Goal: Task Accomplishment & Management: Manage account settings

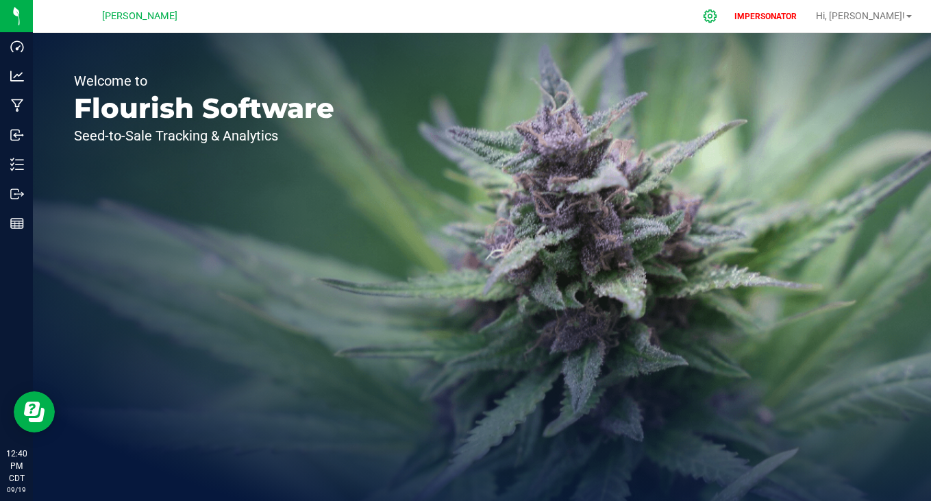
click at [727, 25] on div at bounding box center [710, 15] width 34 height 29
click at [717, 13] on icon at bounding box center [710, 16] width 14 height 14
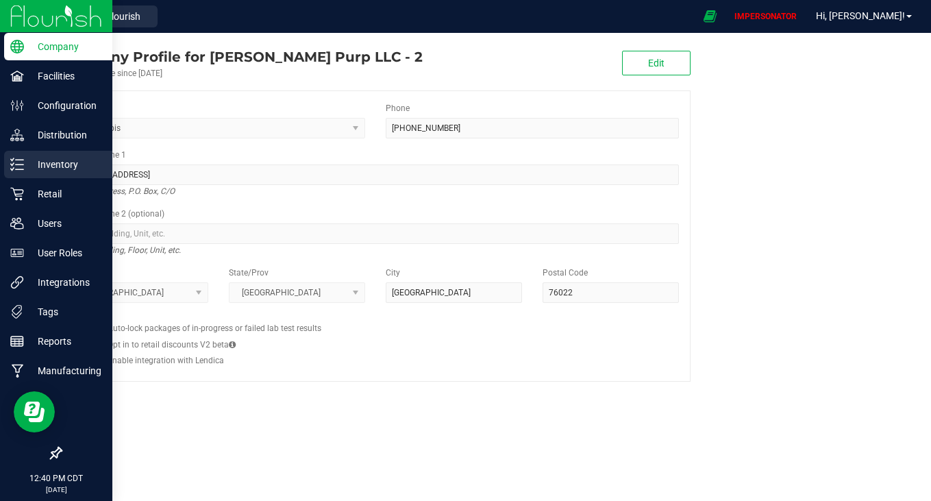
click at [43, 171] on p "Inventory" at bounding box center [65, 164] width 82 height 16
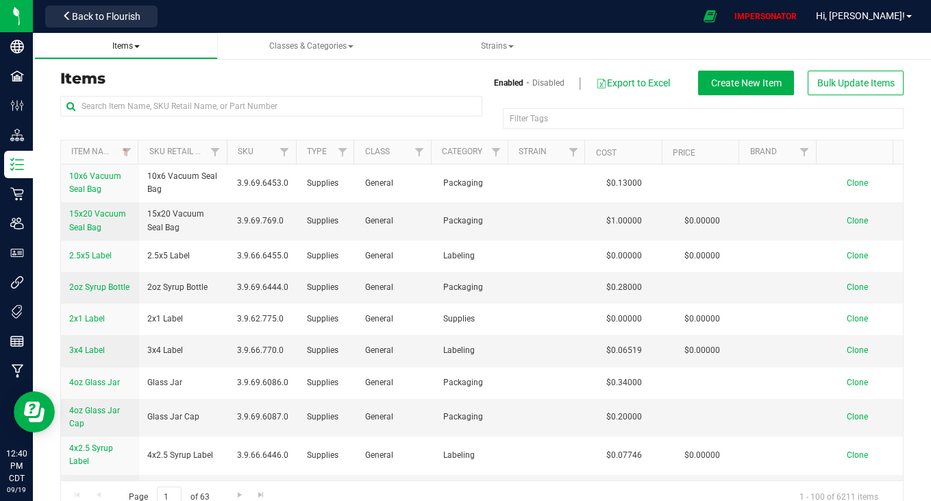
click at [136, 49] on span "Items" at bounding box center [125, 46] width 27 height 10
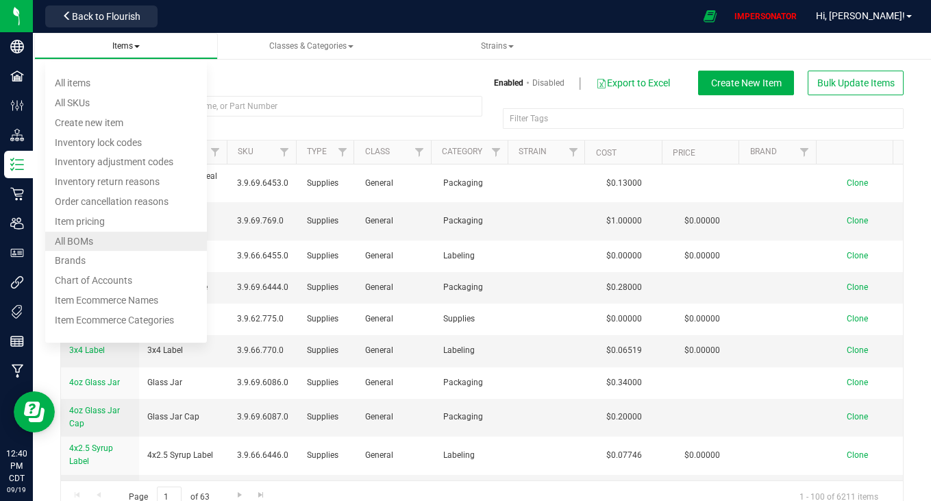
click at [106, 239] on li "All BOMs" at bounding box center [126, 242] width 162 height 20
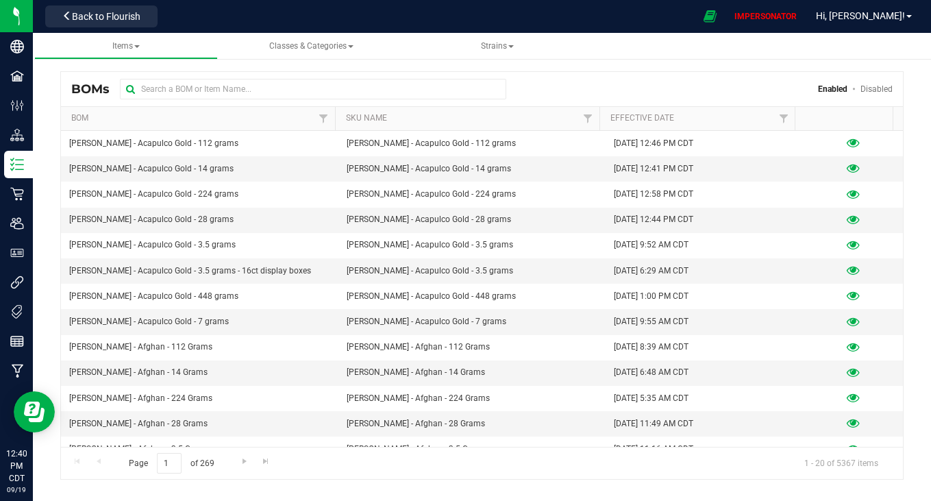
click at [331, 68] on div "BOMs Enabled Disabled Bom Sku Name Effective Date Kush Kingpin - [GEOGRAPHIC_DA…" at bounding box center [481, 266] width 843 height 426
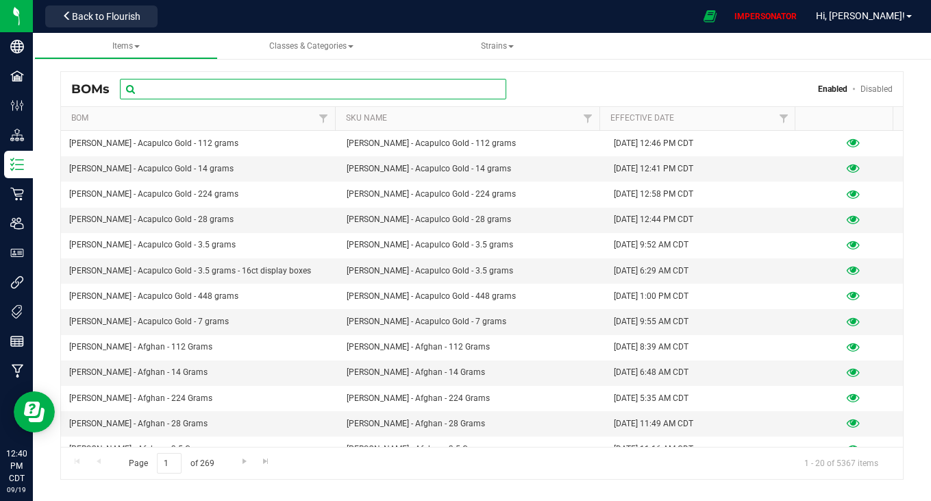
click at [322, 84] on input "text" at bounding box center [313, 89] width 386 height 21
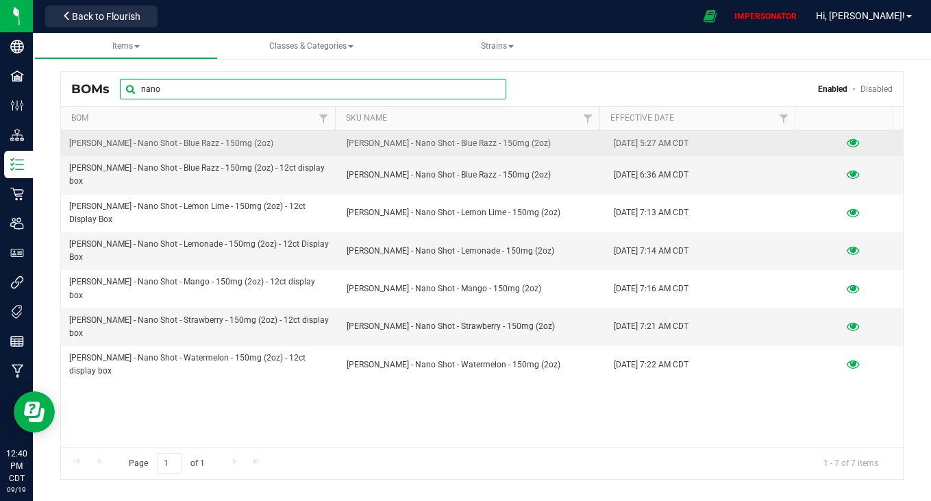
type input "nano"
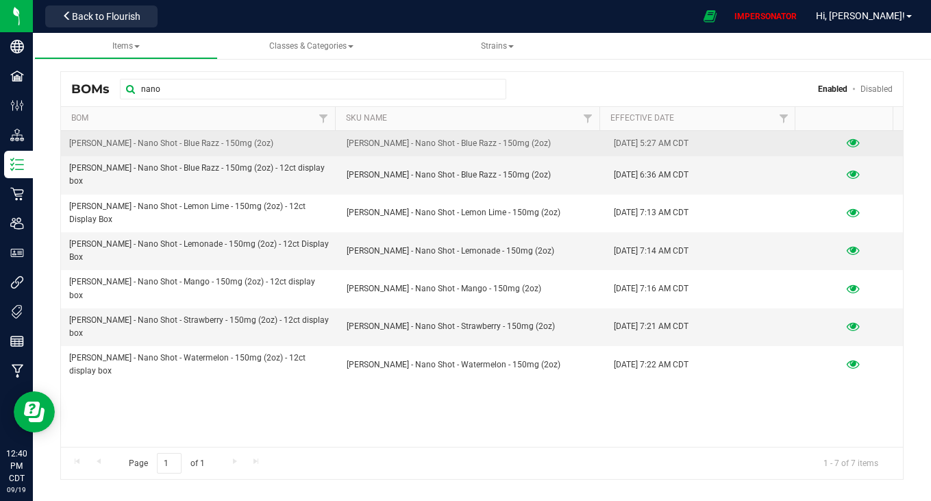
click at [847, 141] on icon at bounding box center [853, 143] width 13 height 10
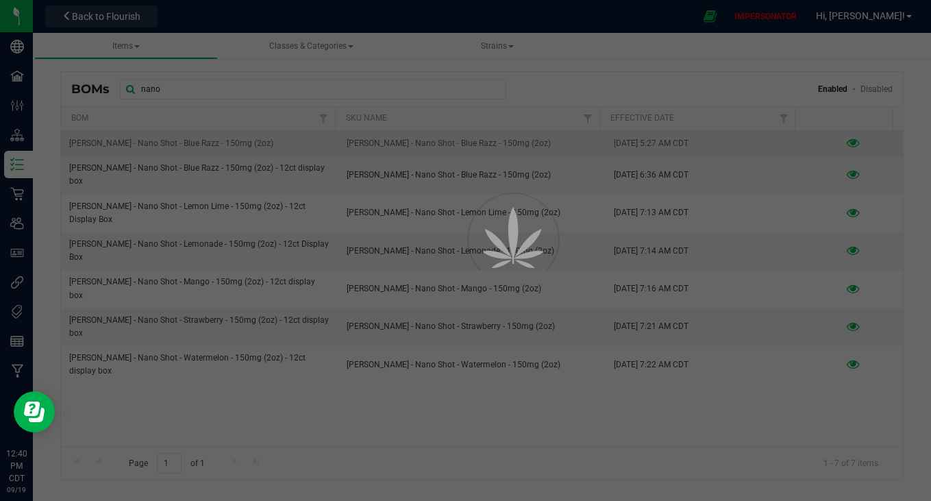
select select "5352"
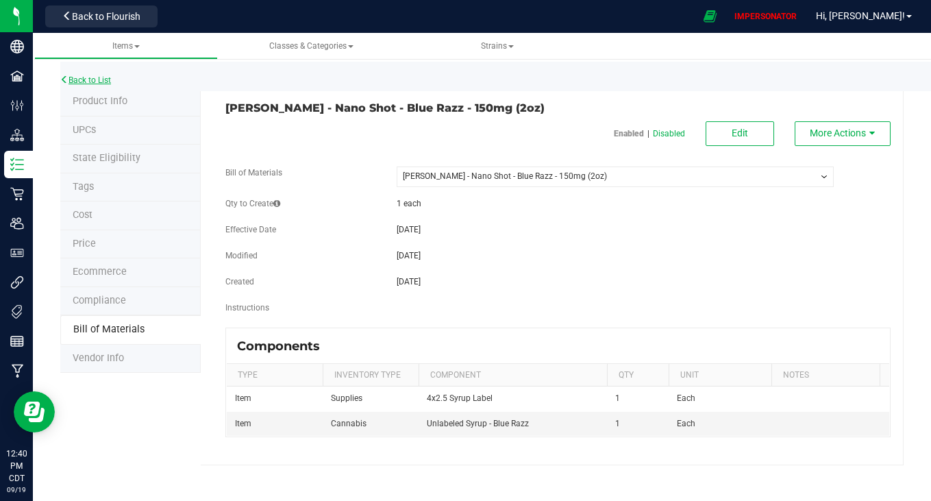
click at [93, 75] on link "Back to List" at bounding box center [85, 80] width 51 height 10
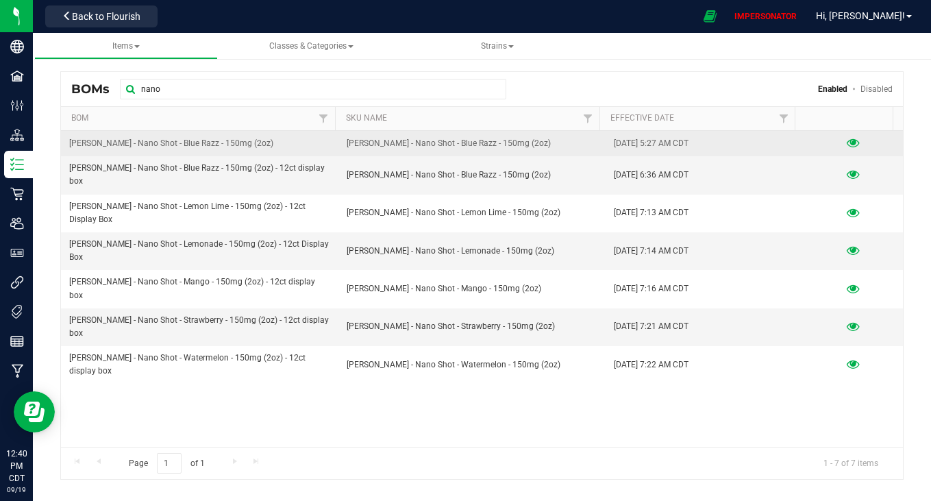
click at [847, 142] on icon at bounding box center [853, 143] width 13 height 10
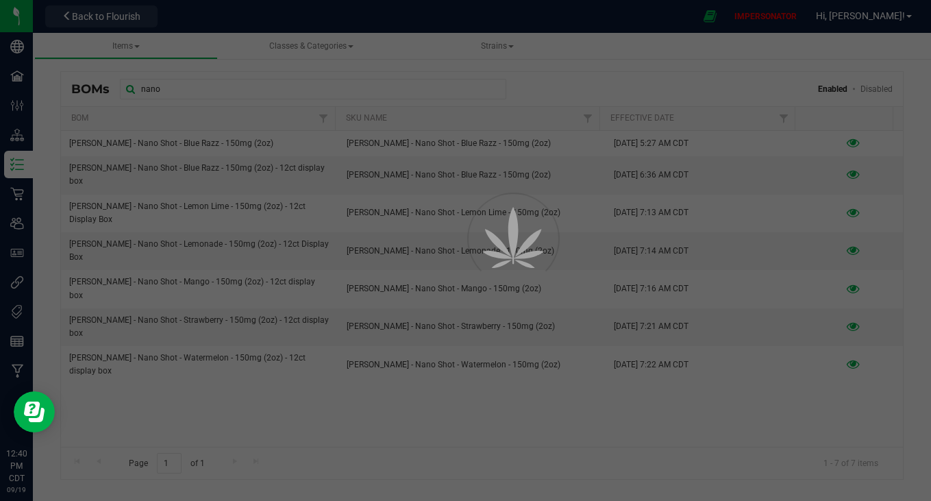
select select "5352"
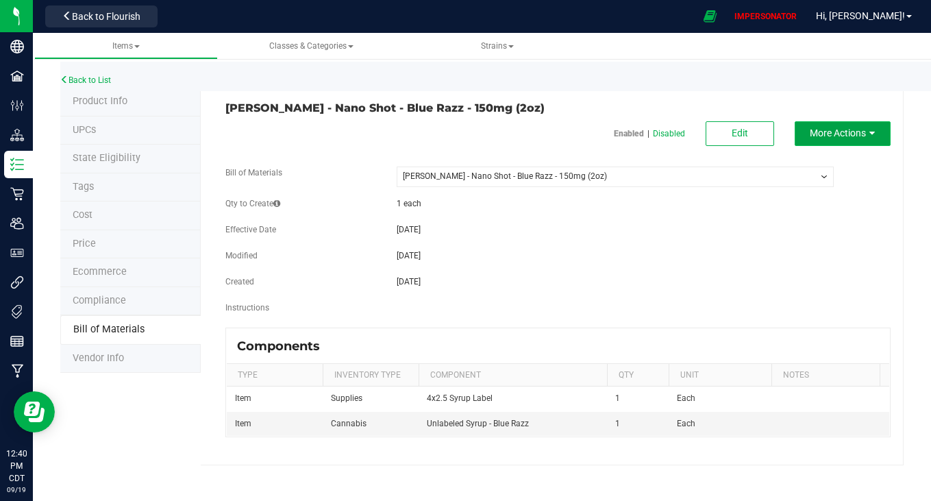
click at [821, 133] on span "More Actions" at bounding box center [838, 132] width 56 height 11
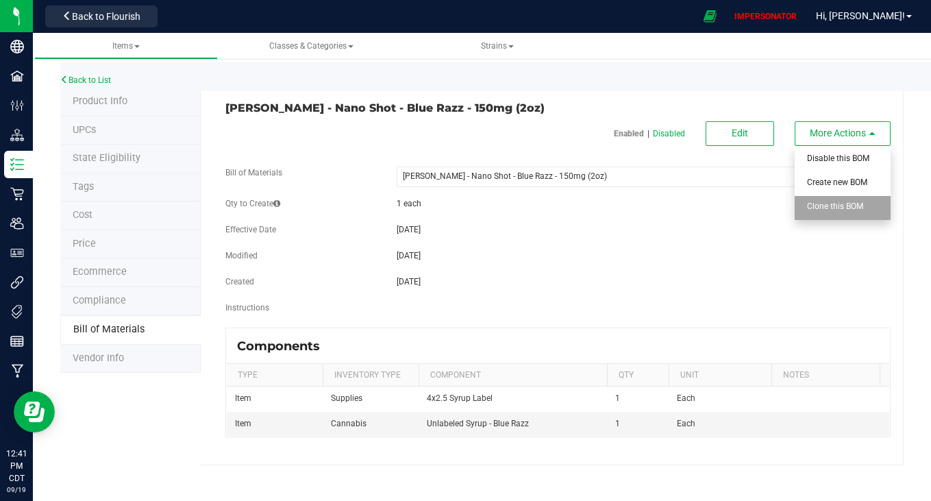
click at [845, 203] on span "Clone this BOM" at bounding box center [835, 206] width 56 height 10
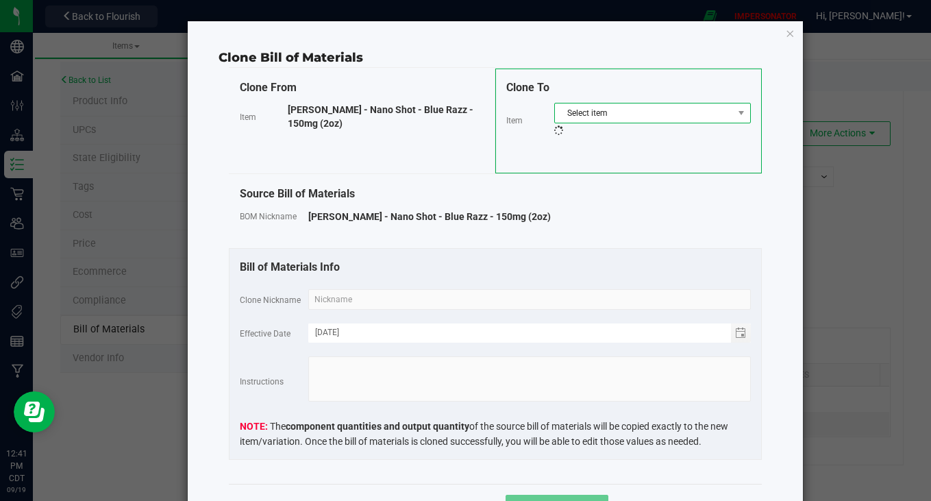
click at [620, 112] on span "Select item" at bounding box center [644, 112] width 178 height 19
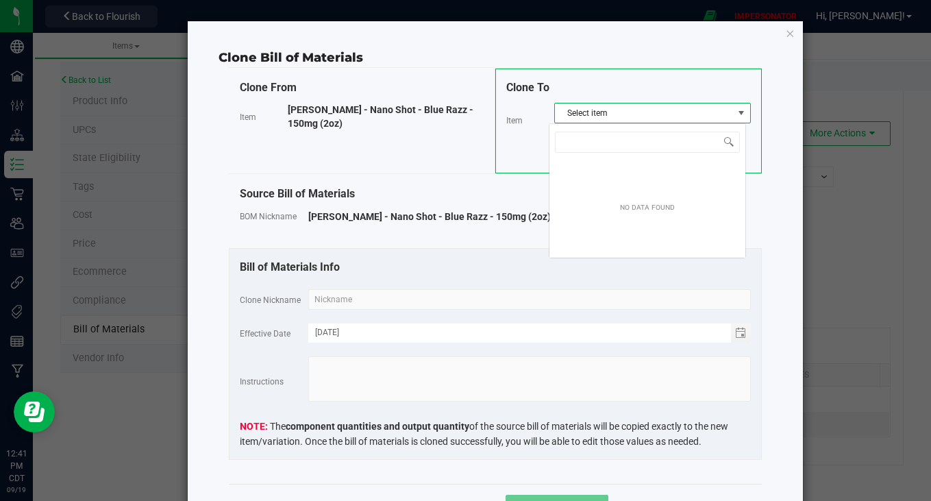
scroll to position [21, 197]
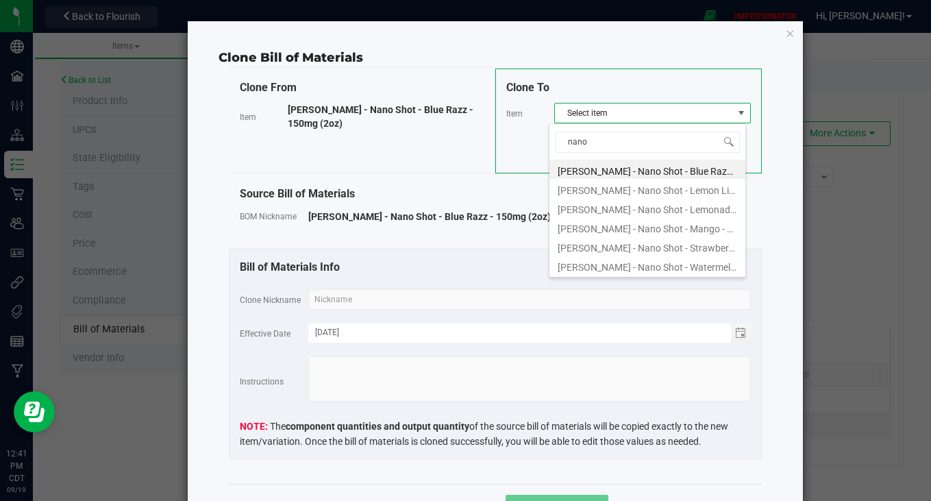
type input "nano"
click at [644, 190] on li "[PERSON_NAME] - Nano Shot - Lemon Lime - 150mg (2oz)" at bounding box center [647, 188] width 196 height 19
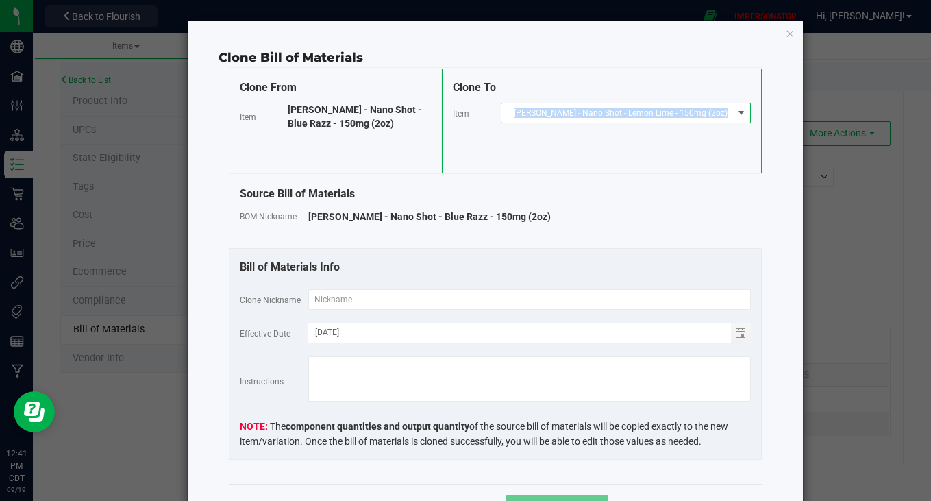
drag, startPoint x: 535, startPoint y: 110, endPoint x: 727, endPoint y: 134, distance: 193.3
click at [727, 134] on div "Clone To Item [PERSON_NAME] - Nano Shot - Lemon Lime - 150mg (2oz)" at bounding box center [602, 120] width 320 height 105
copy span "[PERSON_NAME] - Nano Shot - Lemon Lime - 150mg (2oz)"
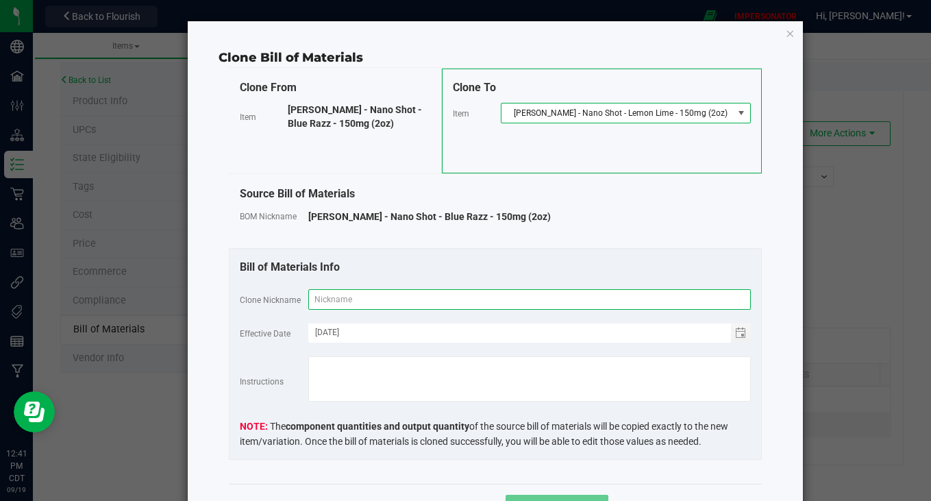
click at [392, 295] on input "text" at bounding box center [529, 299] width 442 height 21
paste input "[PERSON_NAME] - Nano Shot - Lemon Lime - 150mg (2oz)"
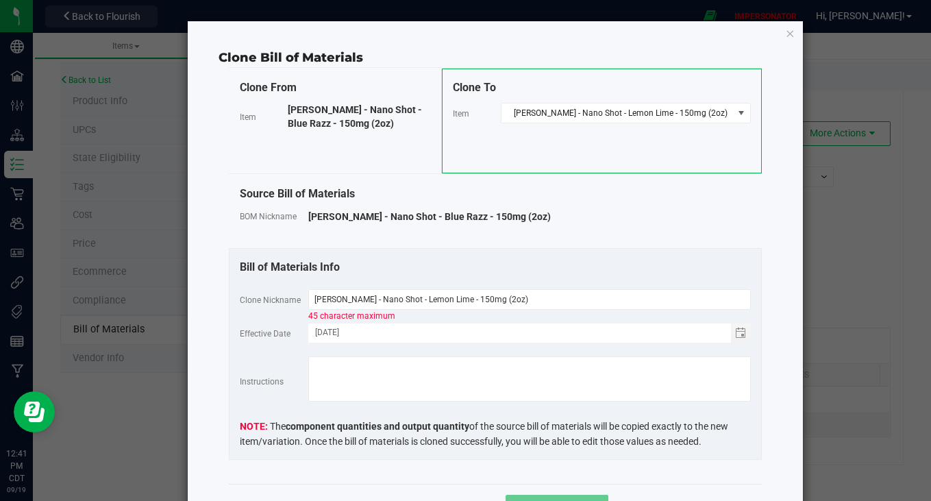
click at [411, 280] on div "Bill of Materials Info Clone Nickname [PERSON_NAME] - Nano Shot - Lemon Lime - …" at bounding box center [495, 354] width 533 height 212
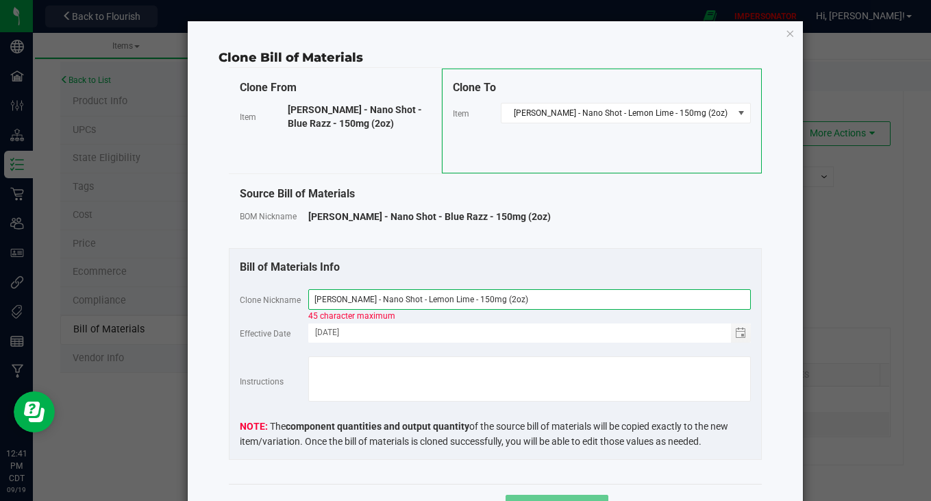
click at [511, 293] on input "[PERSON_NAME] - Nano Shot - Lemon Lime - 150mg (2oz)" at bounding box center [529, 299] width 442 height 21
click at [511, 297] on input "[PERSON_NAME] - Nano Shot - Lemon Lime - 150mg (2oz)" at bounding box center [529, 299] width 442 height 21
type input "[PERSON_NAME] - Nano Shot - Lemon Lime - 150mg"
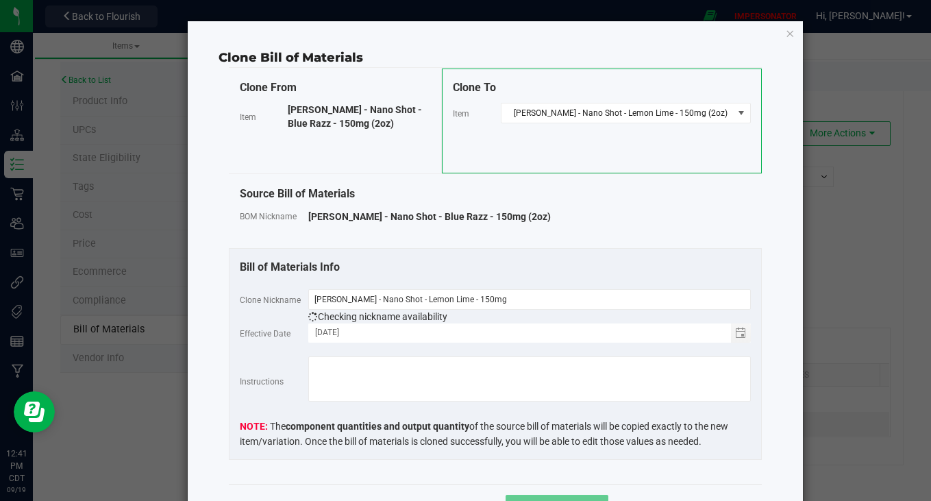
click at [514, 496] on button "Clone Variation" at bounding box center [557, 507] width 103 height 25
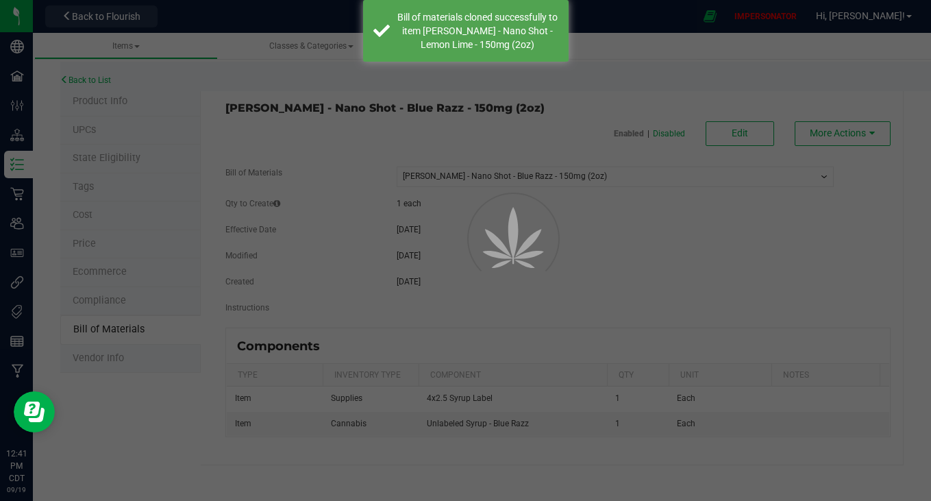
select select "5352"
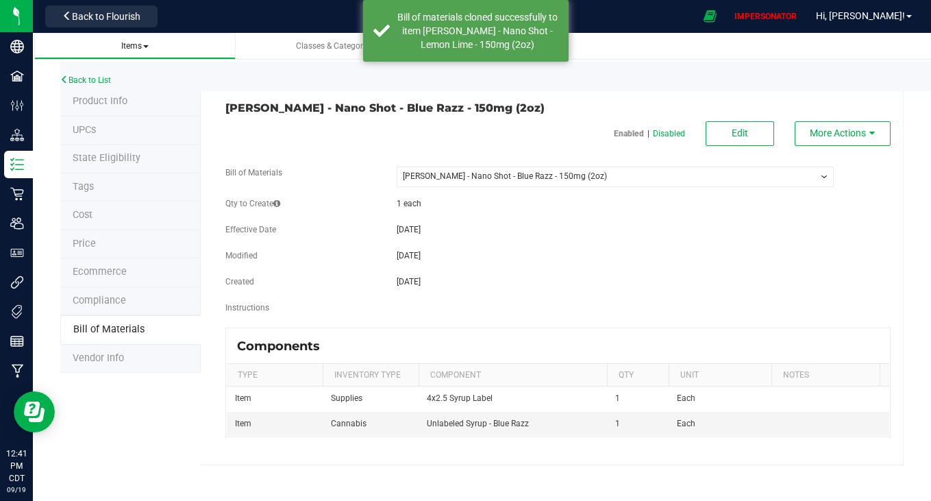
click at [145, 45] on span at bounding box center [145, 46] width 5 height 3
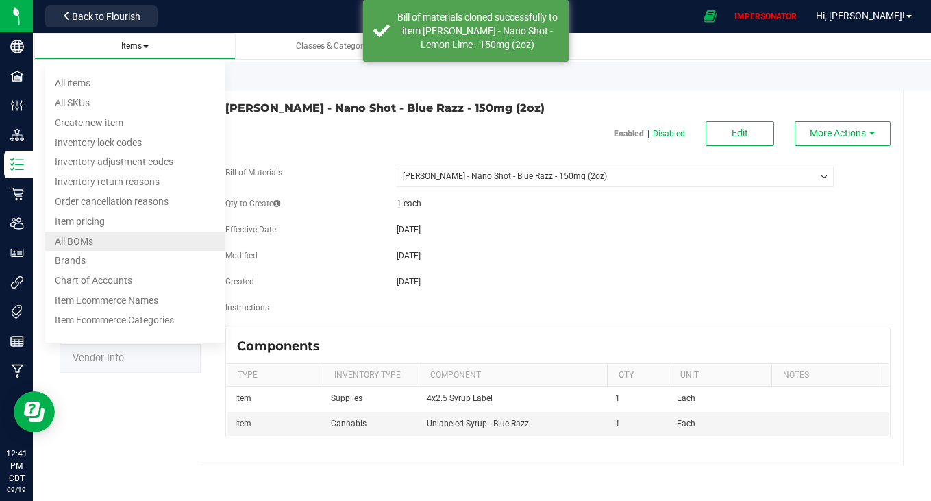
click at [95, 232] on li "All BOMs" at bounding box center [135, 242] width 180 height 20
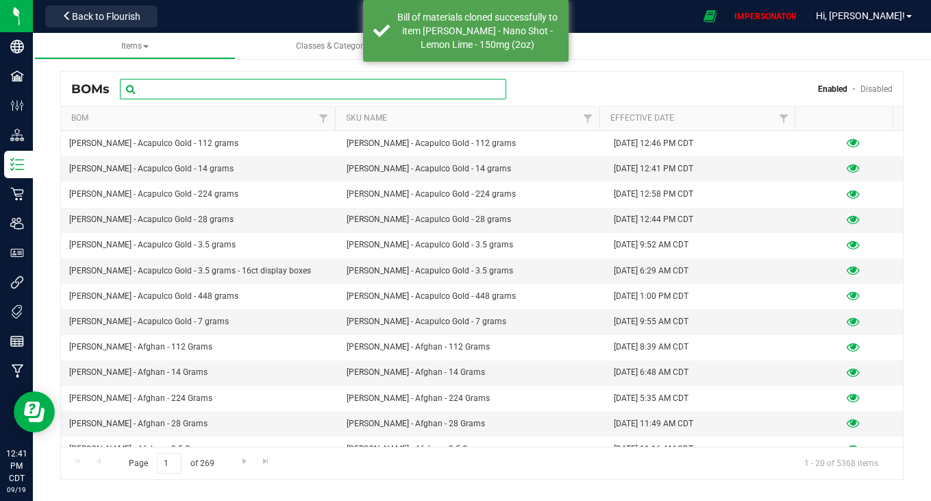
click at [301, 92] on input "text" at bounding box center [313, 89] width 386 height 21
paste input "[PERSON_NAME] - Nano Shot - Lemon Lime - 150mg (2oz)"
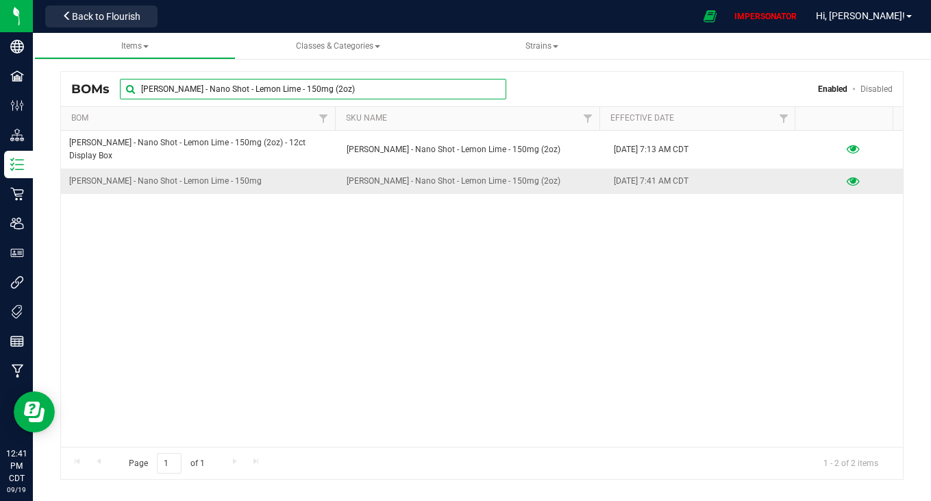
type input "[PERSON_NAME] - Nano Shot - Lemon Lime - 150mg (2oz)"
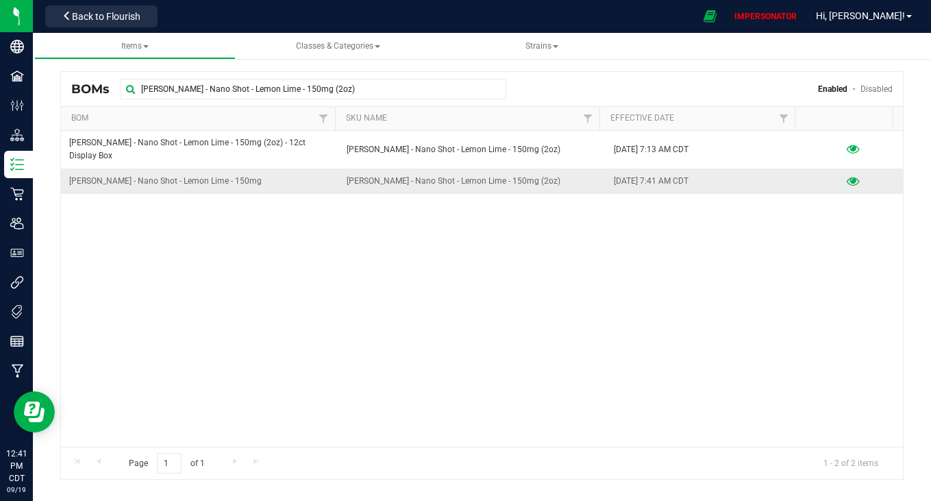
click at [847, 177] on icon at bounding box center [853, 182] width 13 height 10
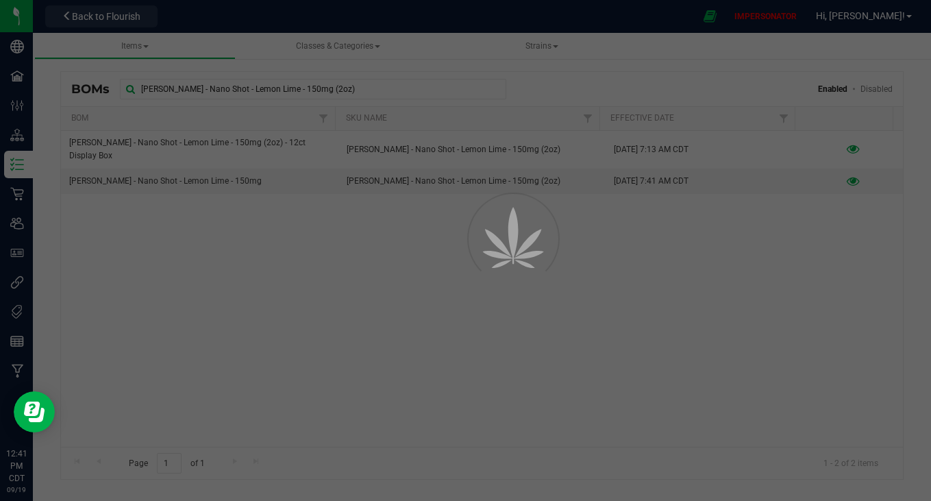
select select "5375"
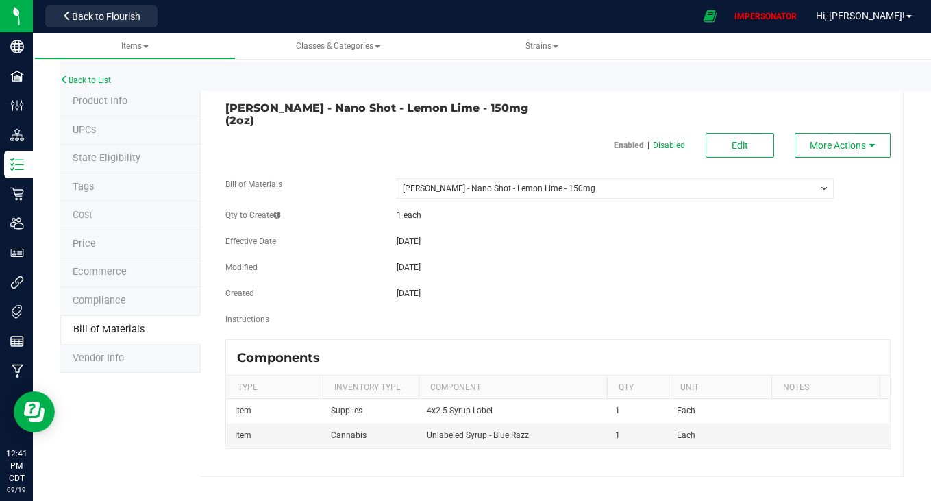
click at [579, 178] on select "-- Select -- [PERSON_NAME] - Nano Shot - Lemon Lime - 150mg [PERSON_NAME] Purp …" at bounding box center [615, 188] width 436 height 21
click at [397, 178] on select "-- Select -- [PERSON_NAME] - Nano Shot - Lemon Lime - 150mg [PERSON_NAME] Purp …" at bounding box center [615, 188] width 436 height 21
click at [737, 140] on span "Edit" at bounding box center [740, 145] width 16 height 11
select select "5375"
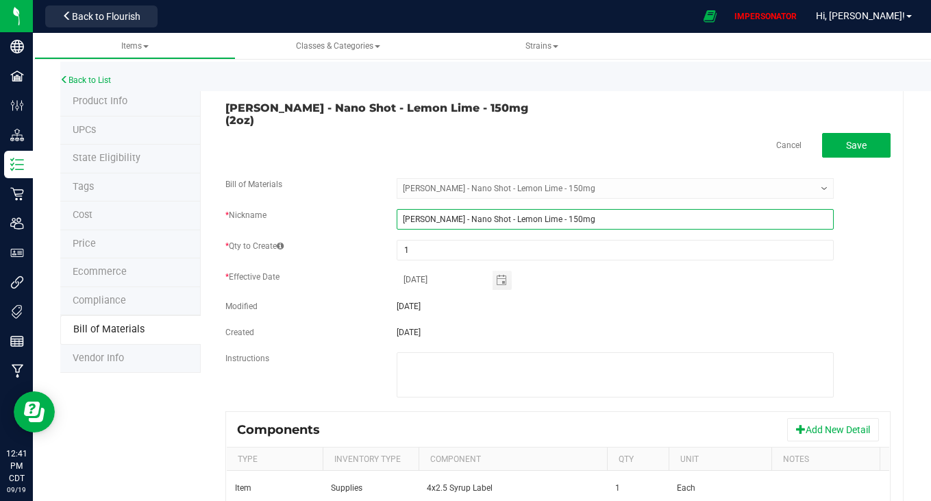
drag, startPoint x: 572, startPoint y: 207, endPoint x: 365, endPoint y: 207, distance: 206.9
click at [365, 209] on div "* Nickname [PERSON_NAME] - Nano Shot - Lemon Lime - 150mg" at bounding box center [558, 219] width 686 height 21
paste input "(2oz)"
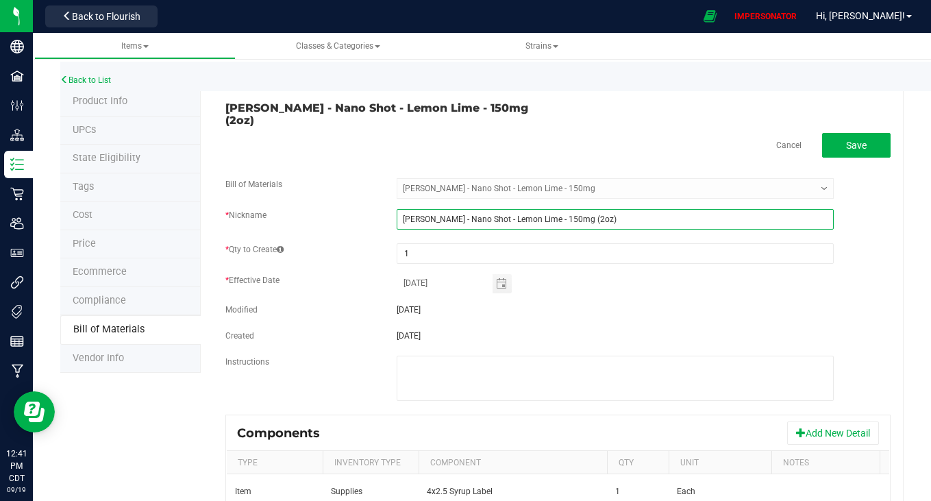
type input "[PERSON_NAME] - Nano Shot - Lemon Lime - 150mg (2oz)"
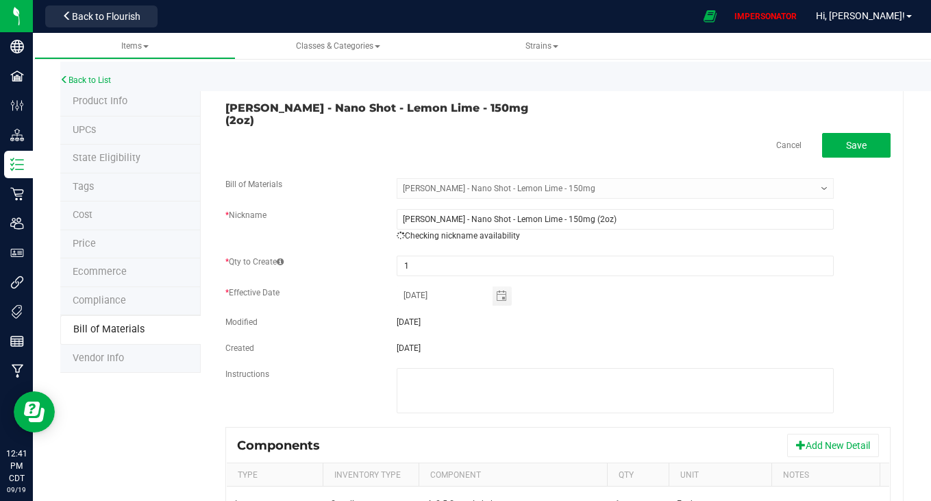
click at [640, 316] on div "[DATE]" at bounding box center [614, 322] width 457 height 12
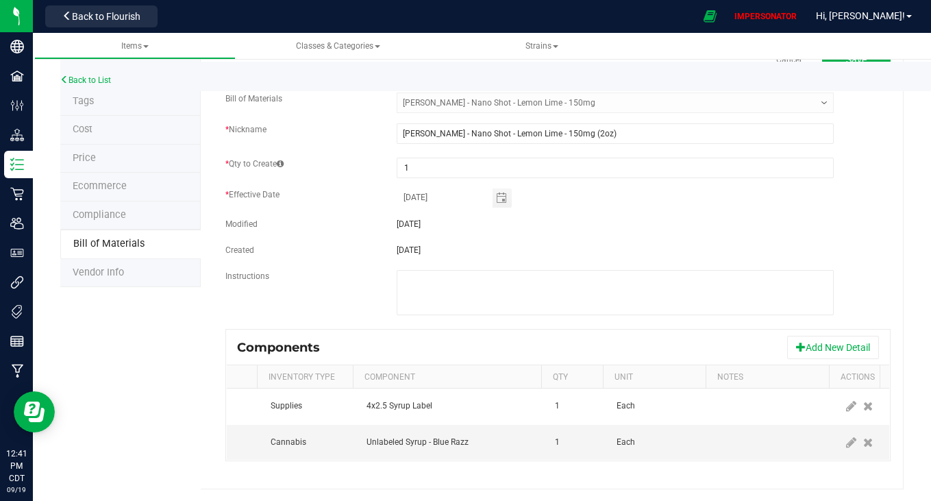
scroll to position [0, 78]
click at [846, 436] on icon at bounding box center [851, 442] width 10 height 12
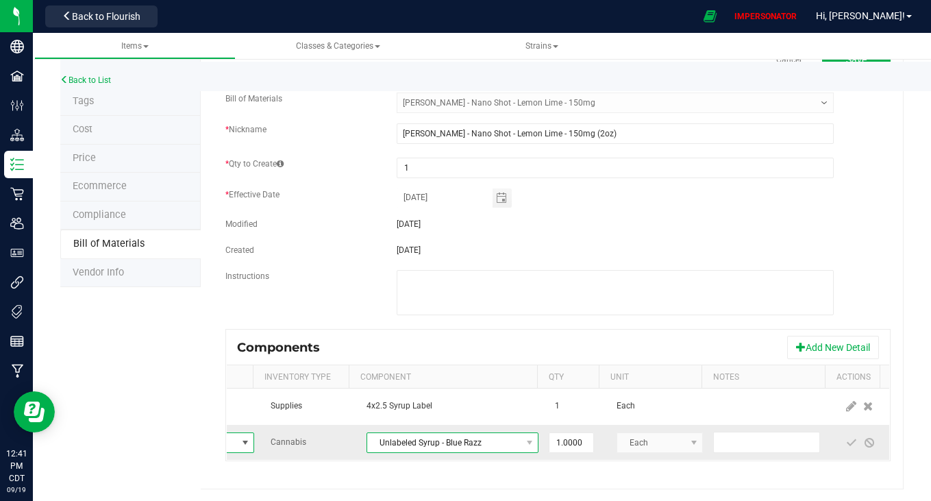
click at [414, 433] on span "Unlabeled Syrup - Blue Razz" at bounding box center [443, 442] width 153 height 19
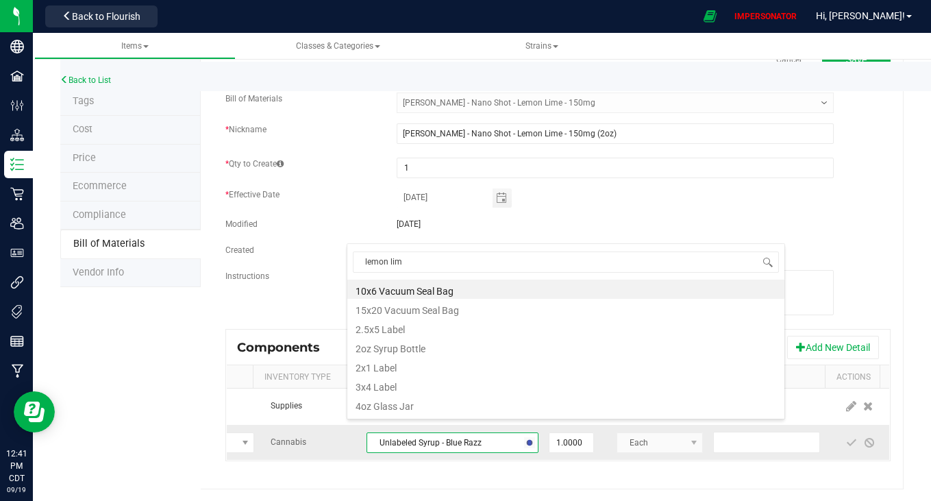
type input "lemon lime"
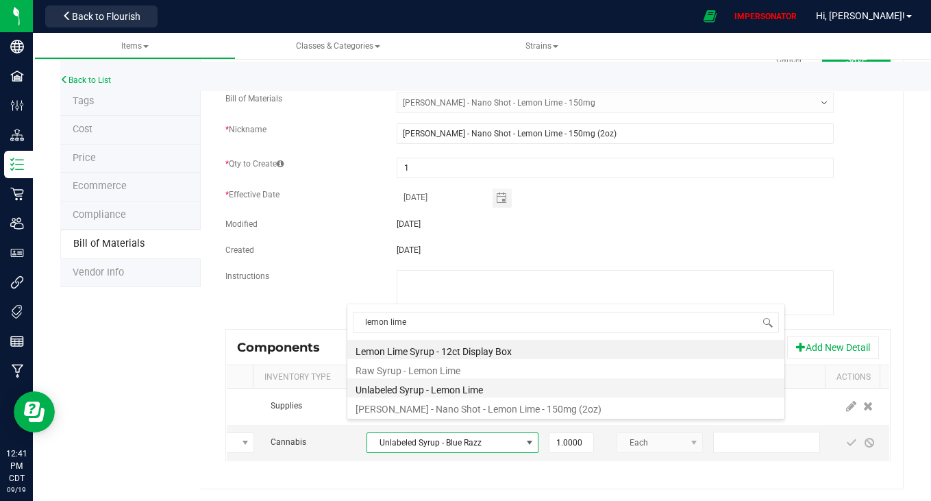
click at [452, 387] on li "Unlabeled Syrup - Lemon Lime" at bounding box center [565, 387] width 437 height 19
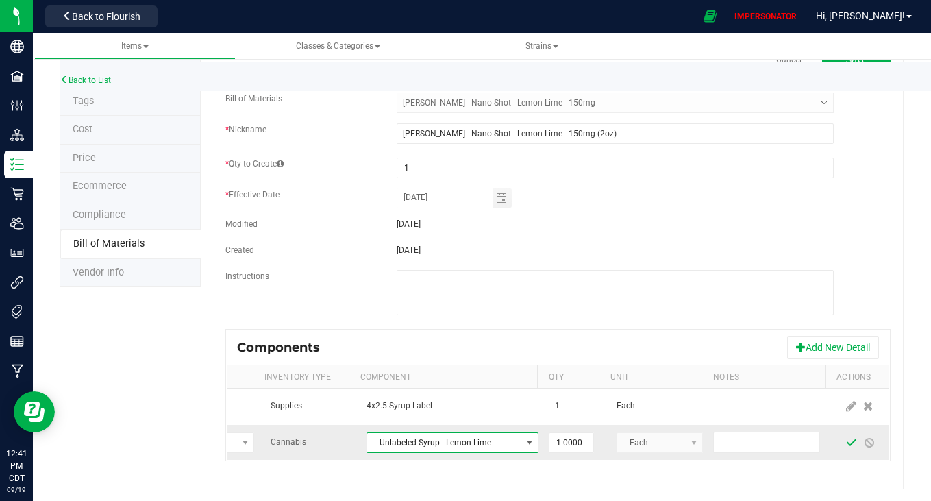
click at [846, 437] on span at bounding box center [851, 442] width 11 height 11
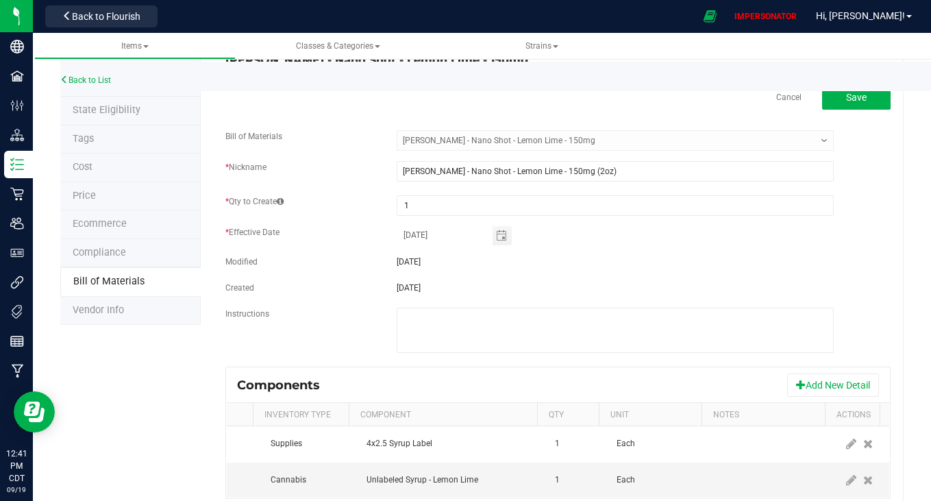
scroll to position [10, 0]
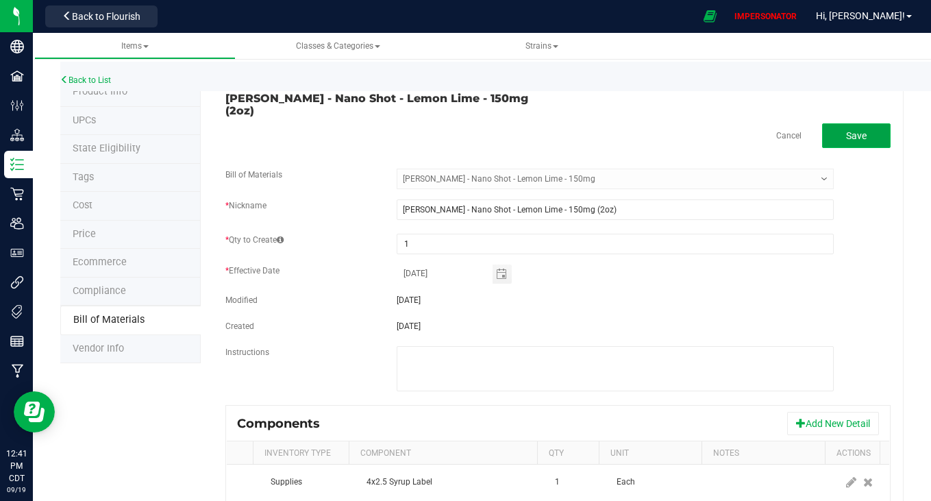
click at [846, 130] on span "Save" at bounding box center [856, 135] width 21 height 11
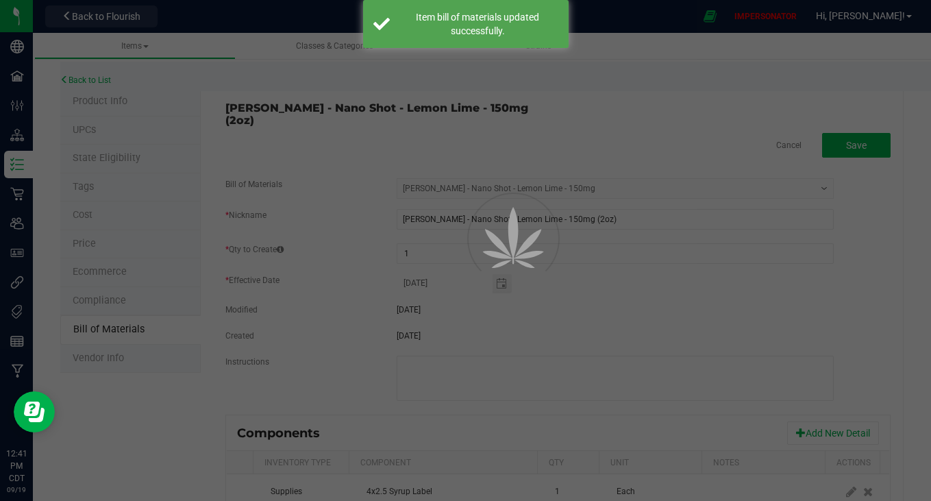
select select "5375"
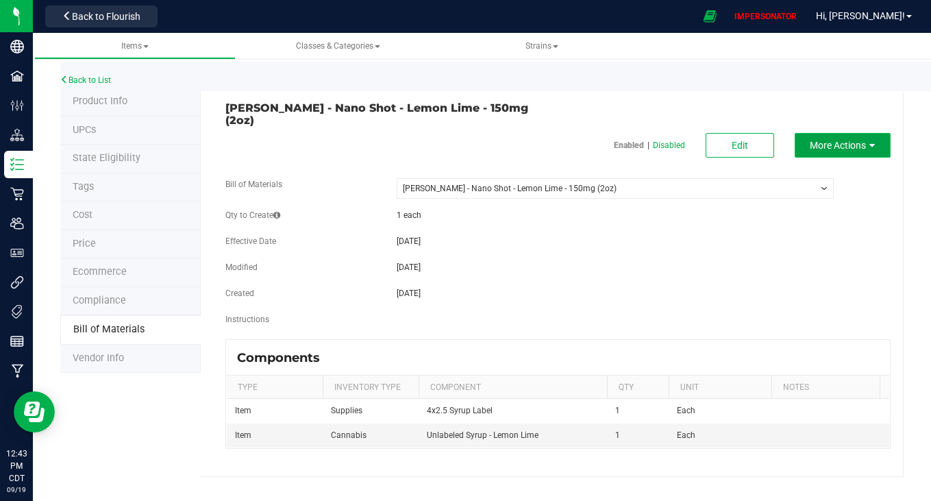
click at [860, 143] on button "More Actions" at bounding box center [843, 145] width 96 height 25
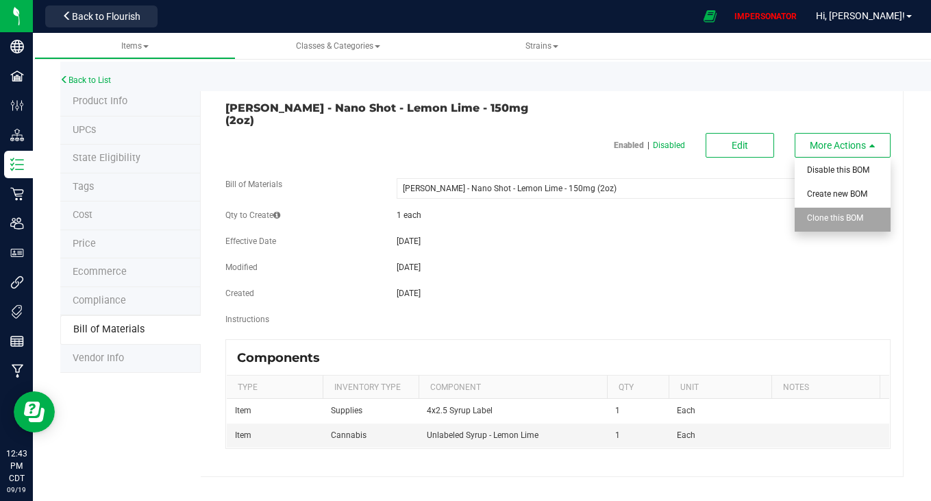
click at [838, 208] on div "Clone this BOM" at bounding box center [840, 220] width 67 height 24
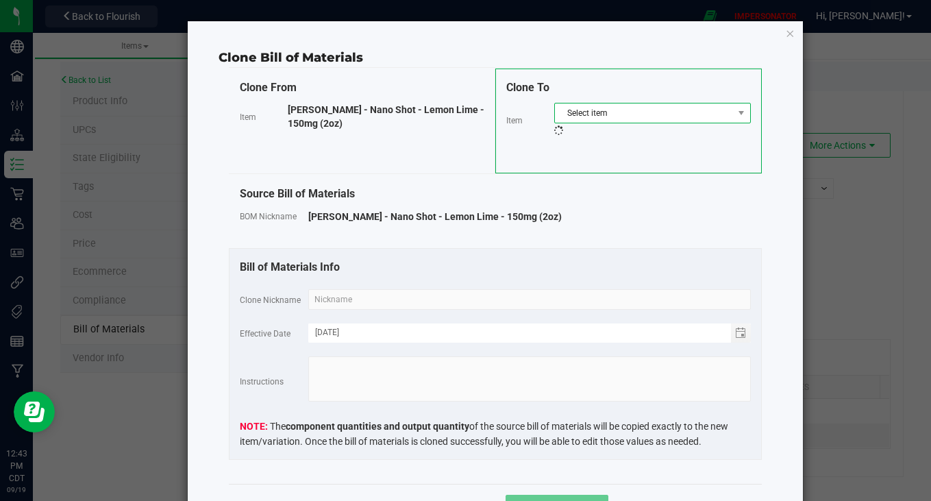
click at [657, 109] on span "Select item" at bounding box center [644, 112] width 178 height 19
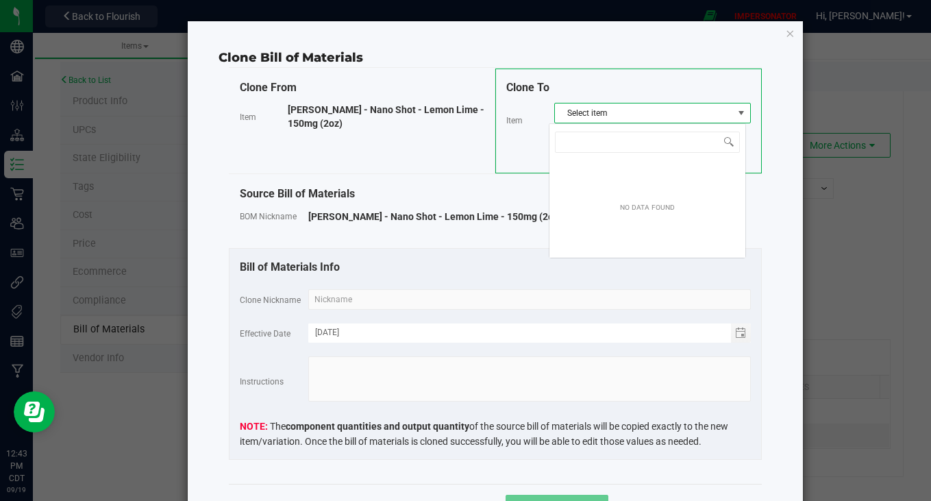
scroll to position [21, 197]
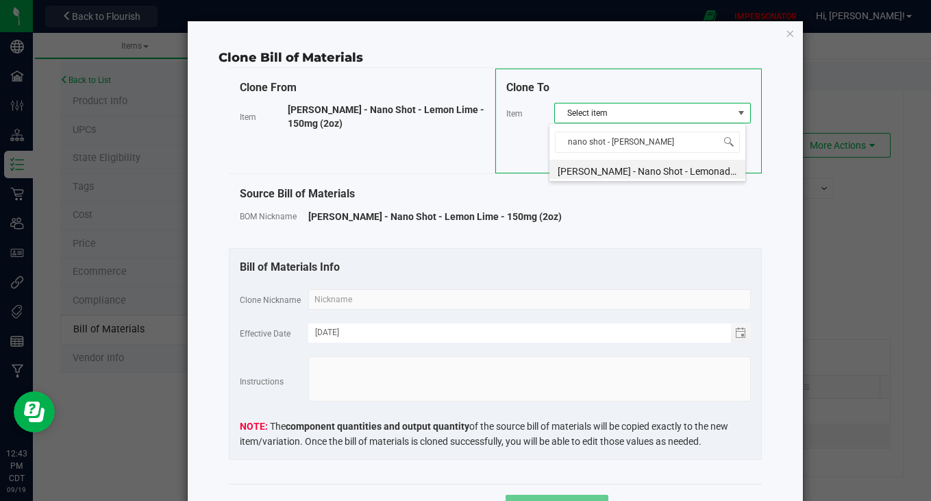
type input "nano shot - lemonad"
click at [656, 170] on li "[PERSON_NAME] - Nano Shot - Lemonade - 150mg (2oz)" at bounding box center [647, 169] width 196 height 19
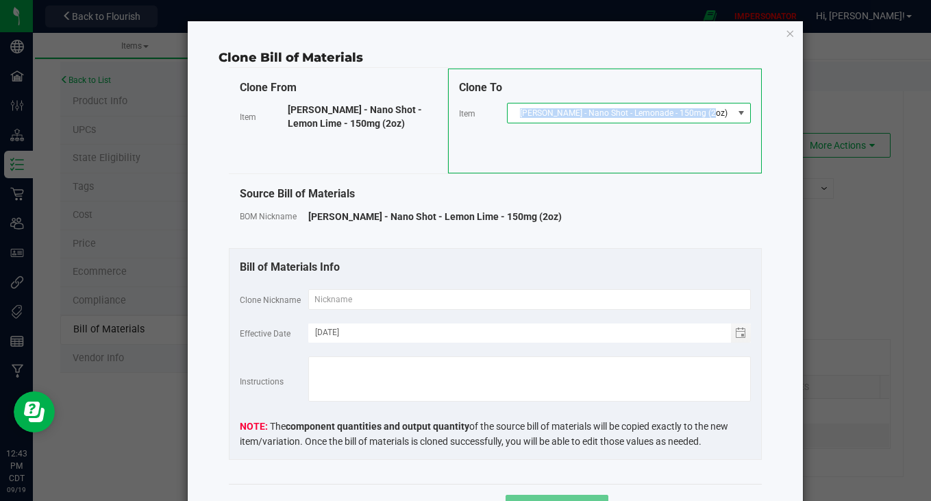
drag, startPoint x: 532, startPoint y: 112, endPoint x: 727, endPoint y: 112, distance: 194.5
click at [727, 112] on span "[PERSON_NAME] - Nano Shot - Lemonade - 150mg (2oz)" at bounding box center [620, 112] width 225 height 19
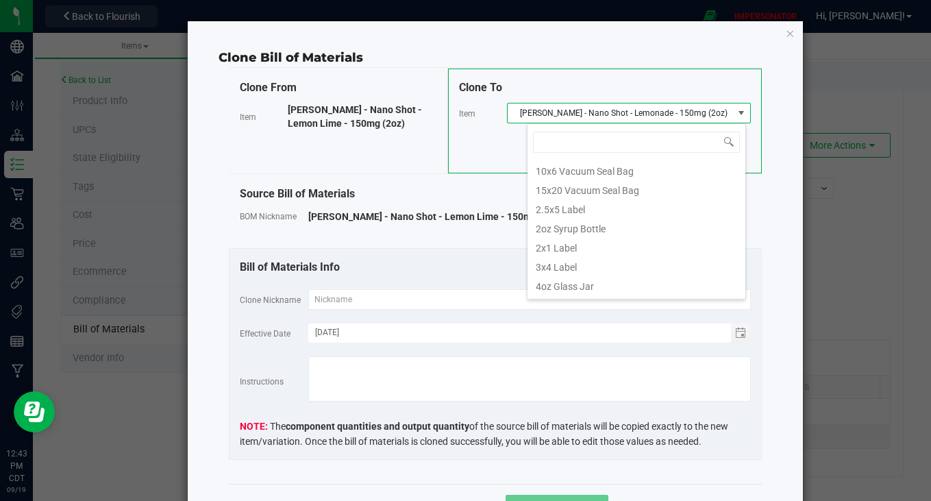
scroll to position [21, 219]
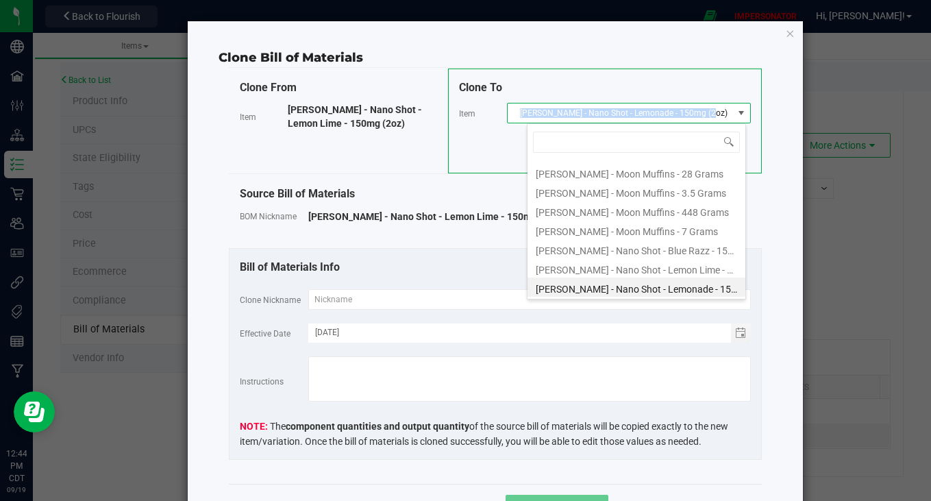
copy span "[PERSON_NAME] - Nano Shot - Lemonade - 150mg (2oz)"
drag, startPoint x: 727, startPoint y: 112, endPoint x: 534, endPoint y: 114, distance: 193.2
click at [534, 114] on span "[PERSON_NAME] - Nano Shot - Lemonade - 150mg (2oz)" at bounding box center [620, 112] width 225 height 19
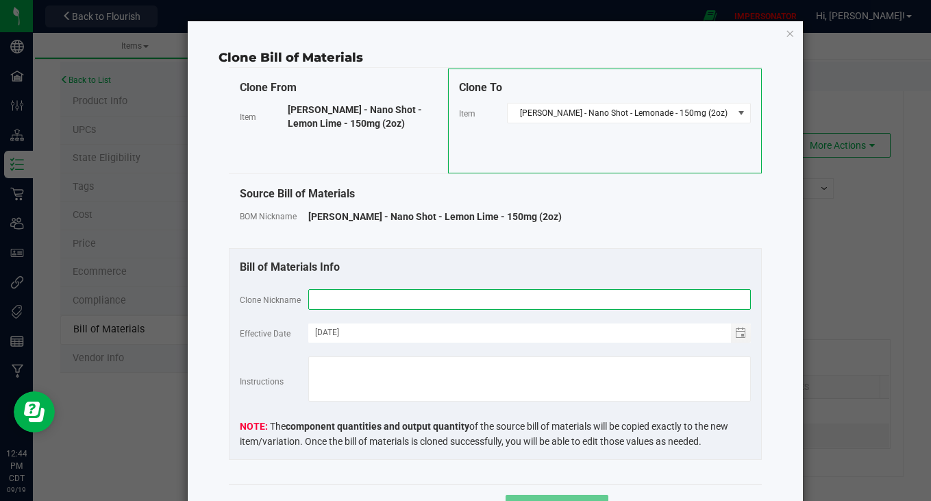
click at [334, 295] on input "text" at bounding box center [529, 299] width 442 height 21
paste input "[PERSON_NAME] - Nano Shot - Lemonade - 150mg (2oz)"
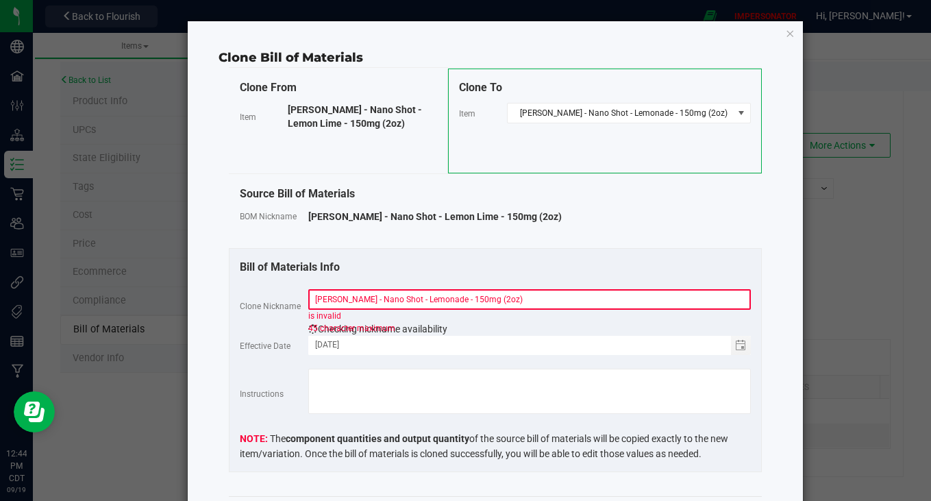
click at [451, 229] on div "Source Bill of Materials BOM Nickname [PERSON_NAME] - Nano Shot - Lemon Lime - …" at bounding box center [495, 211] width 533 height 73
click at [493, 301] on input "[PERSON_NAME] - Nano Shot - Lemonade - 150mg (2oz)" at bounding box center [529, 299] width 442 height 21
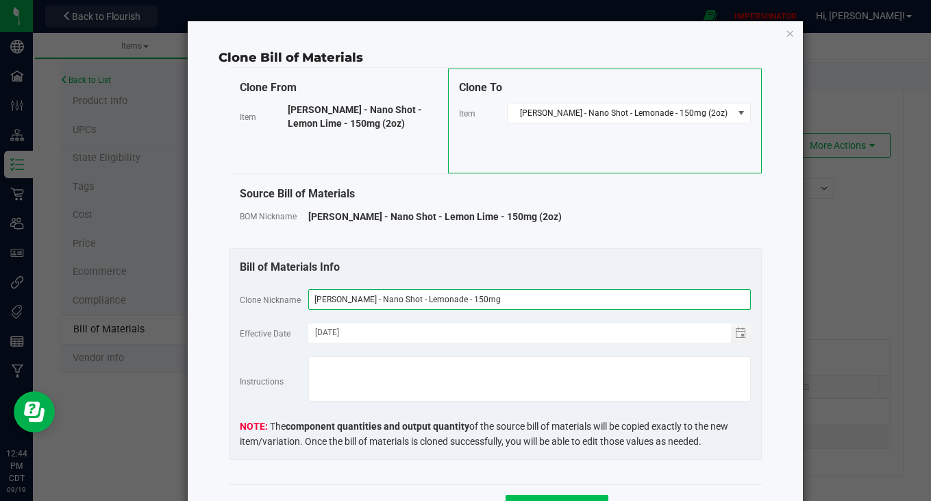
type input "[PERSON_NAME] - Nano Shot - Lemonade - 150mg"
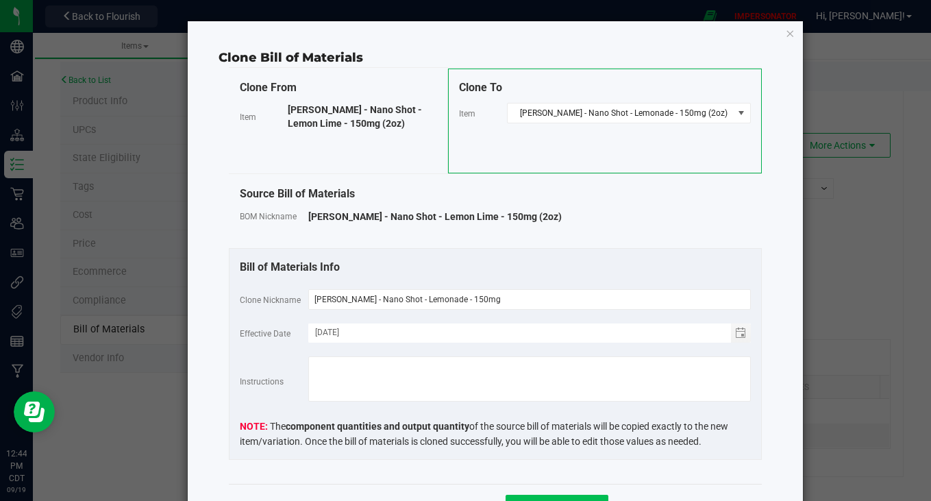
click at [524, 495] on button "Clone Variation" at bounding box center [557, 507] width 103 height 25
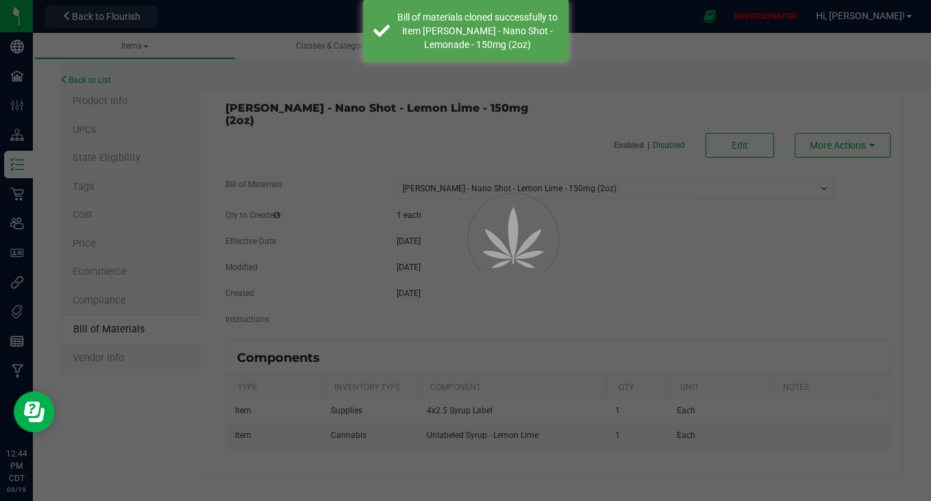
select select "5375"
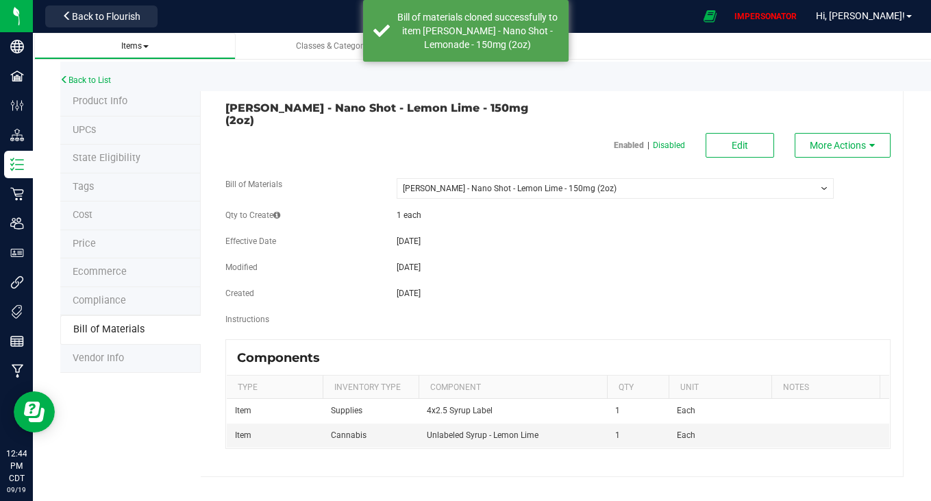
click at [141, 55] on link "Items" at bounding box center [135, 46] width 202 height 27
click at [139, 48] on span "Items" at bounding box center [134, 46] width 27 height 10
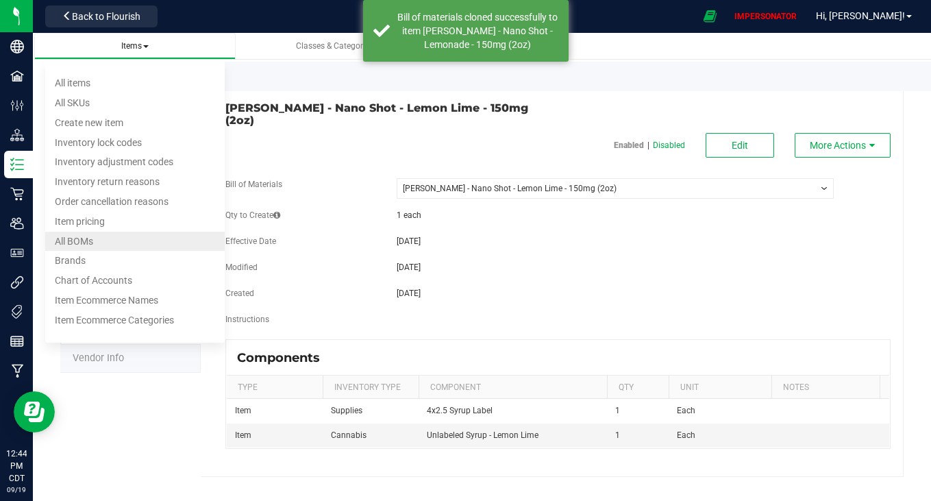
click at [98, 245] on li "All BOMs" at bounding box center [135, 242] width 180 height 20
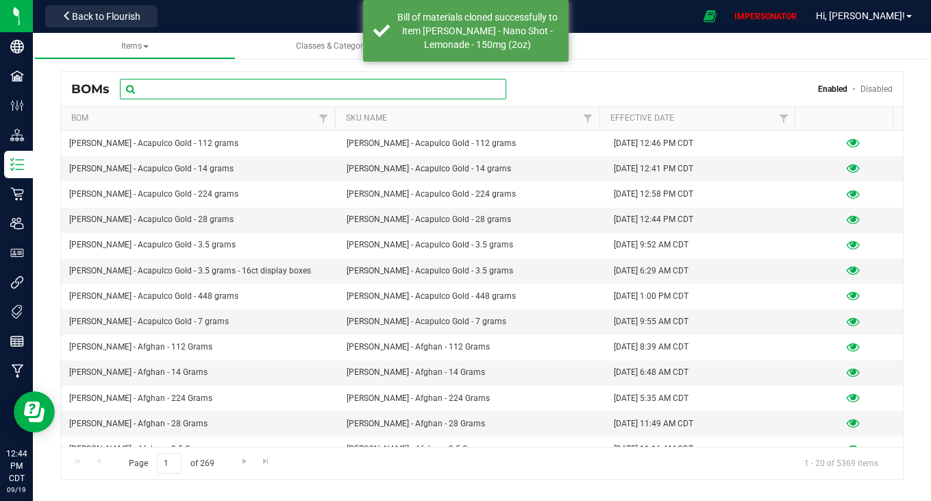
click at [445, 81] on input "text" at bounding box center [313, 89] width 386 height 21
paste input "[PERSON_NAME] - Nano Shot - Lemonade - 150mg (2oz)"
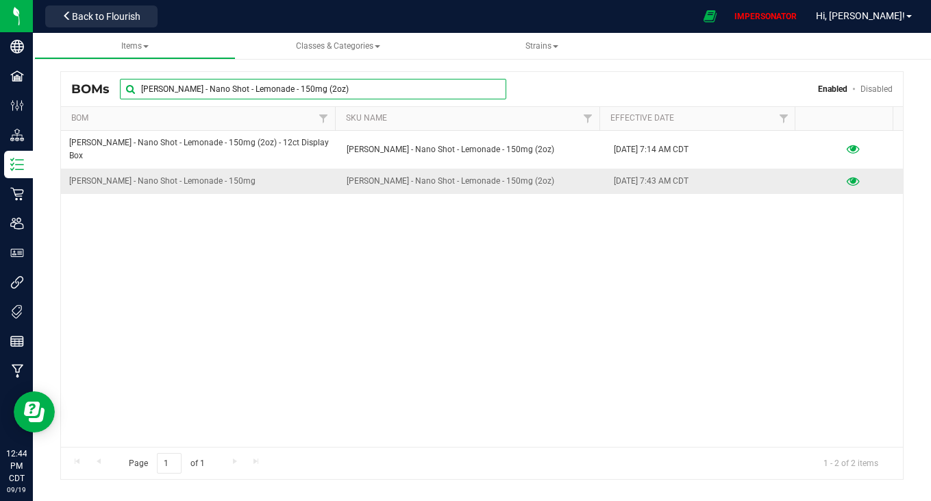
type input "[PERSON_NAME] - Nano Shot - Lemonade - 150mg (2oz)"
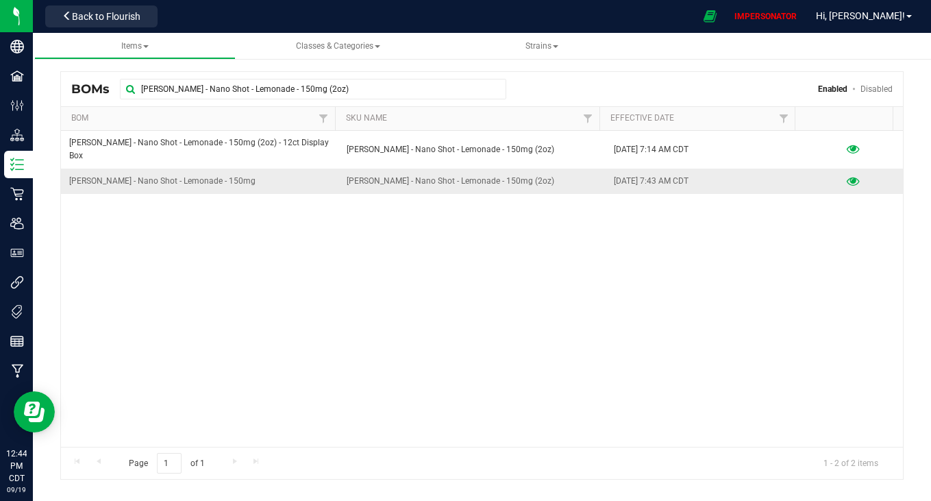
click at [847, 177] on icon at bounding box center [853, 182] width 13 height 10
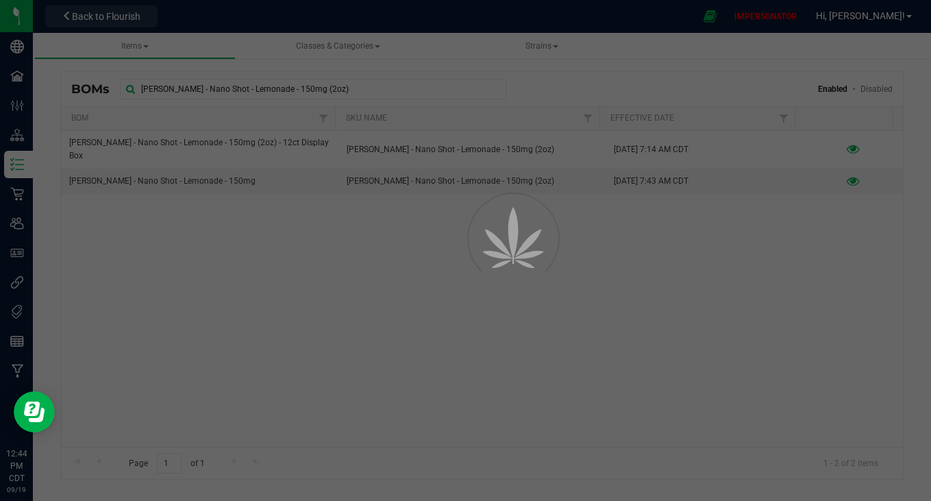
select select "5376"
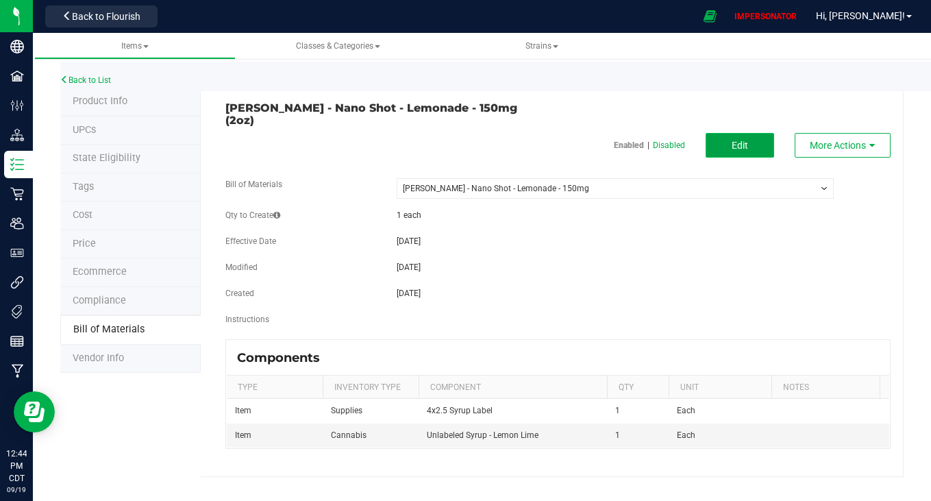
click at [732, 133] on button "Edit" at bounding box center [740, 145] width 68 height 25
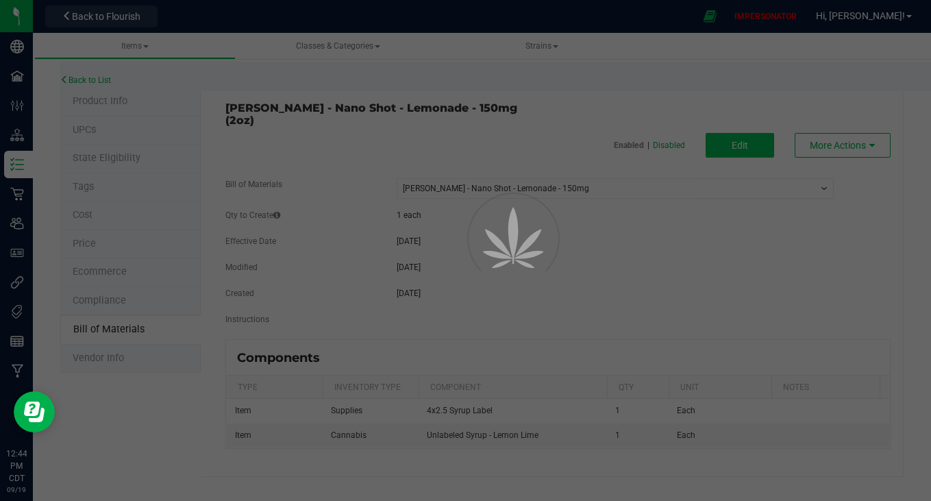
select select "5376"
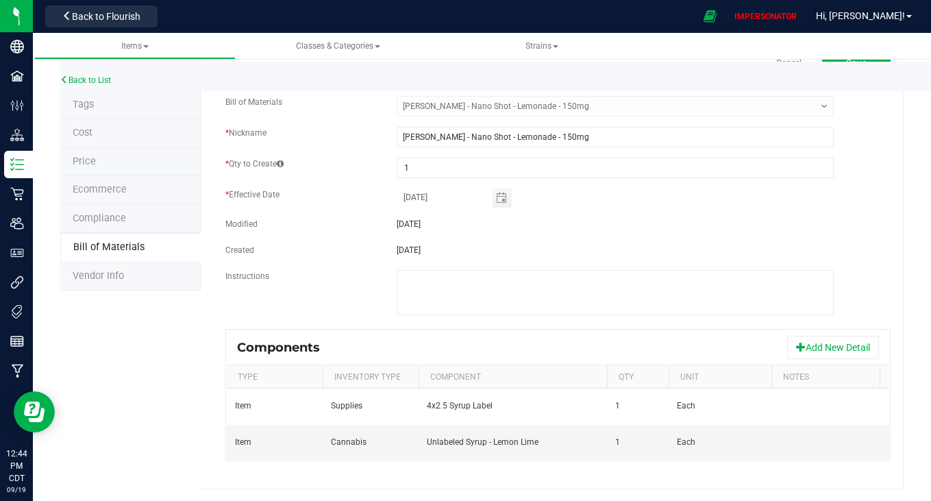
scroll to position [0, 78]
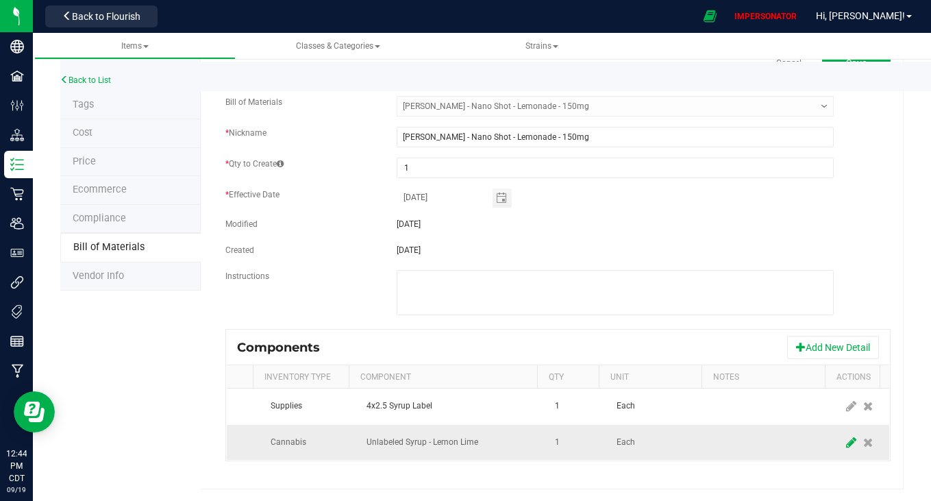
click at [843, 434] on span at bounding box center [851, 442] width 17 height 25
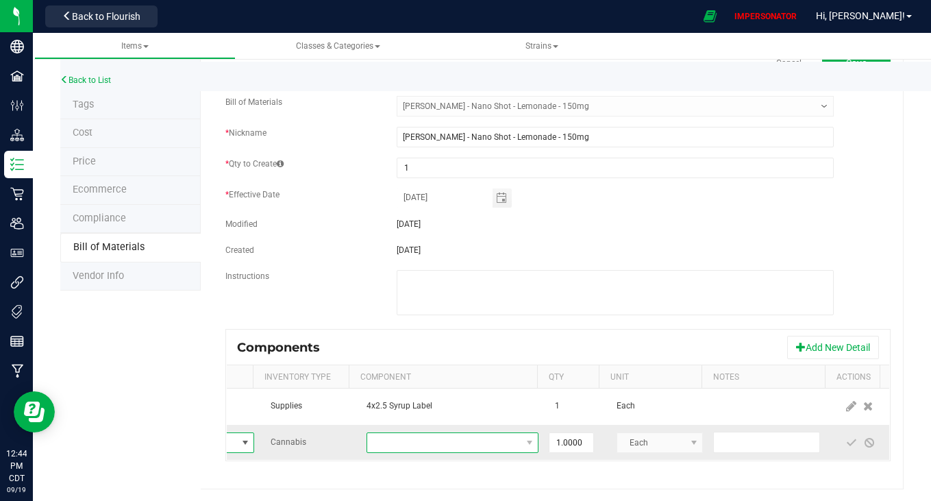
click at [414, 433] on span "NO DATA FOUND" at bounding box center [443, 442] width 153 height 19
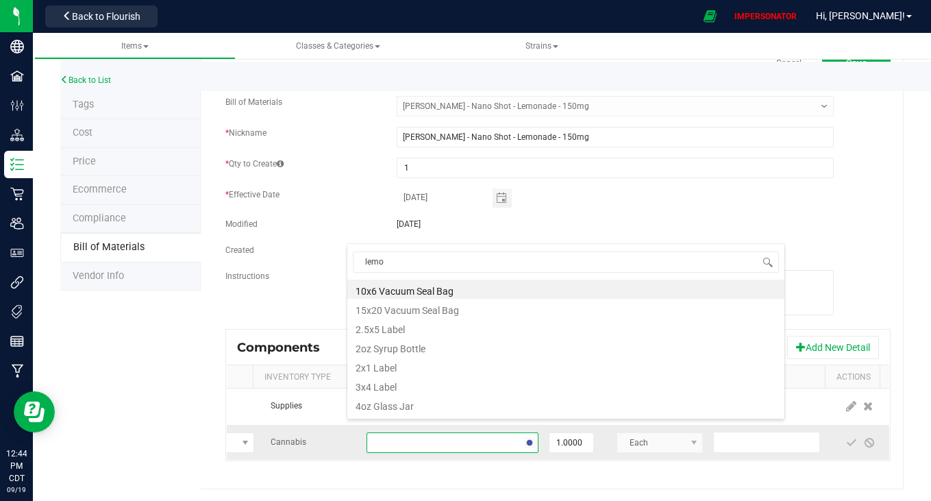
type input "lemon"
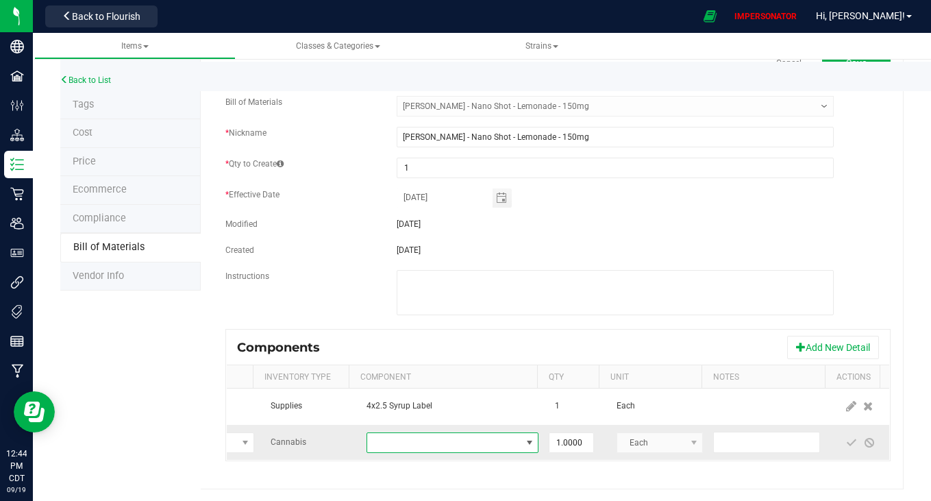
click at [442, 434] on span "NO DATA FOUND" at bounding box center [443, 442] width 153 height 19
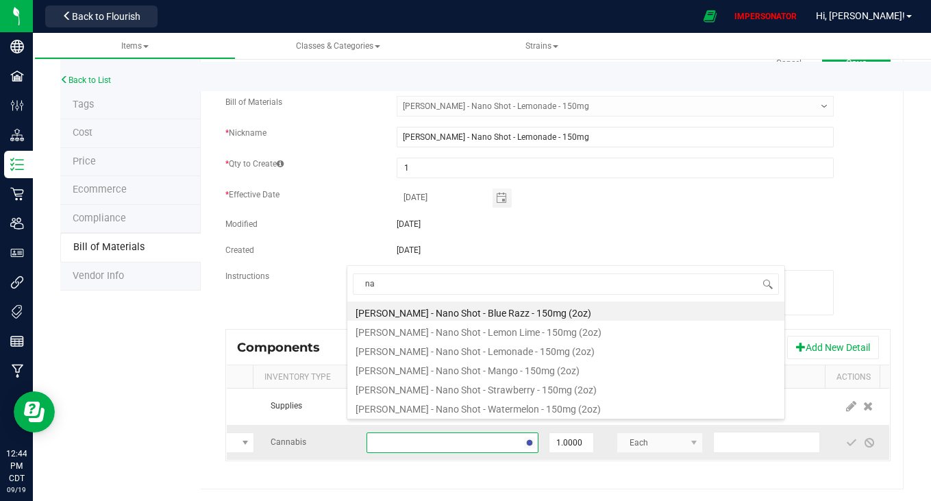
type input "n"
type input "unlabeled"
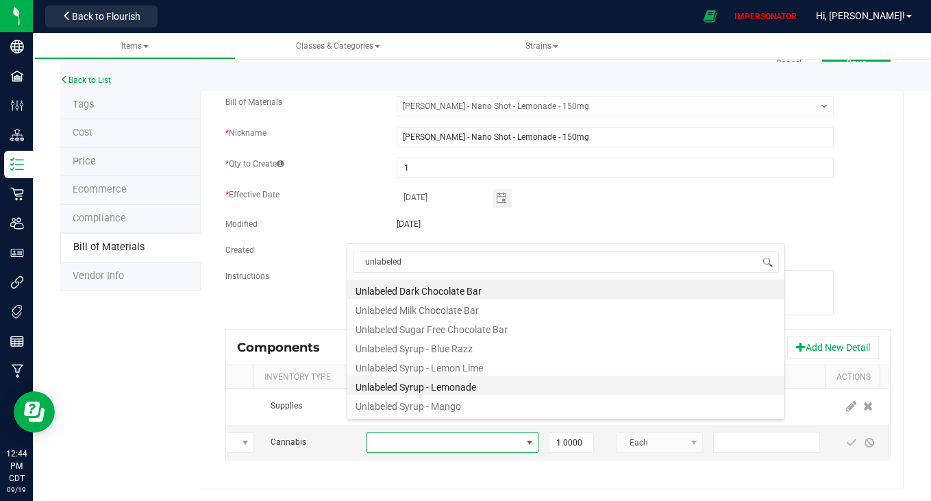
click at [474, 387] on li "Unlabeled Syrup - Lemonade" at bounding box center [565, 384] width 437 height 19
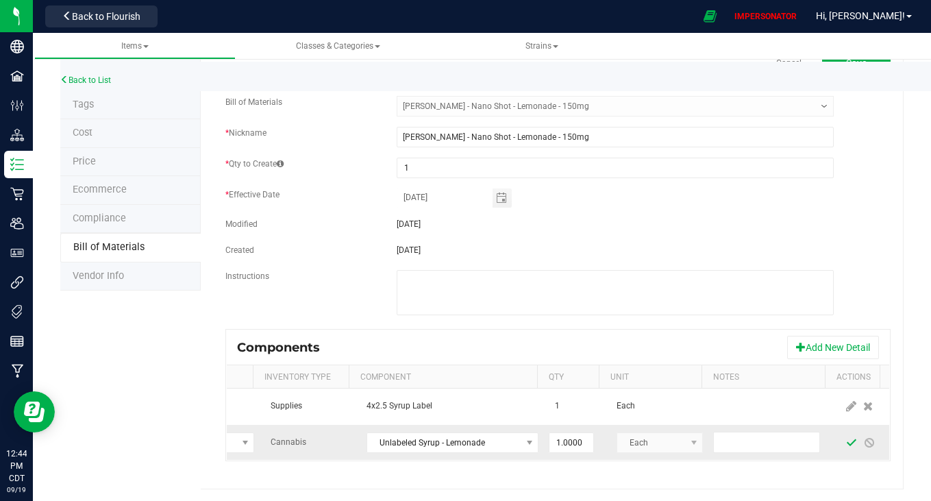
click at [846, 437] on span at bounding box center [851, 442] width 11 height 11
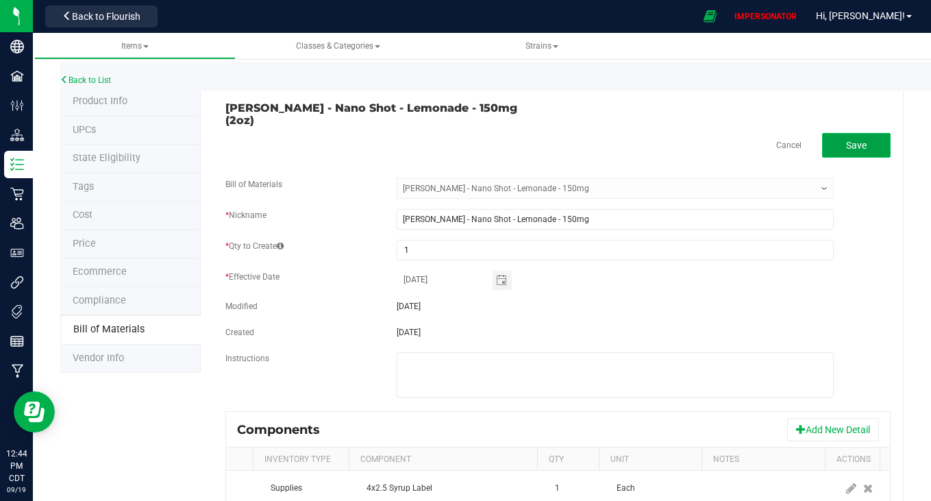
click at [847, 140] on span "Save" at bounding box center [856, 145] width 21 height 11
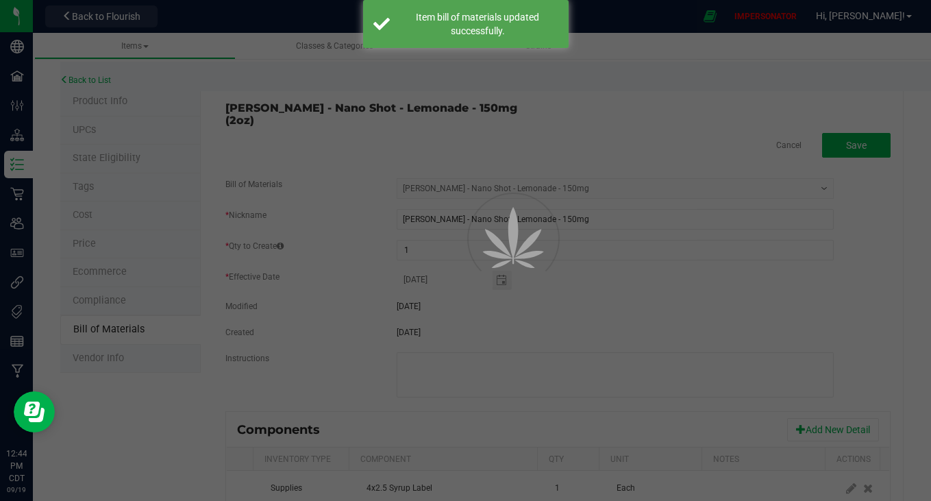
select select "5376"
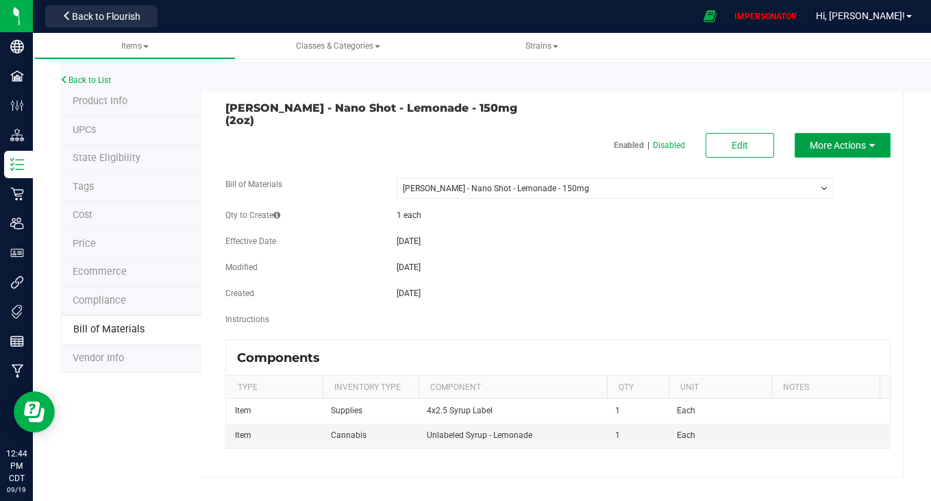
click at [844, 140] on span "More Actions" at bounding box center [838, 145] width 56 height 11
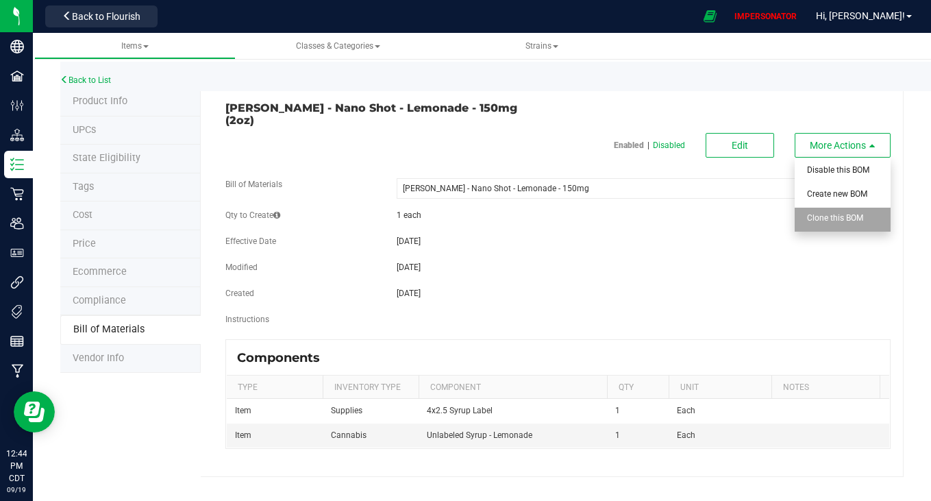
click at [821, 213] on span "Clone this BOM" at bounding box center [835, 218] width 56 height 10
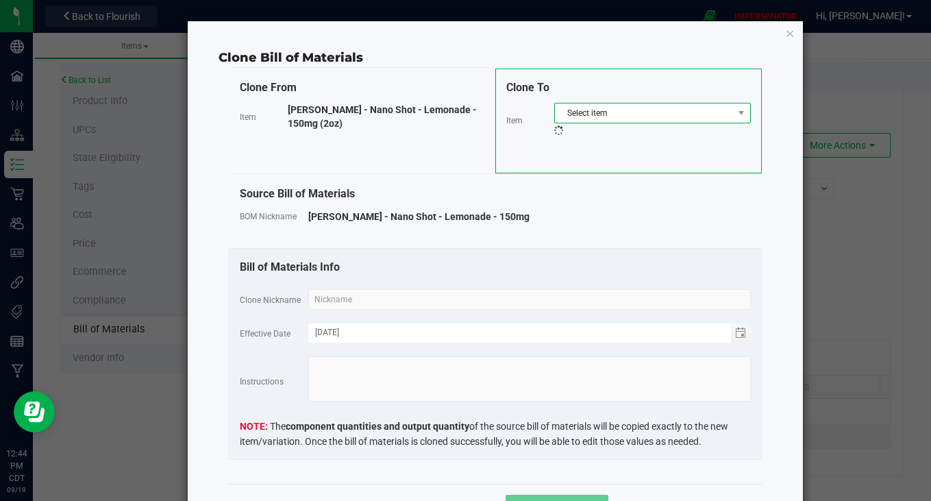
click at [605, 112] on span "Select item" at bounding box center [644, 112] width 178 height 19
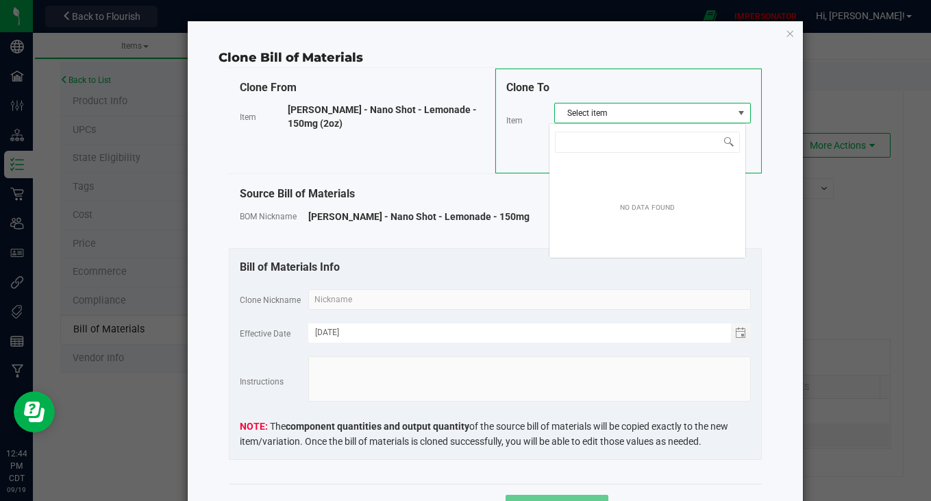
scroll to position [21, 197]
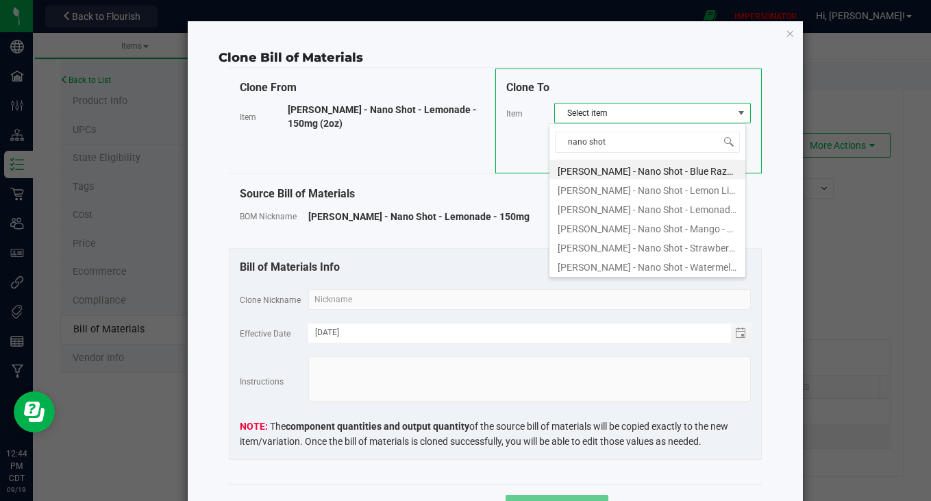
type input "nano shot"
click at [675, 224] on li "[PERSON_NAME] - Nano Shot - Mango - 150mg (2oz)" at bounding box center [647, 226] width 196 height 19
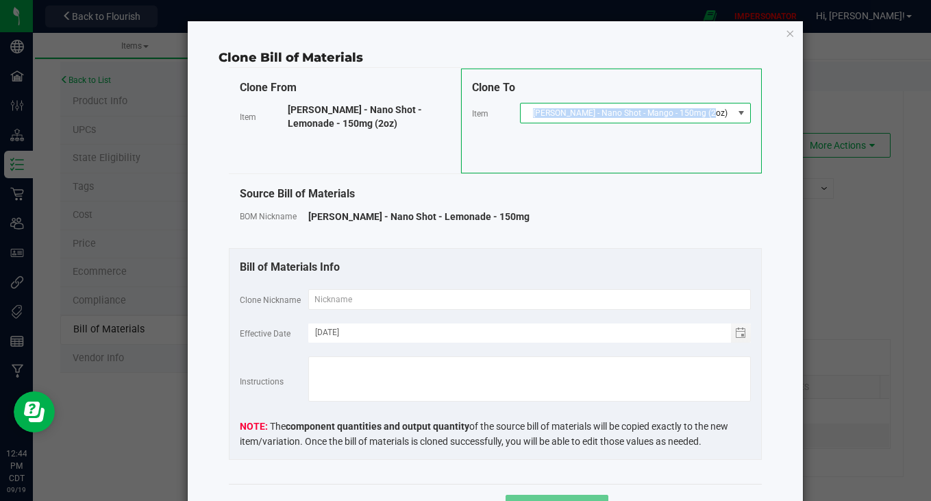
copy span "[PERSON_NAME] - Nano Shot - Mango - 150mg (2oz)"
drag, startPoint x: 550, startPoint y: 108, endPoint x: 720, endPoint y: 119, distance: 170.2
click at [720, 119] on span "[PERSON_NAME] - Nano Shot - Mango - 150mg (2oz)" at bounding box center [627, 112] width 212 height 19
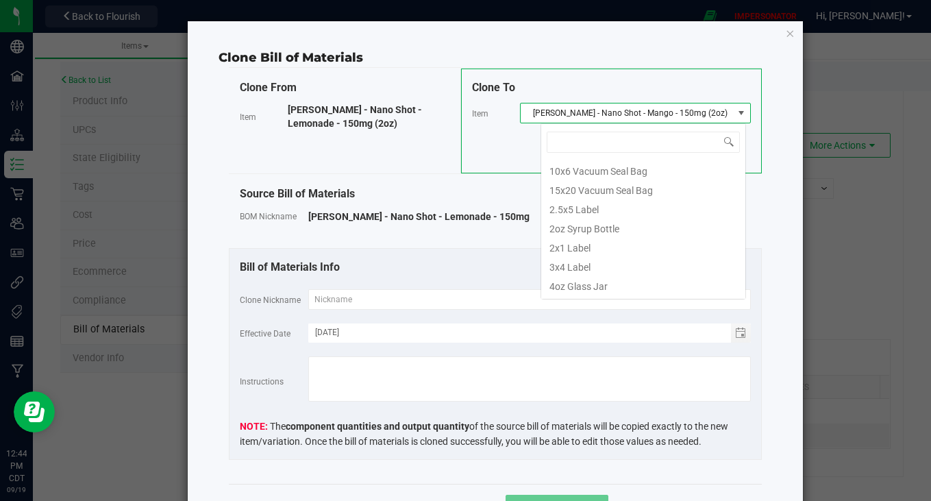
scroll to position [105635, 0]
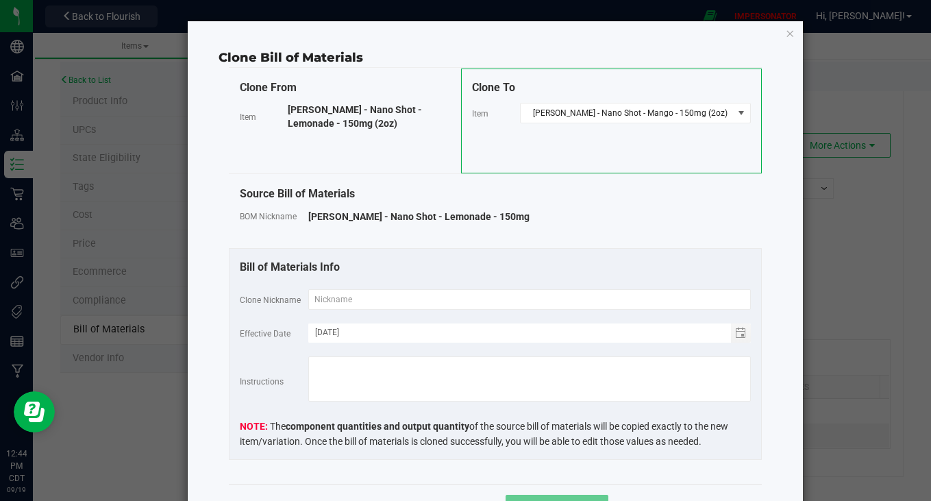
click at [420, 286] on div "Bill of Materials Info Clone Nickname Effective Date [DATE] Instructions The co…" at bounding box center [495, 354] width 533 height 212
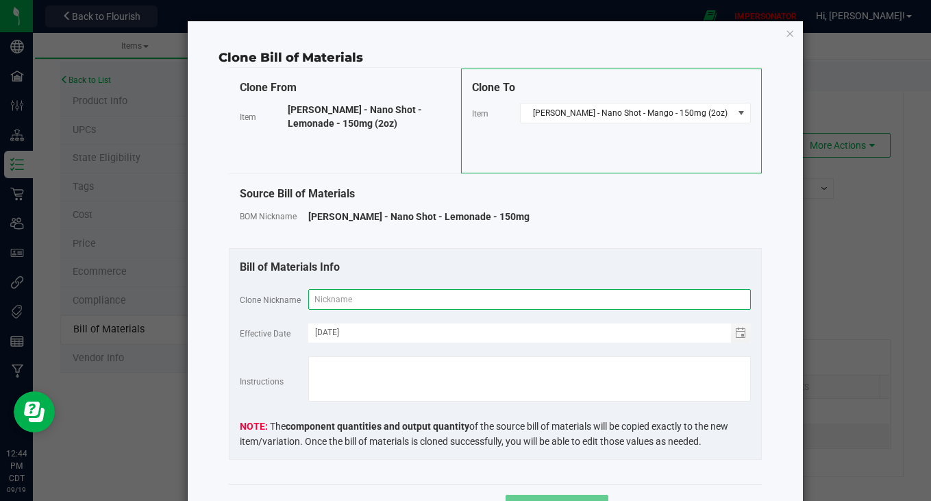
click at [408, 297] on input "text" at bounding box center [529, 299] width 442 height 21
paste input "[PERSON_NAME] - Nano Shot - Mango - 150mg (2oz)"
type input "[PERSON_NAME] - Nano Shot - Mango - 150mg (2oz)"
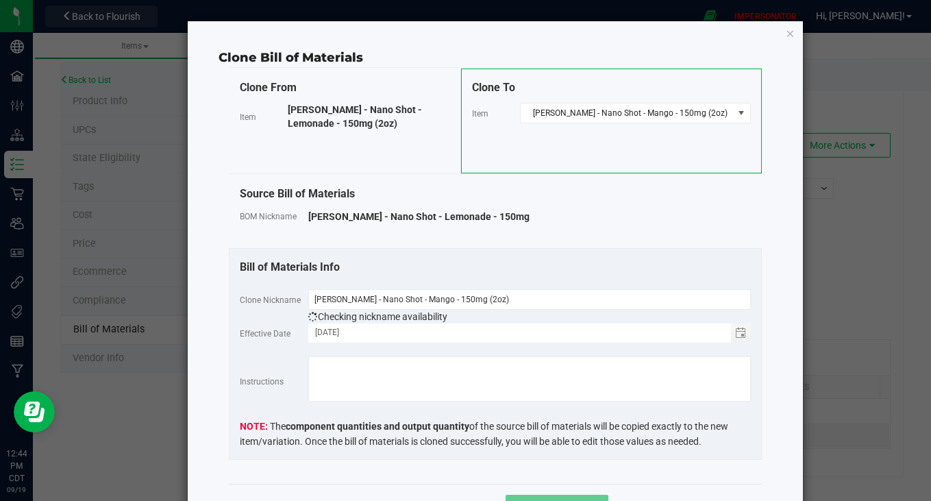
click at [480, 260] on div "Bill of Materials Info" at bounding box center [495, 267] width 511 height 16
click at [579, 492] on div "Cancel Clone Variation" at bounding box center [495, 507] width 533 height 46
click at [578, 496] on button "Clone Variation" at bounding box center [557, 507] width 103 height 25
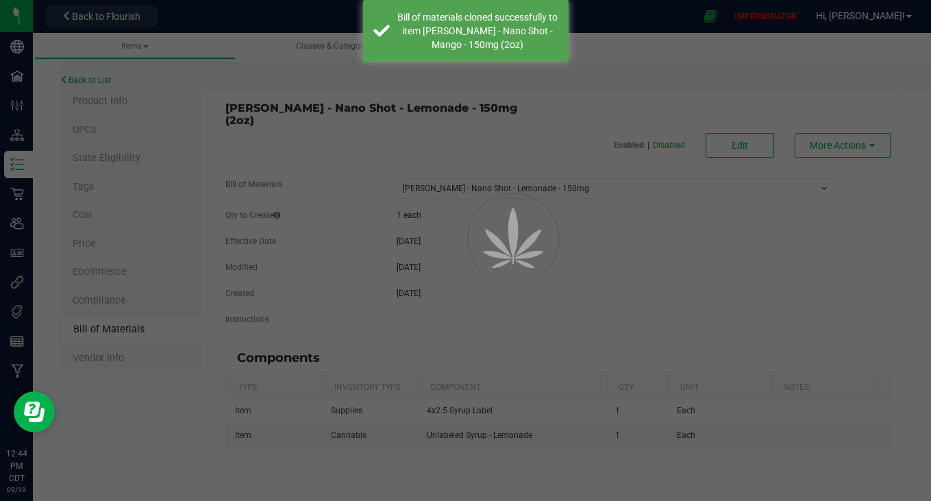
select select "5376"
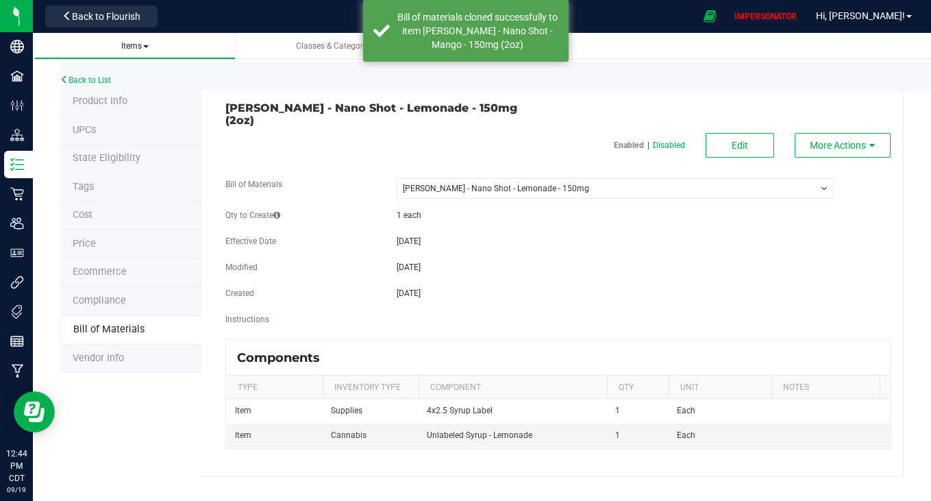
click at [147, 45] on span "Items" at bounding box center [134, 46] width 27 height 10
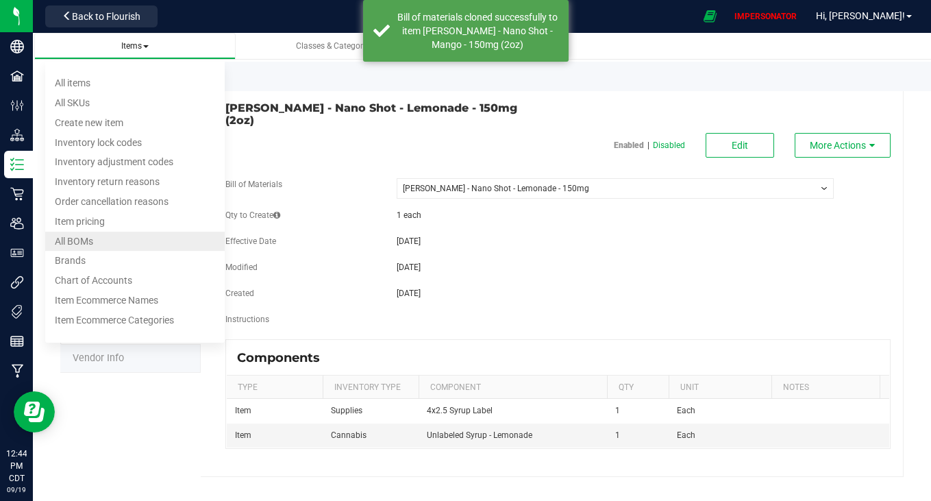
click at [125, 244] on li "All BOMs" at bounding box center [135, 242] width 180 height 20
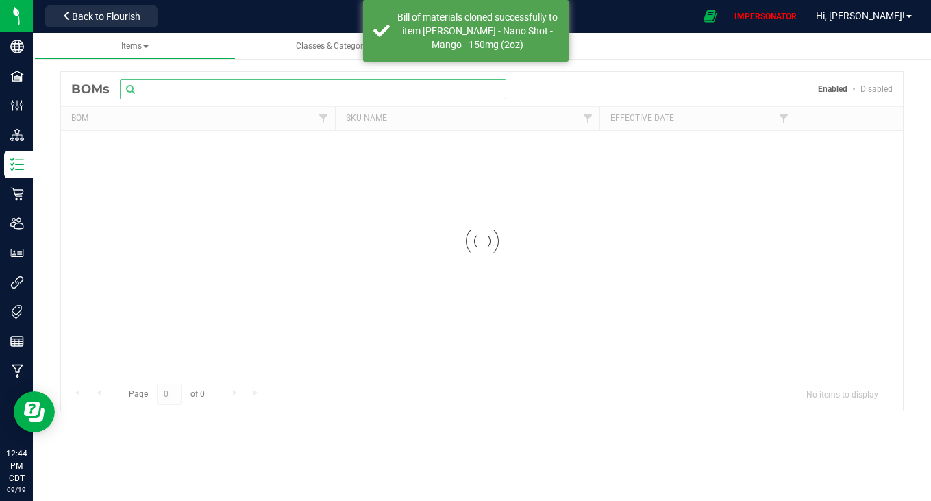
click at [219, 84] on input "text" at bounding box center [313, 89] width 386 height 21
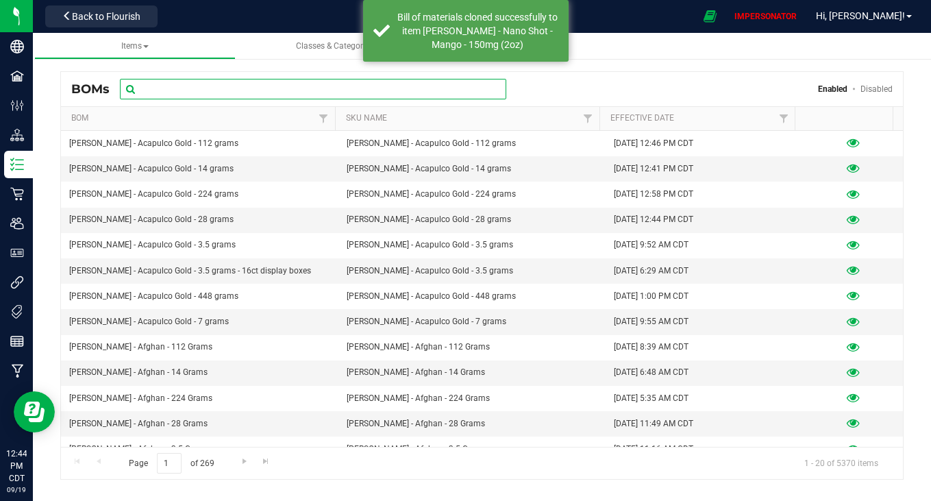
paste input "[PERSON_NAME] - Nano Shot - Mango - 150mg (2oz)"
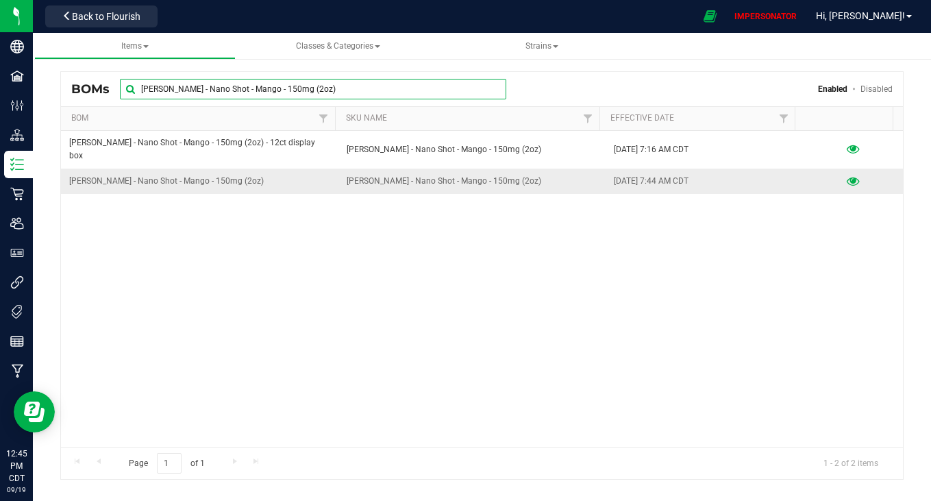
type input "[PERSON_NAME] - Nano Shot - Mango - 150mg (2oz)"
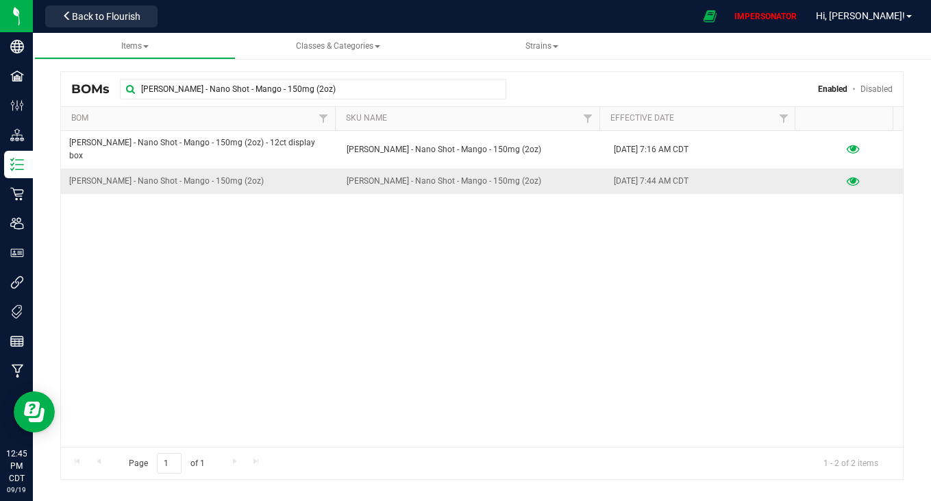
click at [847, 177] on icon at bounding box center [853, 182] width 13 height 10
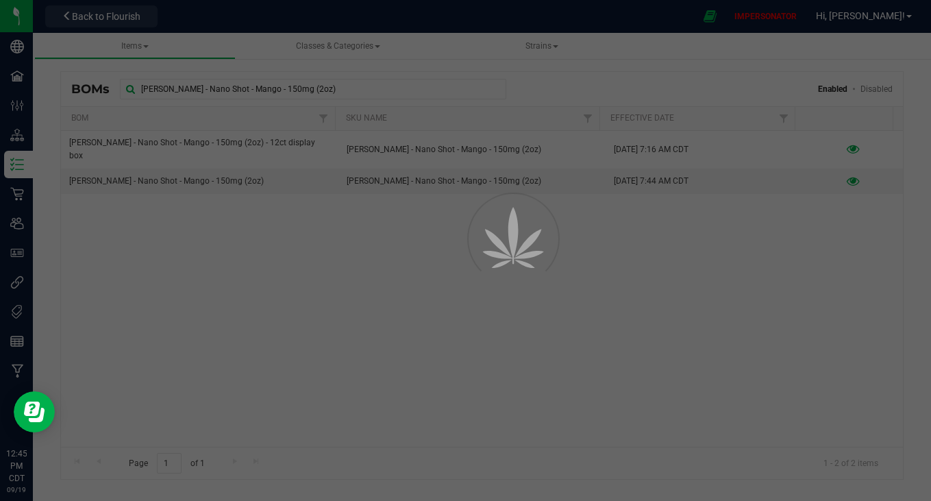
select select "5377"
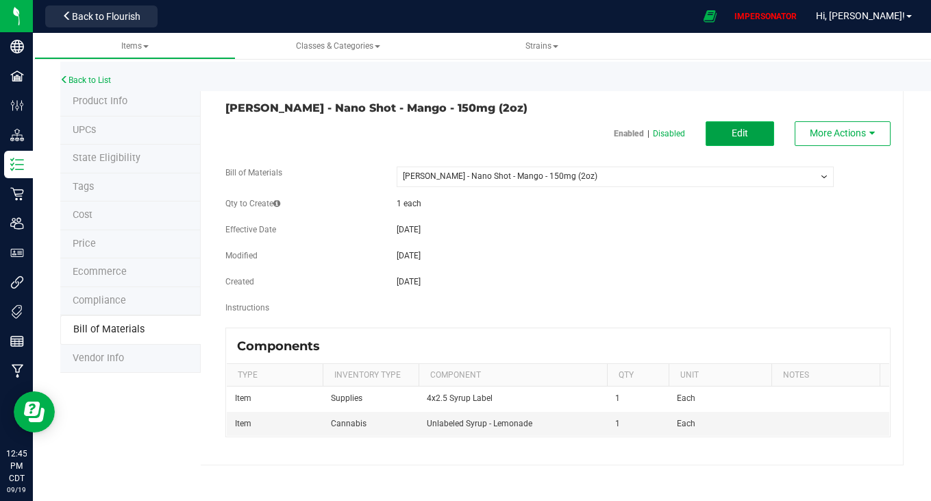
click at [750, 126] on button "Edit" at bounding box center [740, 133] width 68 height 25
select select "5377"
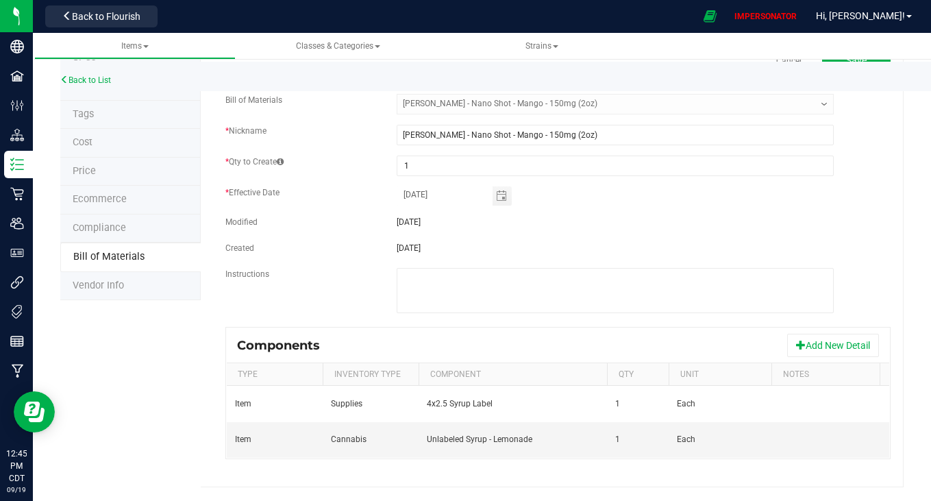
scroll to position [0, 78]
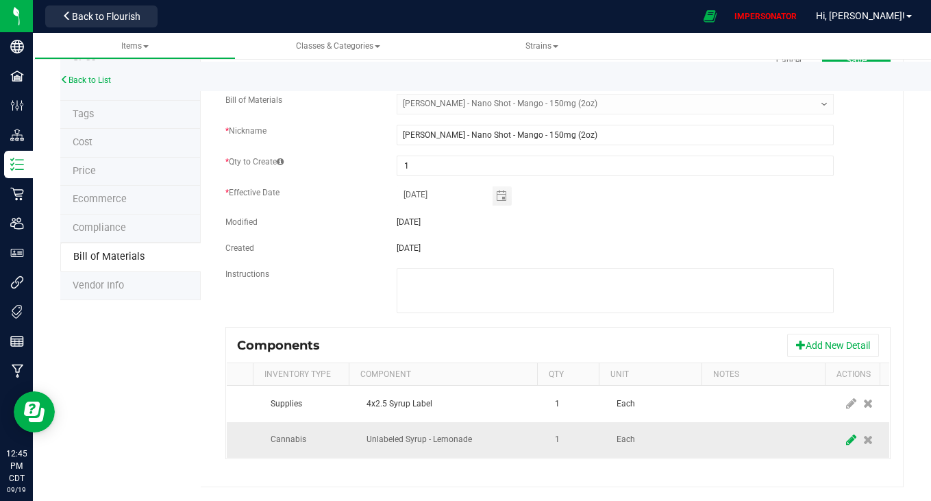
click at [846, 434] on icon at bounding box center [851, 440] width 10 height 12
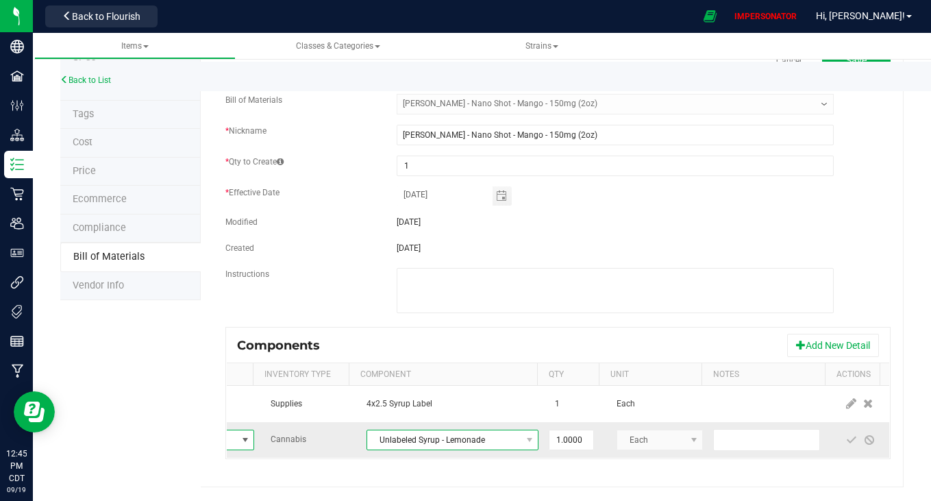
click at [465, 432] on span "Unlabeled Syrup - Lemonade" at bounding box center [443, 439] width 153 height 19
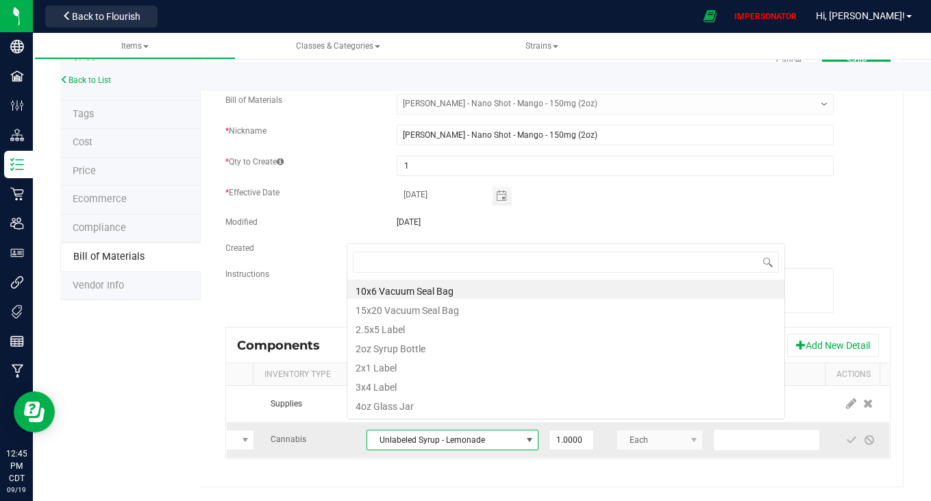
scroll to position [21, 172]
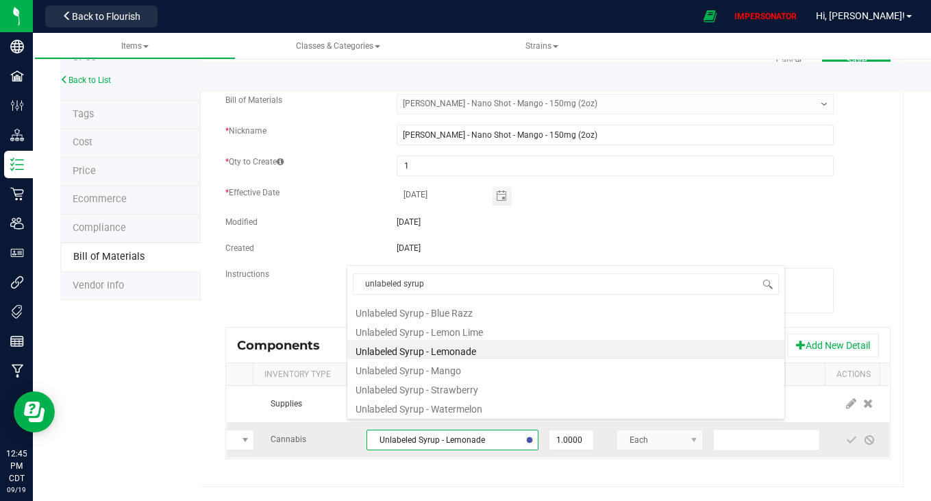
type input "unlabeled syrup"
click at [426, 371] on li "Unlabeled Syrup - Mango" at bounding box center [565, 368] width 437 height 19
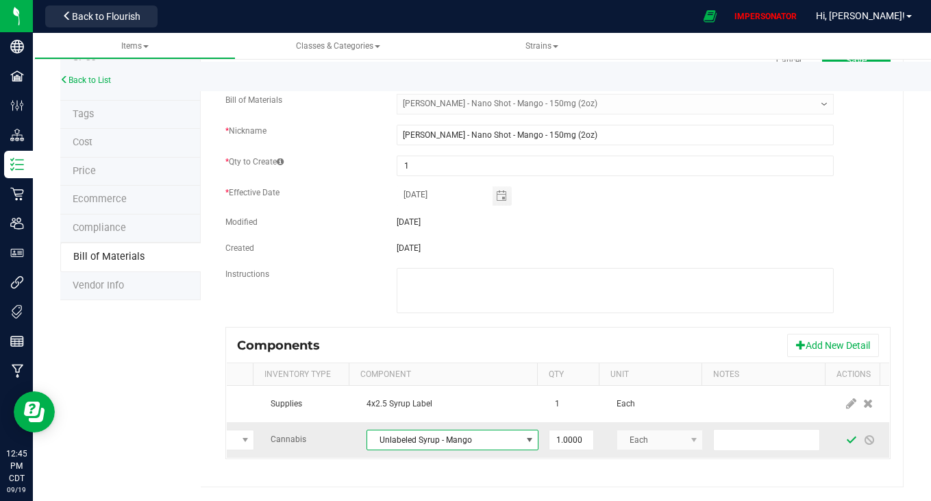
click at [846, 434] on span at bounding box center [851, 439] width 11 height 11
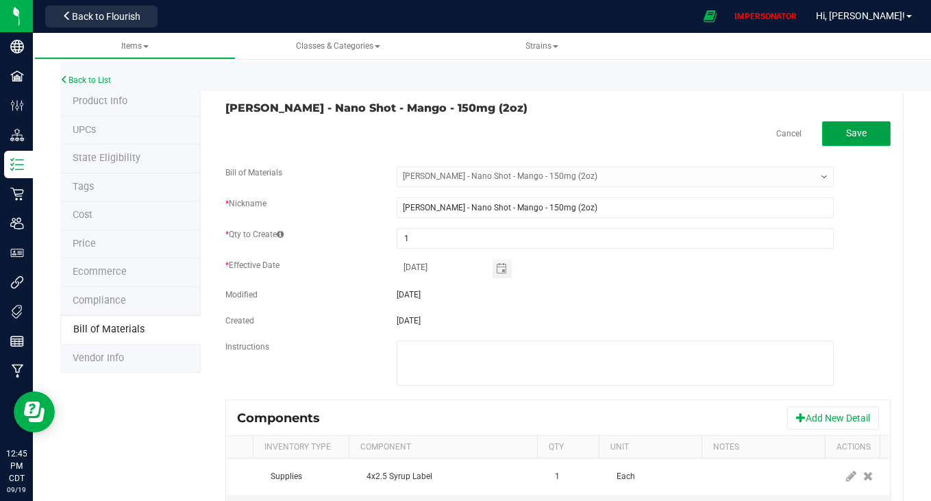
click at [844, 122] on button "Save" at bounding box center [856, 133] width 68 height 25
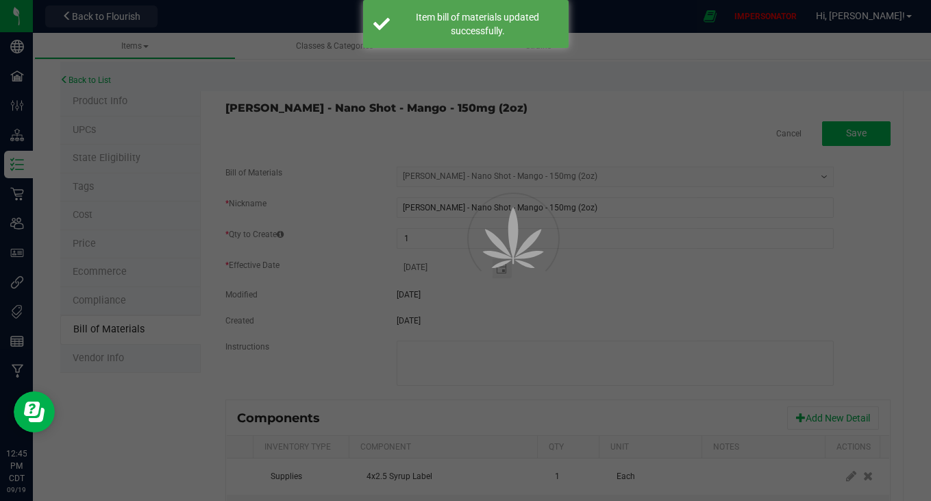
select select "5377"
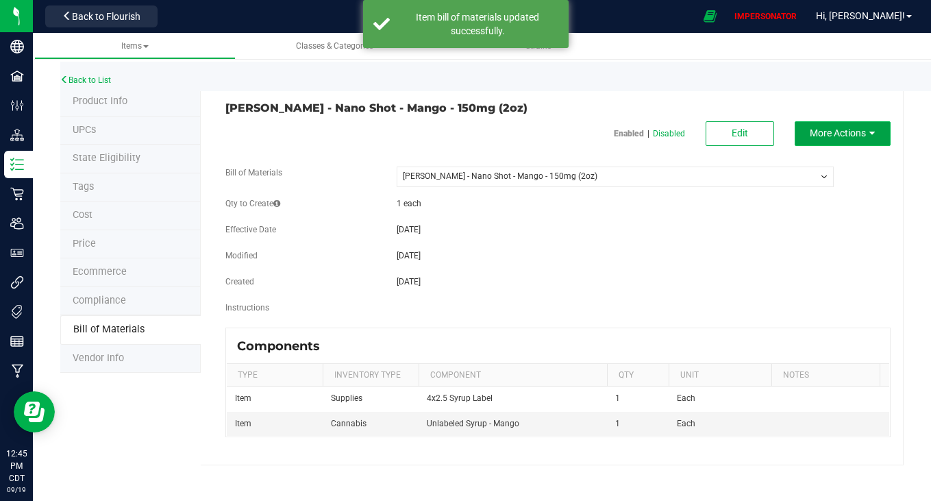
click at [824, 124] on button "More Actions" at bounding box center [843, 133] width 96 height 25
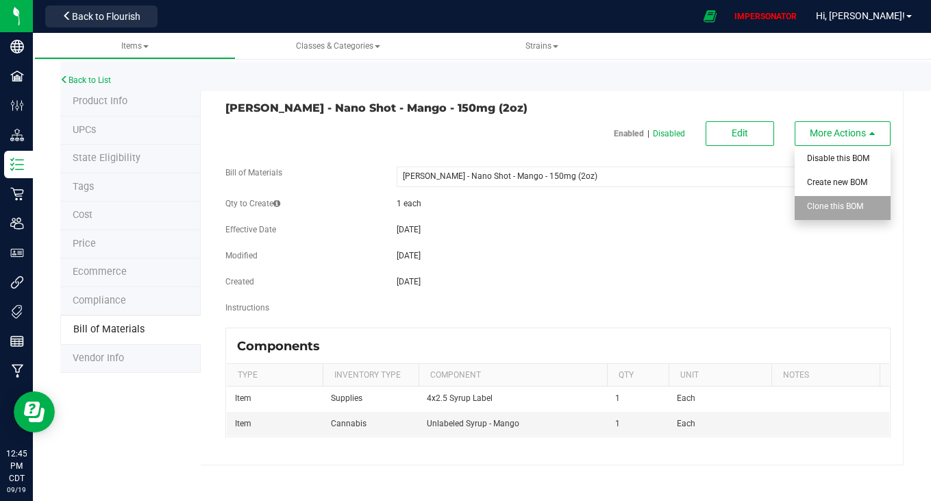
click at [816, 209] on span "Clone this BOM" at bounding box center [835, 206] width 56 height 10
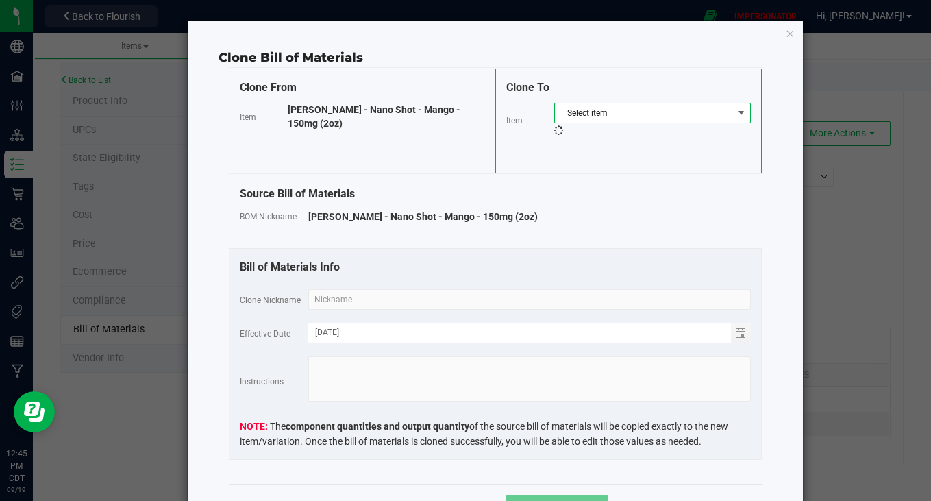
click at [639, 110] on span "Select item" at bounding box center [644, 112] width 178 height 19
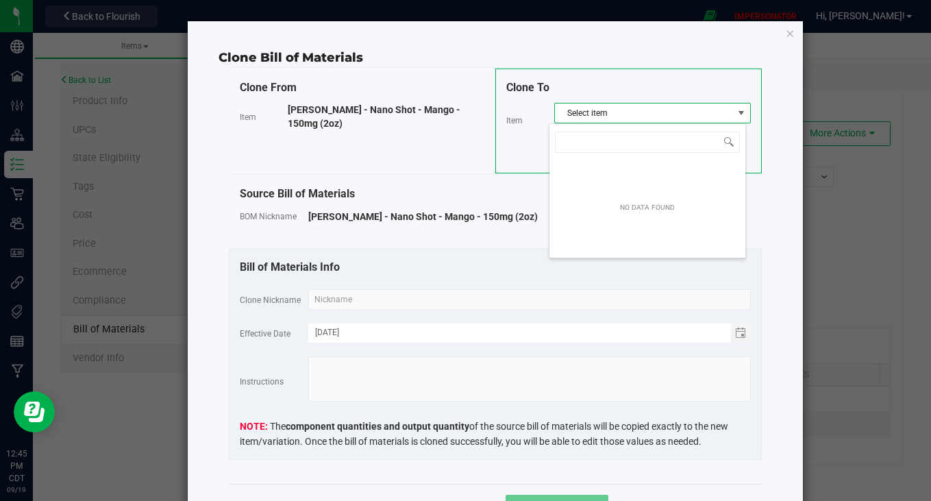
scroll to position [21, 197]
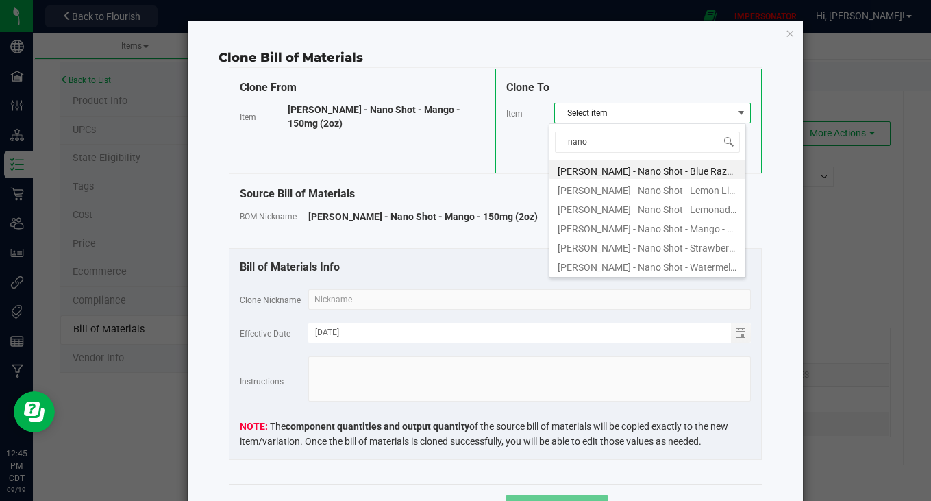
type input "nano"
click at [660, 246] on li "[PERSON_NAME] - Nano Shot - Strawberry - 150mg (2oz)" at bounding box center [647, 245] width 196 height 19
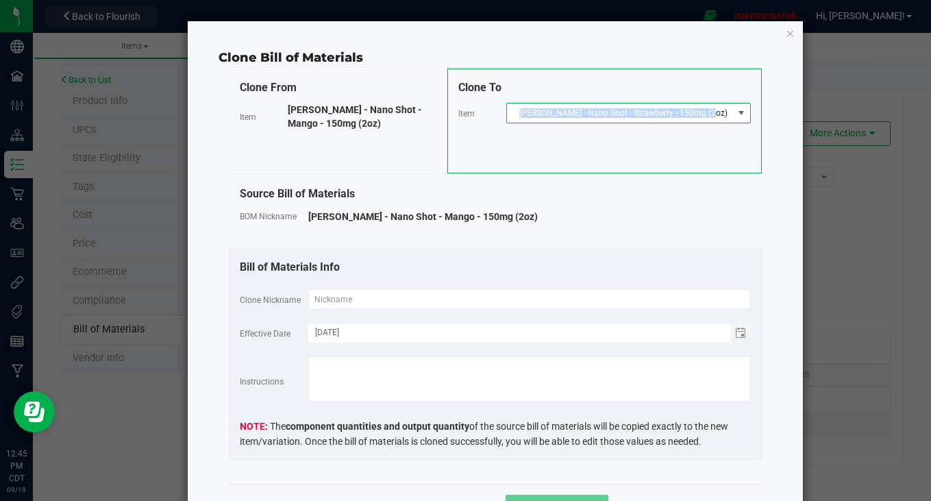
copy span "[PERSON_NAME] - Nano Shot - Strawberry - 150mg (2oz)"
drag, startPoint x: 725, startPoint y: 110, endPoint x: 537, endPoint y: 110, distance: 187.7
click at [537, 110] on span "[PERSON_NAME] - Nano Shot - Strawberry - 150mg (2oz)" at bounding box center [620, 112] width 226 height 19
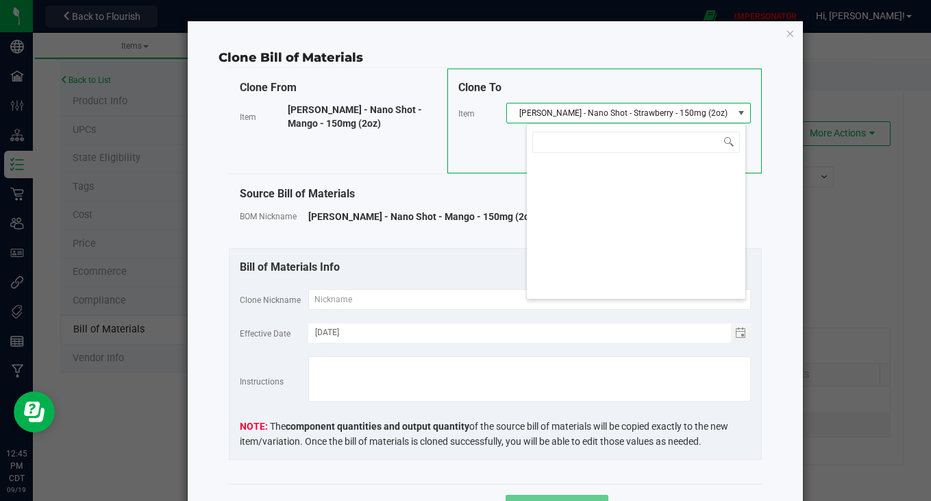
scroll to position [21, 220]
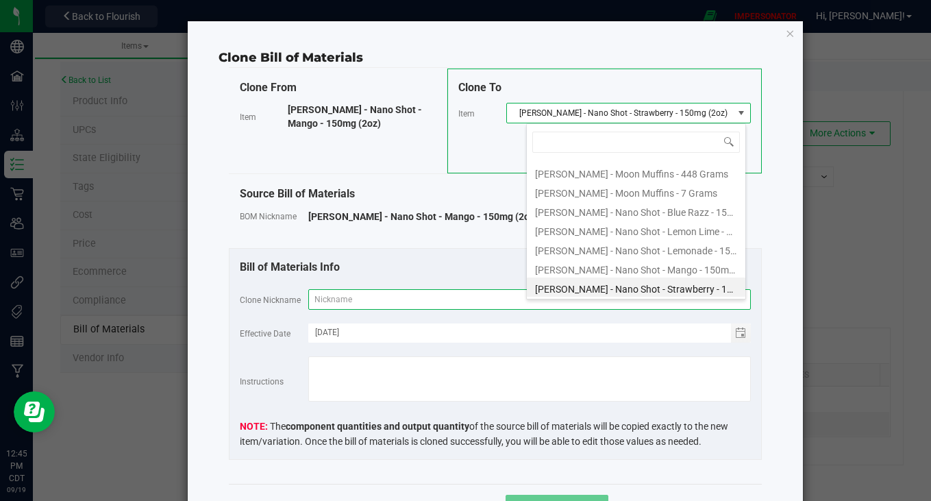
click at [375, 297] on input "text" at bounding box center [529, 299] width 442 height 21
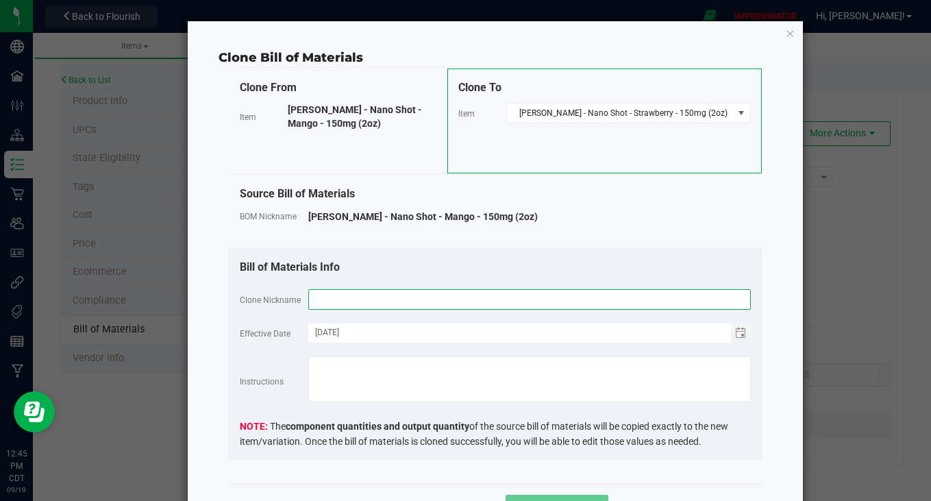
paste input "[PERSON_NAME] - Nano Shot - Strawberry - 150mg (2oz)"
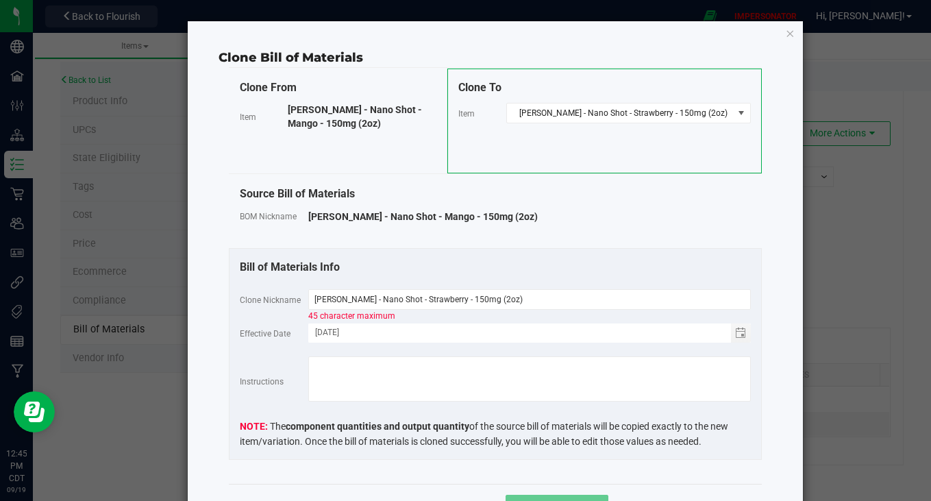
click at [414, 277] on div "Bill of Materials Info Clone Nickname [PERSON_NAME] - Nano Shot - Strawberry - …" at bounding box center [495, 354] width 533 height 212
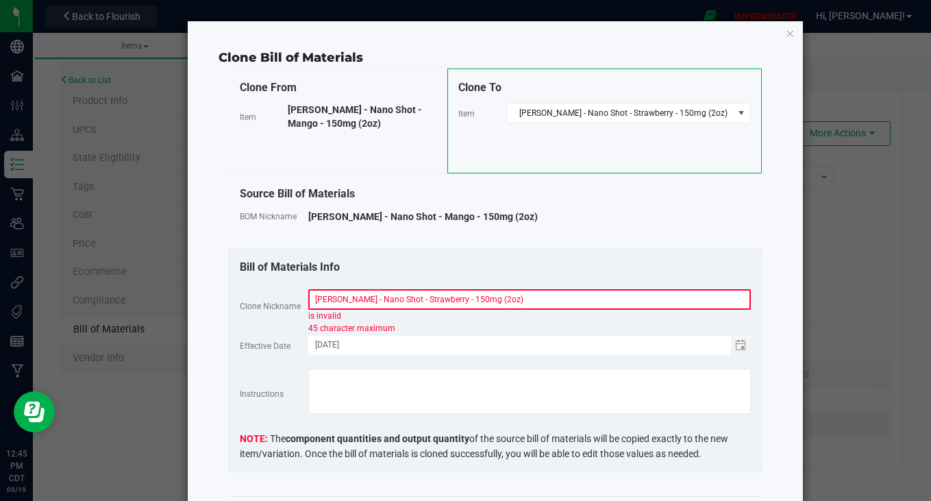
click at [521, 298] on input "[PERSON_NAME] - Nano Shot - Strawberry - 150mg (2oz)" at bounding box center [529, 299] width 442 height 21
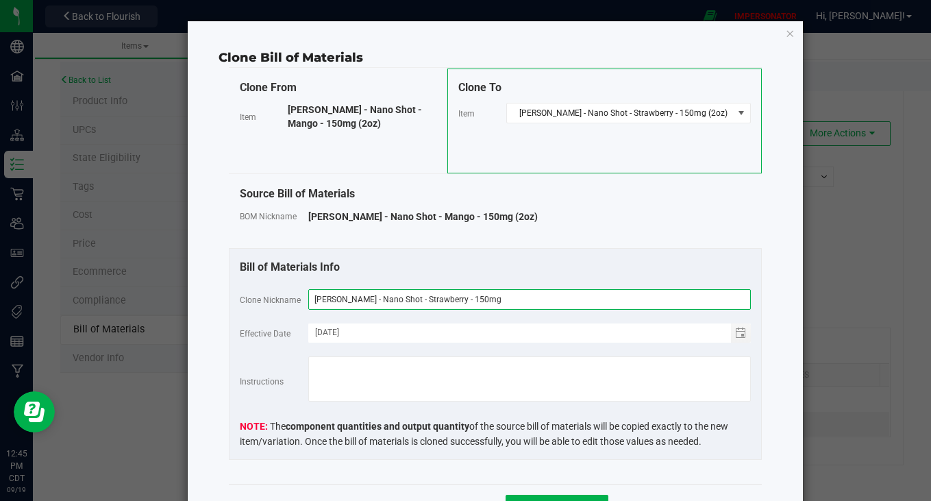
type input "[PERSON_NAME] - Nano Shot - Strawberry - 150mg"
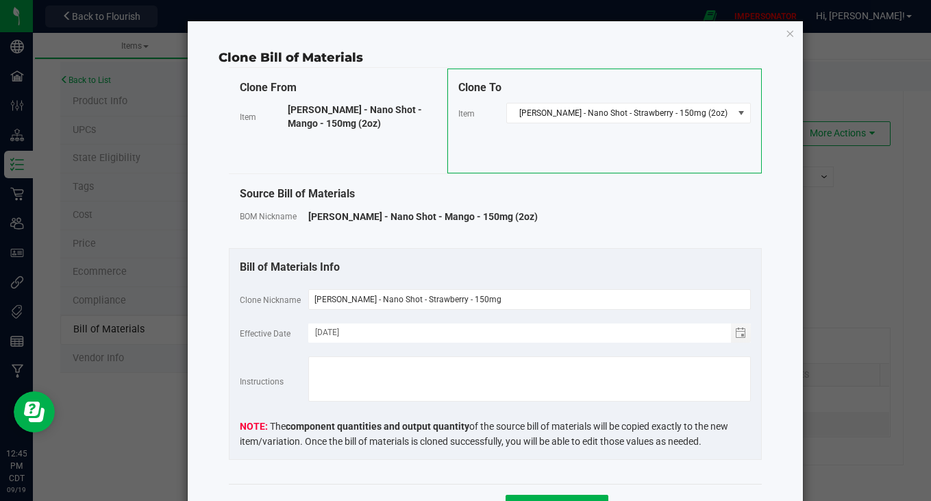
click at [546, 492] on div "Cancel Clone Variation" at bounding box center [495, 507] width 533 height 46
click at [550, 495] on button "Clone Variation" at bounding box center [557, 507] width 103 height 25
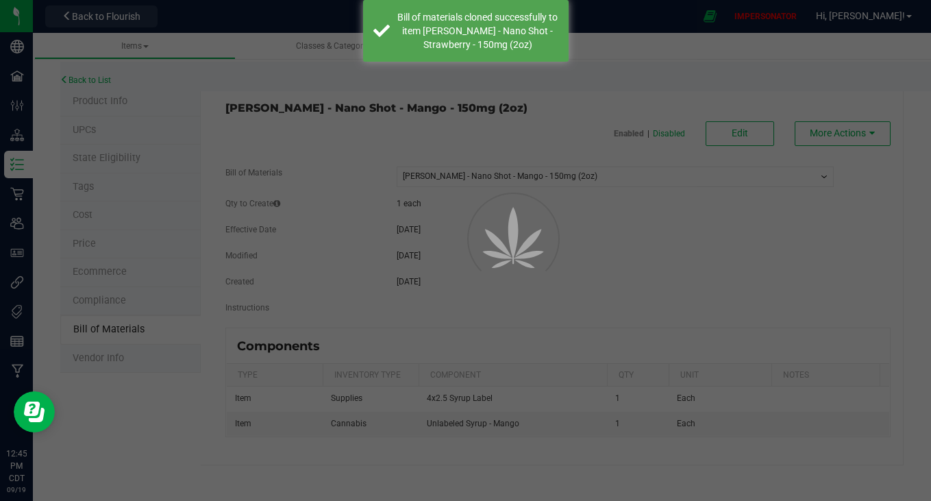
select select "5377"
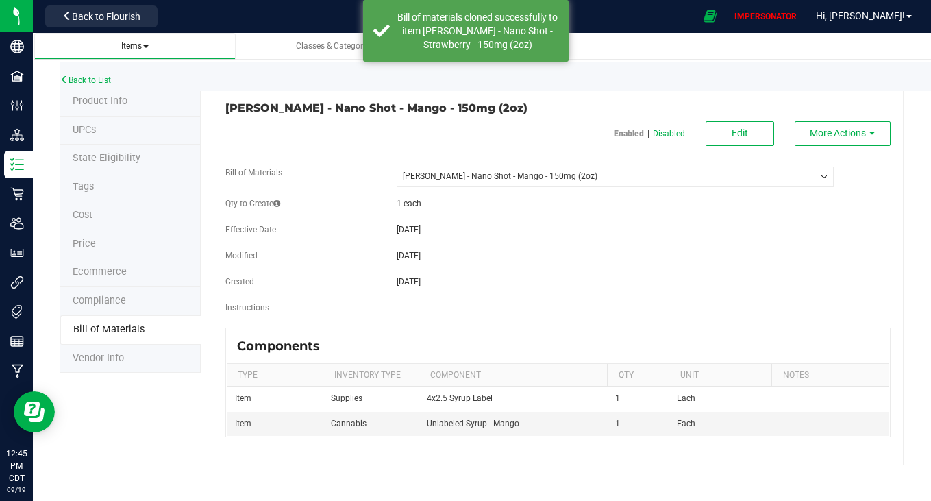
click at [139, 45] on span "Items" at bounding box center [134, 46] width 27 height 10
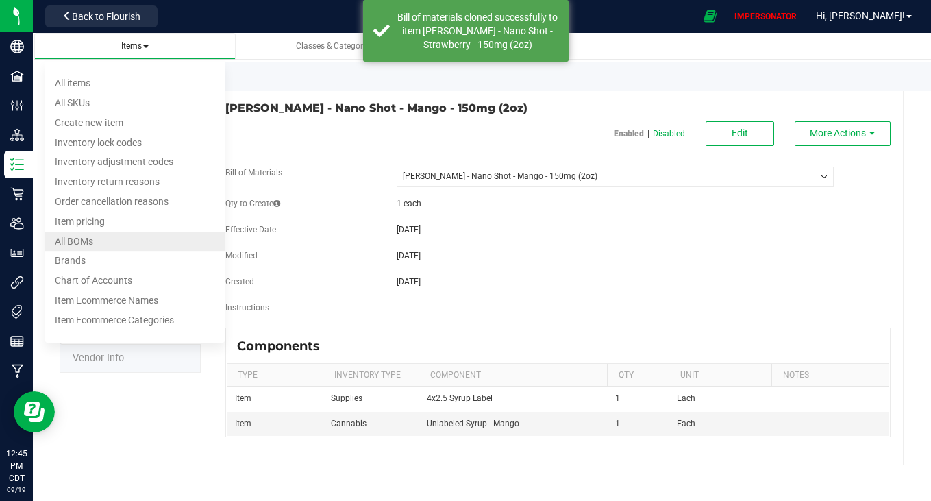
click at [113, 246] on li "All BOMs" at bounding box center [135, 242] width 180 height 20
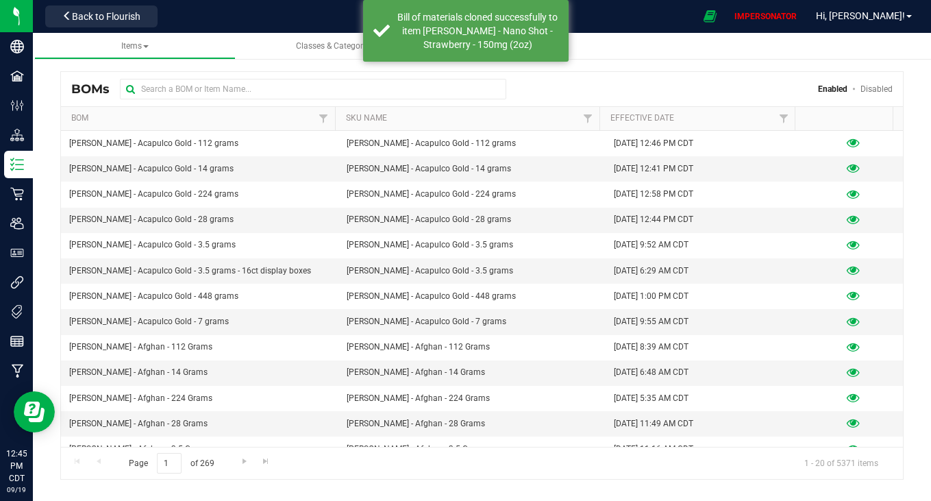
click at [355, 74] on div "BOMs Enabled Disabled" at bounding box center [482, 89] width 842 height 34
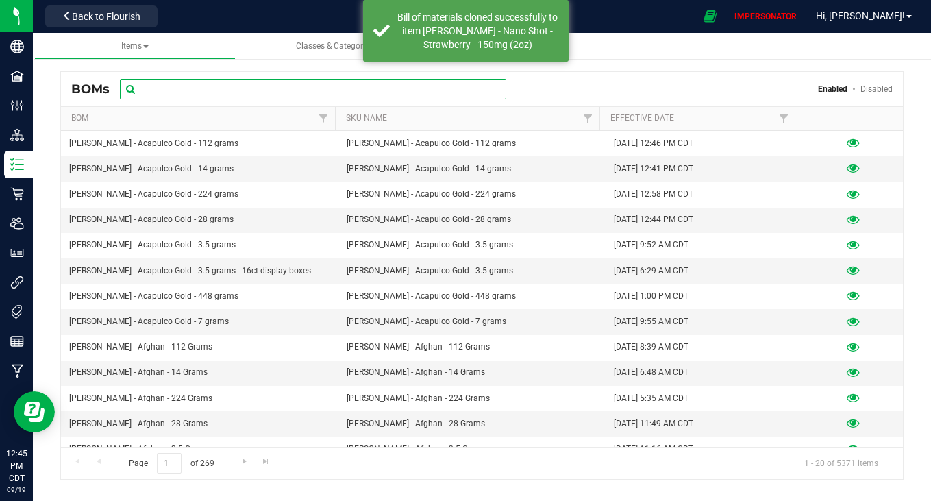
click at [344, 92] on input "text" at bounding box center [313, 89] width 386 height 21
paste input "[PERSON_NAME] - Nano Shot - Strawberry - 150mg (2oz)"
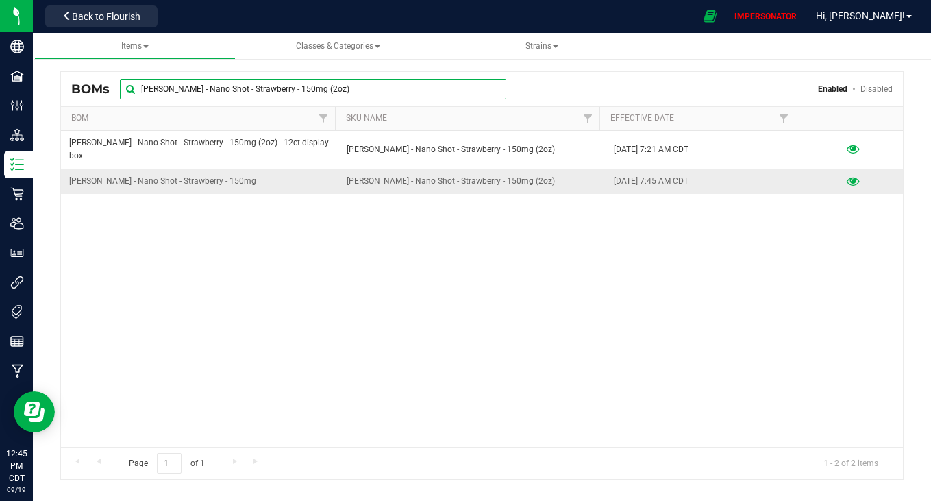
type input "[PERSON_NAME] - Nano Shot - Strawberry - 150mg (2oz)"
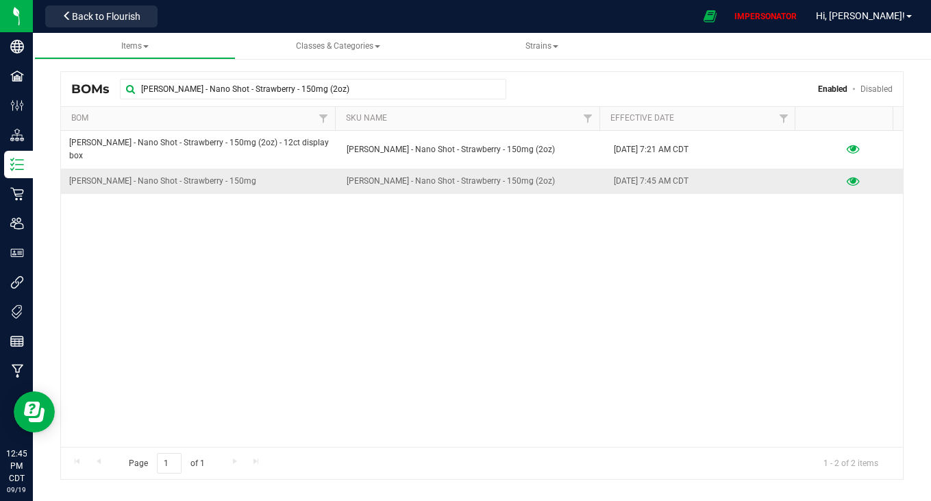
click at [847, 177] on icon at bounding box center [853, 182] width 13 height 10
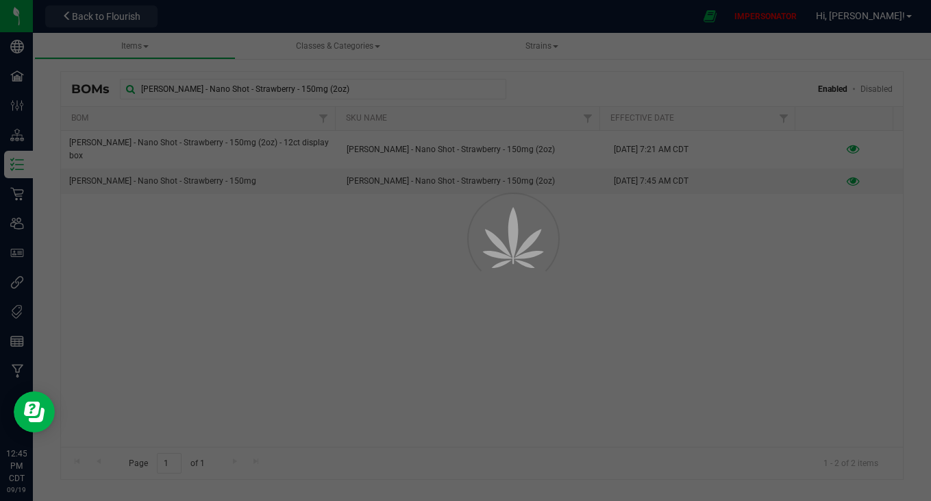
select select "5378"
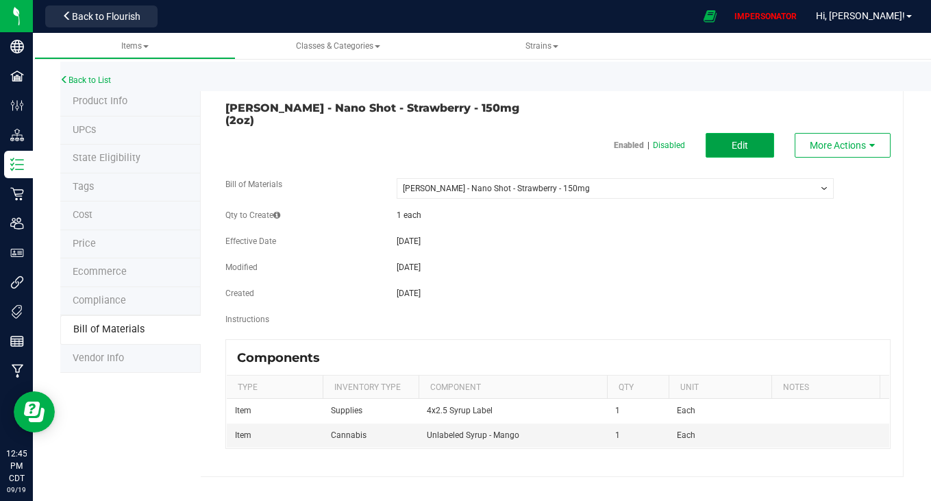
click at [740, 140] on span "Edit" at bounding box center [740, 145] width 16 height 11
select select "5378"
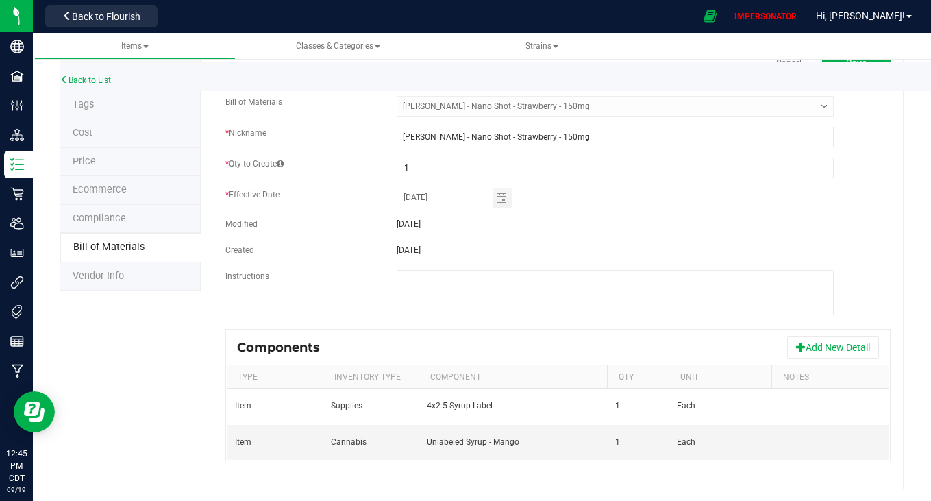
scroll to position [0, 78]
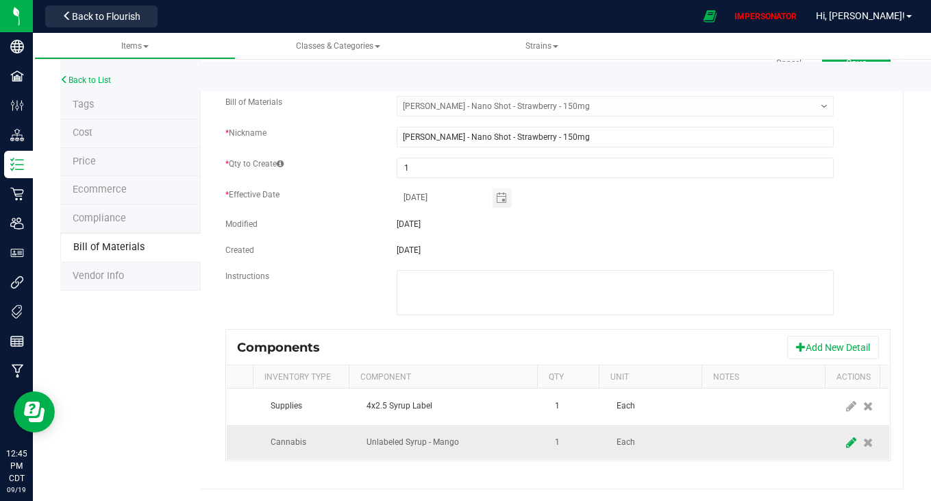
click at [846, 436] on icon at bounding box center [851, 442] width 10 height 12
click at [448, 433] on span "Unlabeled Syrup - Mango" at bounding box center [443, 442] width 153 height 19
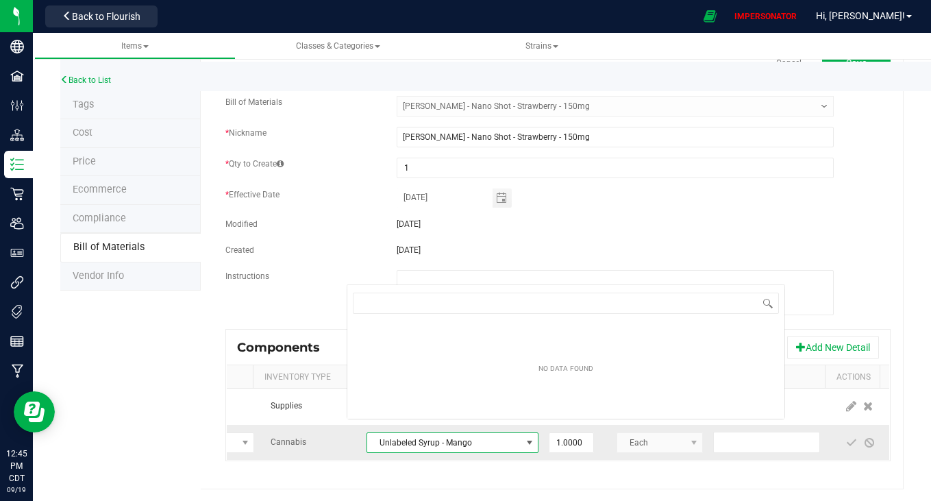
scroll to position [21, 172]
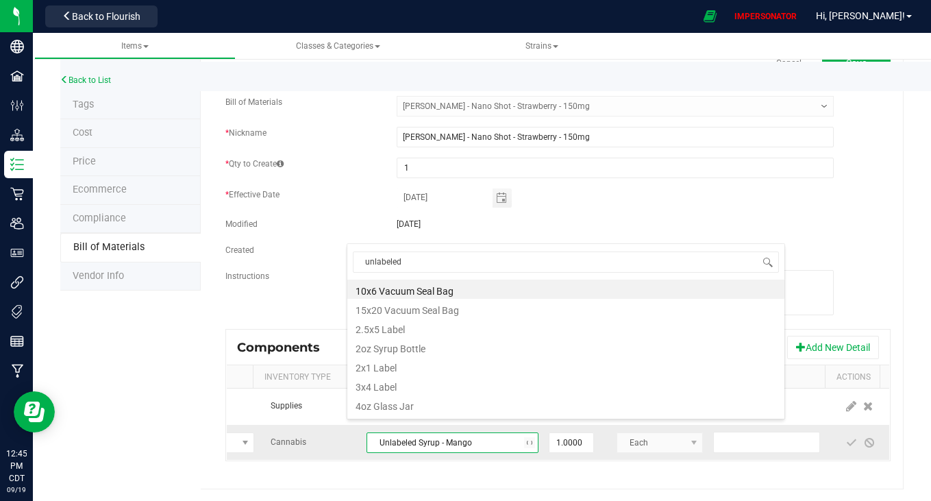
type input "unlabeled"
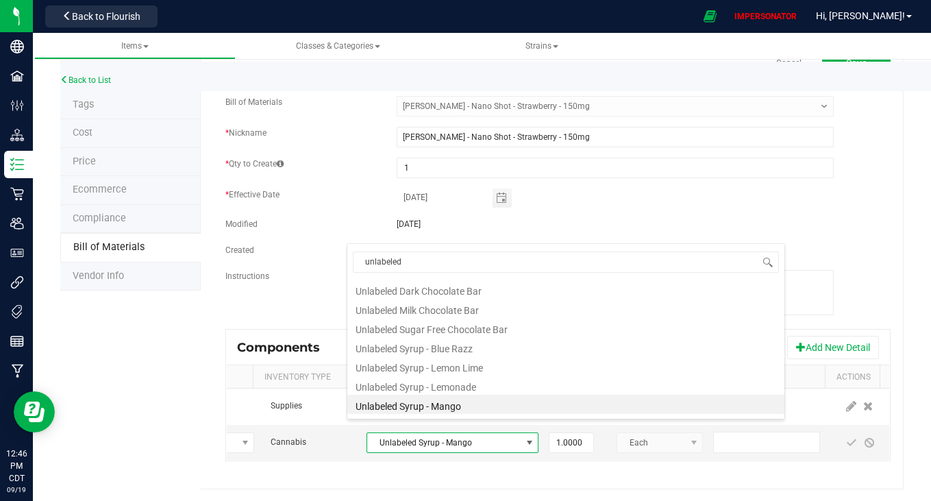
scroll to position [36, 0]
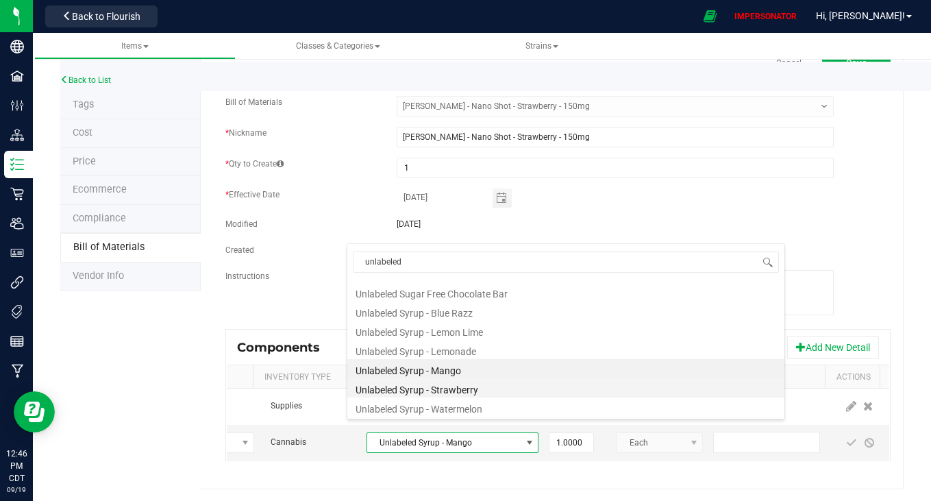
click at [442, 391] on li "Unlabeled Syrup - Strawberry" at bounding box center [565, 387] width 437 height 19
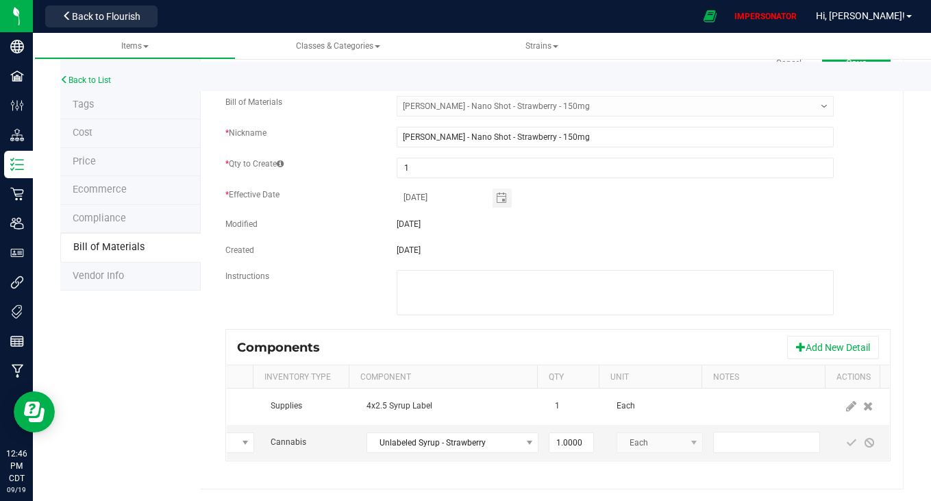
scroll to position [0, 79]
click at [846, 437] on span at bounding box center [851, 442] width 11 height 11
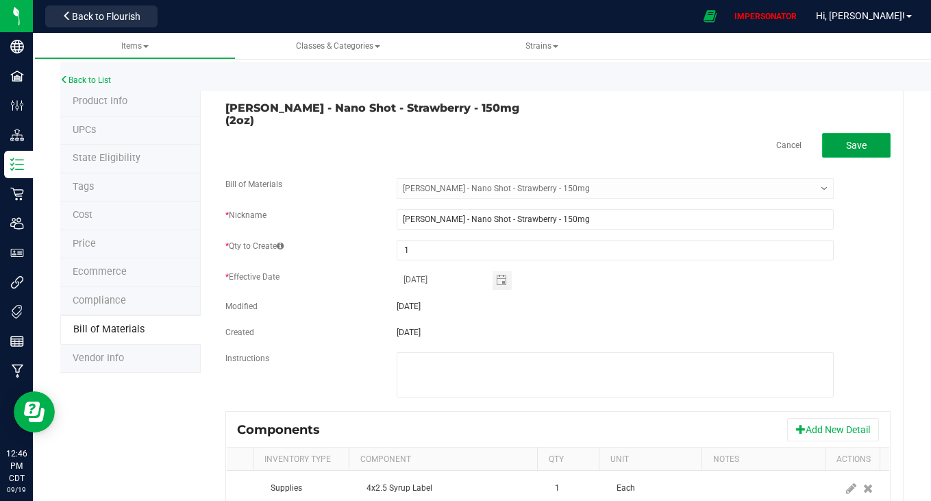
click at [847, 140] on span "Save" at bounding box center [856, 145] width 21 height 11
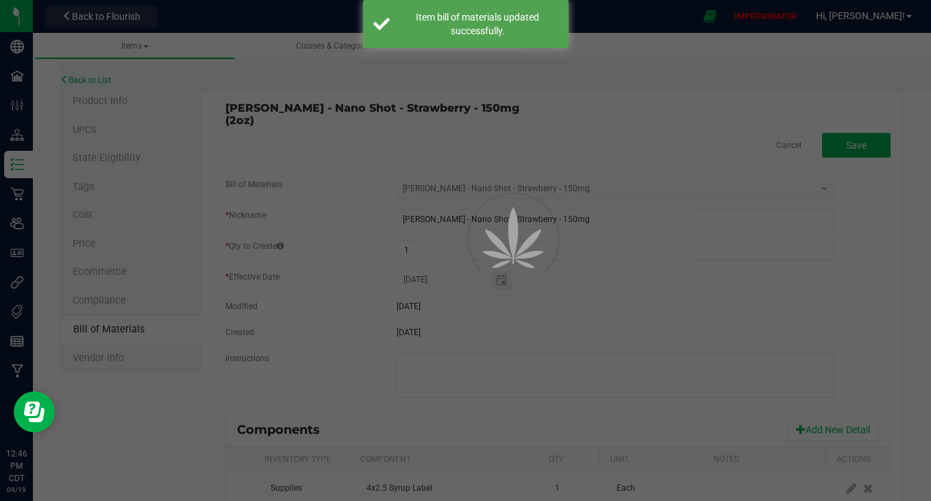
select select "5378"
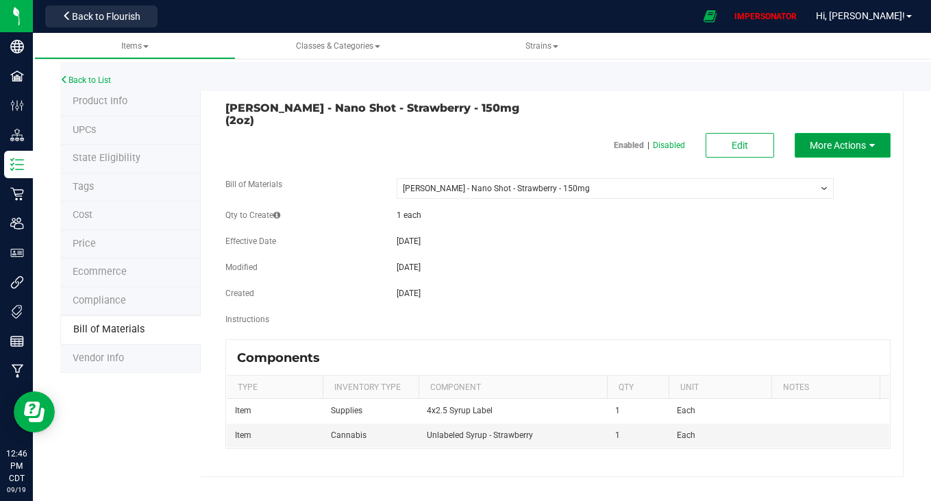
click at [872, 142] on button "More Actions" at bounding box center [843, 145] width 96 height 25
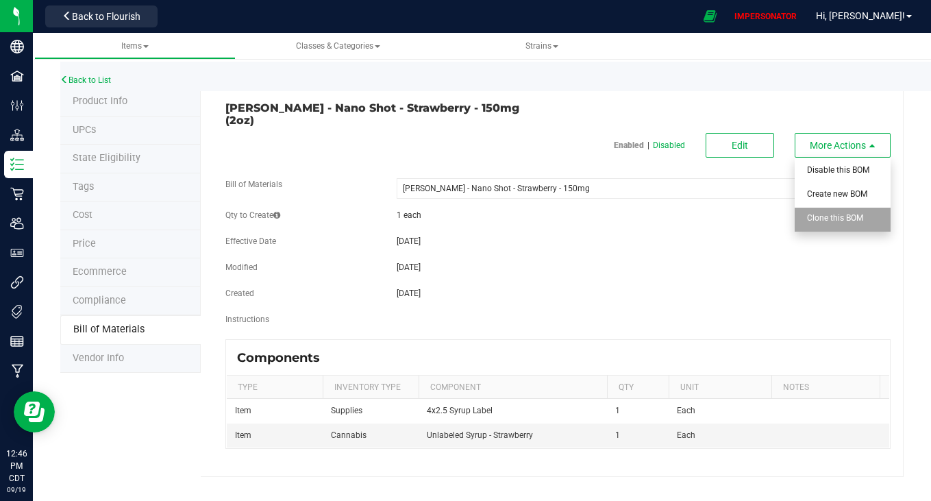
click at [838, 213] on span "Clone this BOM" at bounding box center [835, 218] width 56 height 10
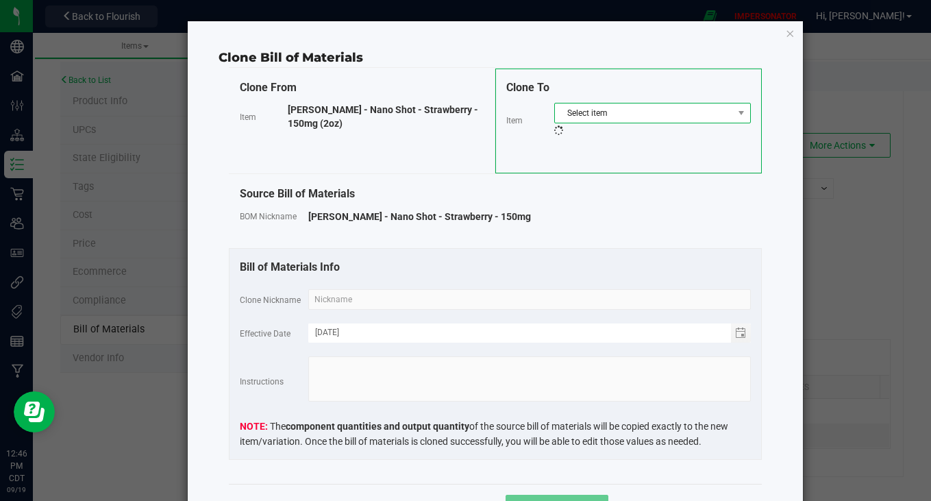
click at [617, 110] on span "Select item" at bounding box center [644, 112] width 178 height 19
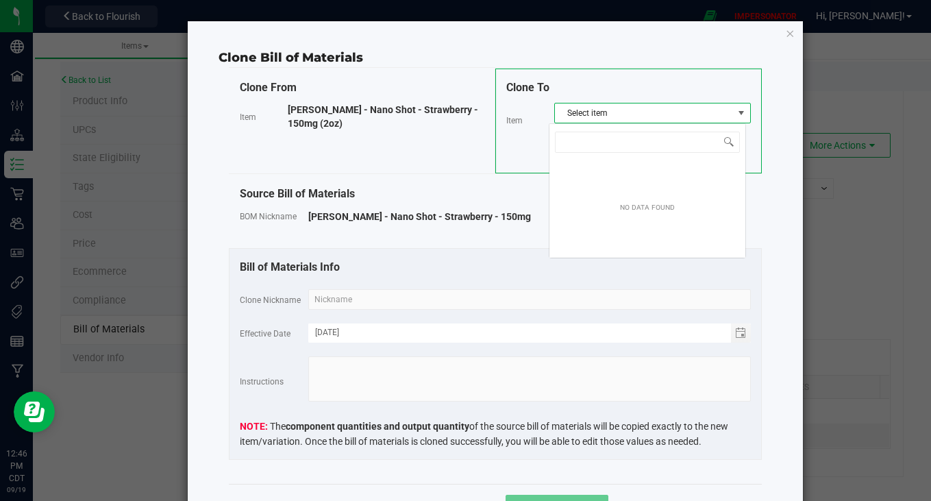
scroll to position [21, 197]
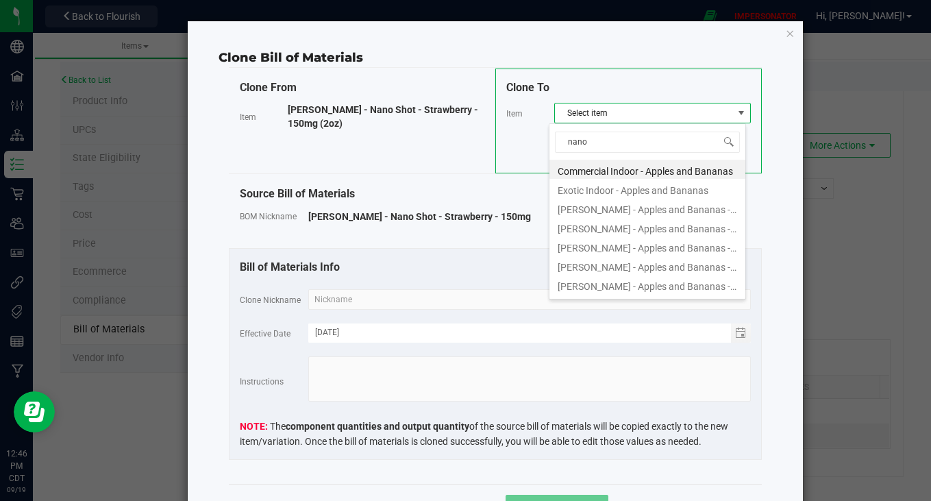
type input "nano"
click at [689, 269] on li "[PERSON_NAME] - Nano Shot - Watermelon - 150mg (2oz)" at bounding box center [647, 264] width 196 height 19
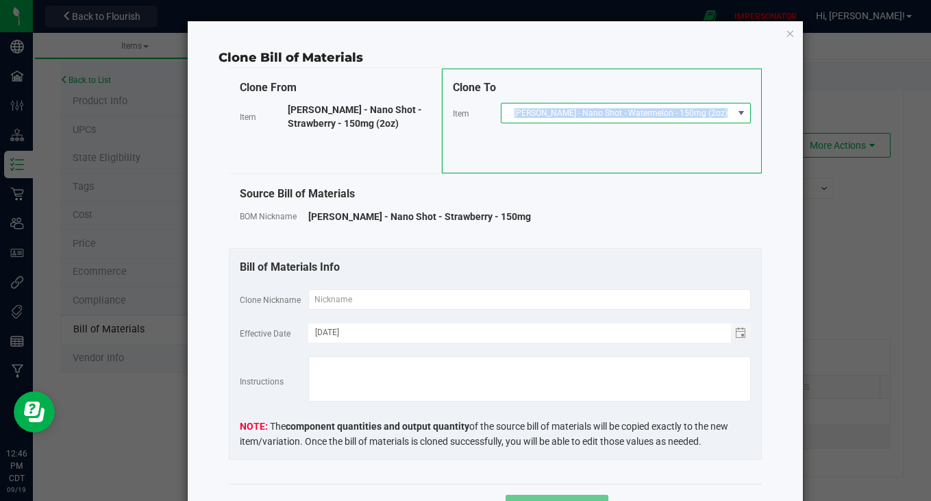
drag, startPoint x: 532, startPoint y: 110, endPoint x: 699, endPoint y: 124, distance: 167.7
click at [699, 124] on div "Clone To Item [PERSON_NAME] Purp - Nano Shot - Watermelon - 150mg (2oz)" at bounding box center [602, 120] width 320 height 105
copy span "[PERSON_NAME] - Nano Shot - Watermelon - 150mg (2oz)"
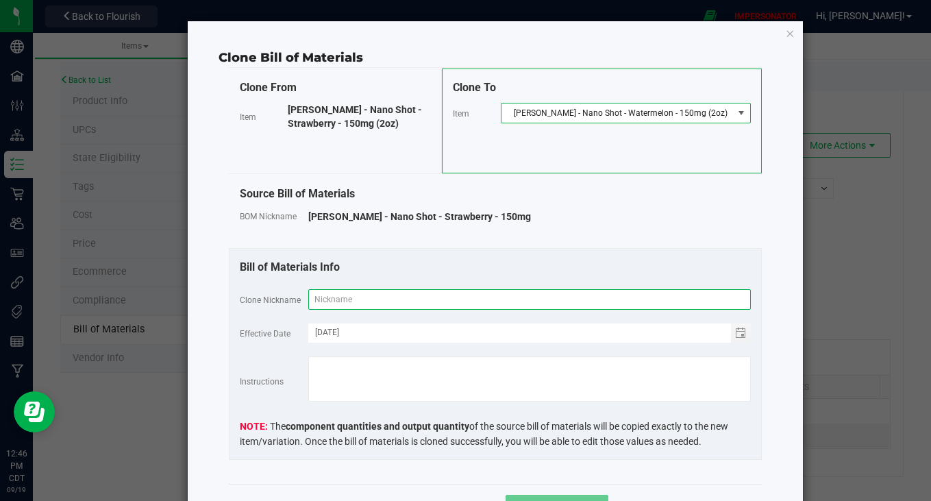
click at [338, 303] on input "text" at bounding box center [529, 299] width 442 height 21
paste input "[PERSON_NAME] - Nano Shot - Watermelon - 150mg (2oz)"
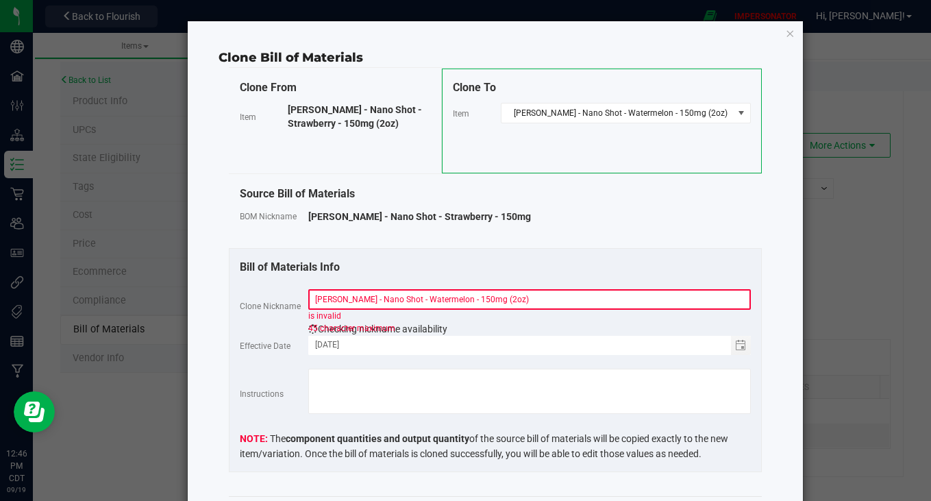
click at [446, 271] on div "Bill of Materials Info" at bounding box center [495, 267] width 511 height 16
click at [523, 296] on input "[PERSON_NAME] - Nano Shot - Watermelon - 150mg (2oz)" at bounding box center [529, 299] width 442 height 21
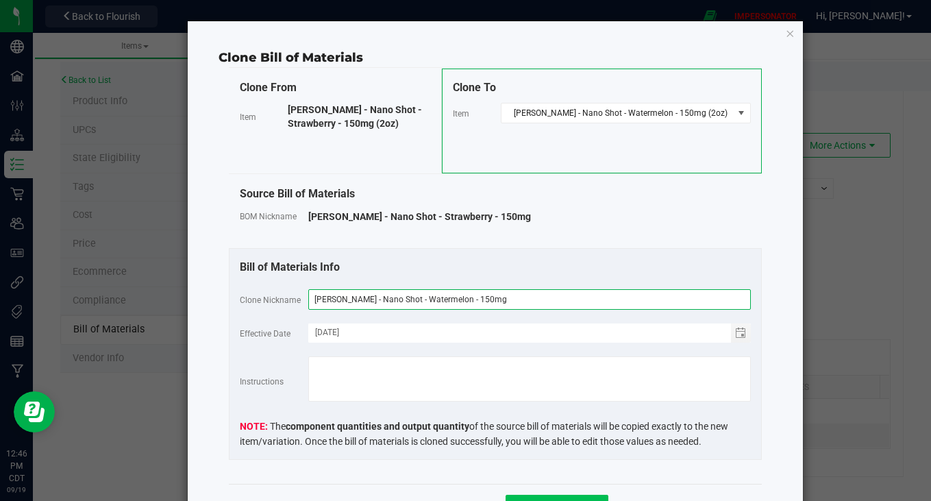
type input "[PERSON_NAME] - Nano Shot - Watermelon - 150mg"
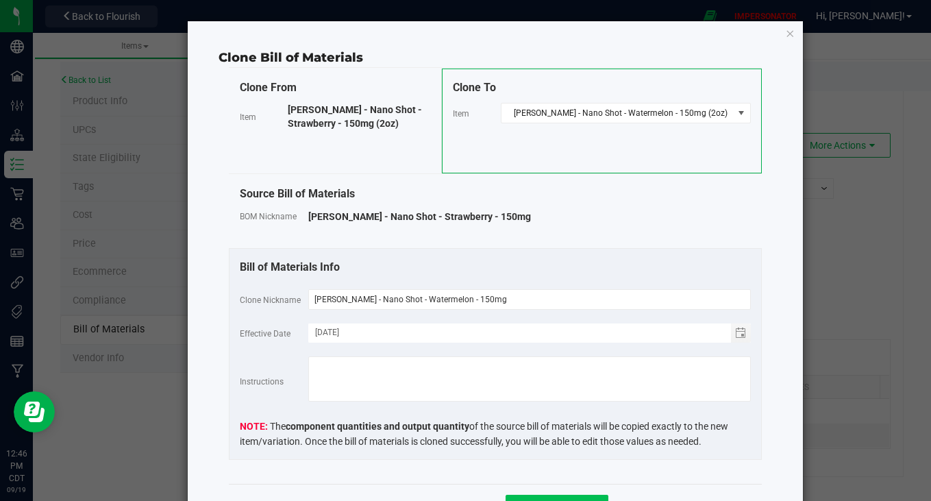
click at [567, 495] on button "Clone Variation" at bounding box center [557, 507] width 103 height 25
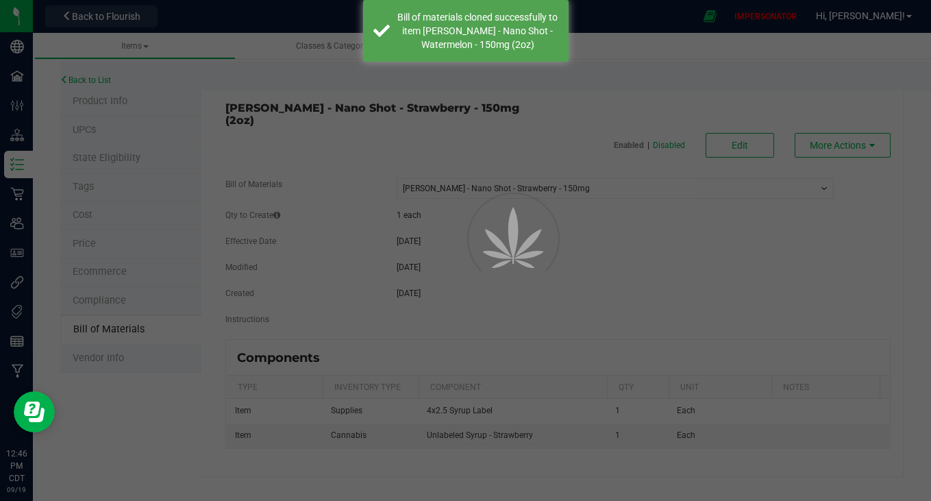
select select "5378"
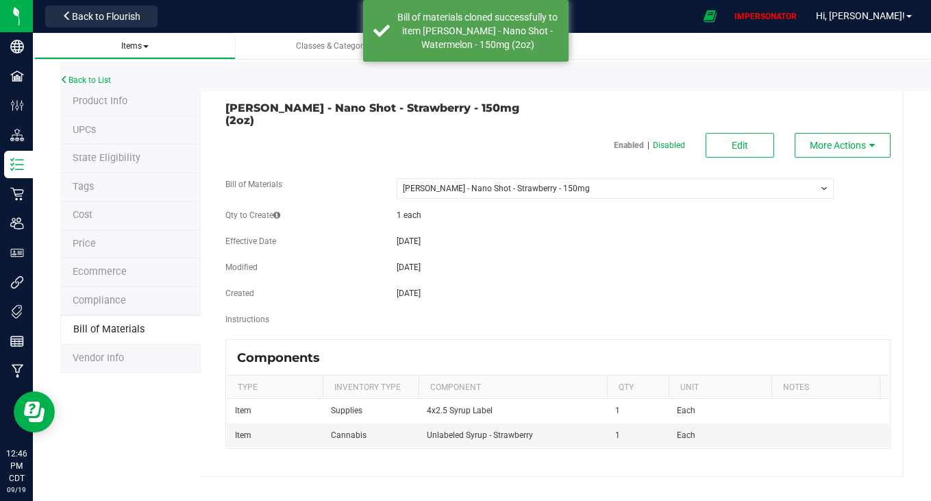
click at [147, 42] on span "Items" at bounding box center [134, 46] width 27 height 10
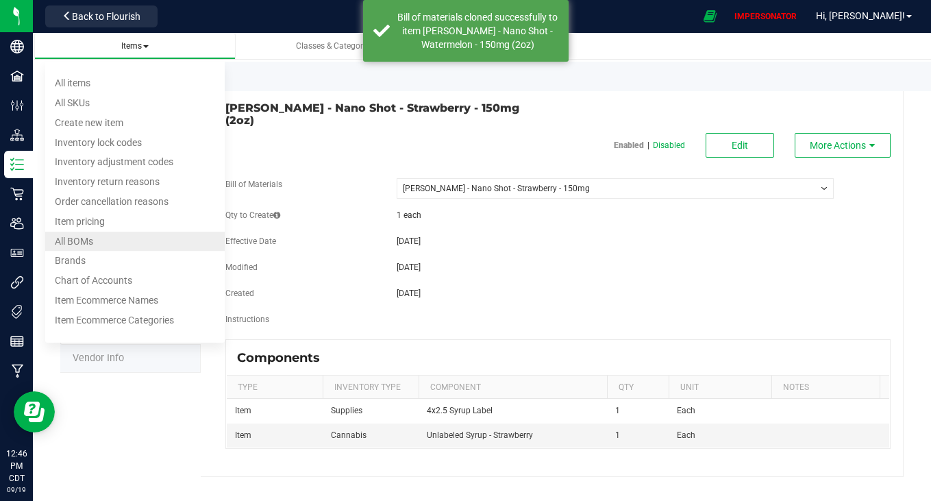
click at [93, 242] on span "All BOMs" at bounding box center [74, 241] width 38 height 11
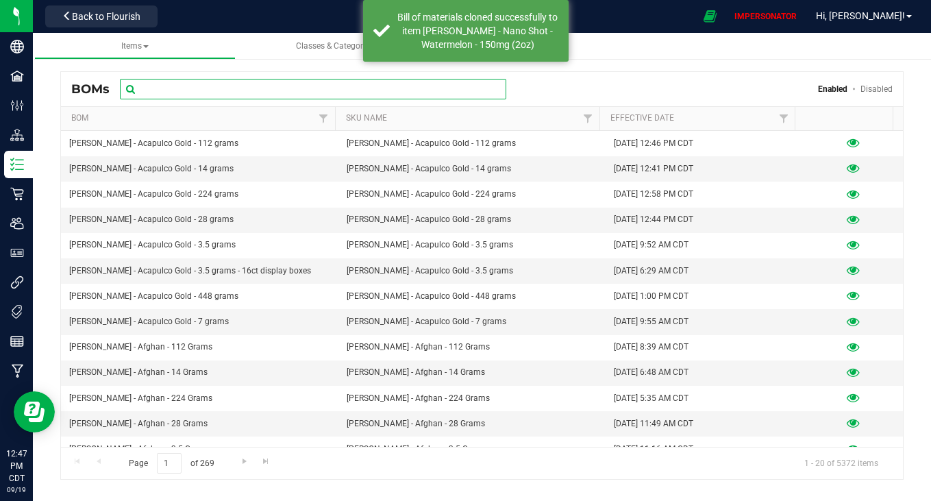
click at [344, 86] on input "text" at bounding box center [313, 89] width 386 height 21
paste input "[PERSON_NAME] - Nano Shot - Watermelon - 150mg (2oz)"
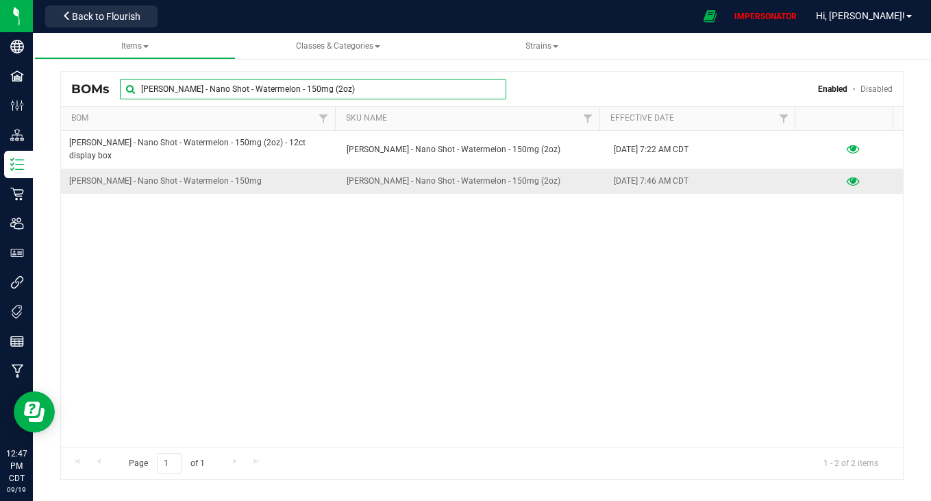
type input "[PERSON_NAME] - Nano Shot - Watermelon - 150mg (2oz)"
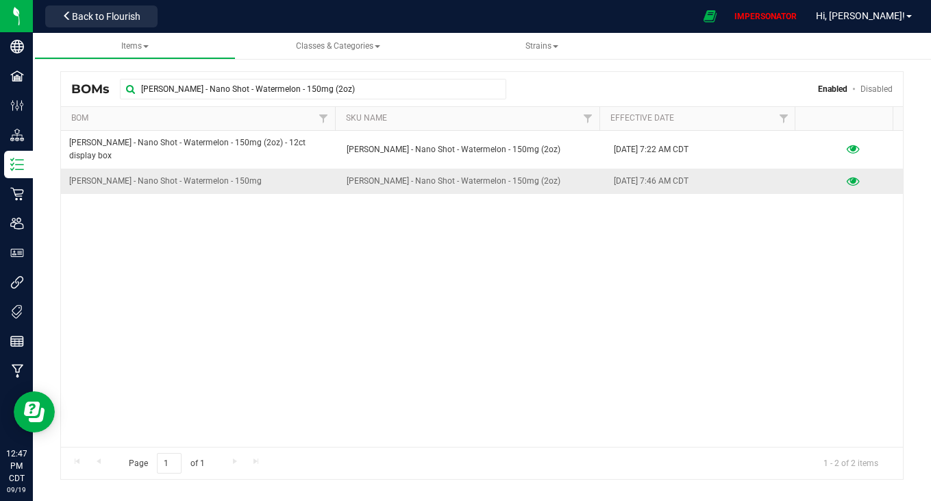
click at [847, 177] on icon at bounding box center [853, 182] width 13 height 10
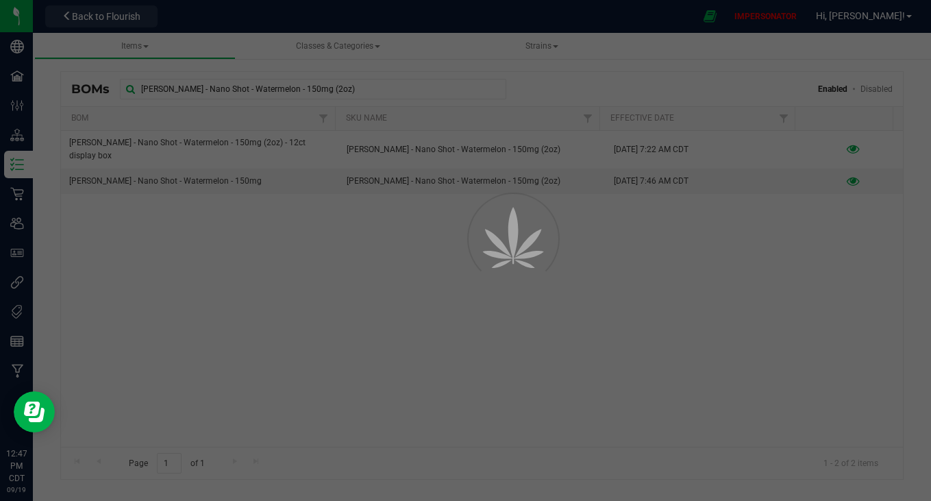
select select "5379"
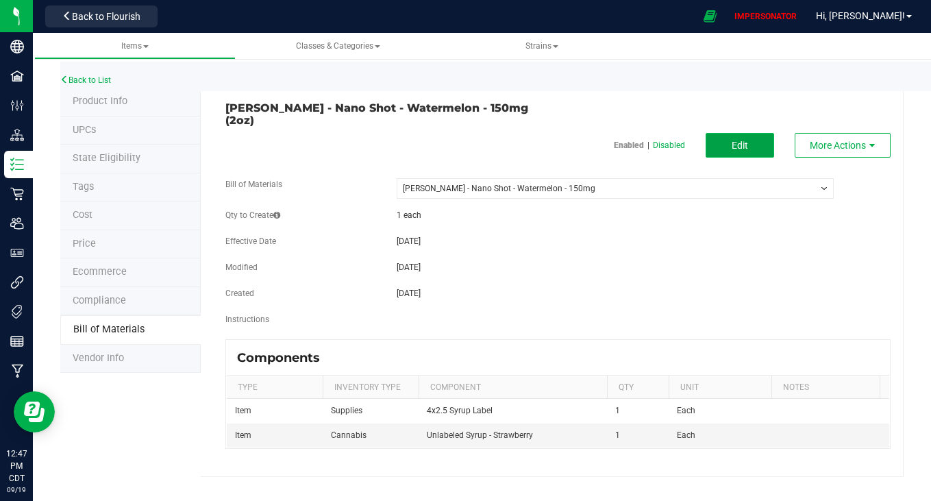
click at [738, 140] on span "Edit" at bounding box center [740, 145] width 16 height 11
select select "5379"
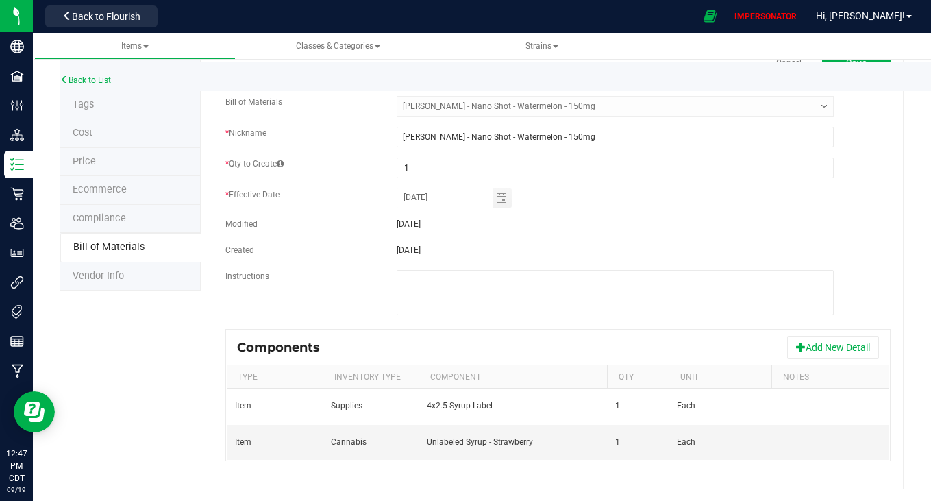
scroll to position [0, 78]
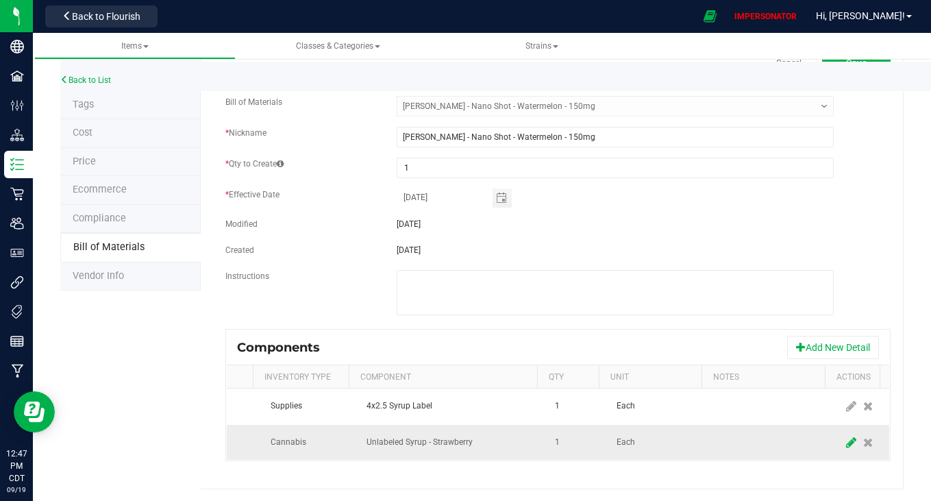
click at [846, 436] on icon at bounding box center [851, 442] width 10 height 12
click at [440, 445] on td "Unlabeled Syrup - Strawberry" at bounding box center [452, 443] width 188 height 36
click at [447, 425] on td "Unlabeled Syrup - Strawberry" at bounding box center [452, 443] width 188 height 36
click at [445, 433] on span "Unlabeled Syrup - Strawberry" at bounding box center [443, 442] width 153 height 19
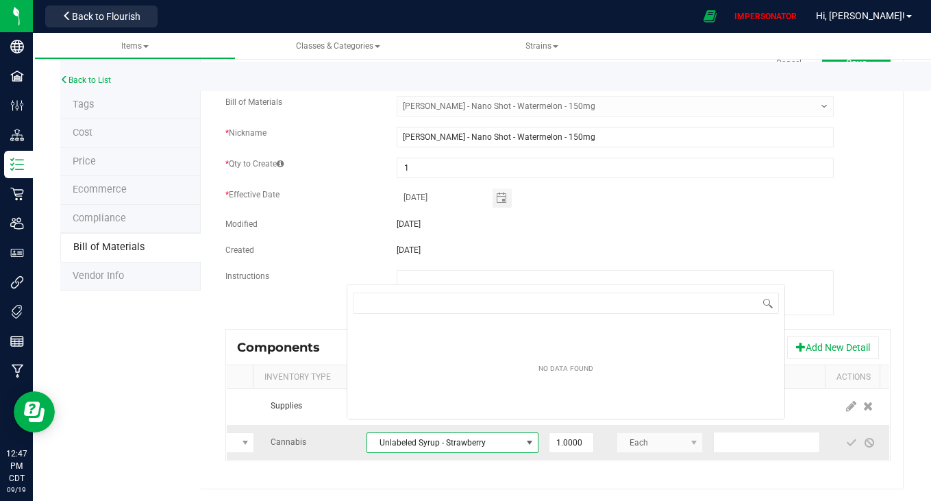
scroll to position [21, 172]
type input "unlabeled"
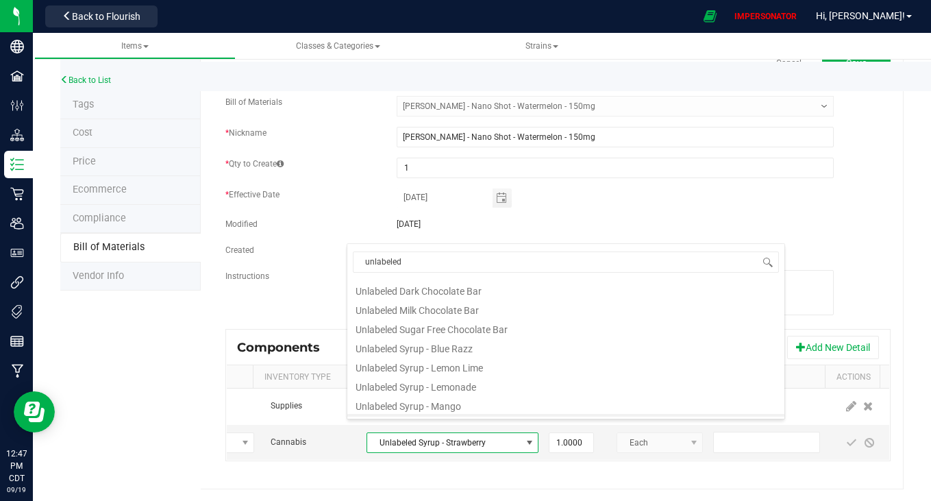
scroll to position [36, 0]
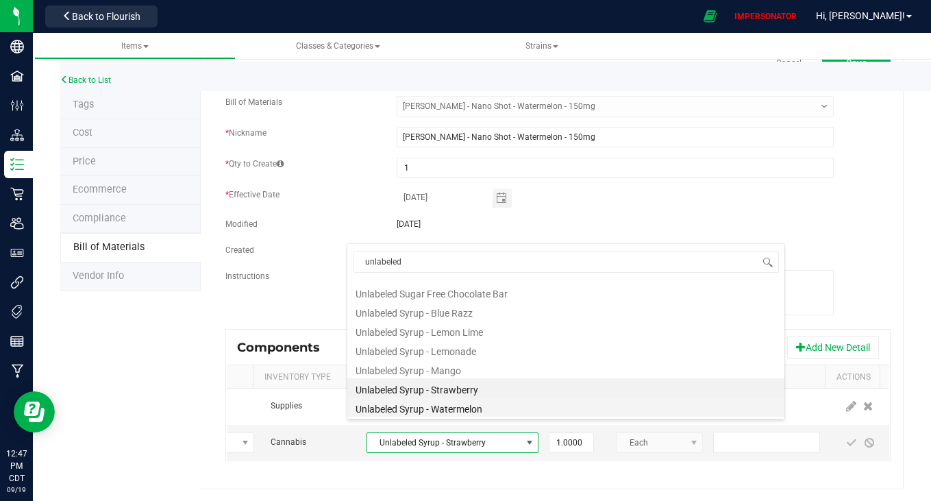
click at [467, 406] on li "Unlabeled Syrup - Watermelon" at bounding box center [565, 406] width 437 height 19
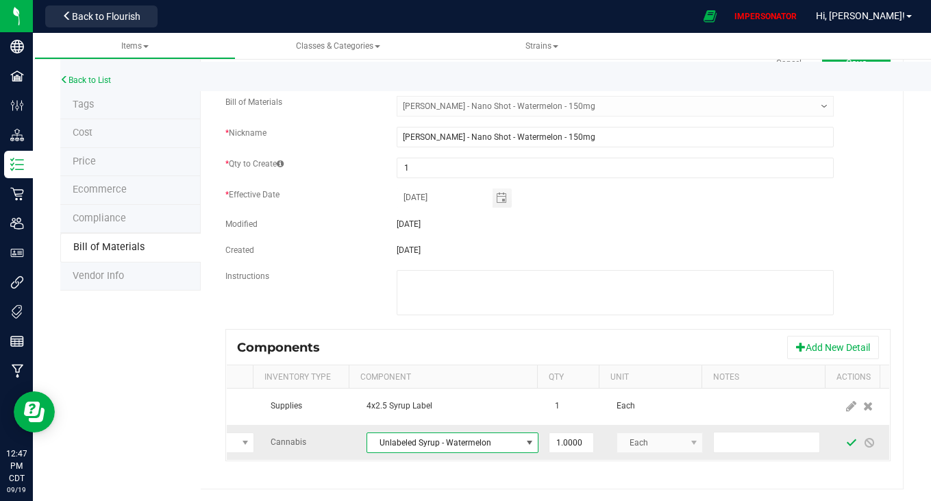
click at [846, 437] on span at bounding box center [851, 442] width 11 height 11
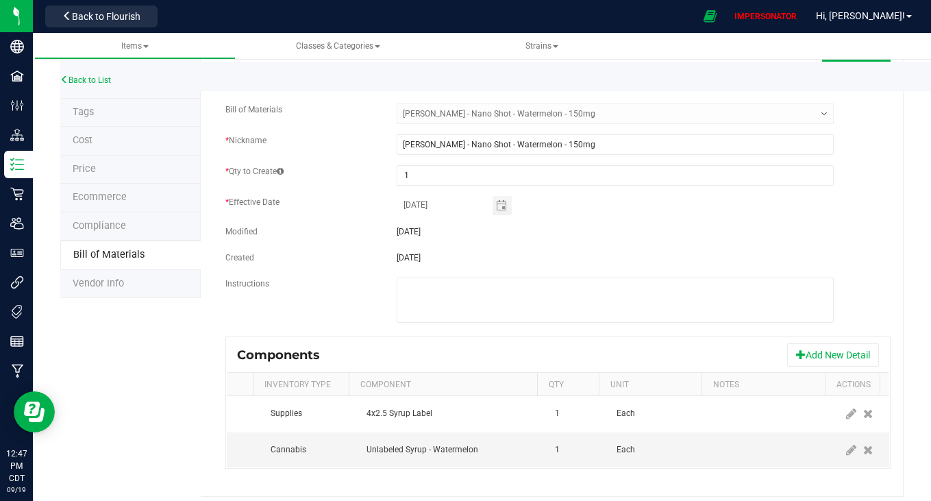
scroll to position [0, 0]
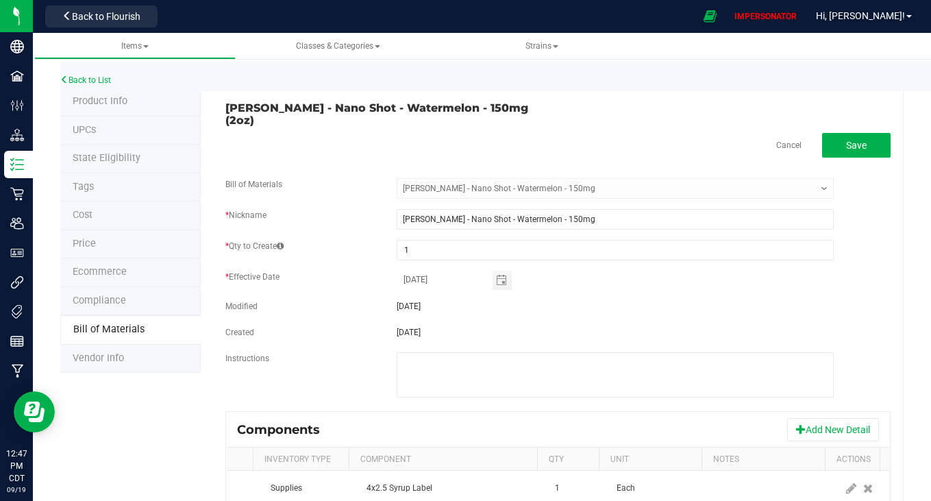
click at [839, 115] on div "[PERSON_NAME] - Nano Shot - Watermelon - 150mg (2oz) Cancel Save Bill of Materi…" at bounding box center [552, 330] width 703 height 484
click at [846, 140] on span "Save" at bounding box center [856, 145] width 21 height 11
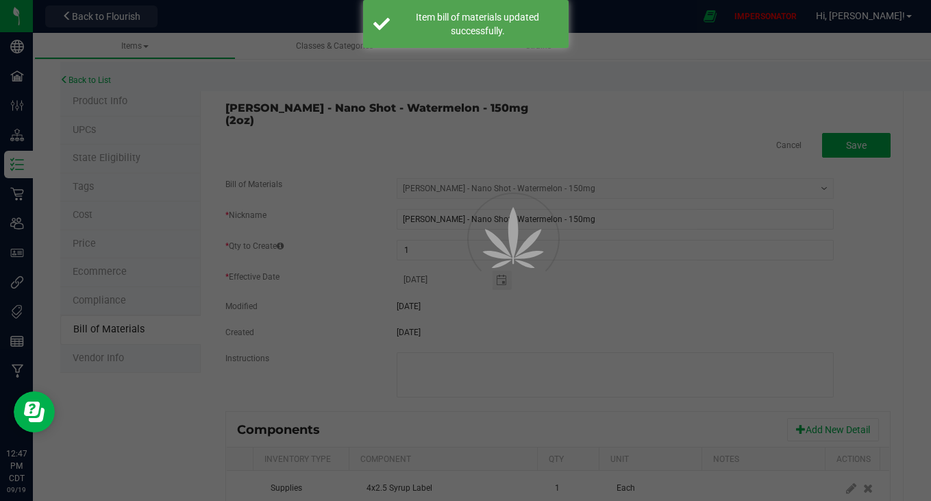
select select "5379"
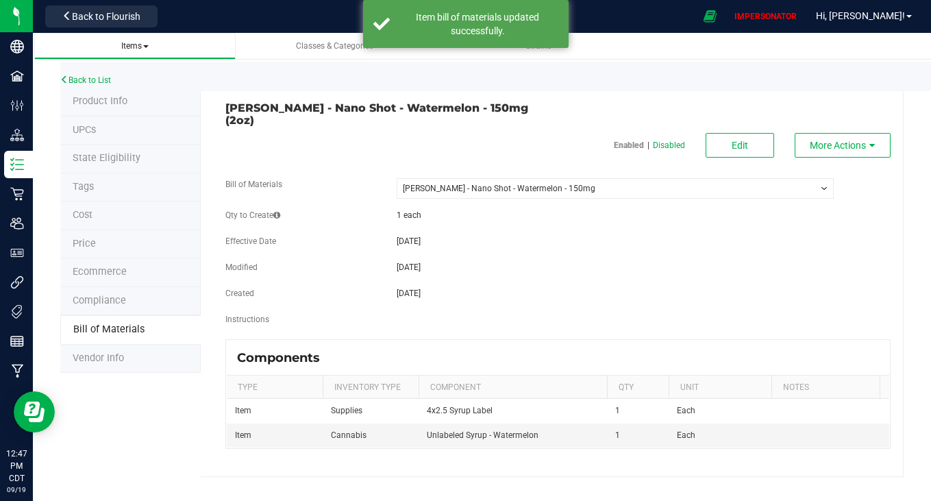
click at [147, 46] on span at bounding box center [145, 46] width 5 height 3
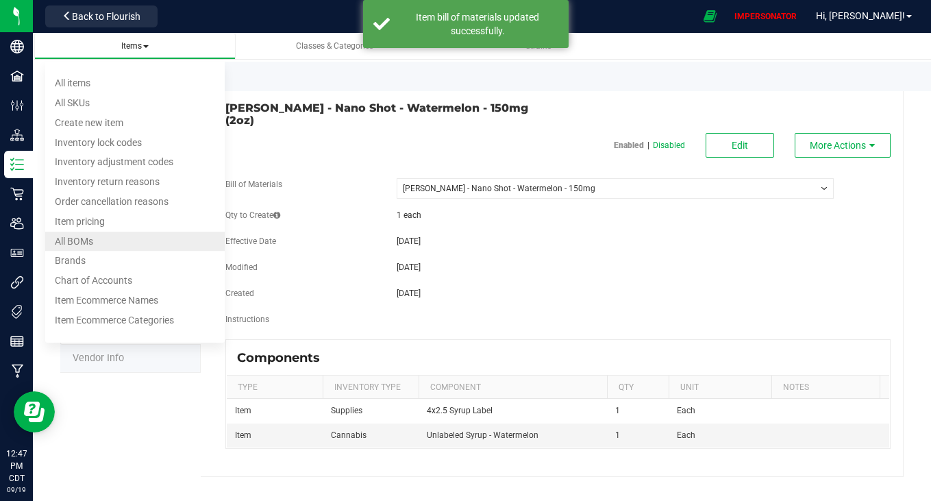
click at [88, 240] on span "All BOMs" at bounding box center [74, 241] width 38 height 11
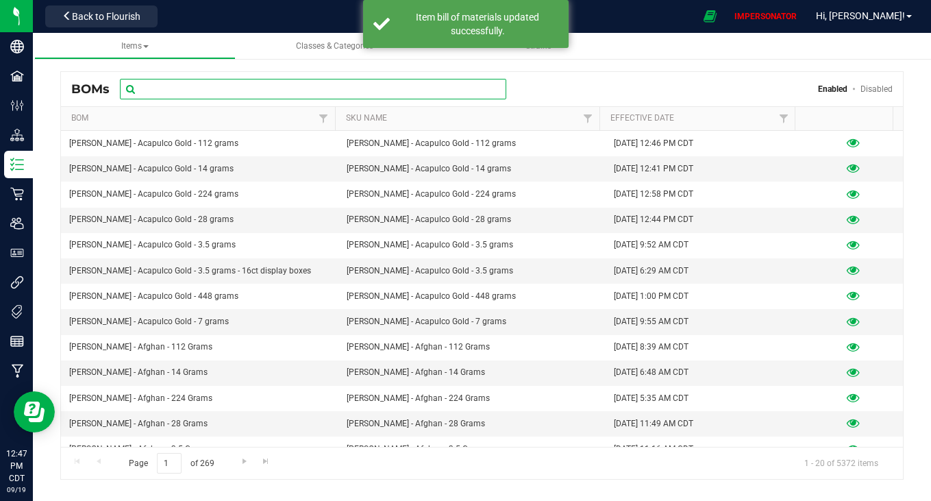
click at [289, 80] on input "text" at bounding box center [313, 89] width 386 height 21
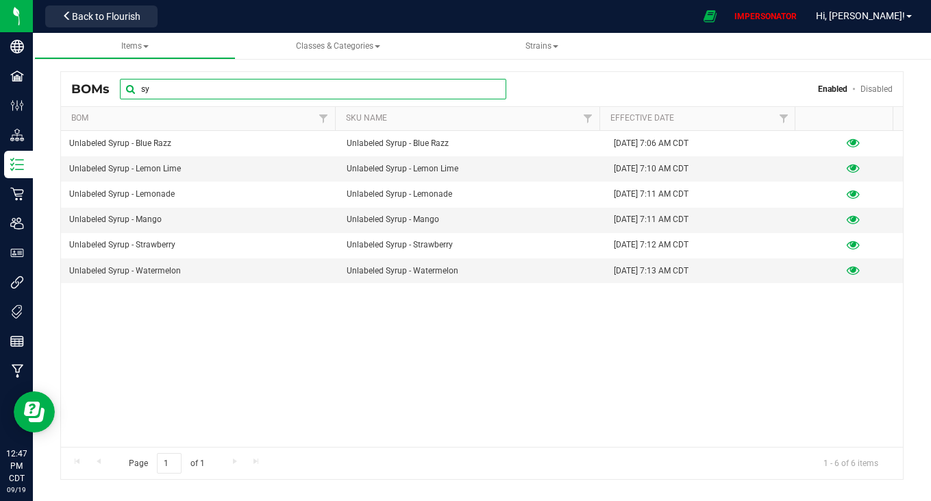
type input "s"
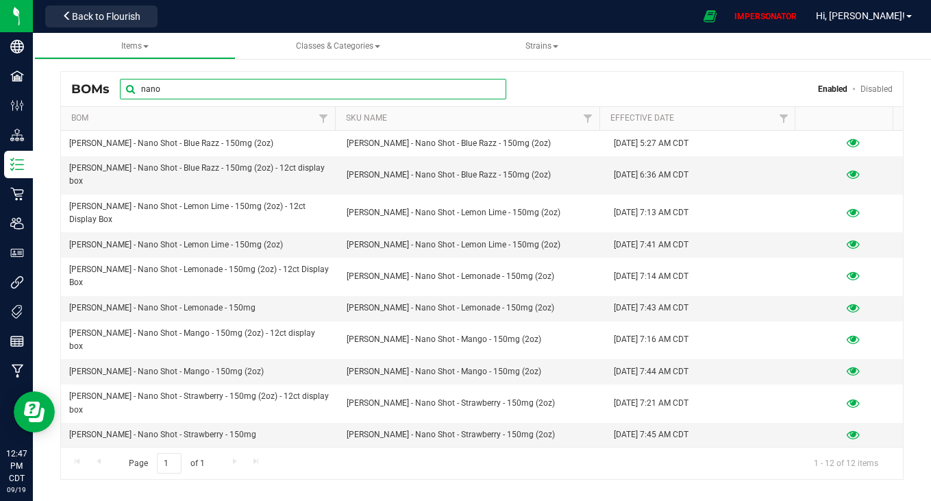
type input "nano shot"
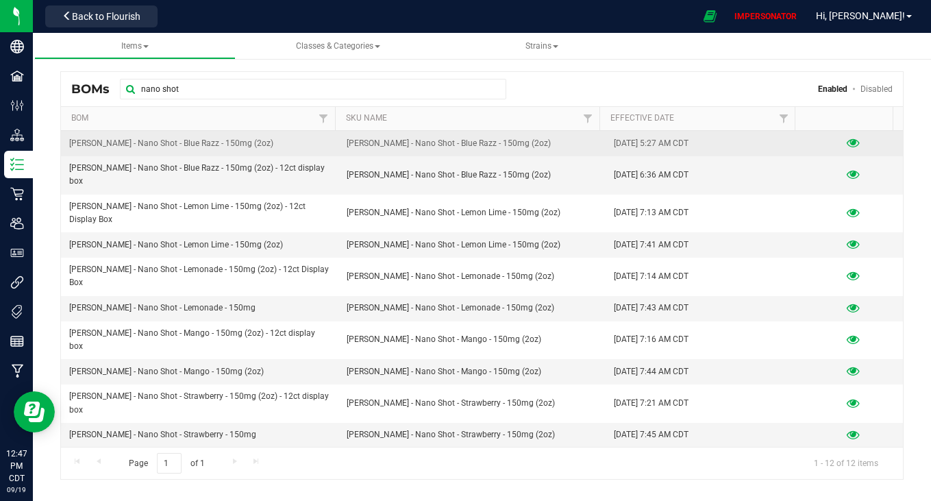
click at [267, 145] on td "[PERSON_NAME] - Nano Shot - Blue Razz - 150mg (2oz)" at bounding box center [199, 143] width 277 height 25
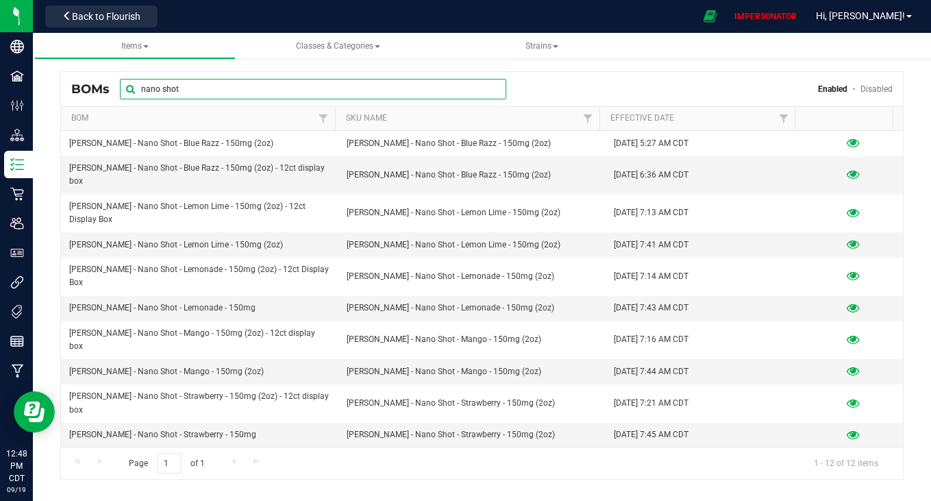
drag, startPoint x: 176, startPoint y: 86, endPoint x: 55, endPoint y: 86, distance: 120.6
click at [55, 86] on div "BOMs nano shot Enabled Disabled Bom Sku Name Effective Date [PERSON_NAME] Purp …" at bounding box center [482, 266] width 898 height 453
type input "v"
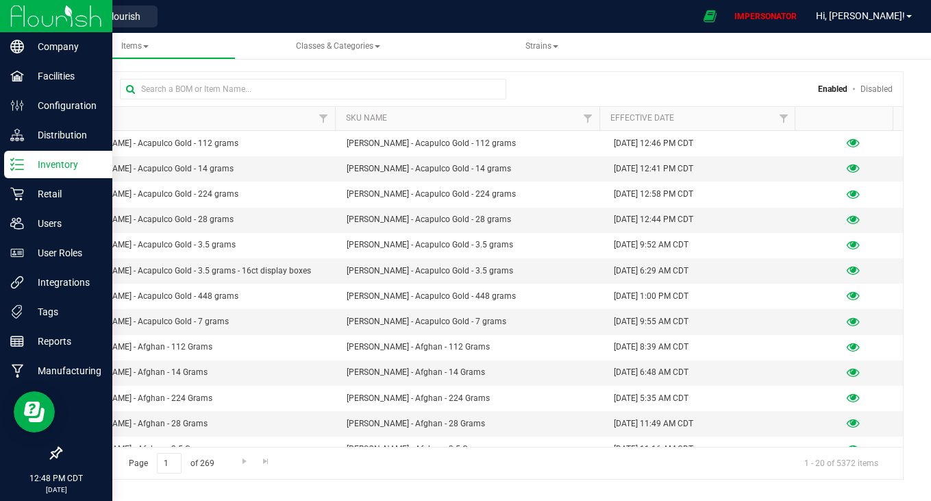
click at [24, 155] on div "Inventory" at bounding box center [58, 164] width 108 height 27
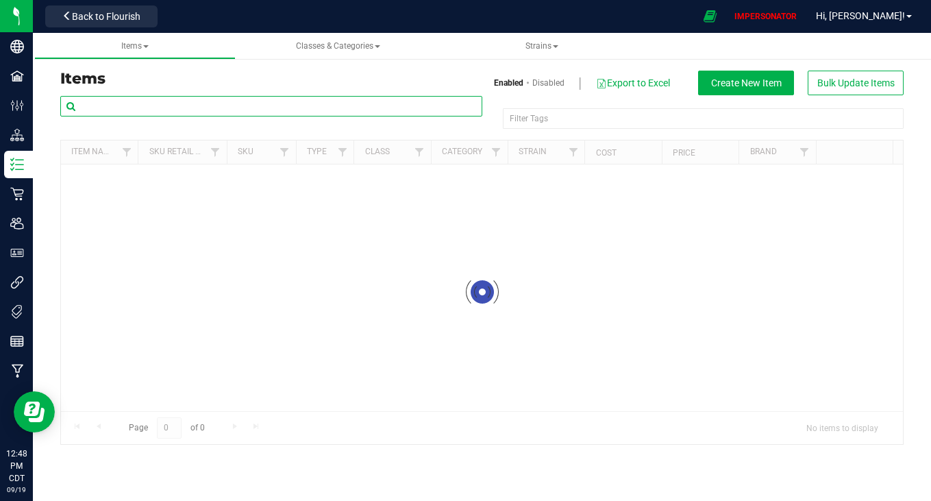
click at [210, 105] on input "text" at bounding box center [271, 106] width 422 height 21
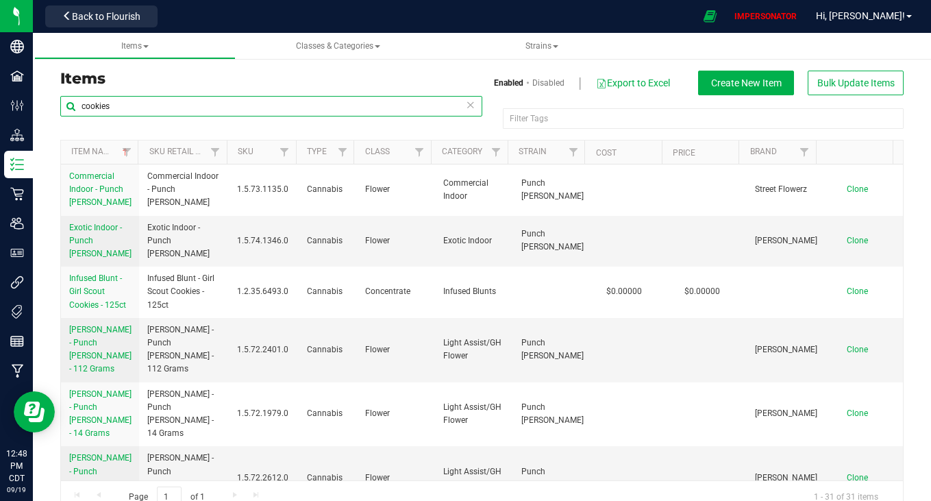
drag, startPoint x: 118, startPoint y: 110, endPoint x: 53, endPoint y: 105, distance: 65.2
click at [53, 105] on div "cookies Filter Tags Filter Tags Item Name Sku Retail Display Name SKU Type Clas…" at bounding box center [482, 304] width 864 height 418
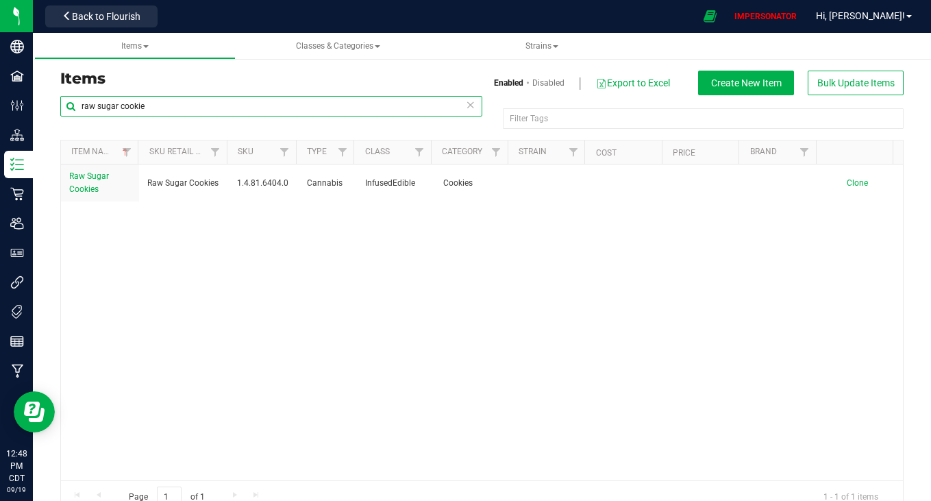
drag, startPoint x: 99, startPoint y: 108, endPoint x: 47, endPoint y: 108, distance: 52.1
click at [47, 108] on div "Items Enabled Disabled Export to Excel Create New Item Bulk Update Items raw su…" at bounding box center [482, 283] width 898 height 487
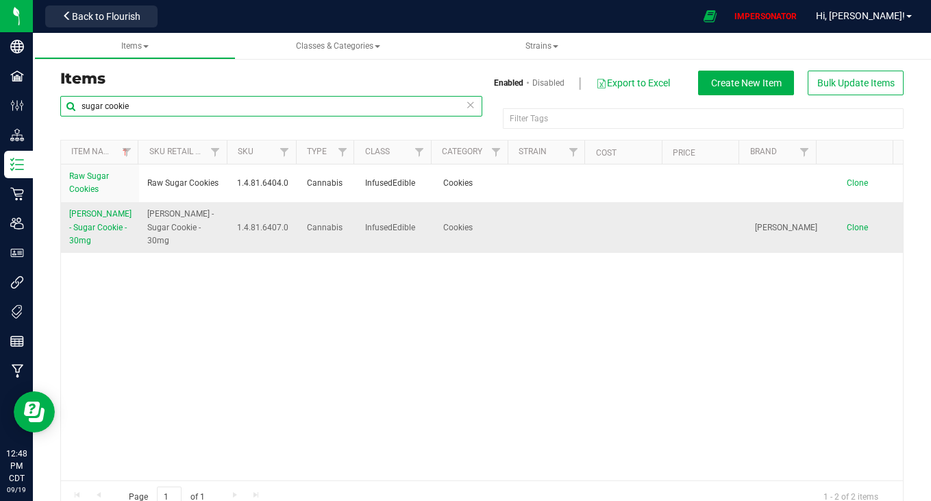
type input "sugar cookie"
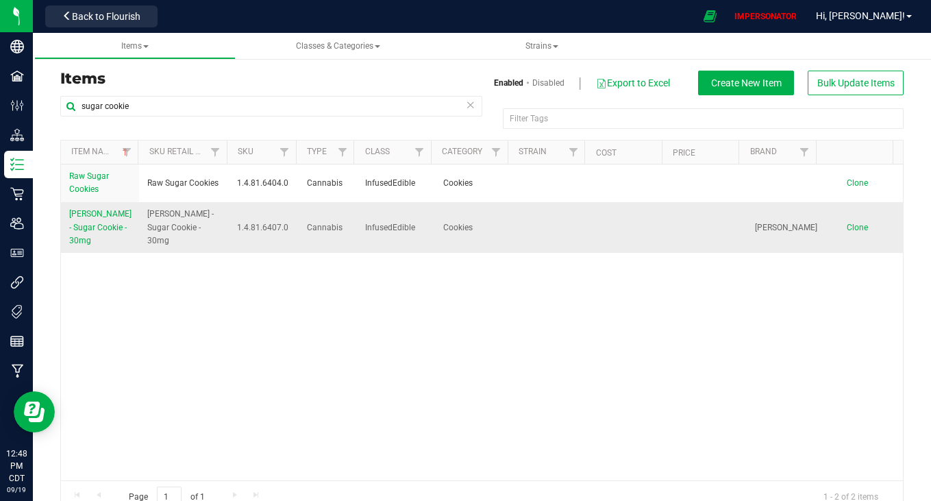
click at [89, 232] on span "[PERSON_NAME] - Sugar Cookie - 30mg" at bounding box center [100, 227] width 62 height 36
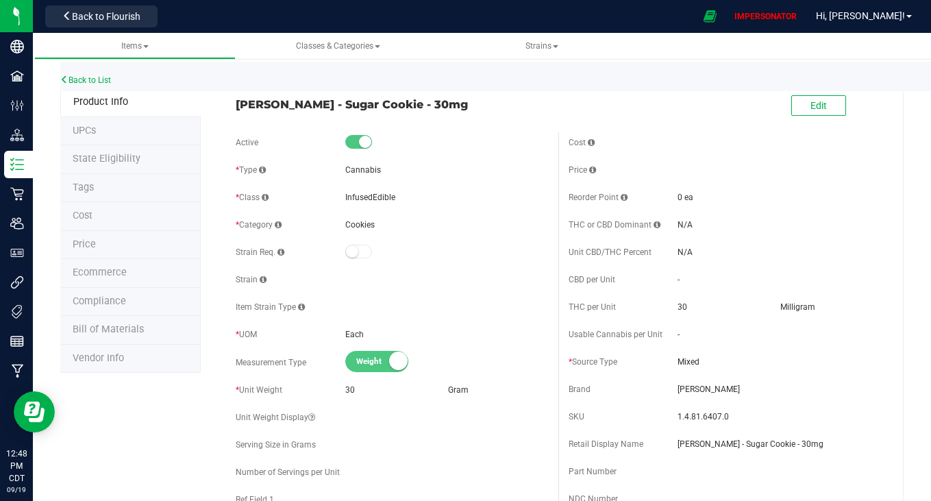
click at [140, 321] on li "Bill of Materials" at bounding box center [130, 330] width 140 height 29
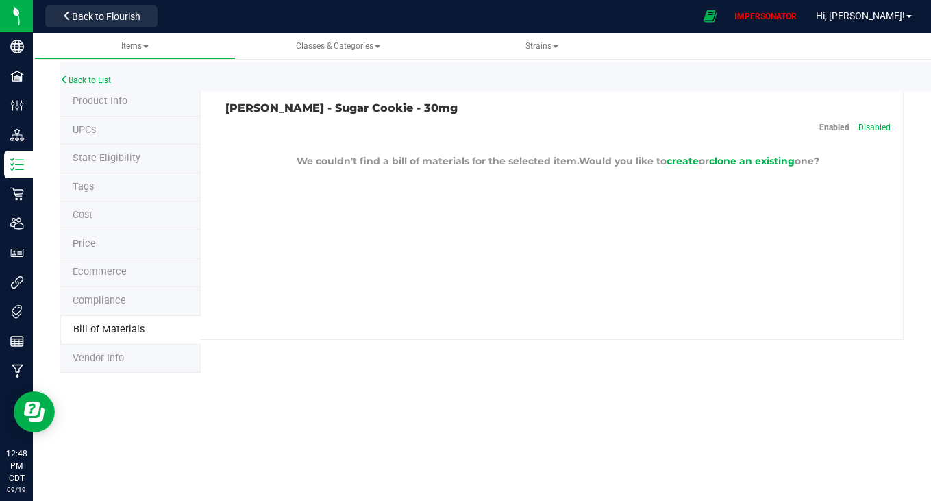
click at [679, 163] on span "create" at bounding box center [682, 161] width 32 height 12
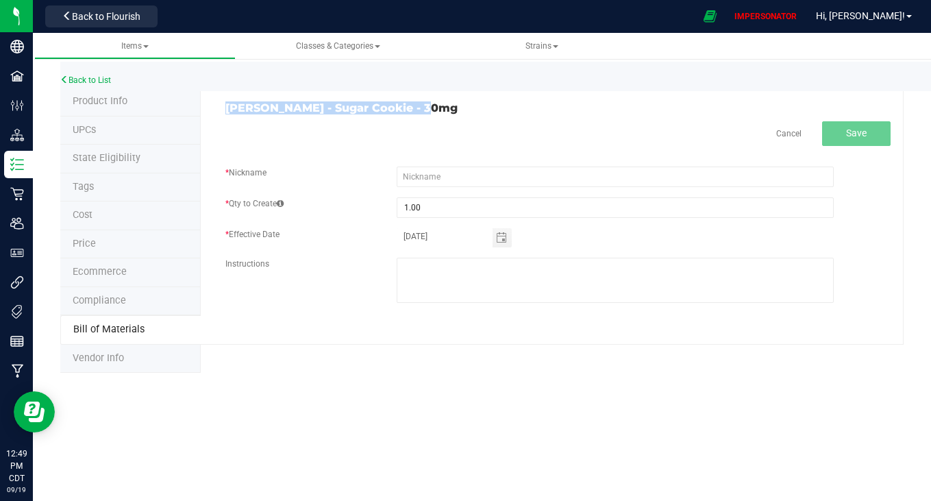
drag, startPoint x: 225, startPoint y: 108, endPoint x: 532, endPoint y: 108, distance: 306.2
click at [532, 108] on h3 "[PERSON_NAME] - Sugar Cookie - 30mg" at bounding box center [386, 108] width 322 height 12
copy h3 "[PERSON_NAME] - Sugar Cookie - 30mg"
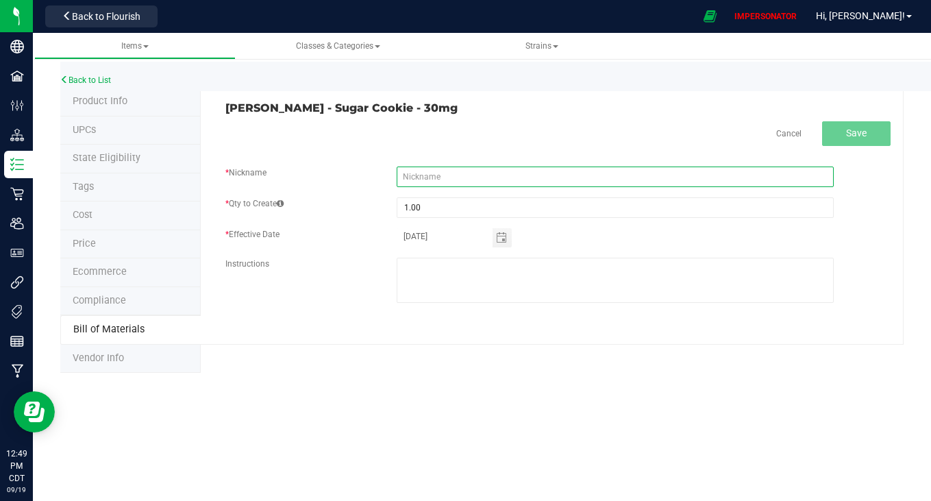
click at [476, 173] on input "text" at bounding box center [615, 176] width 436 height 21
paste input "[PERSON_NAME] - Sugar Cookie - 30mg"
type input "[PERSON_NAME] - Sugar Cookie - 30mg"
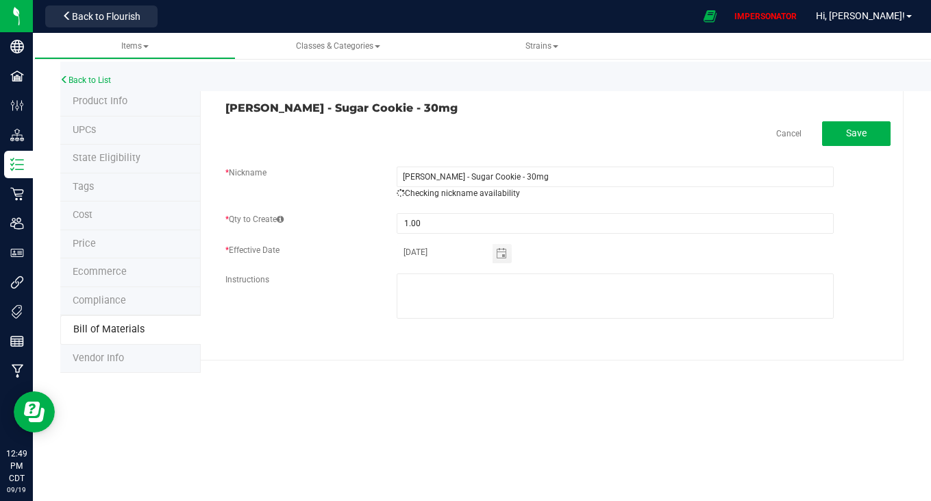
click at [598, 129] on div "Cancel Save" at bounding box center [557, 133] width 665 height 25
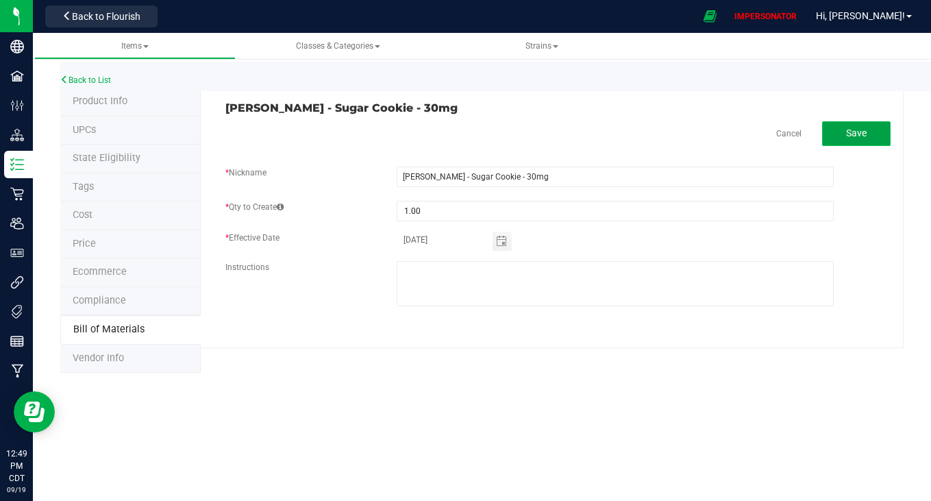
click at [876, 132] on button "Save" at bounding box center [856, 133] width 68 height 25
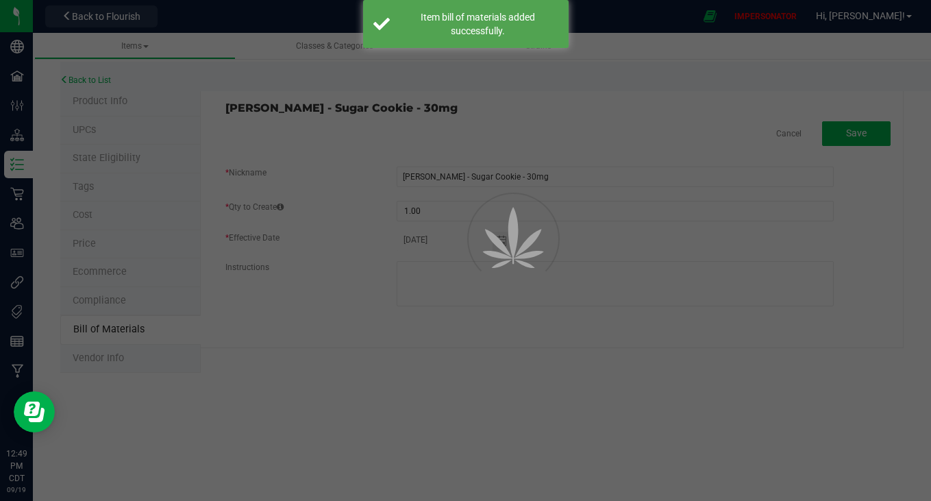
select select "5380"
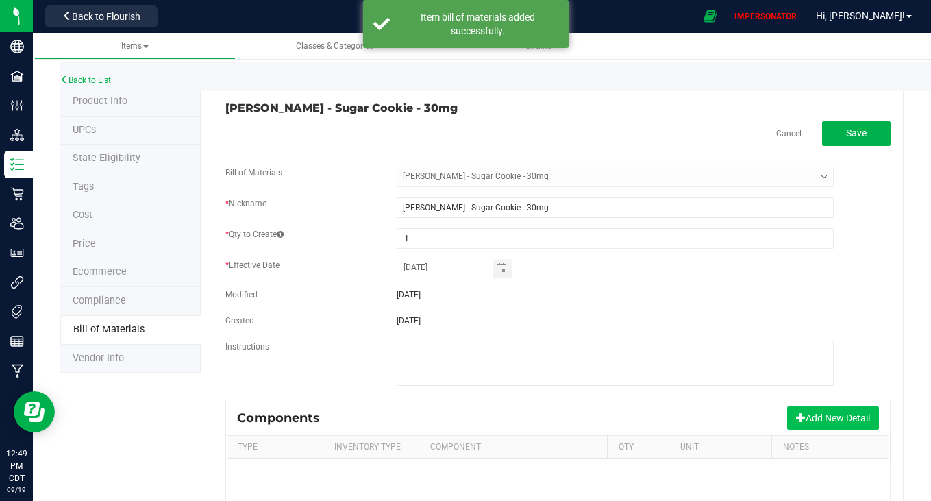
click at [819, 421] on button "Add New Detail" at bounding box center [833, 417] width 92 height 23
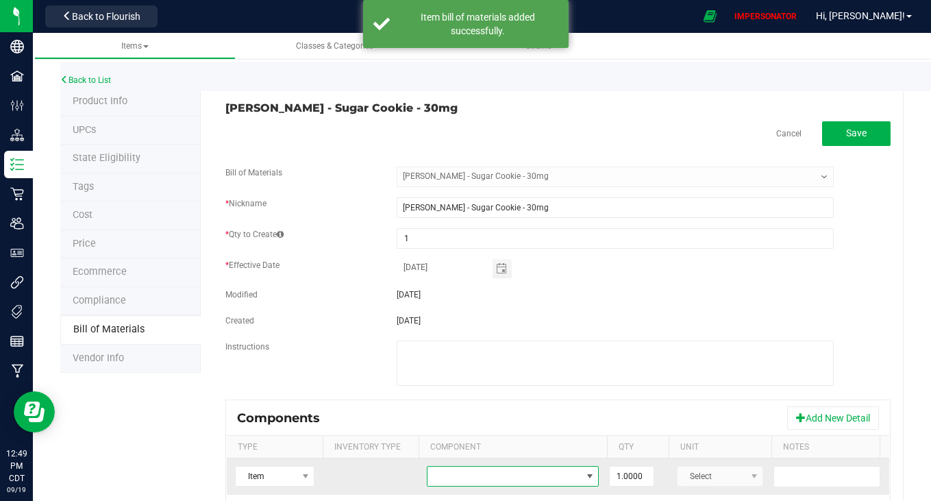
click at [568, 476] on span "NO DATA FOUND" at bounding box center [503, 475] width 153 height 19
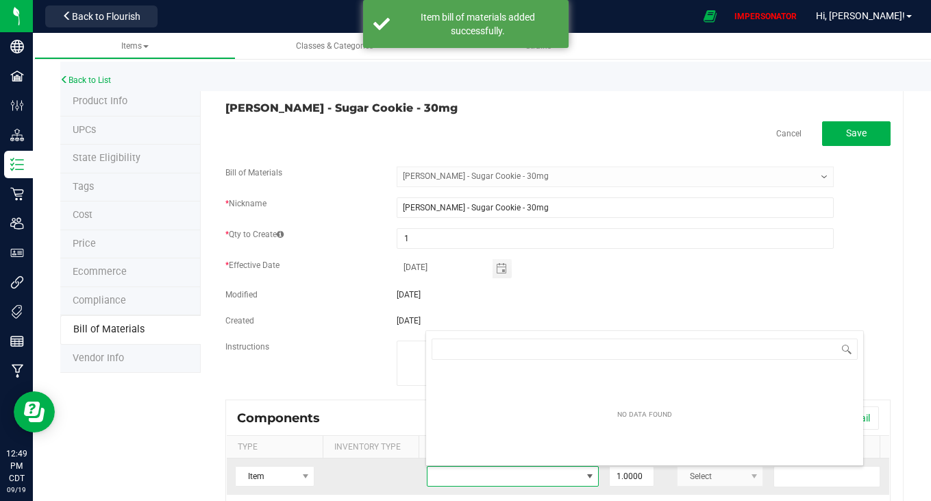
scroll to position [21, 172]
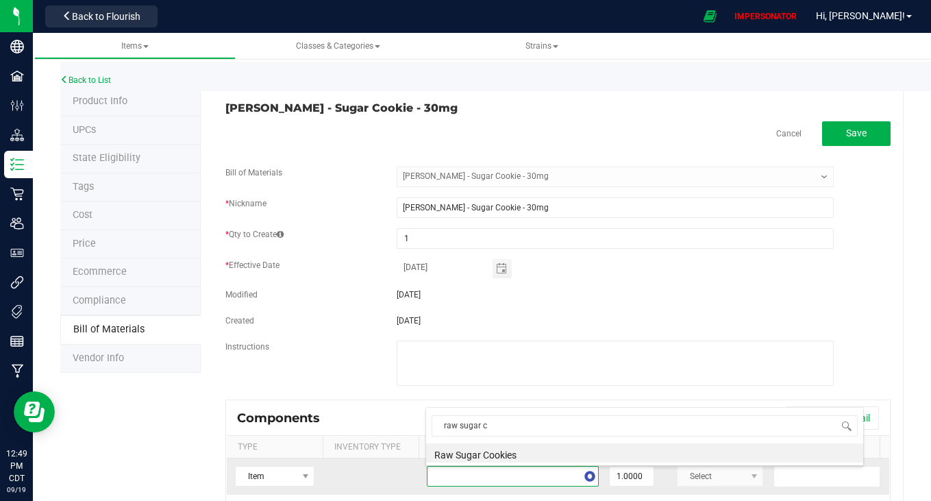
type input "raw sugar co"
click at [525, 452] on li "Raw Sugar Cookies" at bounding box center [644, 452] width 437 height 19
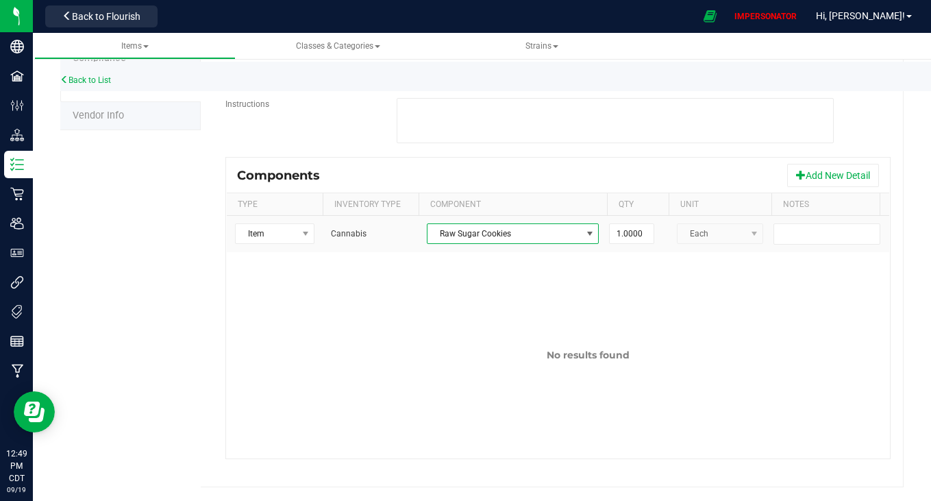
scroll to position [0, 78]
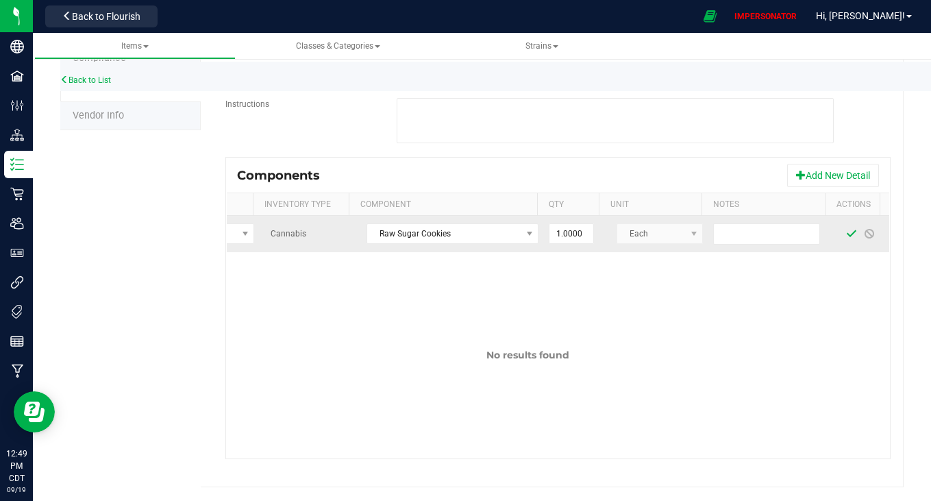
click at [846, 228] on span at bounding box center [851, 233] width 11 height 11
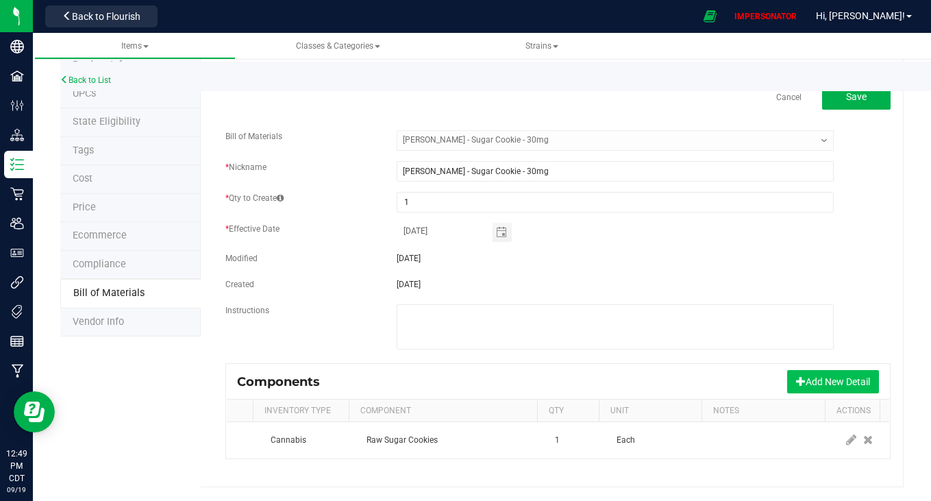
click at [836, 375] on button "Add New Detail" at bounding box center [833, 381] width 92 height 23
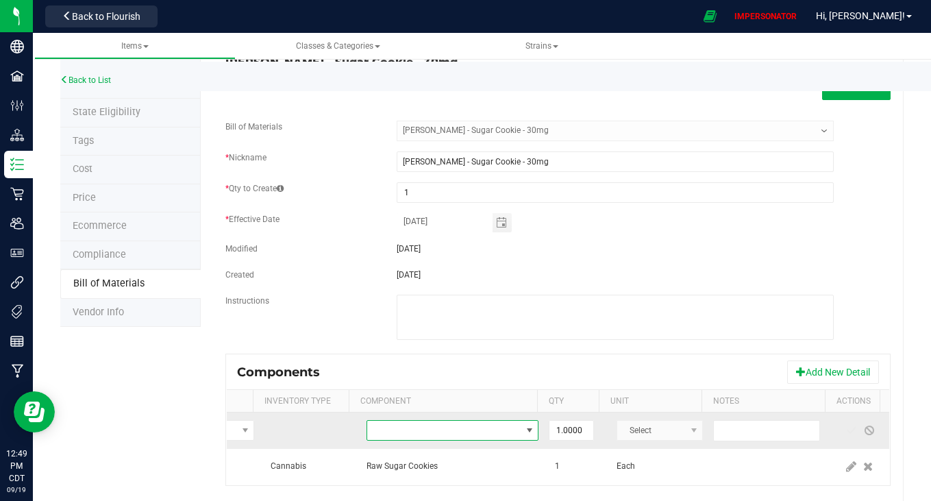
click at [484, 424] on span "NO DATA FOUND" at bounding box center [443, 430] width 153 height 19
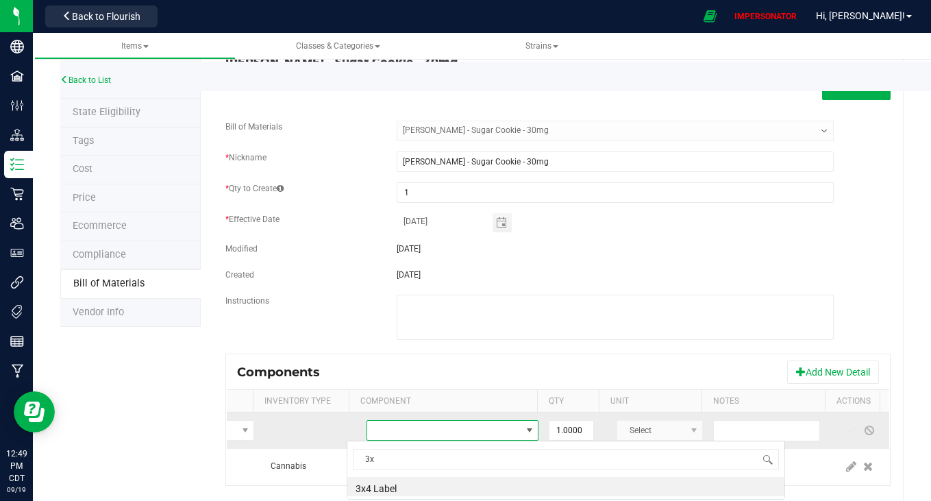
scroll to position [0, 0]
type input "3x"
click at [647, 358] on div "Components Add New Detail" at bounding box center [558, 372] width 662 height 34
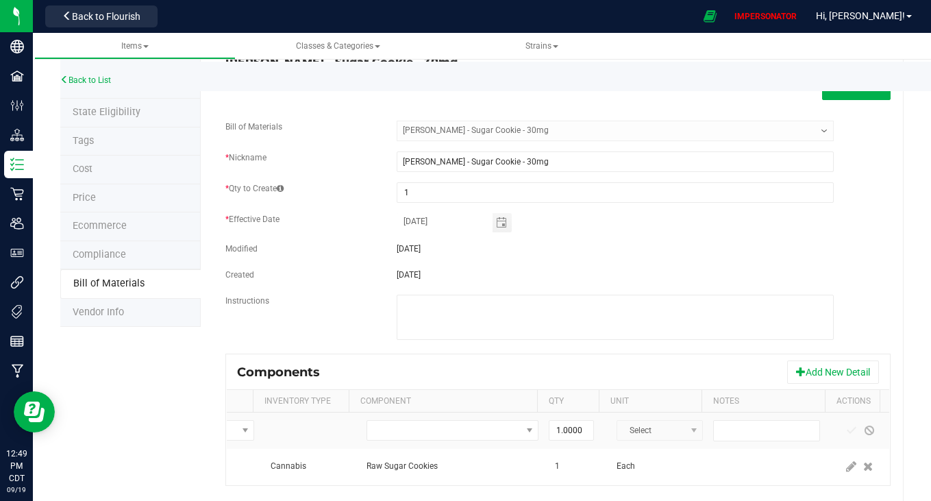
click at [851, 101] on div "Cancel Save Bill of Materials -- Select -- [PERSON_NAME] Purp - Sugar Cookie - …" at bounding box center [557, 280] width 665 height 410
click at [849, 97] on button "Save" at bounding box center [856, 87] width 68 height 25
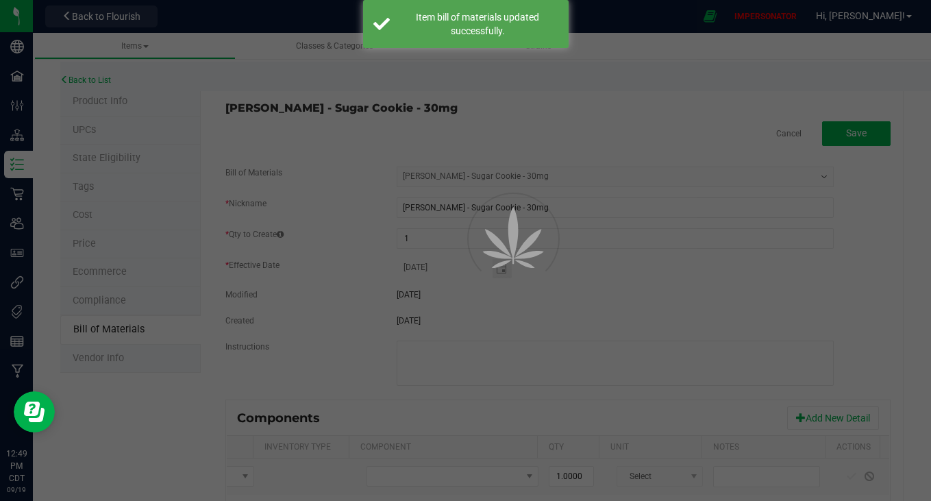
select select "5380"
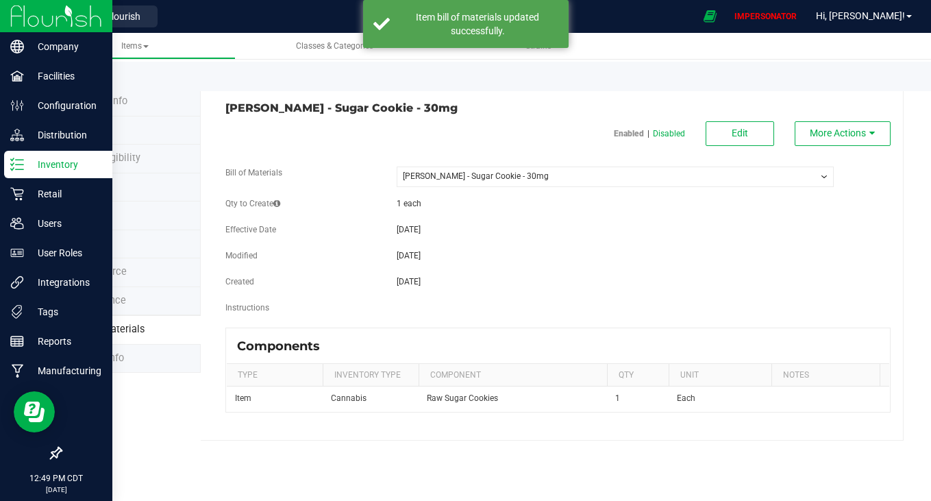
click at [25, 164] on p "Inventory" at bounding box center [65, 164] width 82 height 16
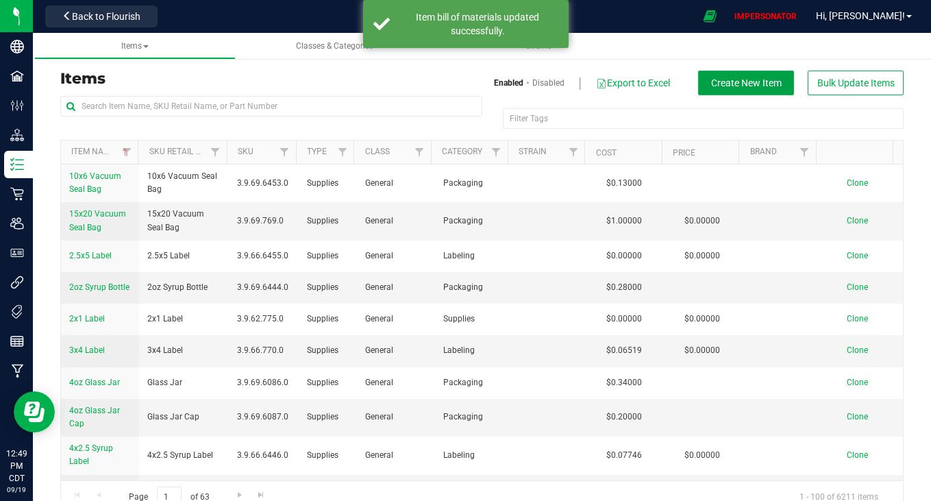
click at [736, 85] on span "Create New Item" at bounding box center [746, 82] width 71 height 11
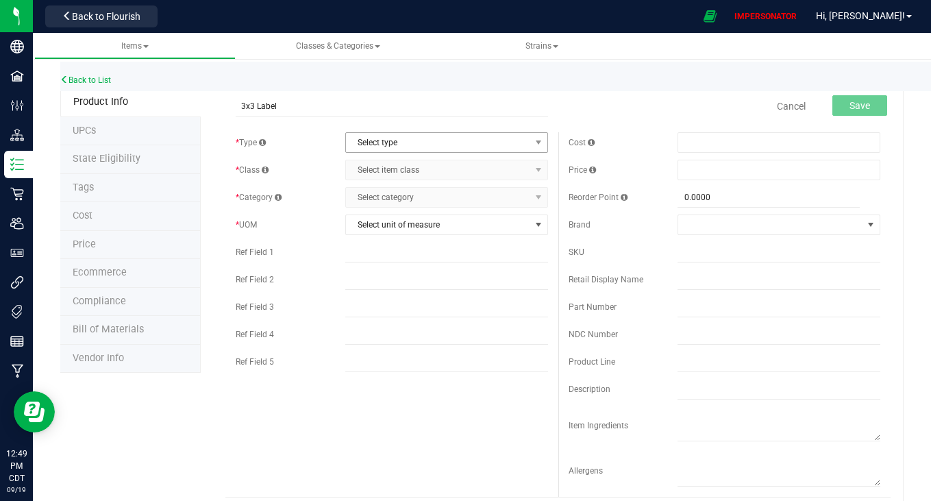
type input "3x3 Label"
click at [438, 150] on span "Select type" at bounding box center [438, 142] width 184 height 19
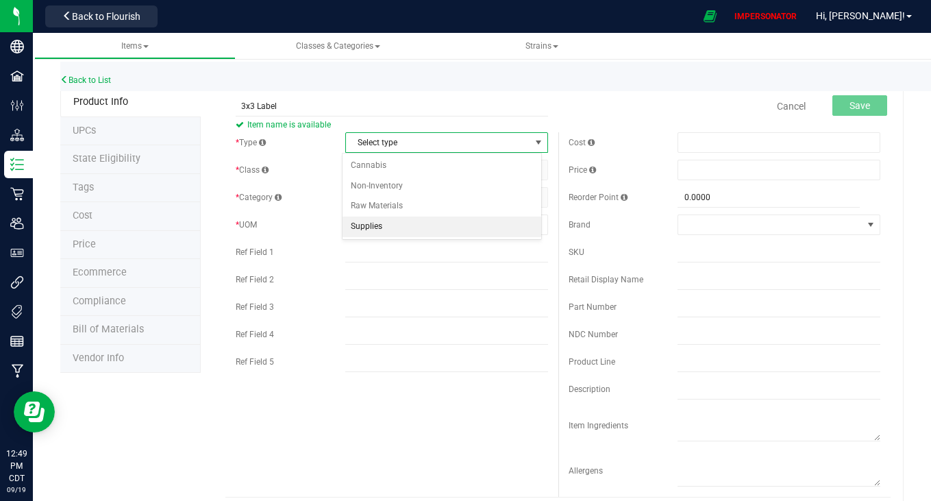
click at [386, 226] on li "Supplies" at bounding box center [441, 226] width 199 height 21
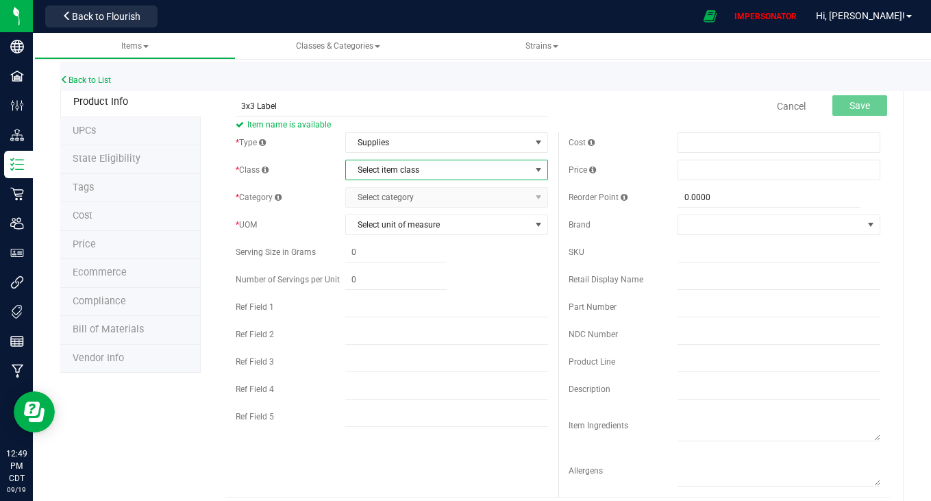
click at [424, 171] on span "Select item class" at bounding box center [438, 169] width 184 height 19
click at [411, 191] on li "General" at bounding box center [441, 193] width 199 height 21
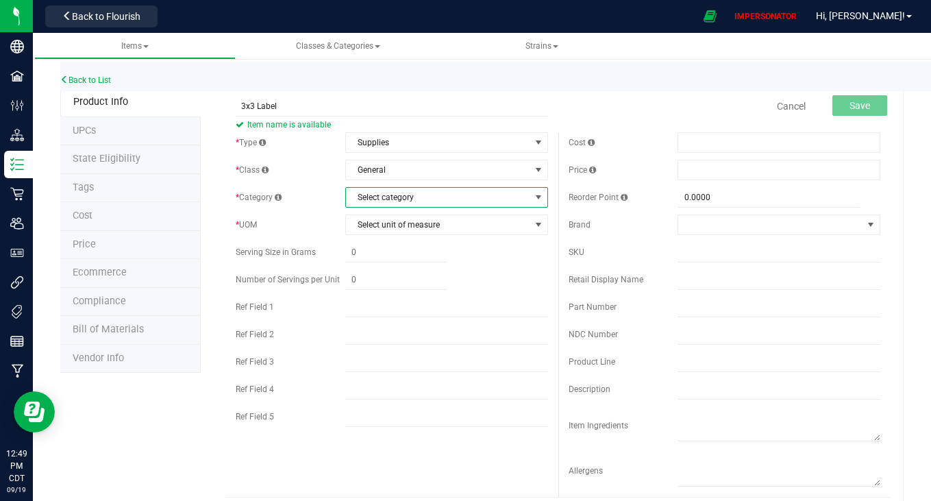
click at [408, 199] on span "Select category" at bounding box center [438, 197] width 184 height 19
click at [395, 213] on li "Labeling" at bounding box center [441, 220] width 199 height 21
click at [394, 219] on span "Select unit of measure" at bounding box center [438, 224] width 184 height 19
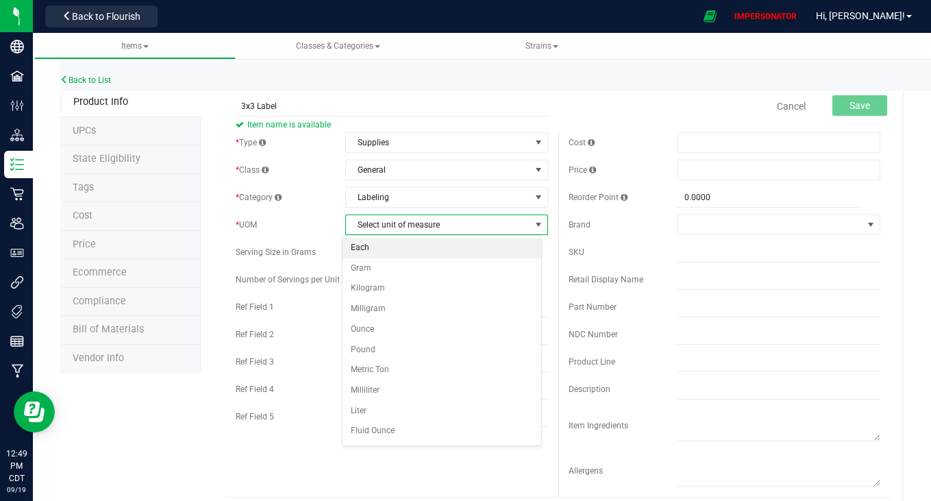
click at [376, 249] on li "Each" at bounding box center [441, 248] width 199 height 21
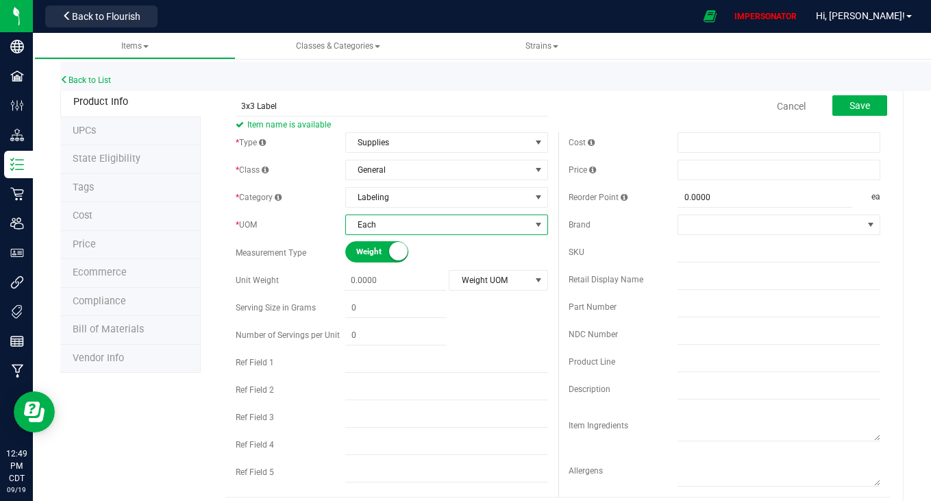
click at [547, 339] on div "* Type Supplies Select type Cannabis Non-Inventory Raw Materials Supplies * Cla…" at bounding box center [391, 310] width 332 height 357
click at [856, 90] on div "Back to List" at bounding box center [525, 76] width 931 height 29
click at [851, 120] on div "Cancel Save" at bounding box center [724, 106] width 332 height 34
click at [853, 108] on span "Save" at bounding box center [859, 105] width 21 height 11
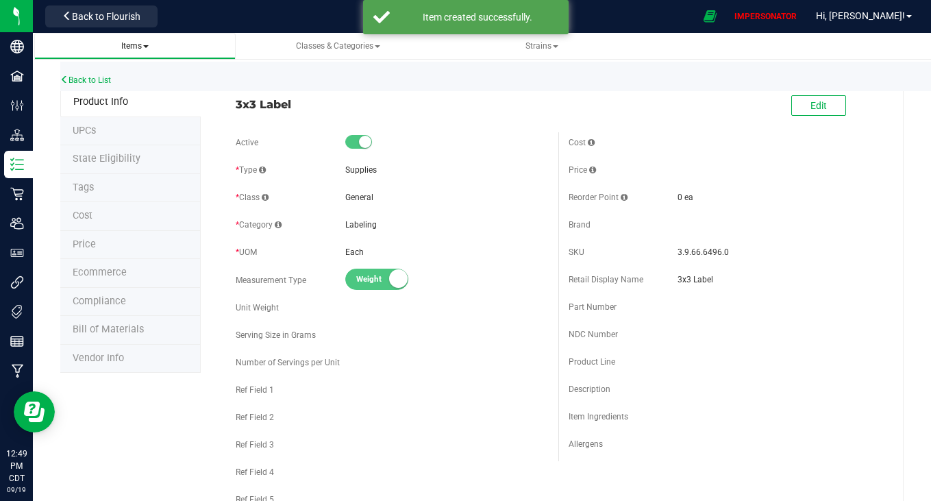
click at [149, 53] on link "Items" at bounding box center [135, 46] width 202 height 27
click at [131, 45] on span "Items" at bounding box center [134, 46] width 27 height 10
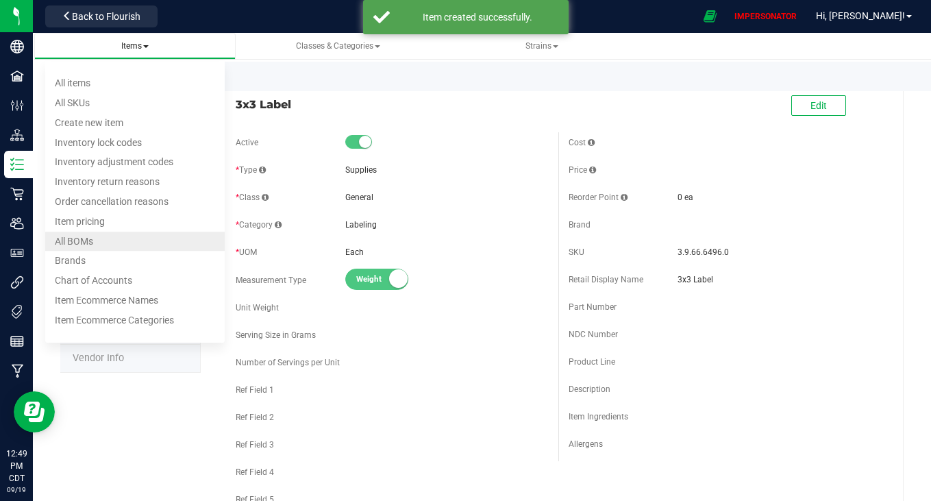
click at [115, 244] on li "All BOMs" at bounding box center [135, 242] width 180 height 20
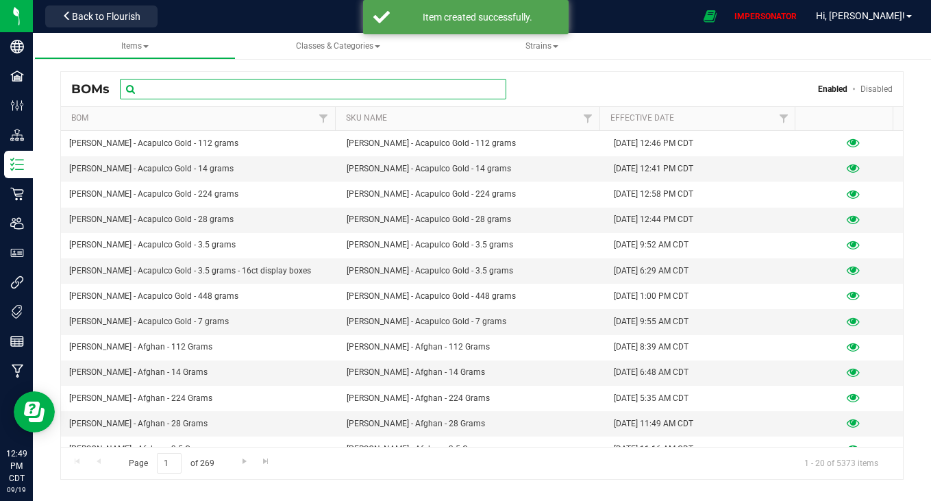
click at [271, 91] on input "text" at bounding box center [313, 89] width 386 height 21
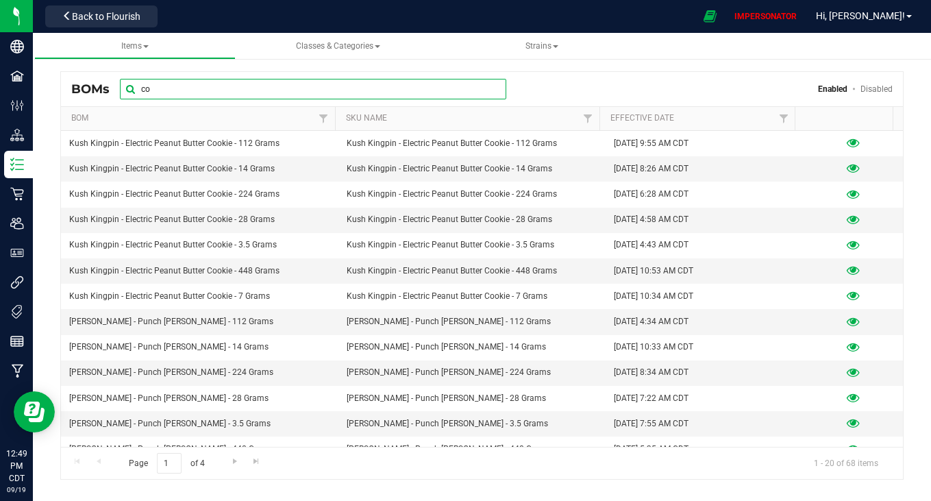
type input "c"
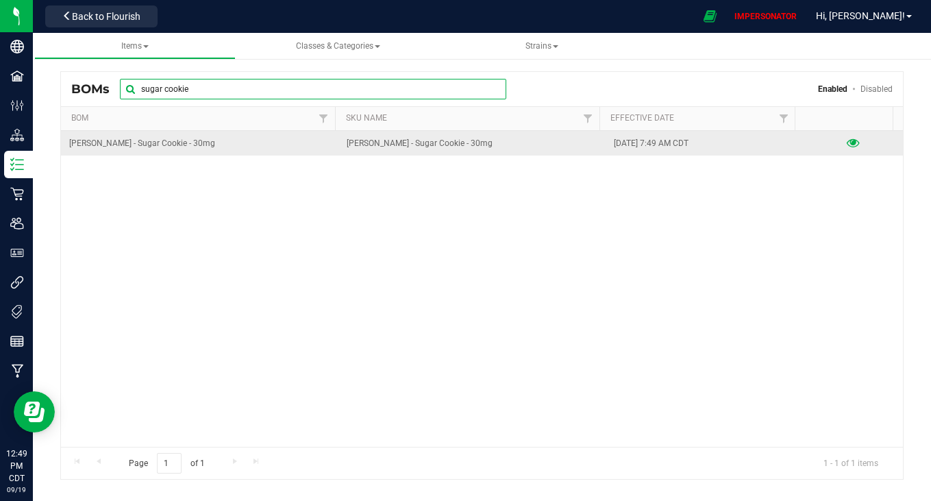
type input "sugar cookie"
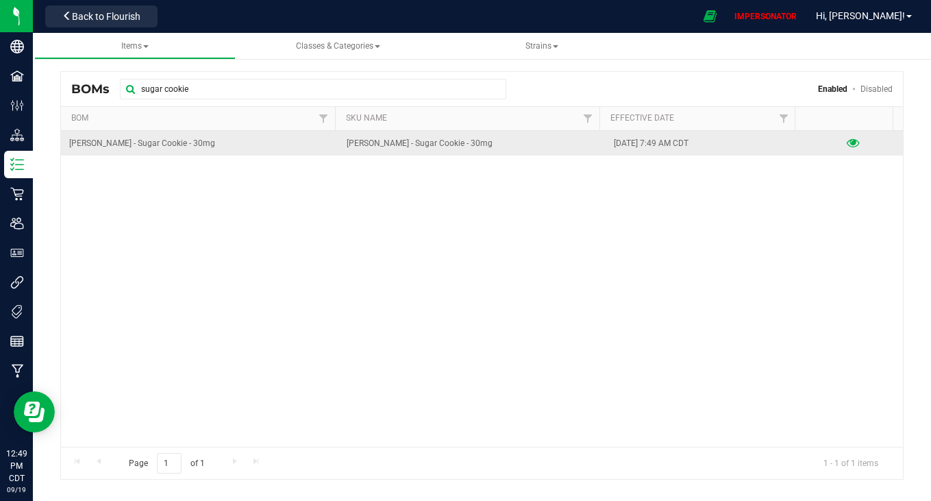
click at [847, 146] on icon at bounding box center [853, 143] width 13 height 10
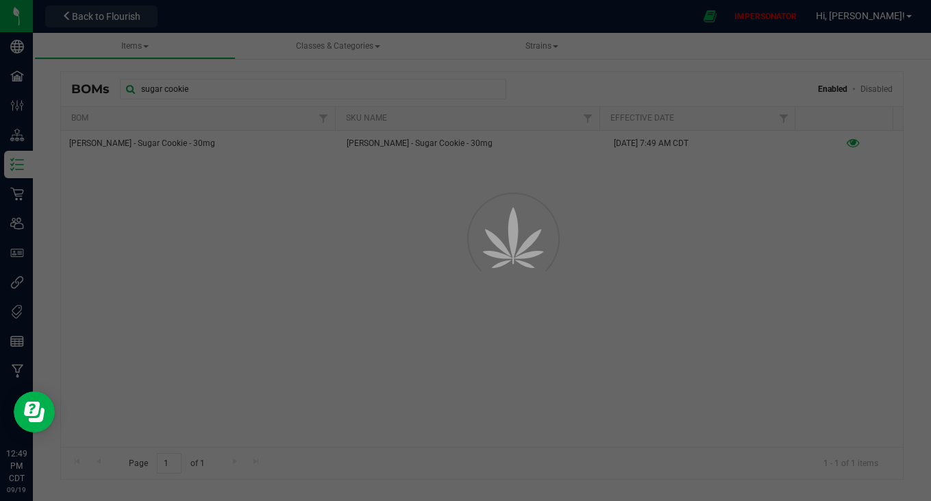
select select "5380"
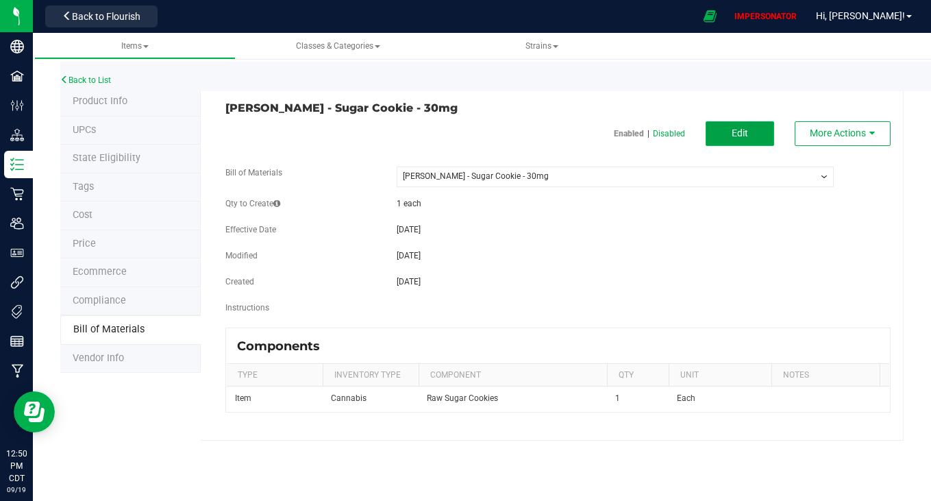
click at [735, 133] on span "Edit" at bounding box center [740, 132] width 16 height 11
select select "5380"
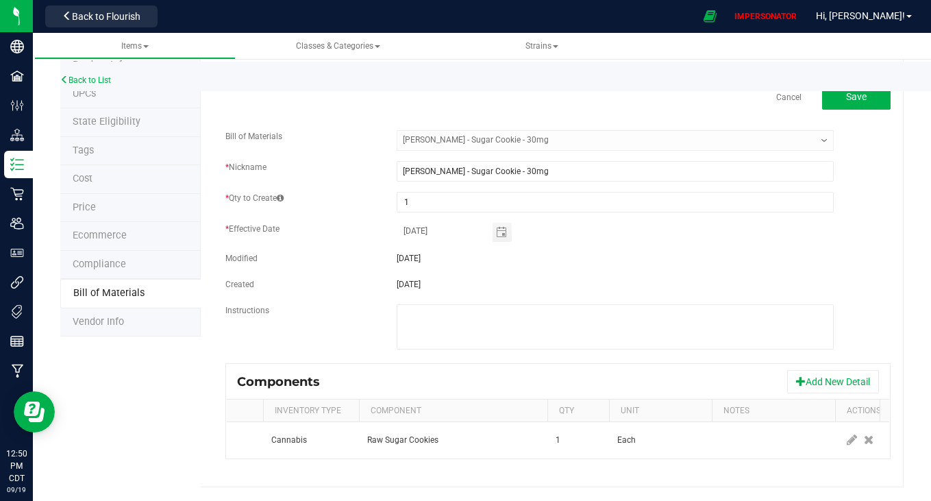
scroll to position [0, 65]
click at [812, 372] on button "Add New Detail" at bounding box center [833, 381] width 92 height 23
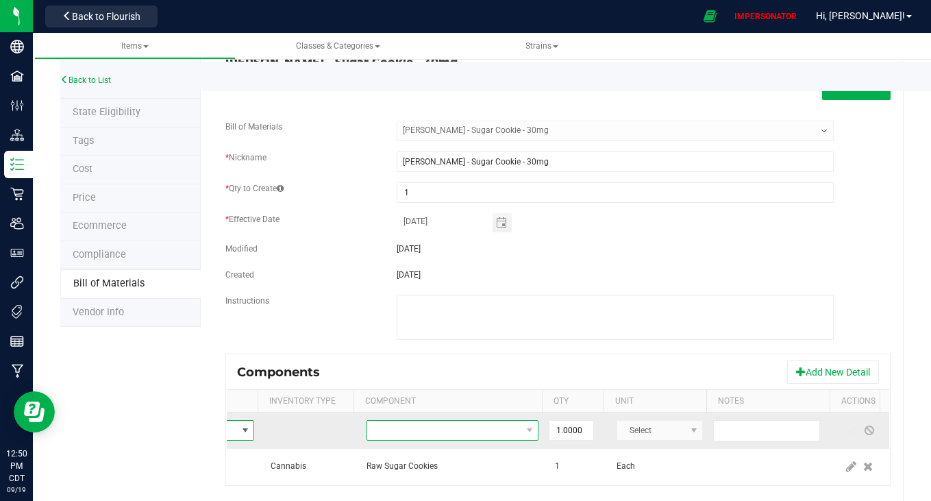
click at [484, 436] on span "NO DATA FOUND" at bounding box center [443, 430] width 153 height 19
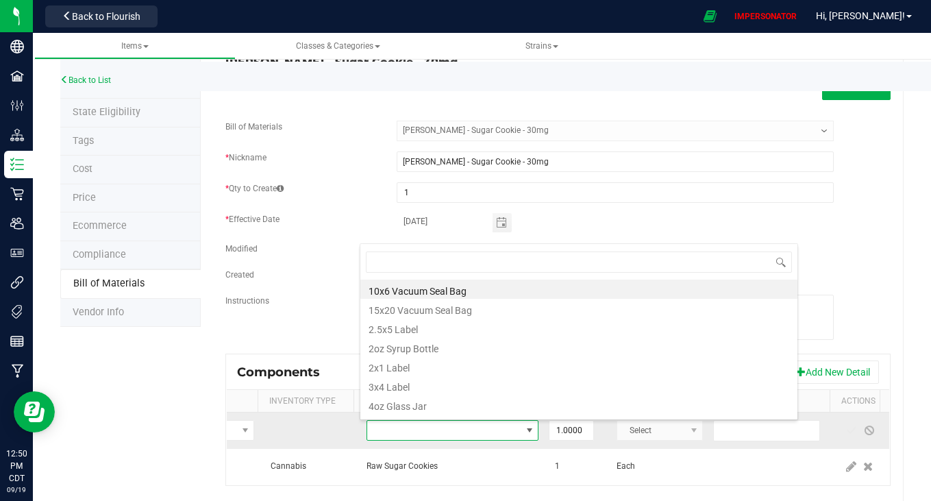
scroll to position [21, 172]
type input "3x3"
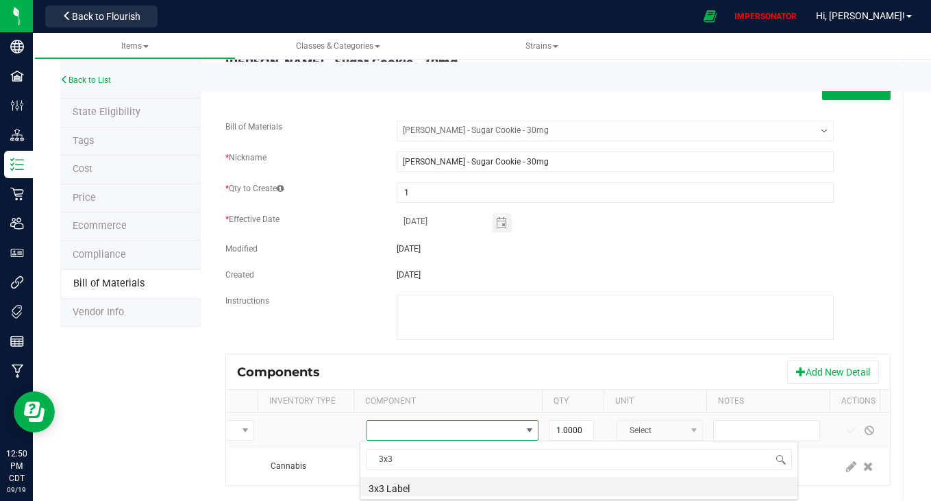
click at [427, 483] on li "3x3 Label" at bounding box center [578, 486] width 437 height 19
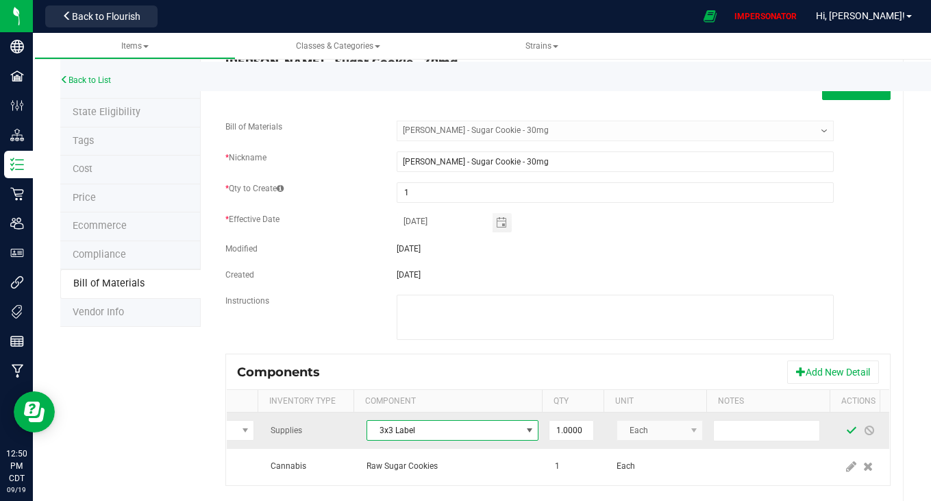
click at [846, 427] on span at bounding box center [851, 430] width 11 height 11
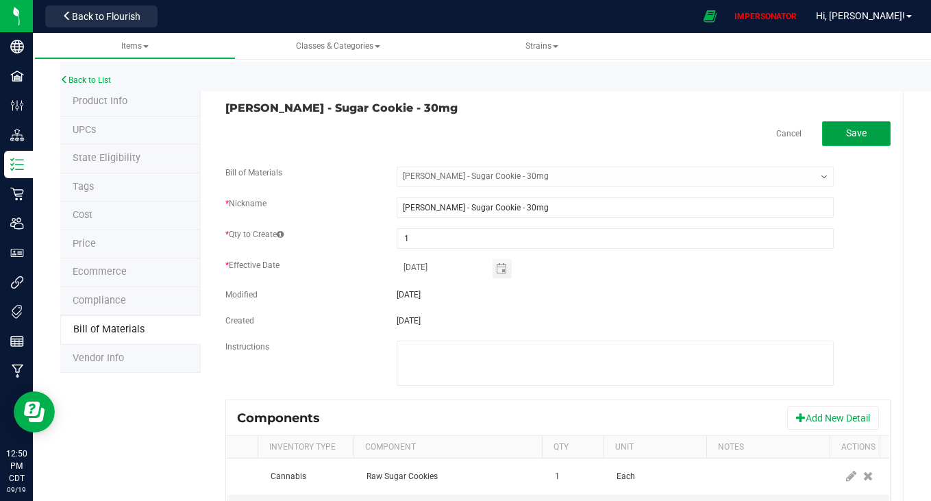
click at [846, 129] on span "Save" at bounding box center [856, 132] width 21 height 11
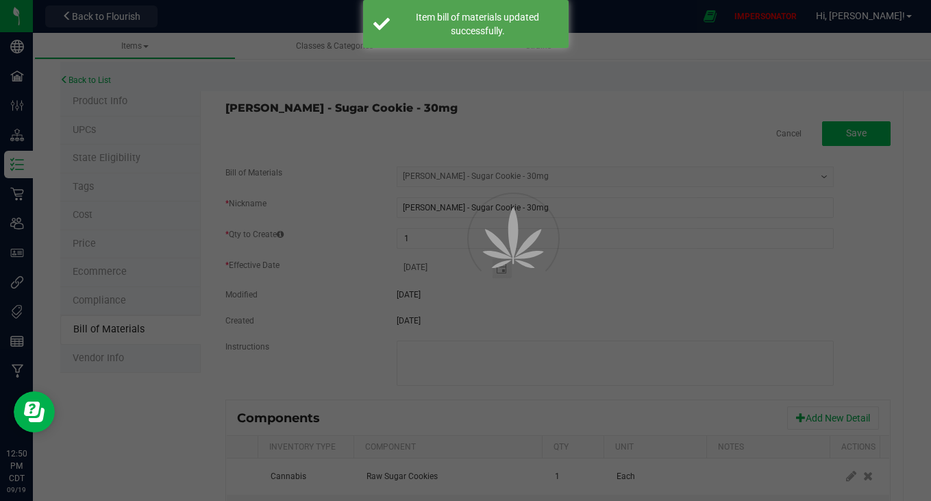
select select "5380"
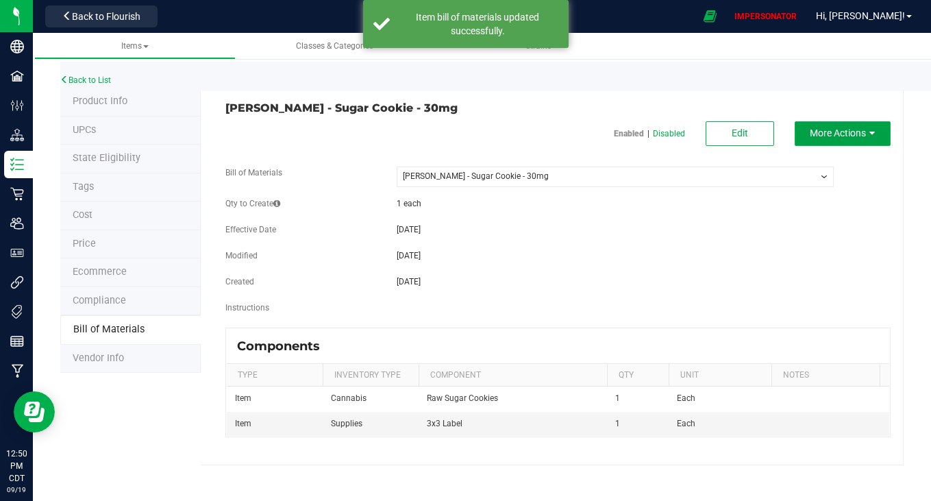
click at [847, 128] on span "More Actions" at bounding box center [838, 132] width 56 height 11
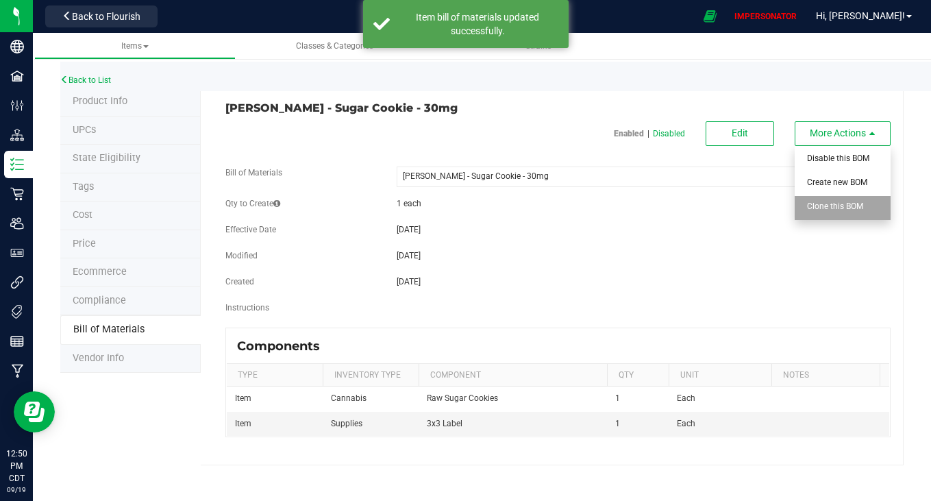
click at [810, 205] on span "Clone this BOM" at bounding box center [835, 206] width 56 height 10
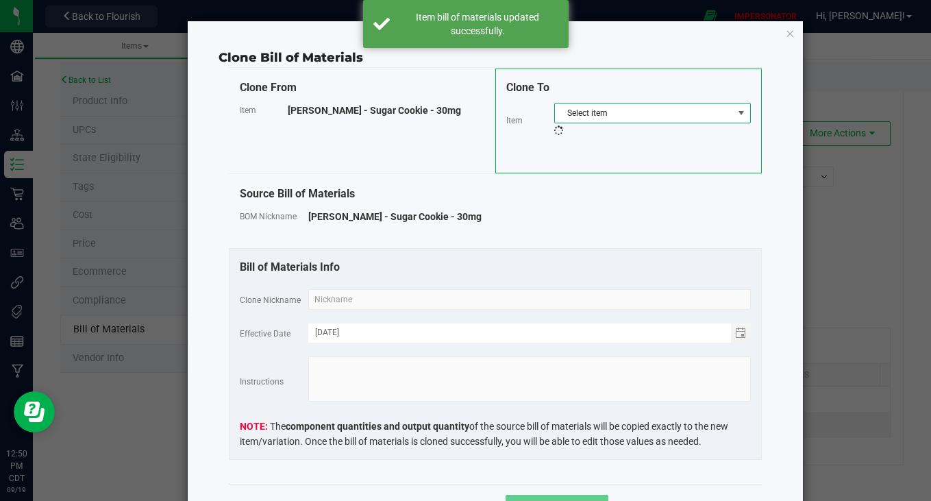
click at [615, 115] on span "Select item" at bounding box center [644, 112] width 178 height 19
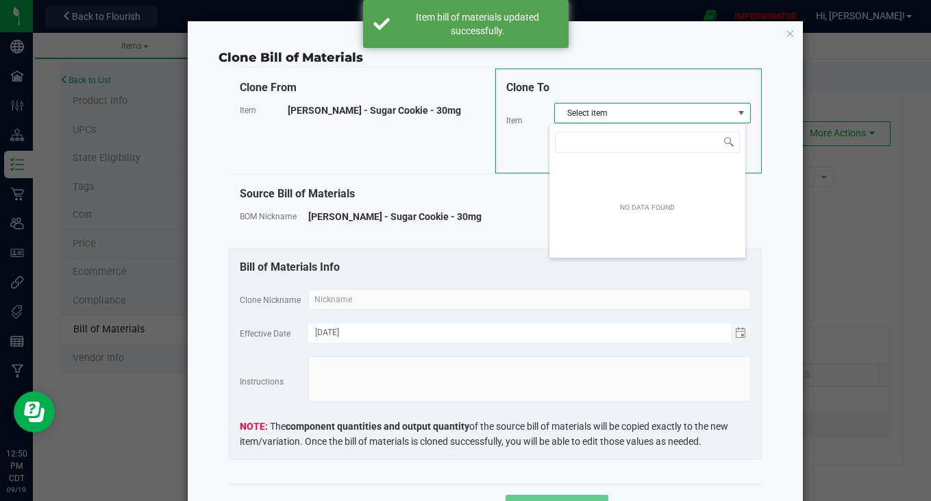
scroll to position [21, 197]
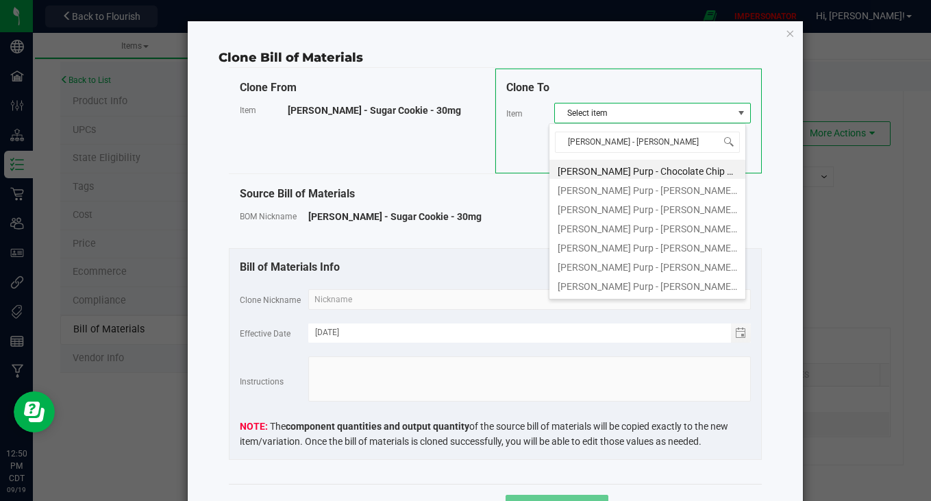
type input "[PERSON_NAME] purp - choc"
click at [638, 171] on li "[PERSON_NAME] Purp - Chocolate Chip Cookie - 30mg" at bounding box center [647, 169] width 196 height 19
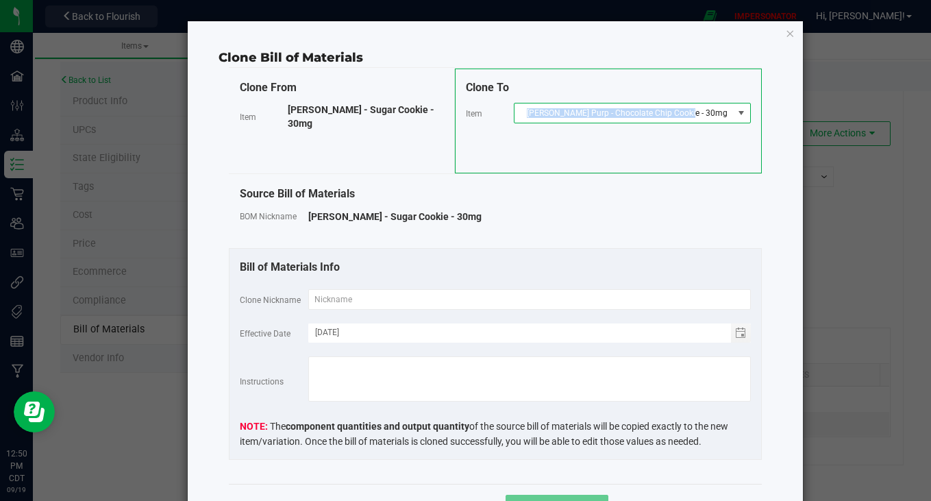
copy span "[PERSON_NAME] Purp - Chocolate Chip Cookie - 30mg"
drag, startPoint x: 716, startPoint y: 115, endPoint x: 558, endPoint y: 115, distance: 157.5
click at [558, 115] on span "[PERSON_NAME] Purp - Chocolate Chip Cookie - 30mg" at bounding box center [623, 112] width 219 height 19
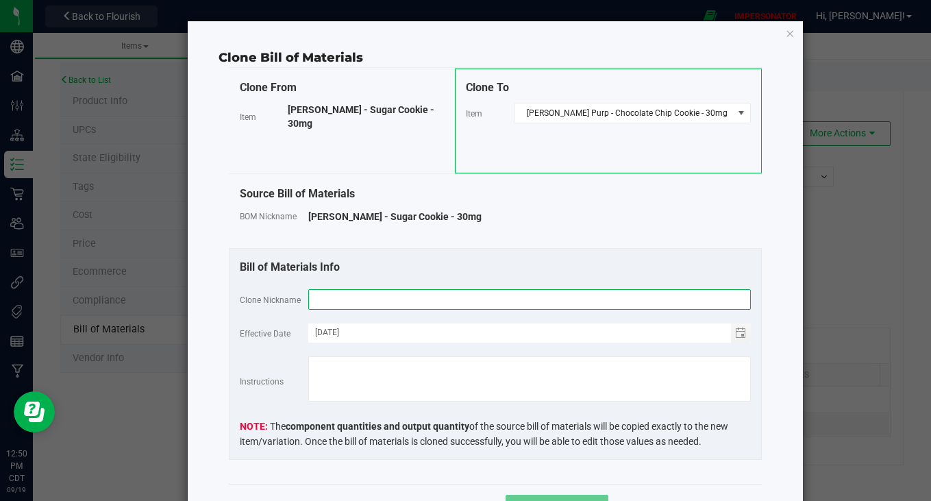
click at [345, 303] on input "text" at bounding box center [529, 299] width 442 height 21
paste input "[PERSON_NAME] Purp - Chocolate Chip Cookie - 30mg"
type input "[PERSON_NAME] Purp - Chocolate Chip Cookie - 30mg"
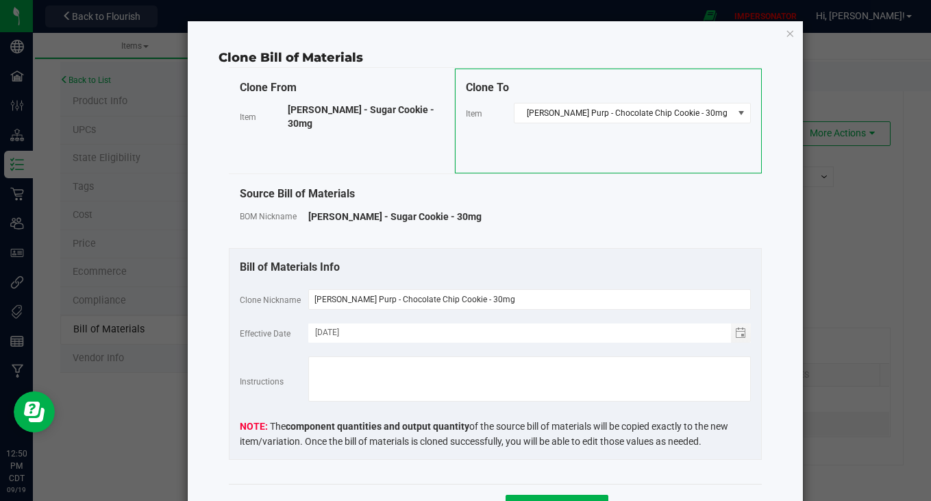
click at [443, 255] on div "Bill of Materials Info Clone Nickname [PERSON_NAME] Purp - Chocolate Chip Cooki…" at bounding box center [495, 354] width 533 height 212
click at [520, 496] on button "Clone Variation" at bounding box center [557, 507] width 103 height 25
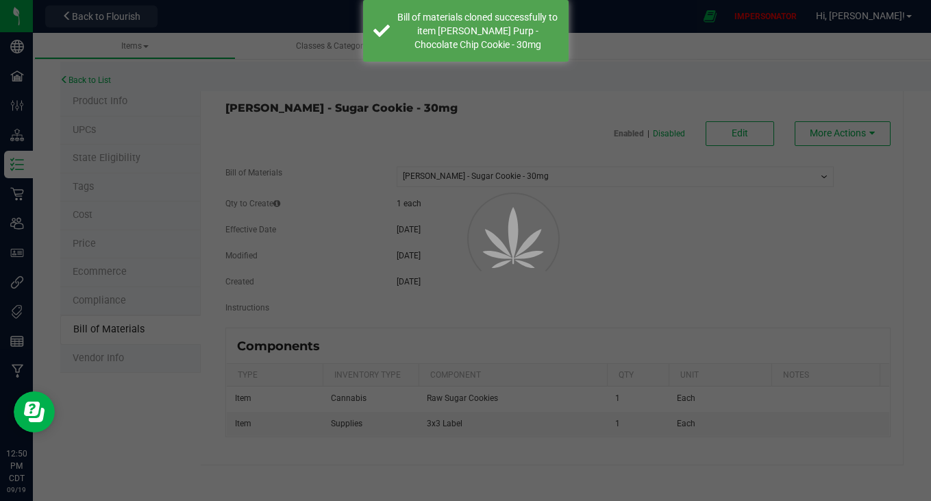
select select "5380"
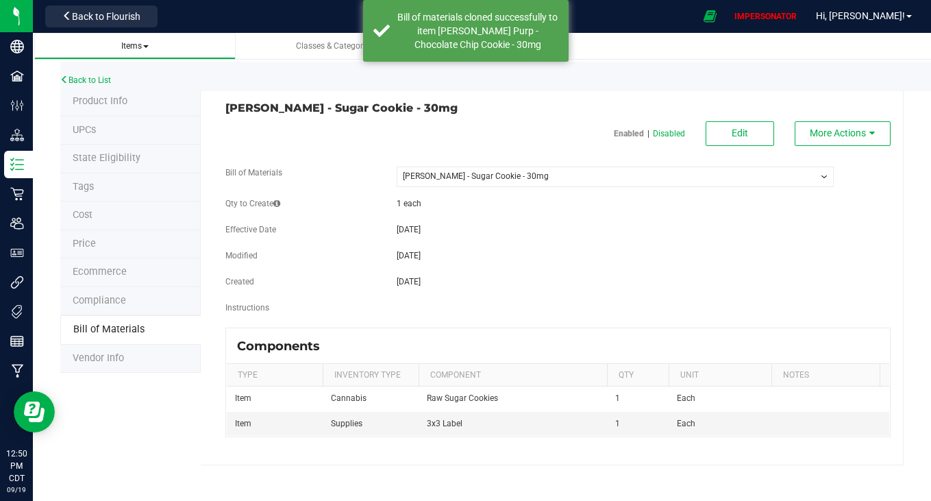
click at [143, 43] on span "Items" at bounding box center [134, 46] width 27 height 10
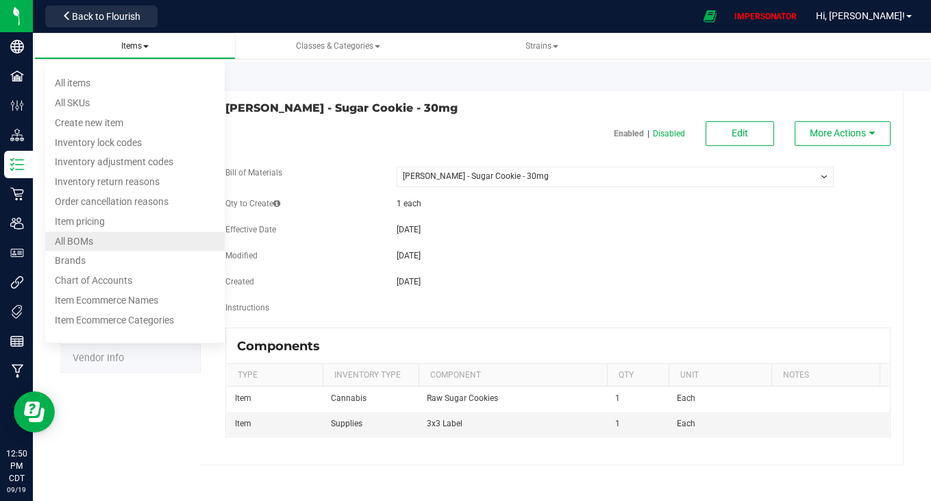
click at [93, 239] on span "All BOMs" at bounding box center [74, 241] width 38 height 11
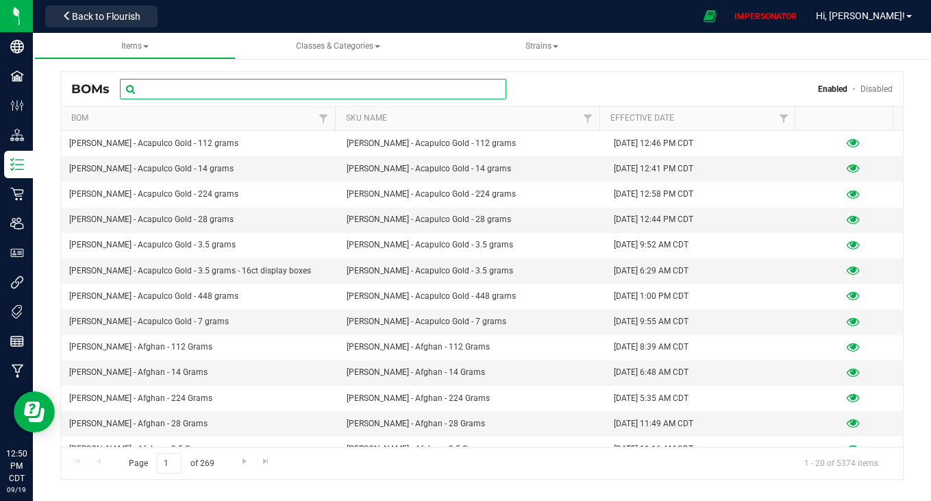
click at [276, 90] on input "text" at bounding box center [313, 89] width 386 height 21
paste input "[PERSON_NAME] Purp - Chocolate Chip Cookie - 30mg"
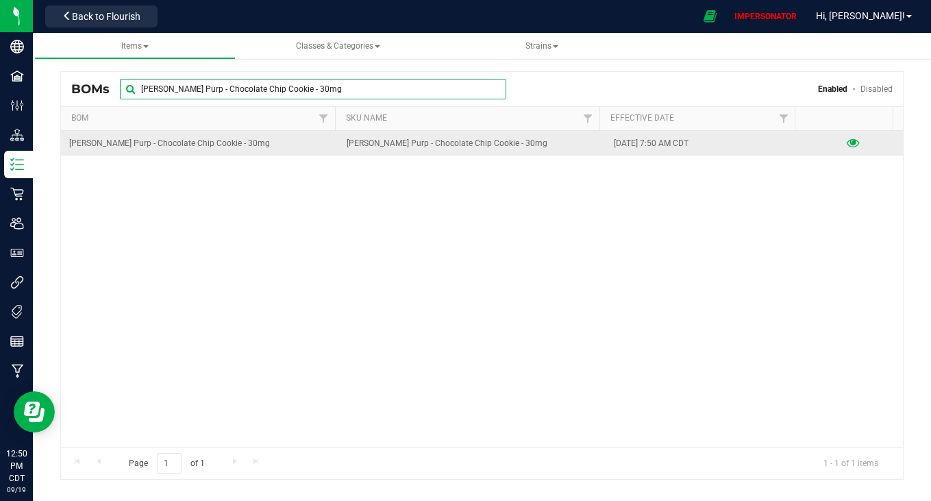
type input "[PERSON_NAME] Purp - Chocolate Chip Cookie - 30mg"
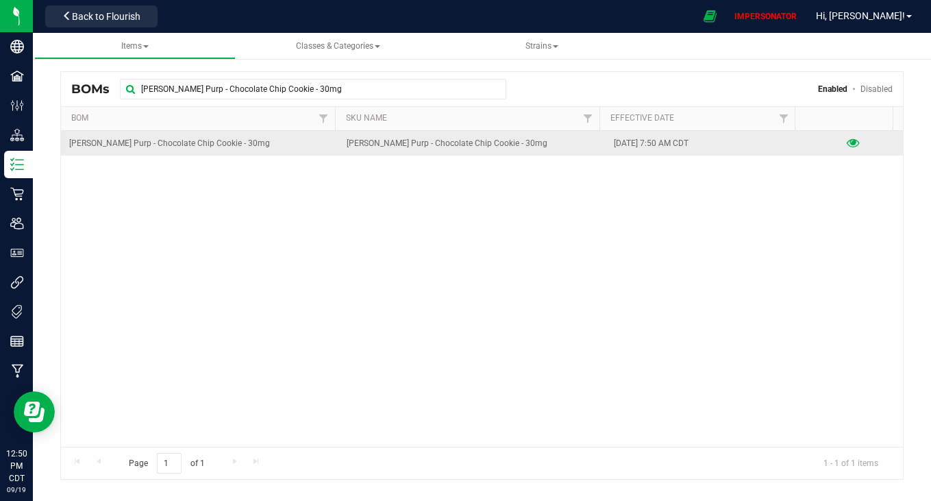
click at [847, 138] on icon at bounding box center [853, 143] width 13 height 10
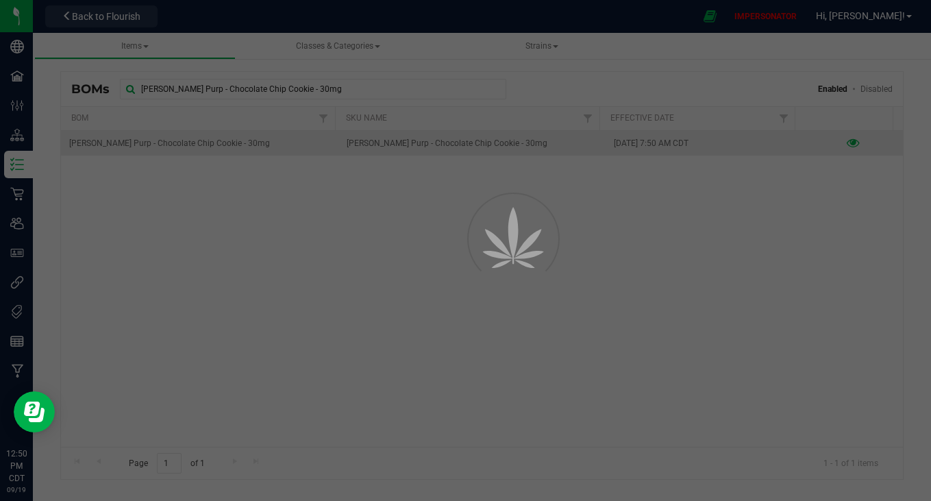
select select "5381"
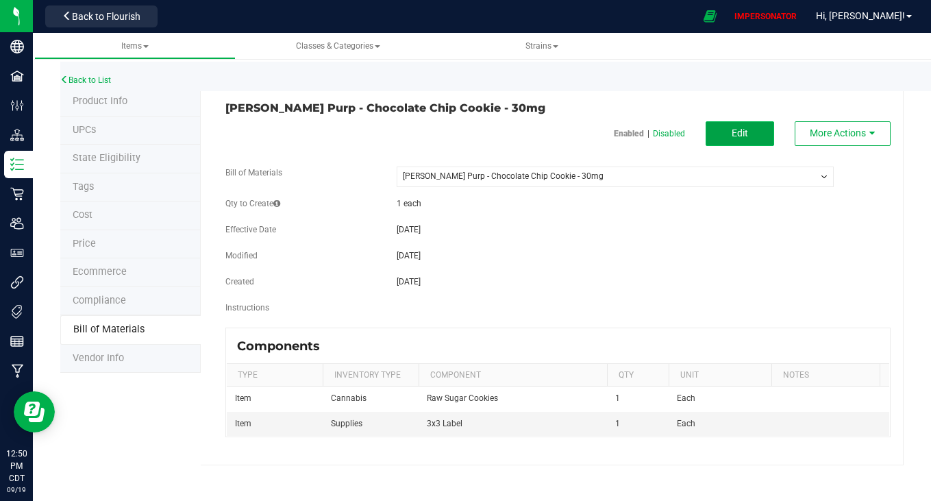
click at [753, 140] on button "Edit" at bounding box center [740, 133] width 68 height 25
select select "5381"
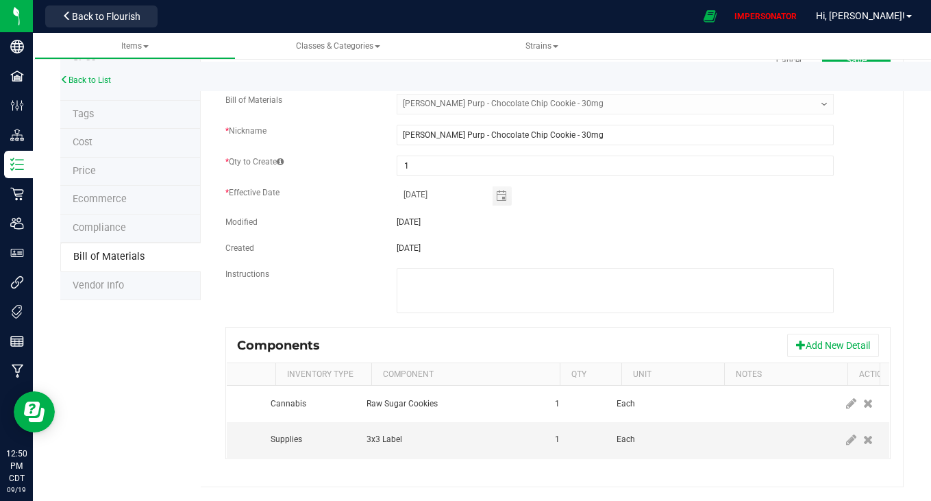
scroll to position [0, 78]
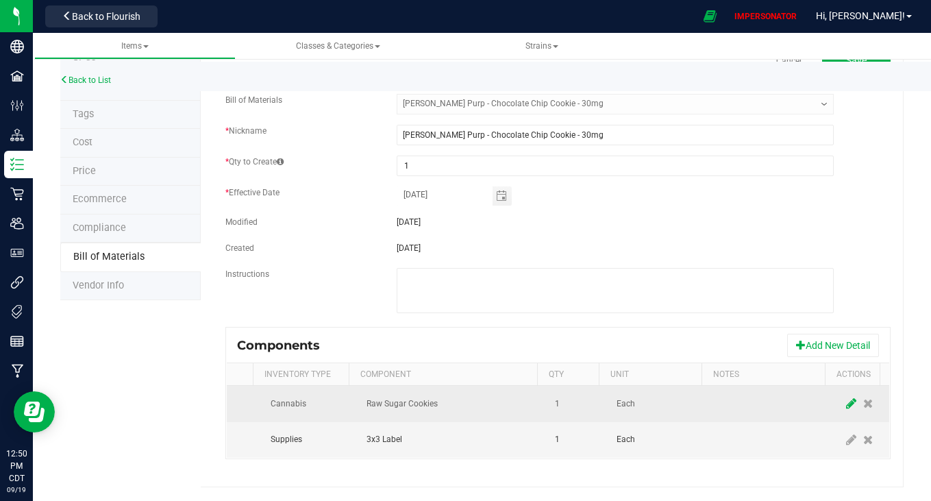
click at [846, 397] on icon at bounding box center [851, 403] width 10 height 12
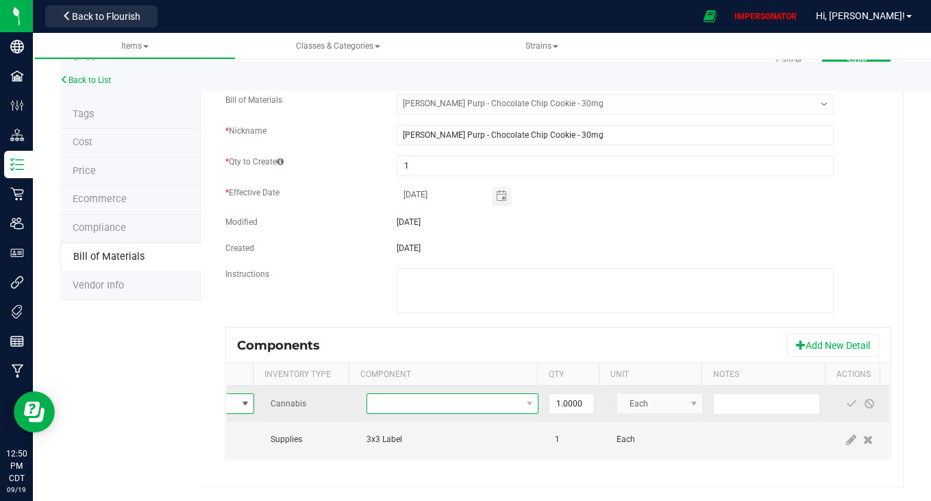
click at [483, 402] on span "NO DATA FOUND" at bounding box center [443, 403] width 153 height 19
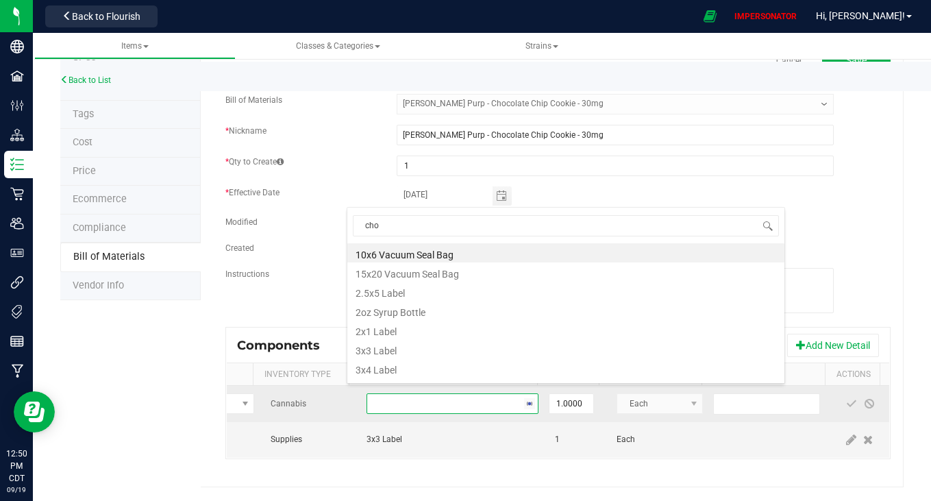
type input "choc"
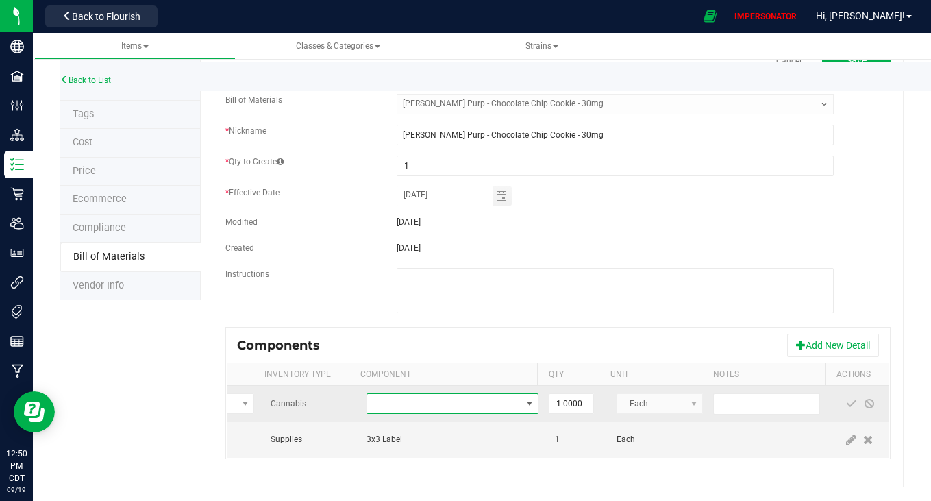
click at [434, 394] on span "NO DATA FOUND" at bounding box center [443, 403] width 153 height 19
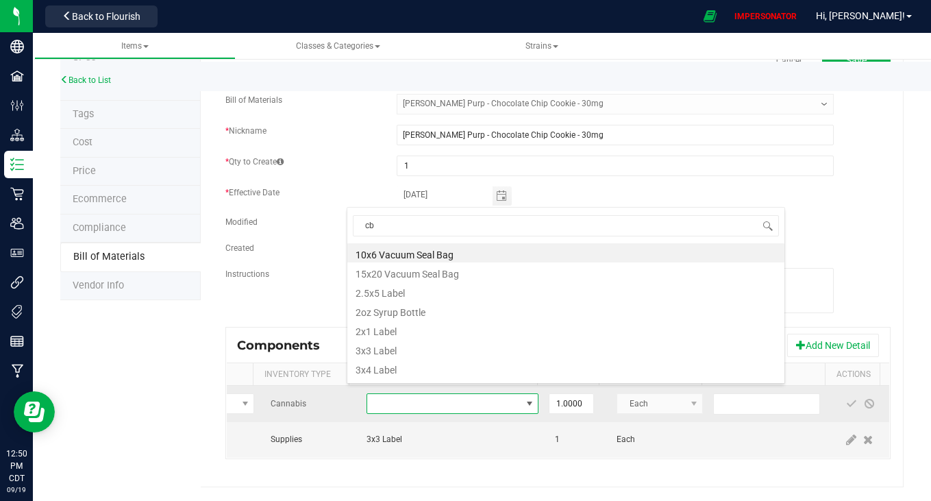
type input "c"
type input "chocolate chip"
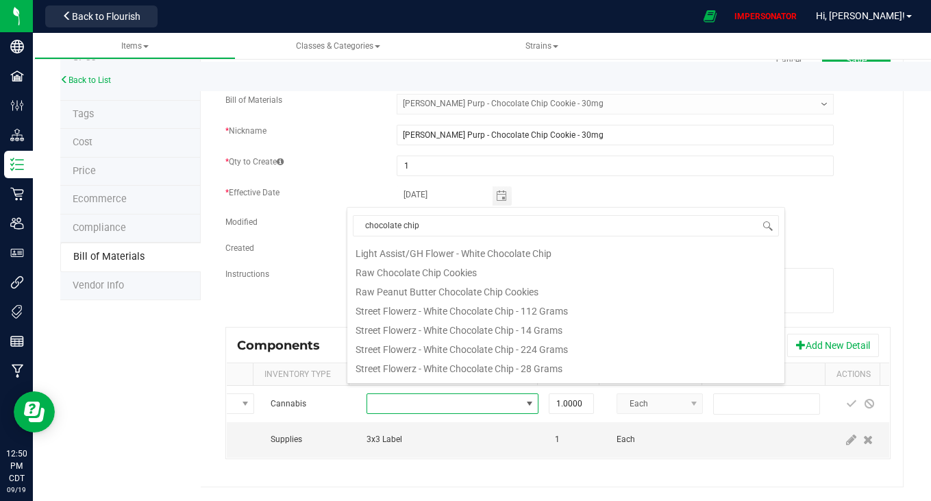
scroll to position [169, 0]
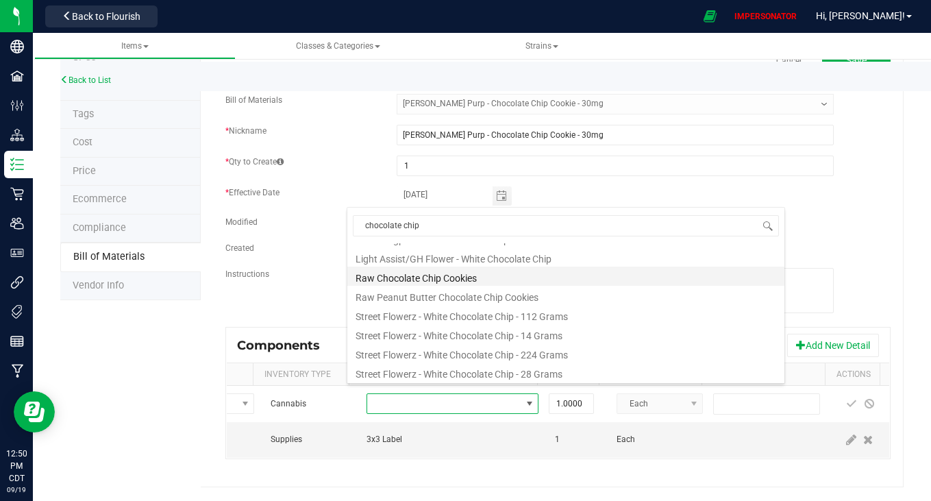
click at [419, 275] on li "Raw Chocolate Chip Cookies" at bounding box center [565, 275] width 437 height 19
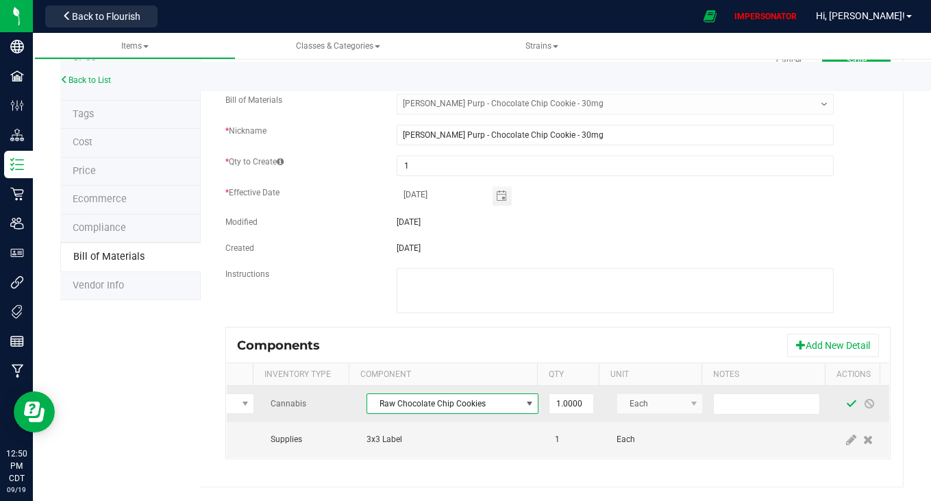
click at [846, 398] on span at bounding box center [851, 403] width 11 height 11
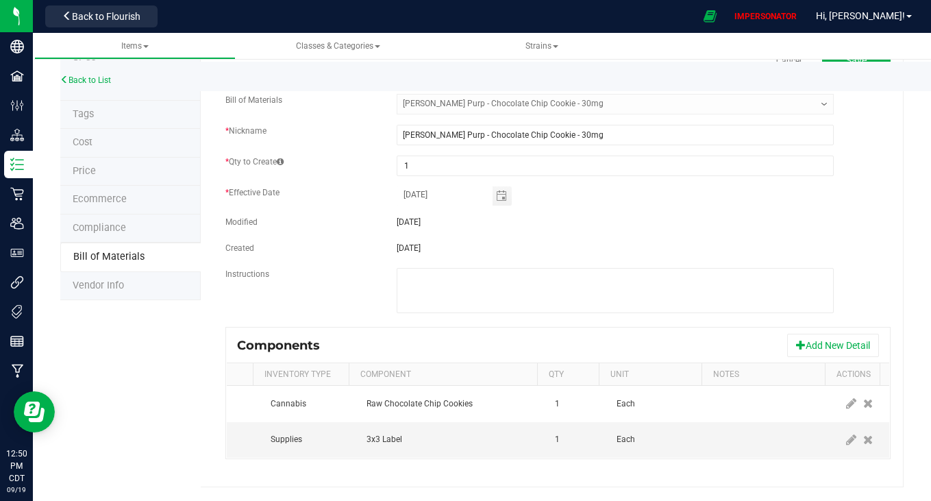
scroll to position [0, 0]
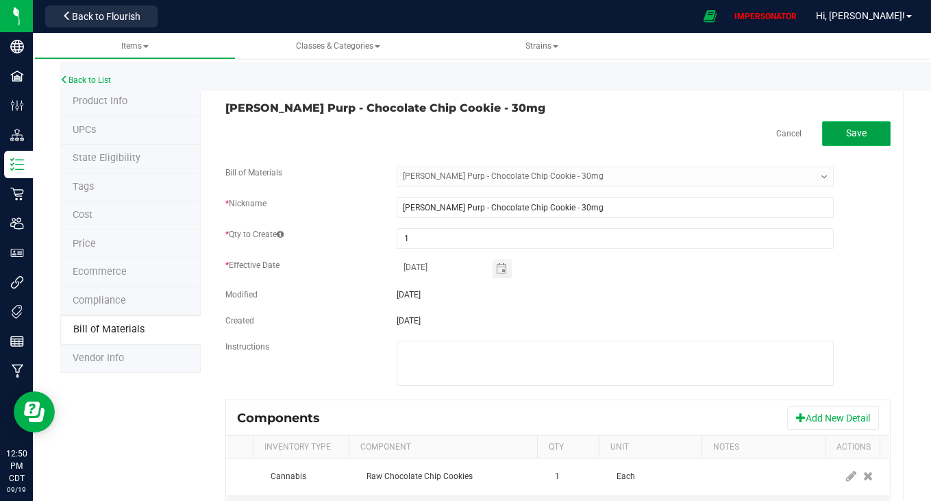
click at [838, 126] on button "Save" at bounding box center [856, 133] width 68 height 25
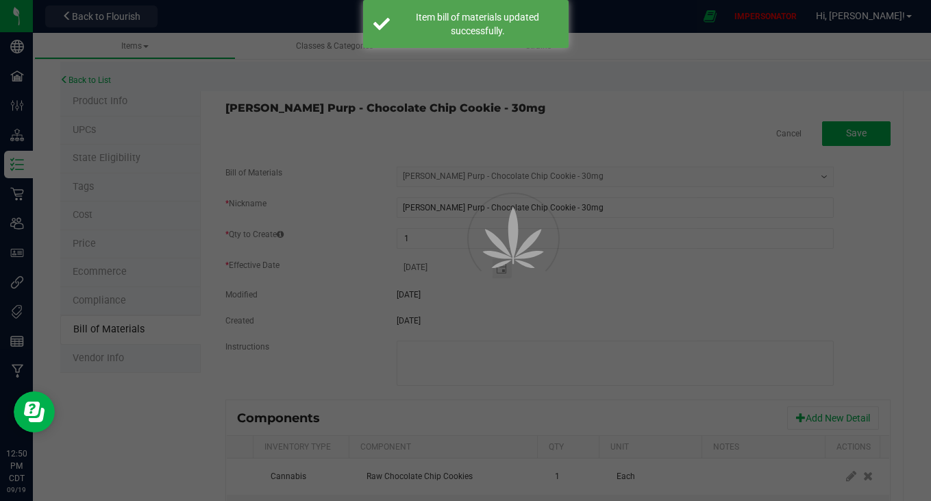
select select "5381"
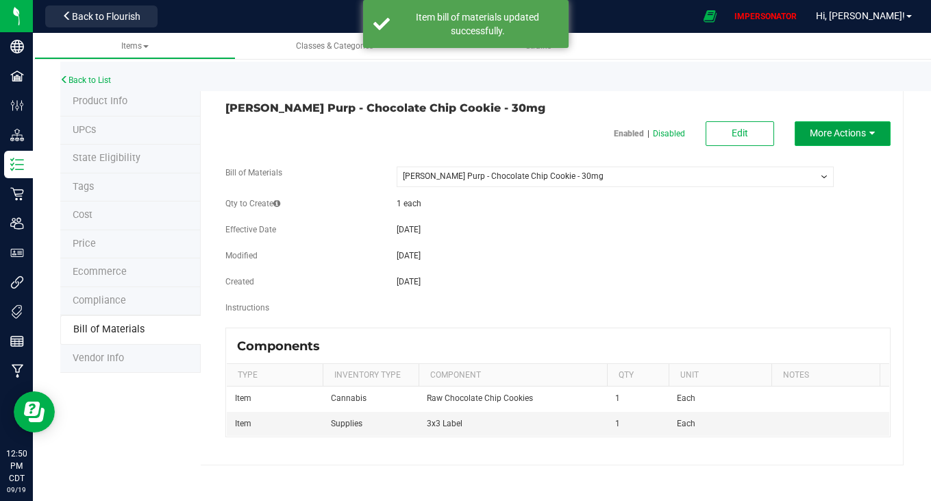
click at [862, 139] on button "More Actions" at bounding box center [843, 133] width 96 height 25
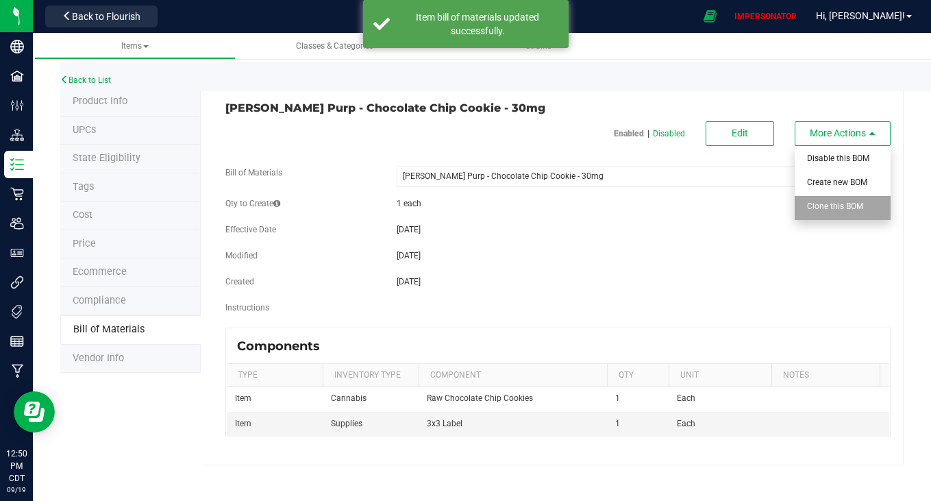
click at [843, 212] on div "Clone this BOM" at bounding box center [840, 208] width 67 height 24
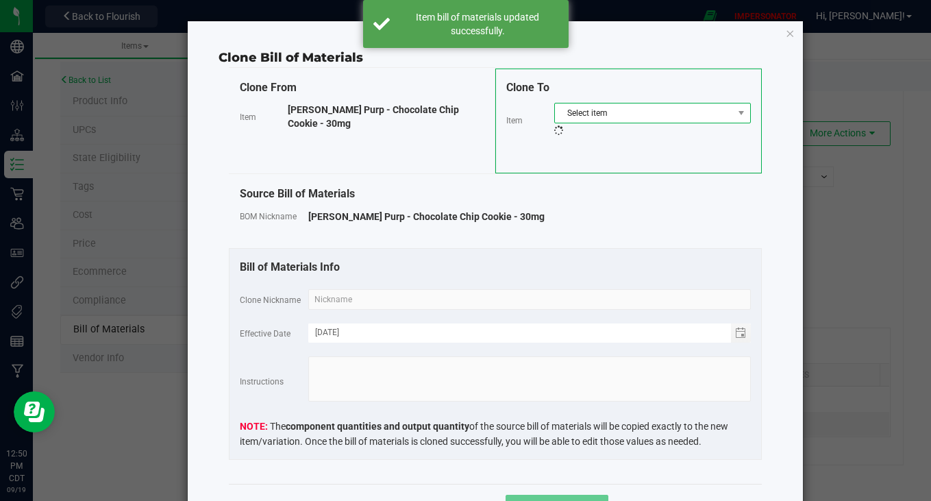
click at [640, 108] on span "Select item" at bounding box center [644, 112] width 178 height 19
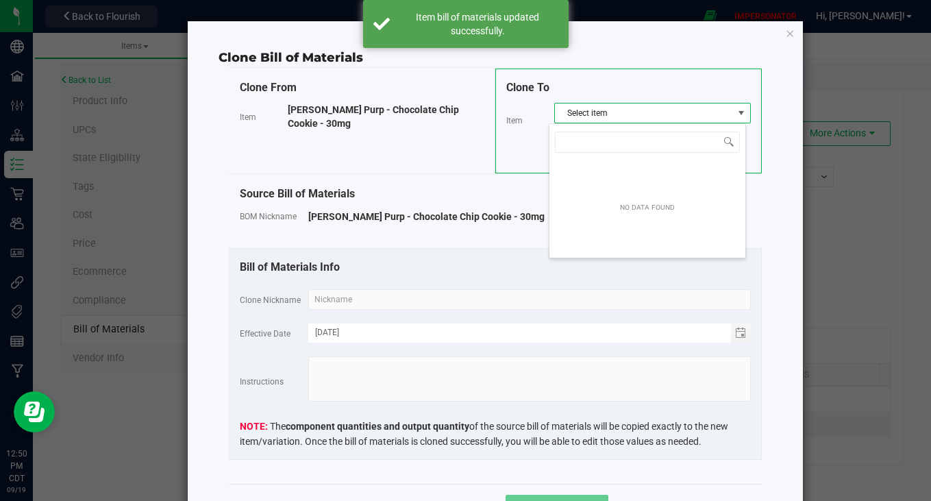
scroll to position [21, 197]
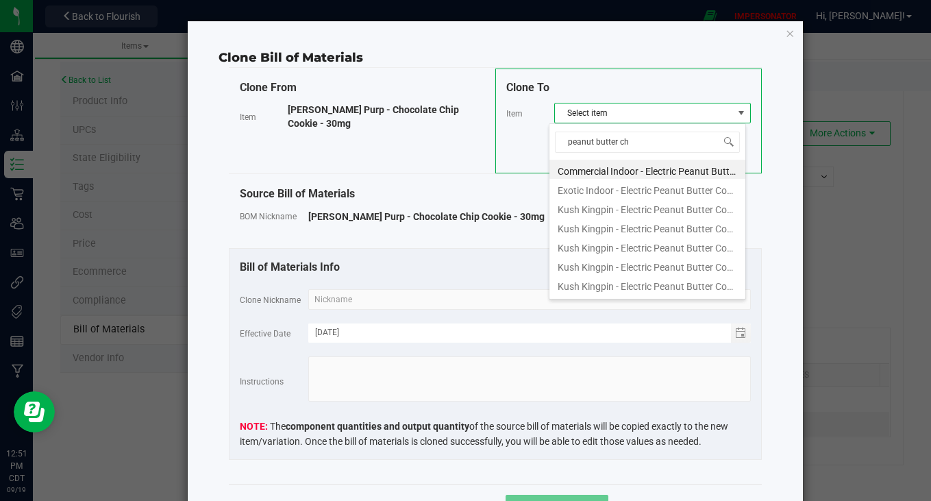
type input "peanut butter cho"
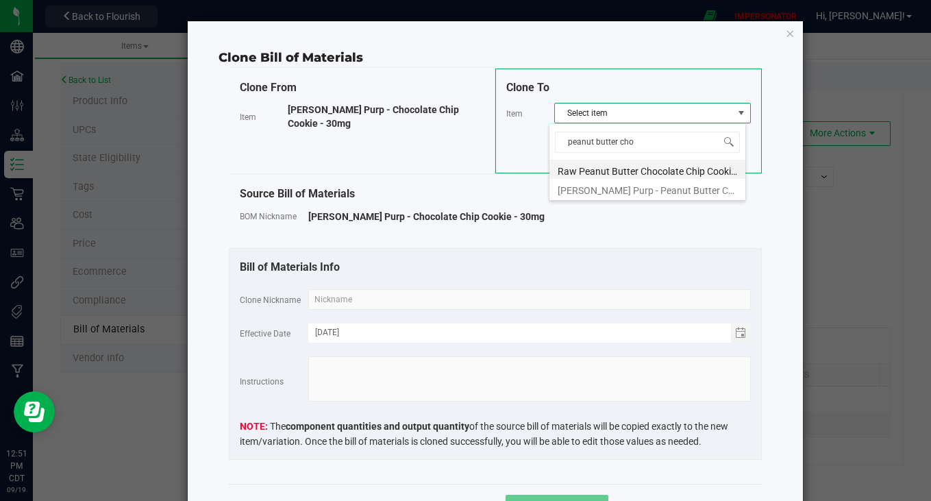
click at [627, 164] on li "Raw Peanut Butter Chocolate Chip Cookies" at bounding box center [647, 169] width 196 height 19
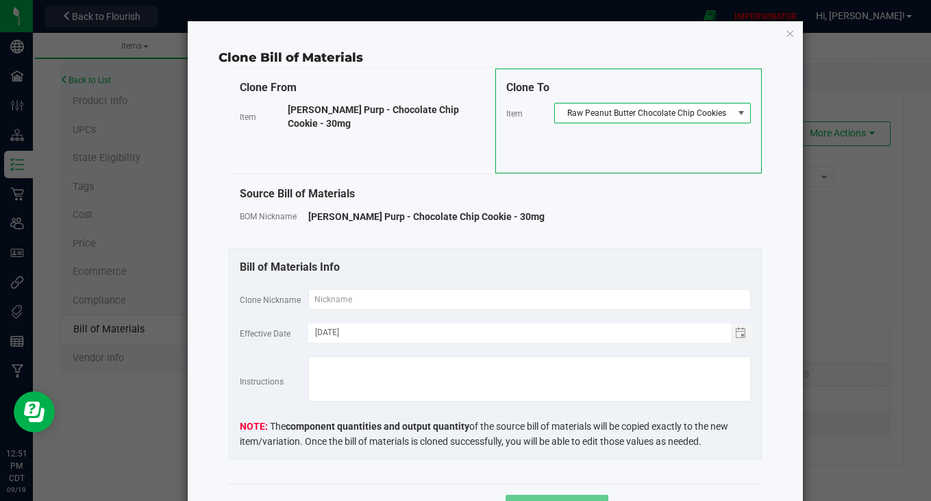
click at [707, 112] on span "Raw Peanut Butter Chocolate Chip Cookies" at bounding box center [644, 112] width 178 height 19
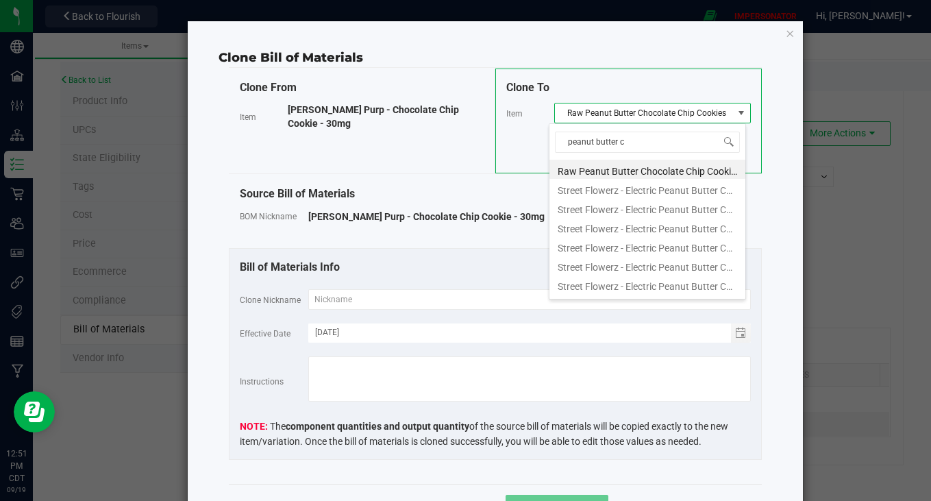
scroll to position [0, 0]
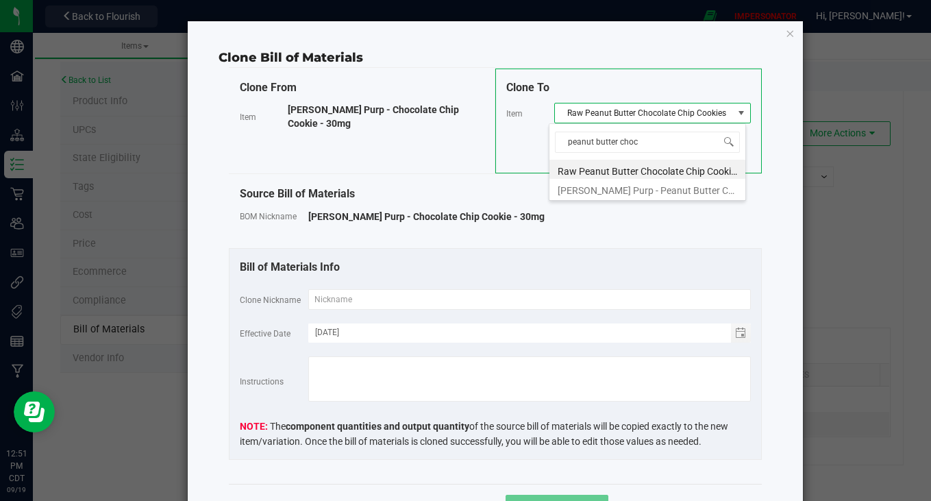
type input "peanut butter choco"
click at [632, 192] on li "[PERSON_NAME] Purp - Peanut Butter Chocolate Chip Cookie - 30mg" at bounding box center [647, 188] width 196 height 19
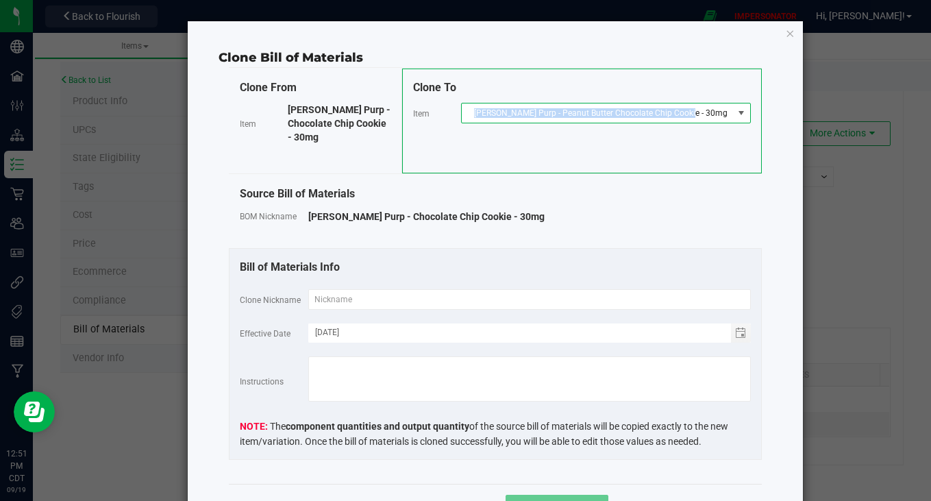
copy span "[PERSON_NAME] Purp - Peanut Butter Chocolate Chip Cookie - 30mg"
drag, startPoint x: 723, startPoint y: 110, endPoint x: 510, endPoint y: 108, distance: 212.4
click at [510, 108] on span "[PERSON_NAME] Purp - Peanut Butter Chocolate Chip Cookie - 30mg" at bounding box center [597, 112] width 271 height 19
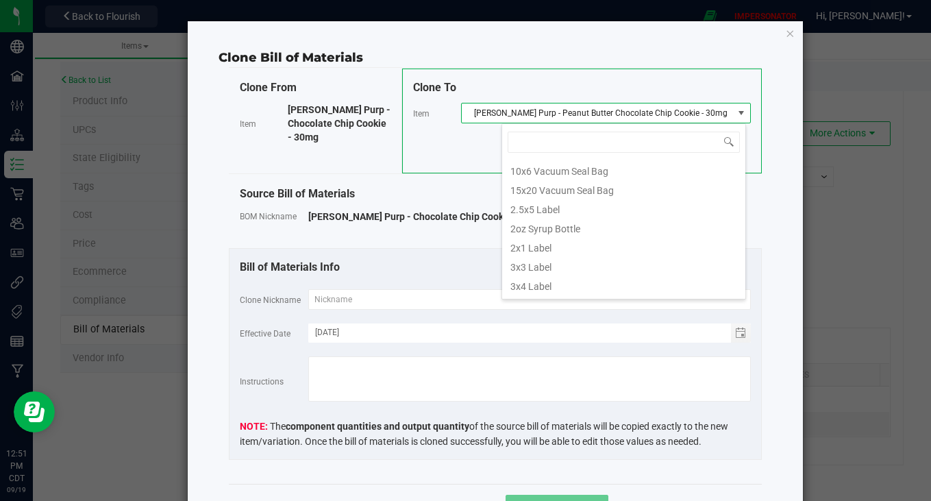
scroll to position [21, 245]
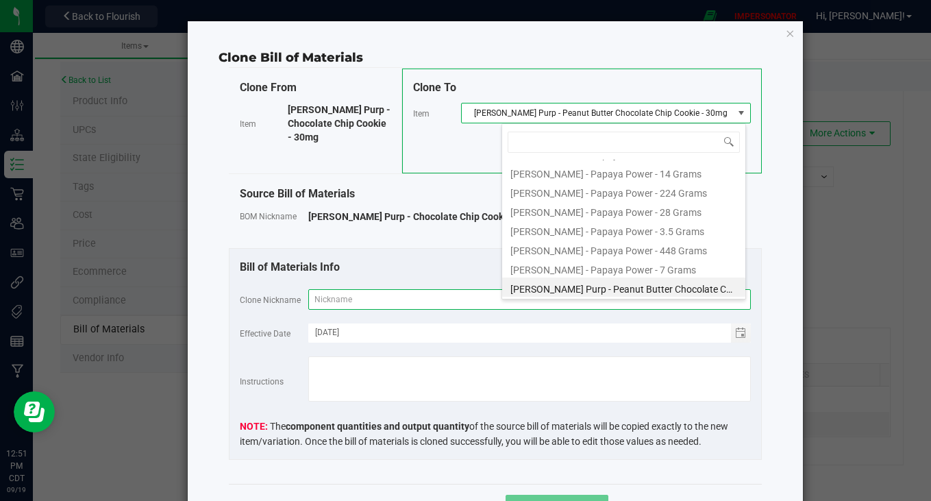
click at [354, 304] on input "text" at bounding box center [529, 299] width 442 height 21
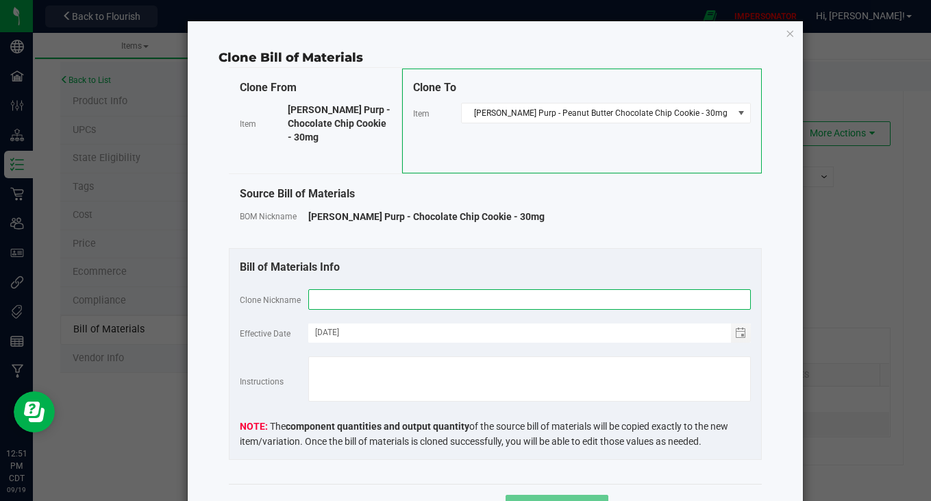
paste input "[PERSON_NAME] Purp - Peanut Butter Chocolate Chip Cookie - 30mg"
click at [483, 289] on input "[PERSON_NAME] Purp - Peanut Butter Chocolate Chip Cookie - 30mg" at bounding box center [529, 299] width 442 height 21
drag, startPoint x: 406, startPoint y: 299, endPoint x: 362, endPoint y: 300, distance: 43.9
click at [362, 300] on input "[PERSON_NAME] Purp - Peanut Butter Chocolate Chip Cookie - 30mg" at bounding box center [529, 299] width 442 height 21
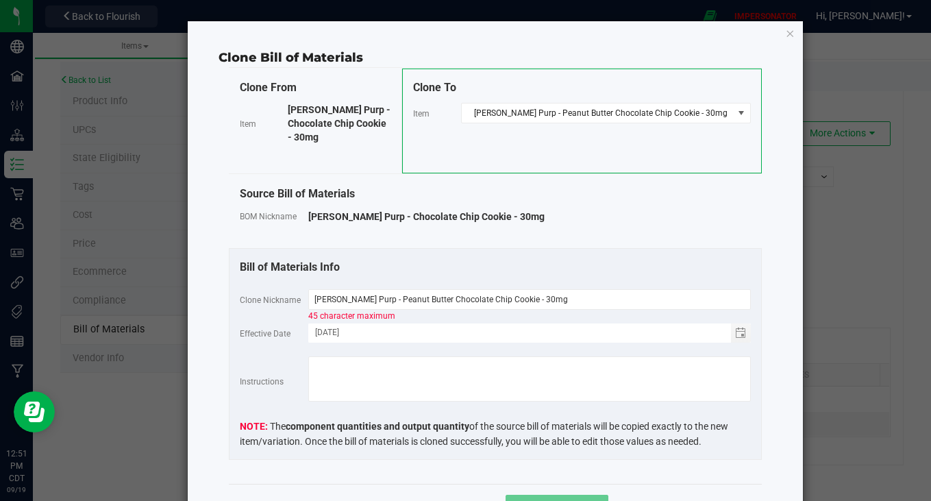
click at [567, 315] on fieldset "Clone Nickname [PERSON_NAME] Purp - Peanut Butter Chocolate Chip Cookie - 30mg …" at bounding box center [495, 369] width 511 height 160
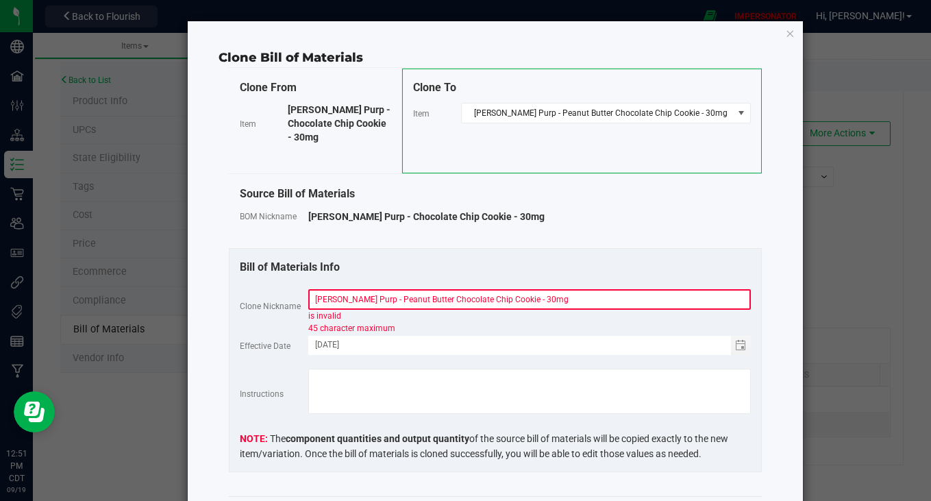
click at [544, 299] on input "[PERSON_NAME] Purp - Peanut Butter Chocolate Chip Cookie - 30mg" at bounding box center [529, 299] width 442 height 21
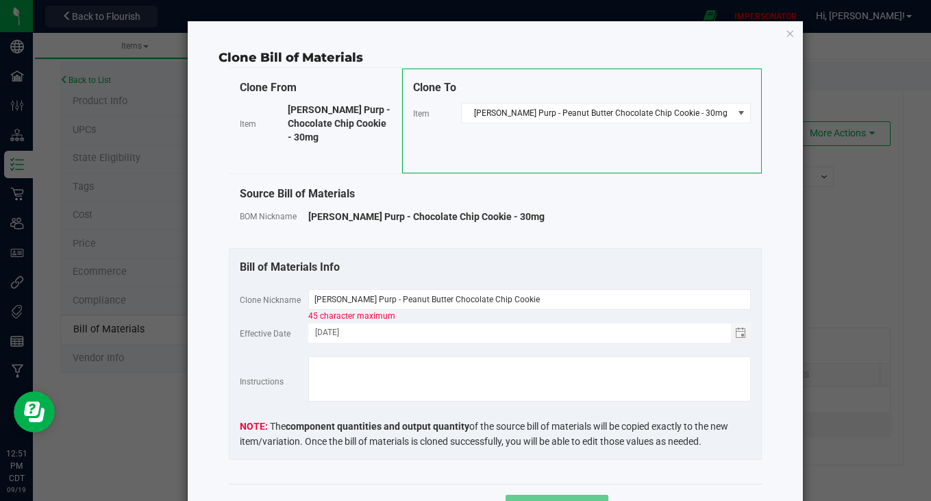
click at [557, 313] on fieldset "Clone Nickname [PERSON_NAME] Purp - Peanut Butter Chocolate Chip Cookie 45 char…" at bounding box center [495, 369] width 511 height 160
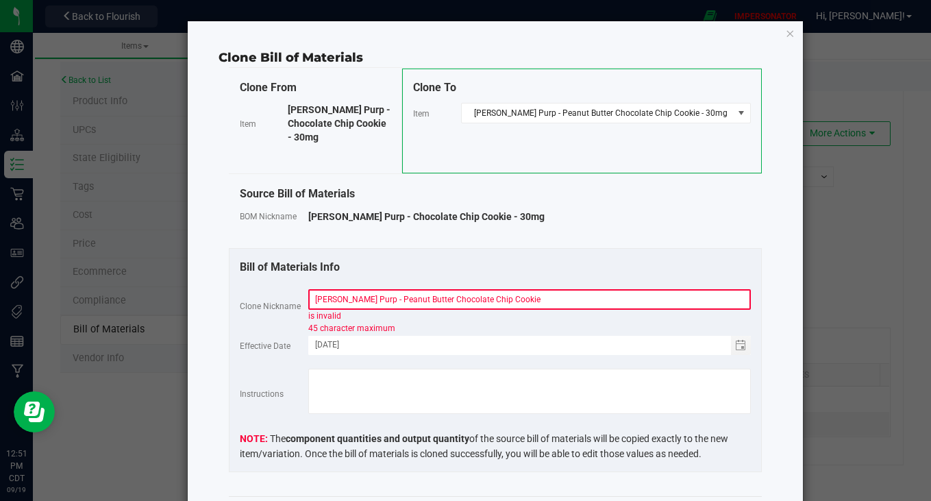
click at [538, 295] on input "[PERSON_NAME] Purp - Peanut Butter Chocolate Chip Cookie" at bounding box center [529, 299] width 442 height 21
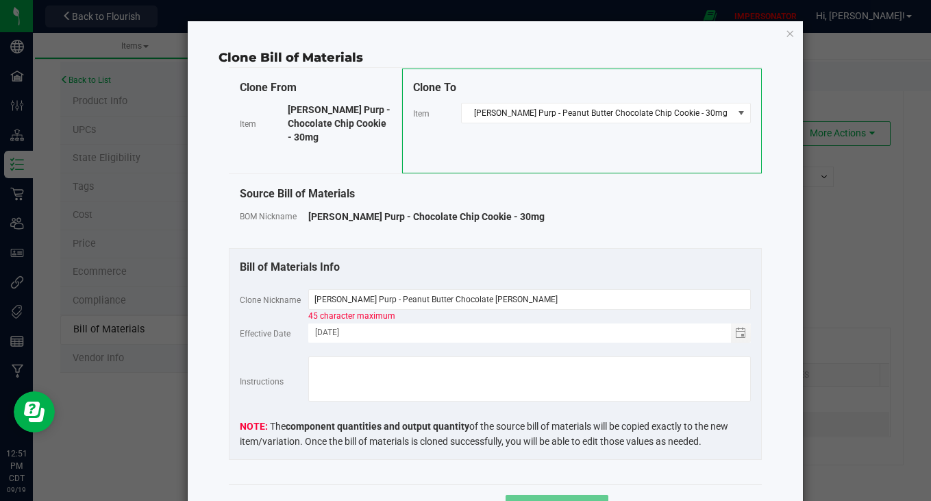
click at [523, 264] on div "Bill of Materials Info" at bounding box center [495, 267] width 511 height 16
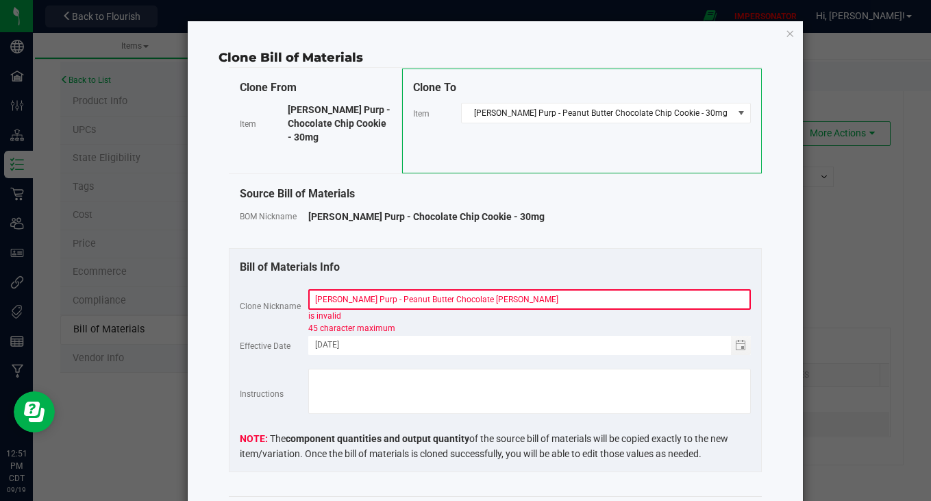
click at [506, 298] on input "[PERSON_NAME] Purp - Peanut Butter Chocolate [PERSON_NAME]" at bounding box center [529, 299] width 442 height 21
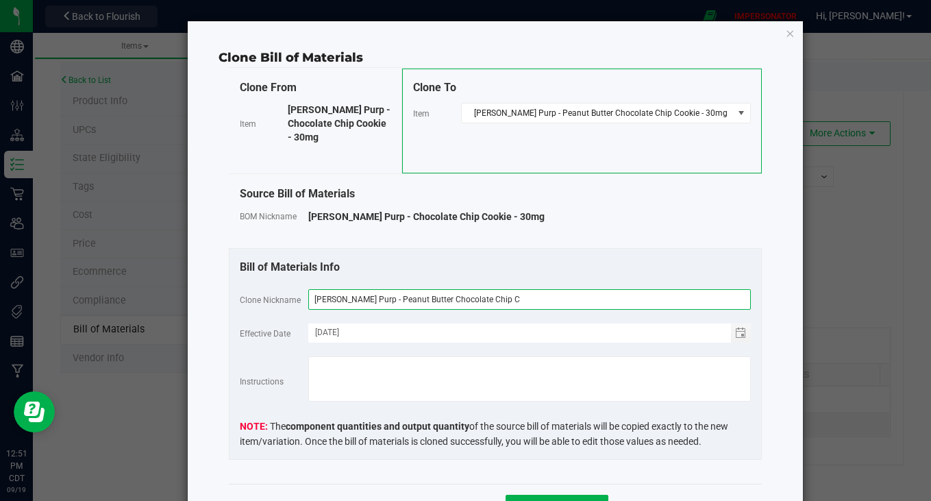
type input "[PERSON_NAME] Purp - Peanut Butter Chocolate Chip C"
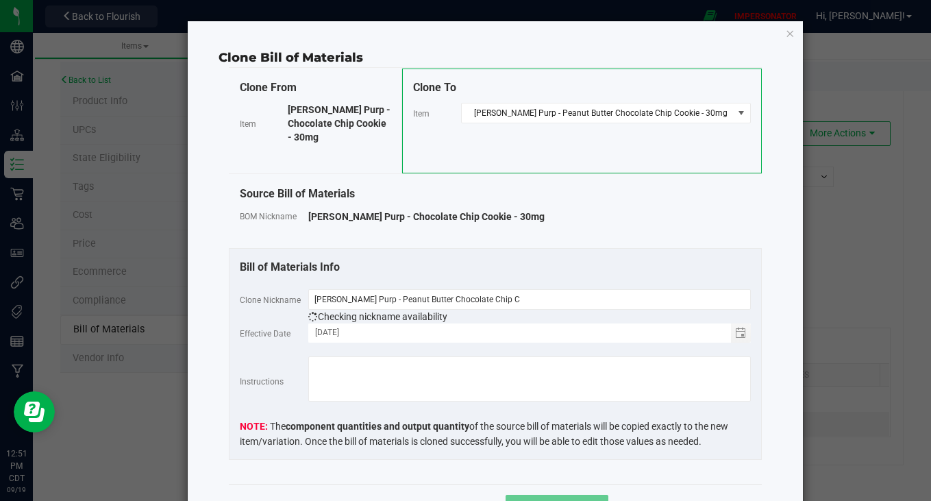
click at [500, 273] on div "Bill of Materials Info" at bounding box center [495, 267] width 511 height 16
click at [545, 495] on button "Clone Variation" at bounding box center [557, 507] width 103 height 25
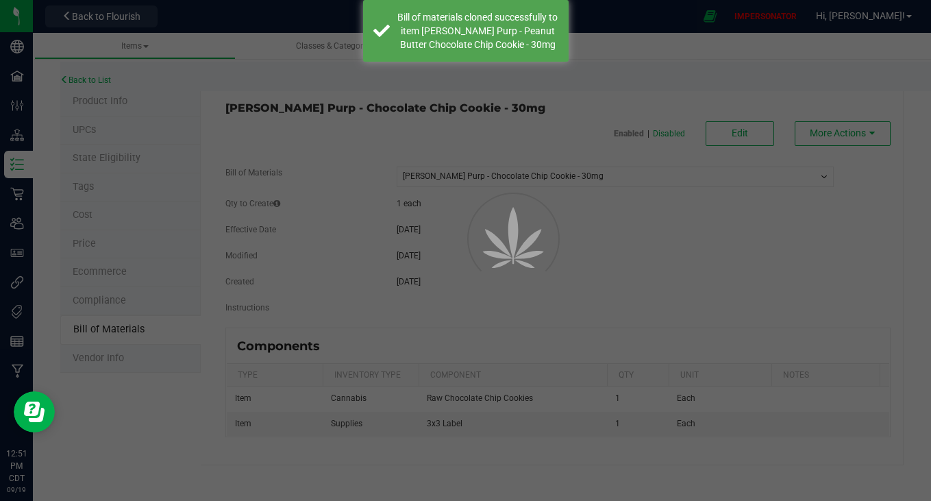
select select "5381"
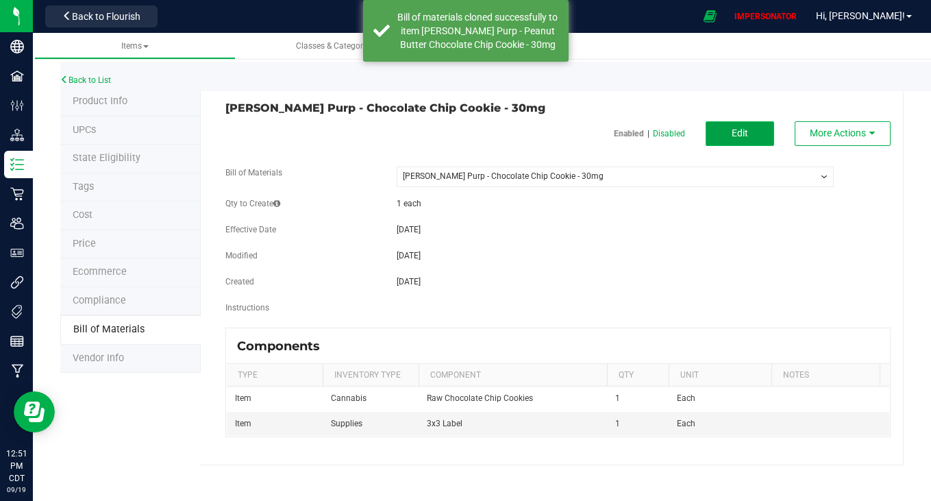
click at [749, 133] on button "Edit" at bounding box center [740, 133] width 68 height 25
select select "5381"
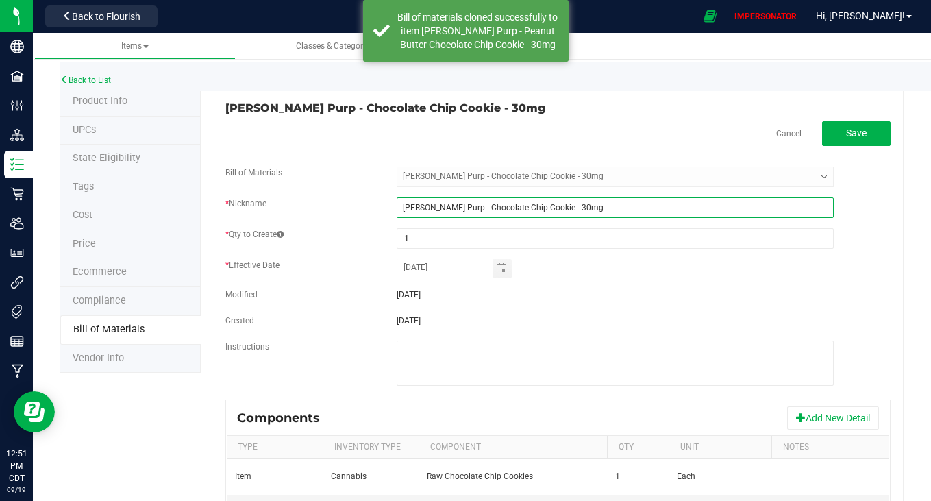
drag, startPoint x: 574, startPoint y: 204, endPoint x: 351, endPoint y: 207, distance: 223.3
click at [351, 207] on div "* Nickname [PERSON_NAME] Purp - Chocolate Chip Cookie - 30mg" at bounding box center [558, 207] width 686 height 21
paste input "Peanut Butter"
type input "[PERSON_NAME] Purp - Peanut Butter Chocolate Chip Cookie - 30mg"
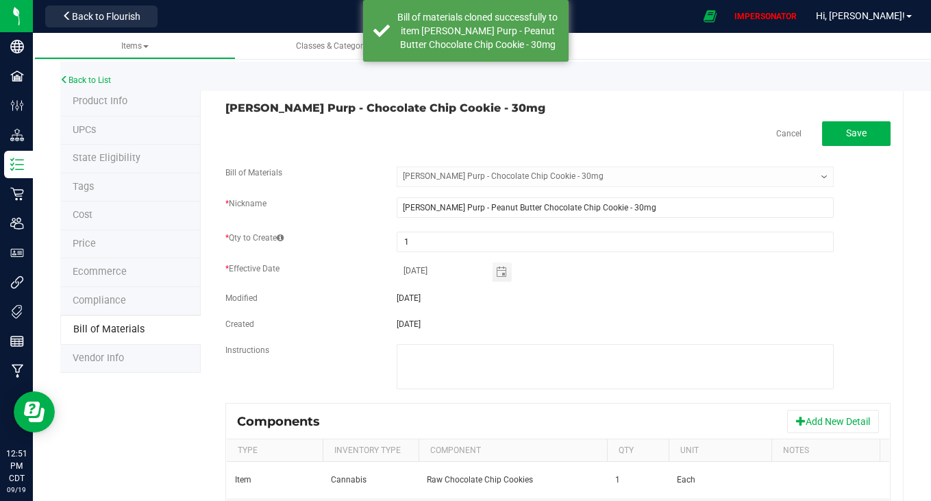
click at [656, 286] on fieldset "Bill of Materials -- Select -- [PERSON_NAME] Purp - Chocolate Chip Cookie - 30m…" at bounding box center [557, 284] width 665 height 236
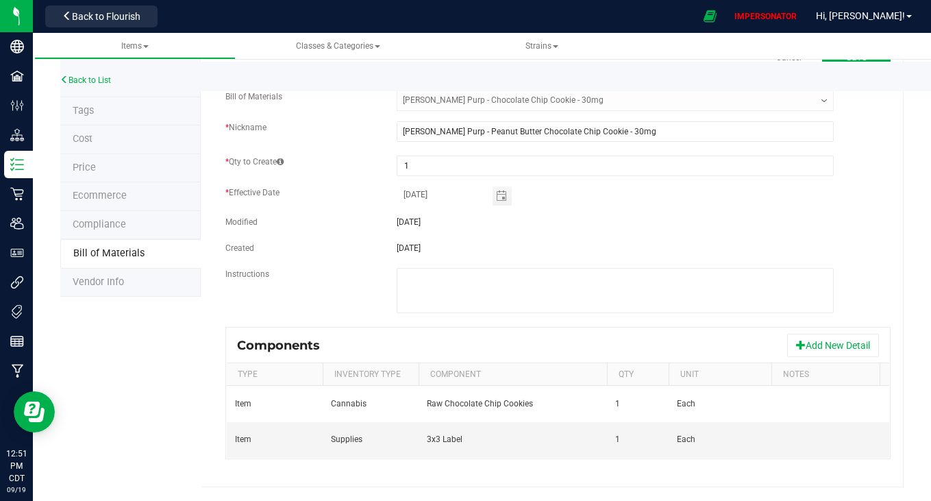
scroll to position [0, 78]
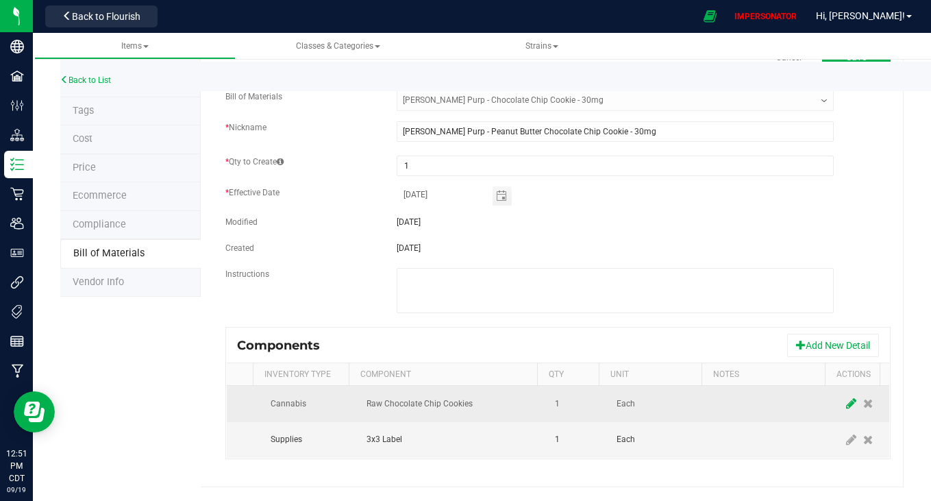
click at [846, 397] on icon at bounding box center [851, 403] width 10 height 12
click at [444, 397] on span "Raw Chocolate Chip Cookies" at bounding box center [443, 403] width 153 height 19
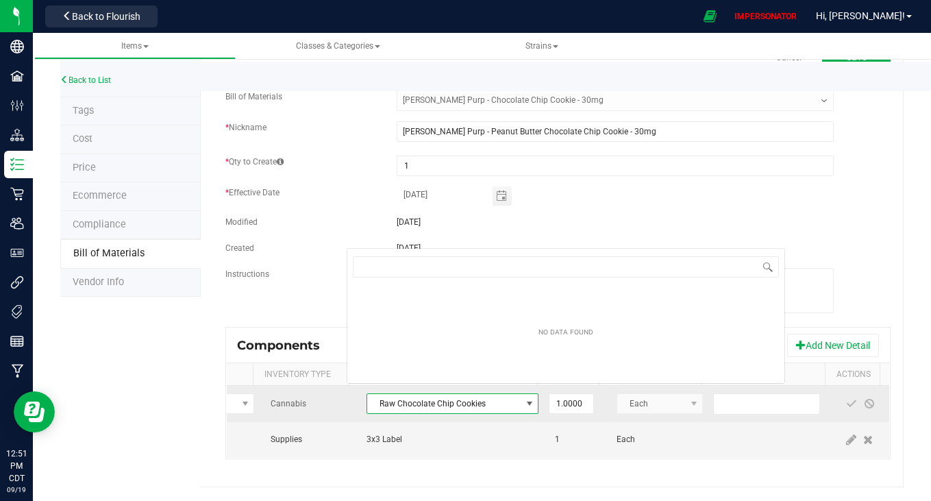
scroll to position [21, 172]
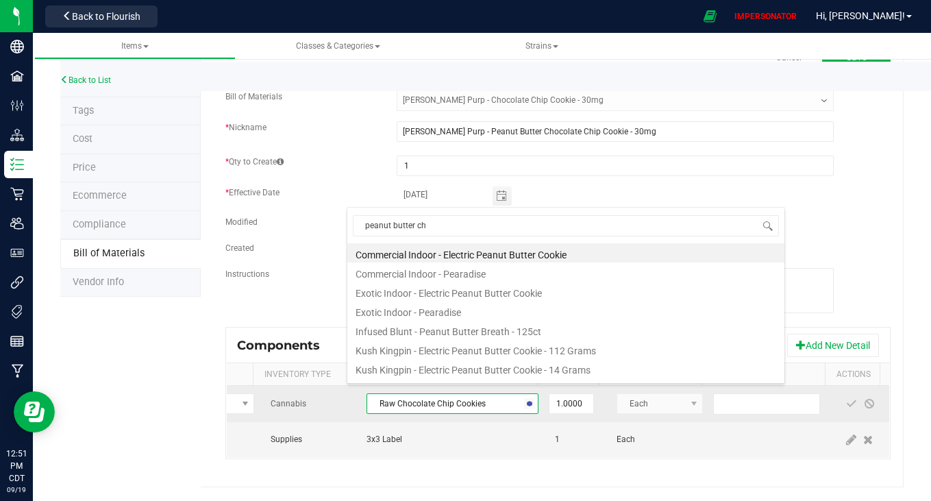
type input "peanut butter cho"
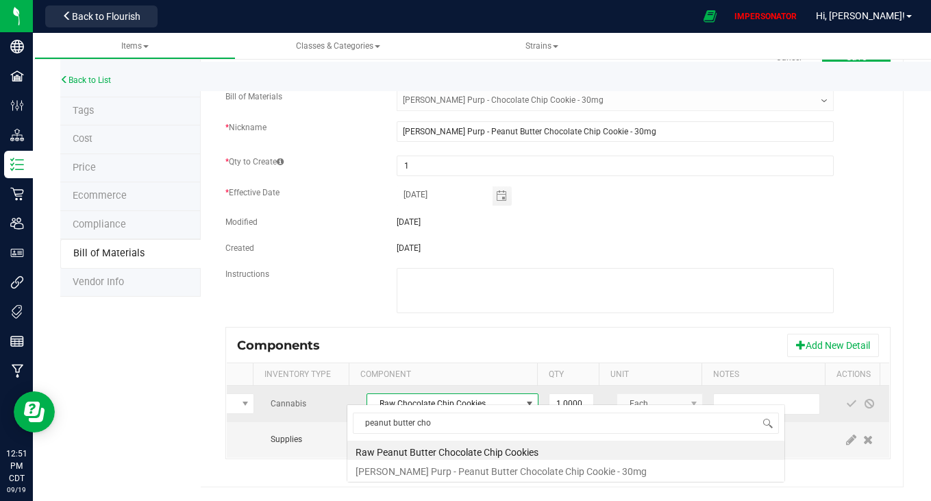
scroll to position [0, 0]
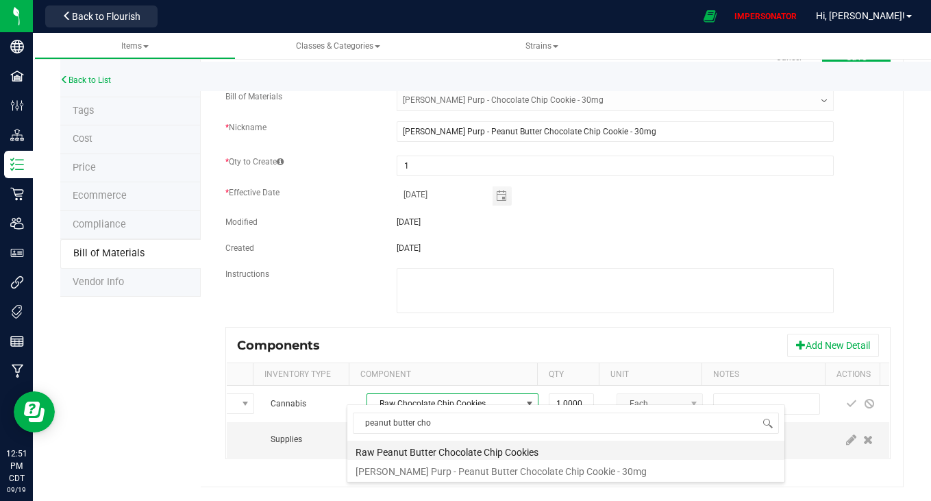
click at [488, 447] on li "Raw Peanut Butter Chocolate Chip Cookies" at bounding box center [565, 449] width 437 height 19
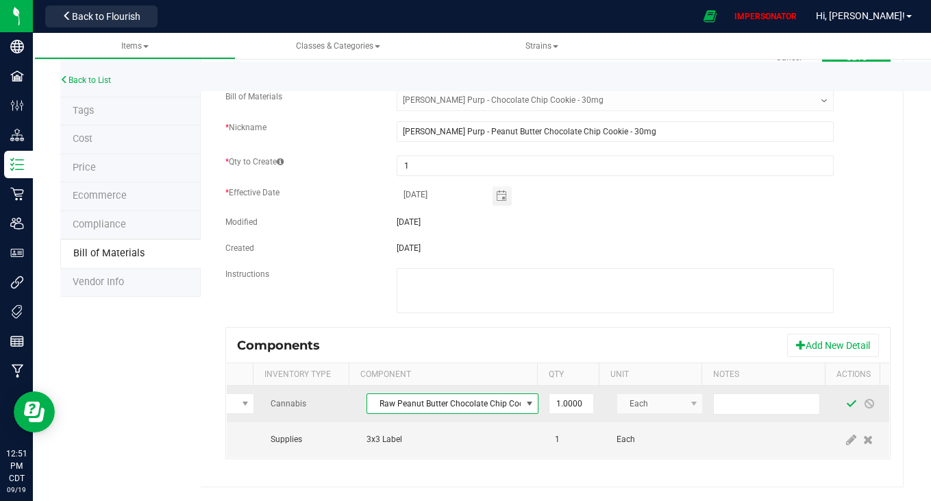
click at [846, 398] on span at bounding box center [851, 403] width 11 height 11
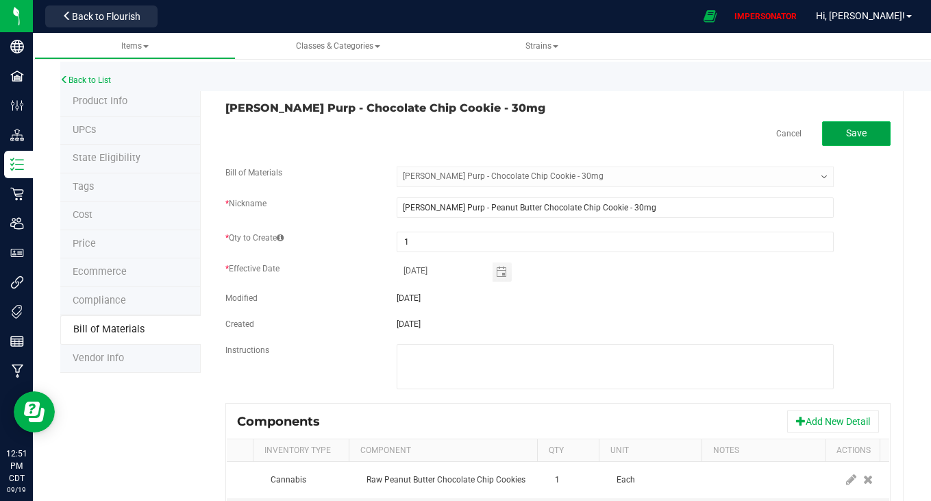
click at [851, 127] on span "Save" at bounding box center [856, 132] width 21 height 11
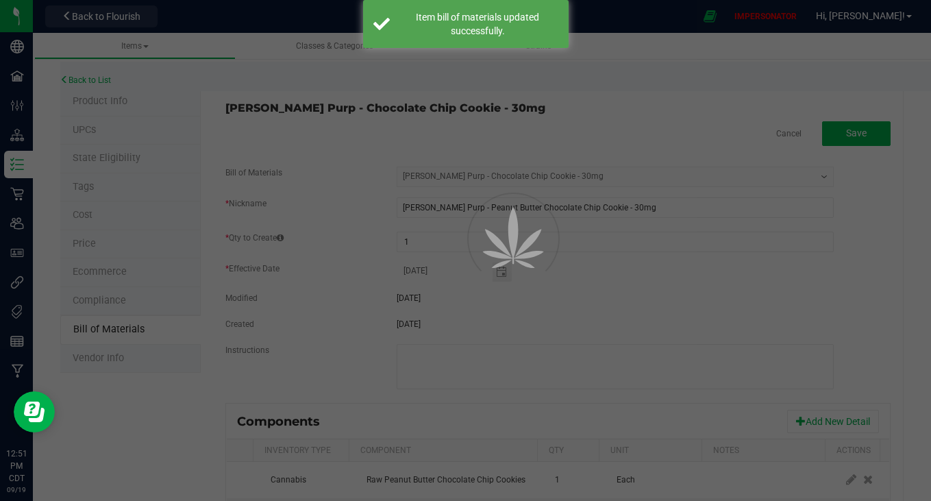
select select "5381"
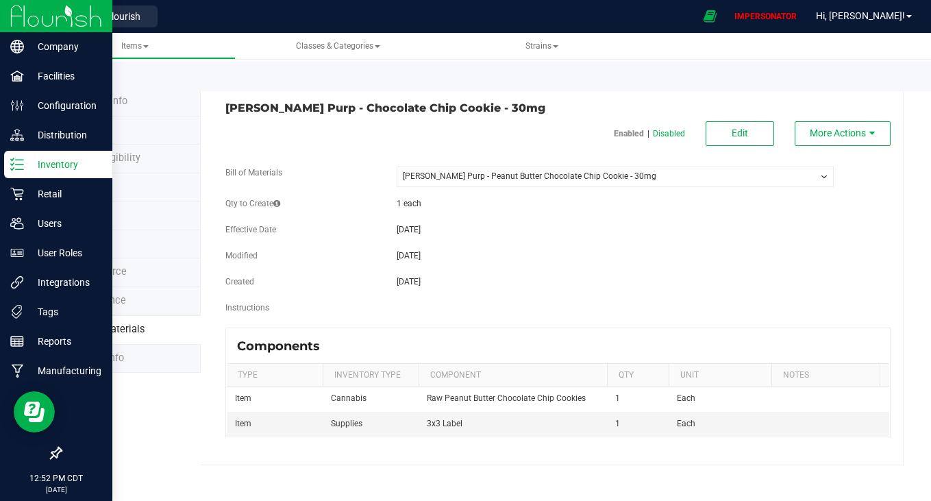
click at [28, 166] on p "Inventory" at bounding box center [65, 164] width 82 height 16
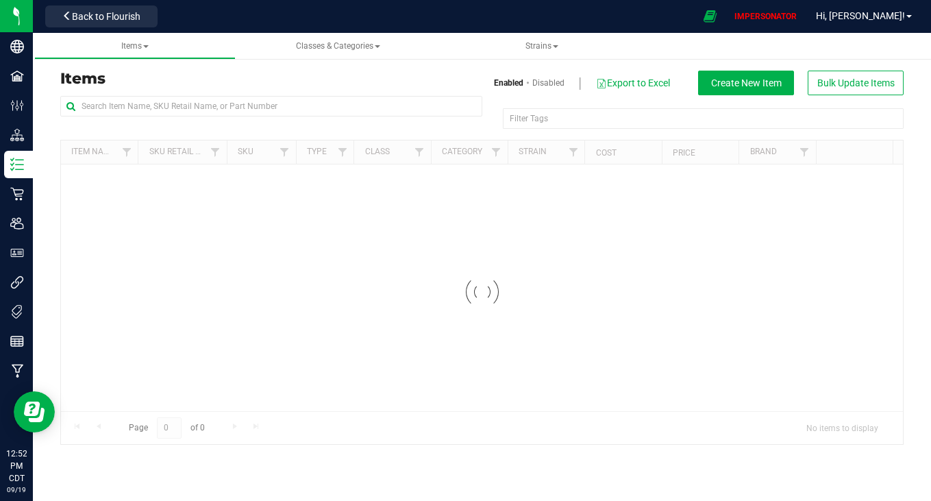
click at [273, 117] on div at bounding box center [271, 112] width 422 height 32
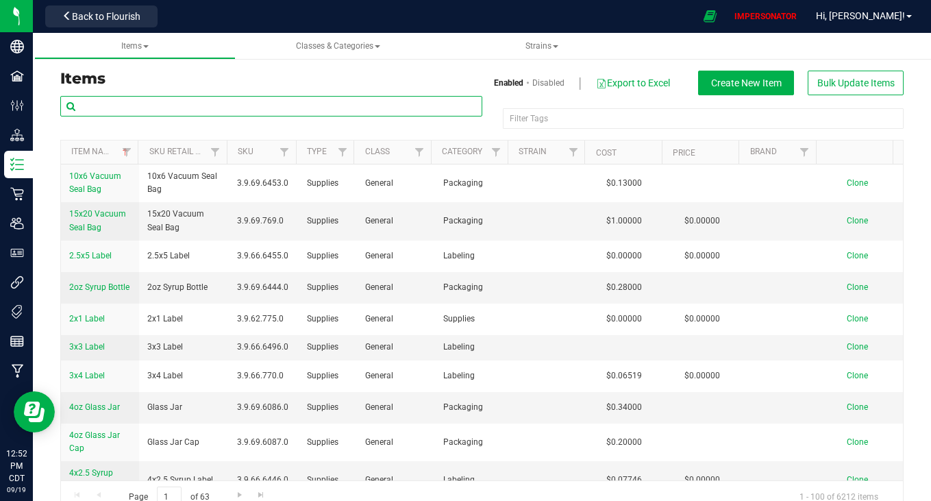
click at [273, 115] on input "text" at bounding box center [271, 106] width 422 height 21
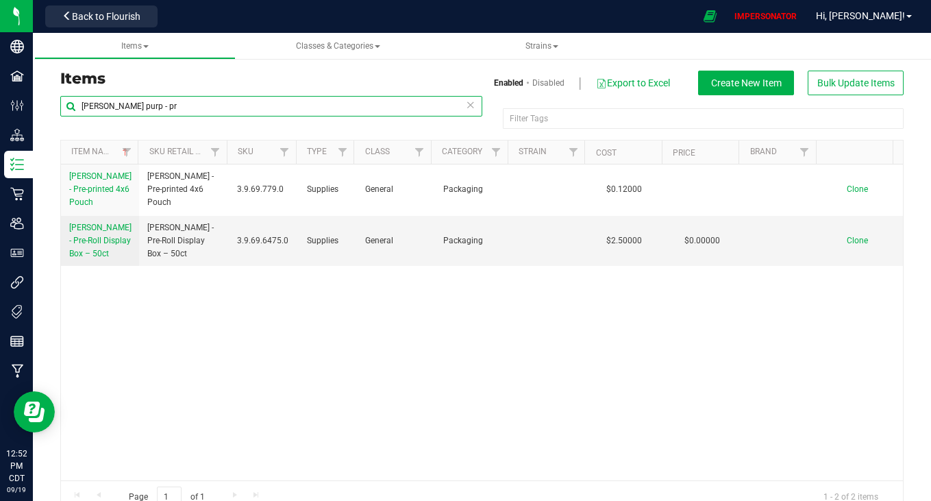
type input "[PERSON_NAME] purp - pr"
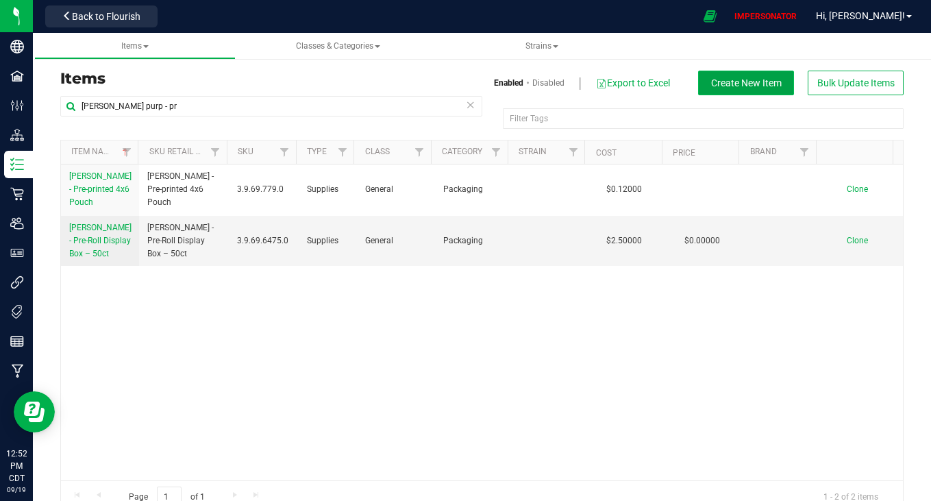
click at [732, 84] on span "Create New Item" at bounding box center [746, 82] width 71 height 11
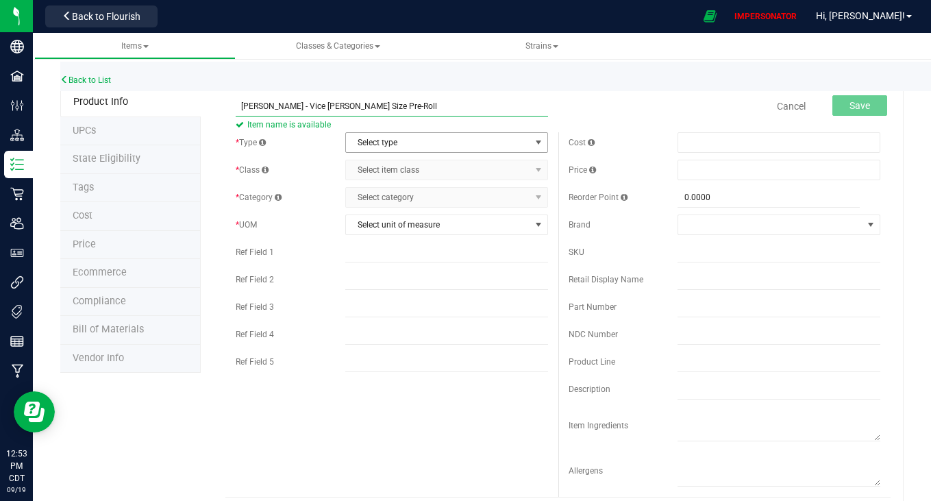
type input "[PERSON_NAME] - Vice [PERSON_NAME] Size Pre-Roll"
click at [437, 142] on span "Select type" at bounding box center [438, 142] width 184 height 19
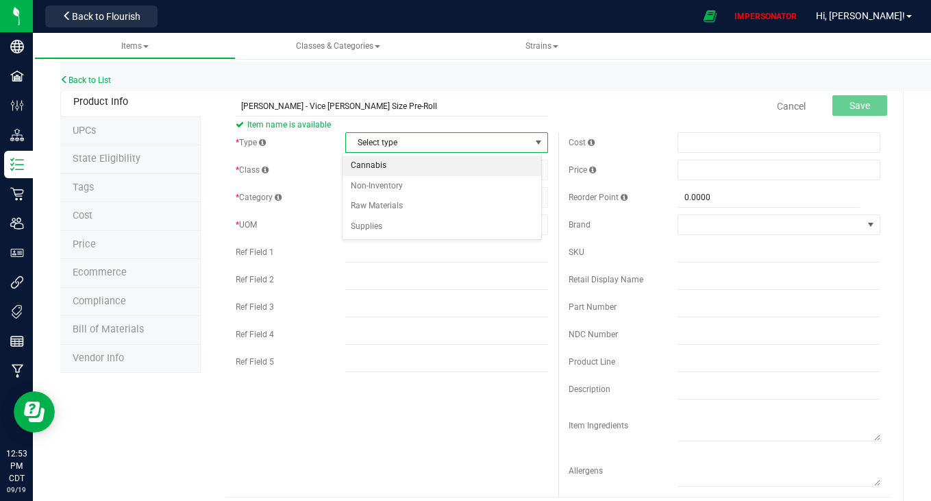
click at [384, 166] on li "Cannabis" at bounding box center [441, 165] width 199 height 21
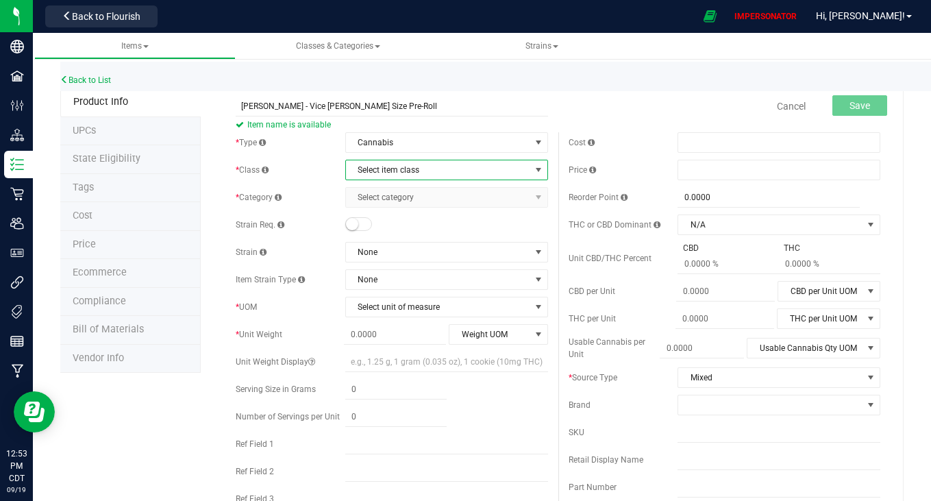
click at [418, 164] on span "Select item class" at bounding box center [438, 169] width 184 height 19
click at [390, 217] on li "Flower" at bounding box center [441, 213] width 199 height 21
click at [425, 169] on span "Flower" at bounding box center [438, 169] width 184 height 19
click at [425, 203] on li "Flower" at bounding box center [441, 213] width 199 height 21
click at [425, 201] on span "Select category" at bounding box center [438, 197] width 184 height 19
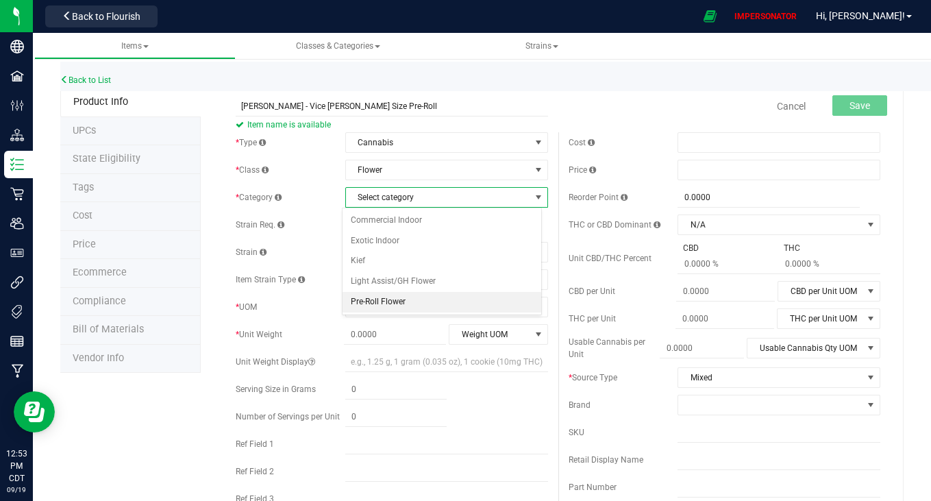
click at [412, 305] on li "Pre-Roll Flower" at bounding box center [441, 302] width 199 height 21
click at [433, 227] on div at bounding box center [446, 225] width 203 height 14
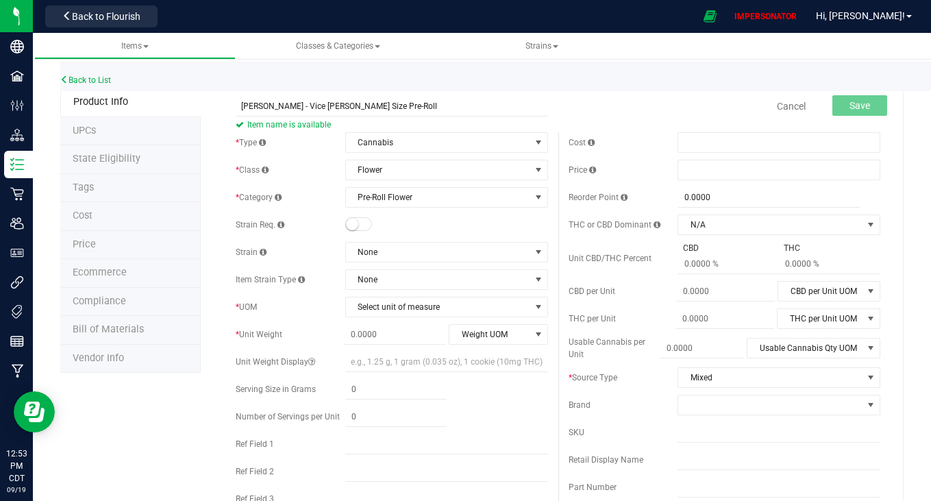
click at [351, 225] on small at bounding box center [352, 224] width 12 height 12
click at [416, 257] on span "None" at bounding box center [438, 251] width 184 height 19
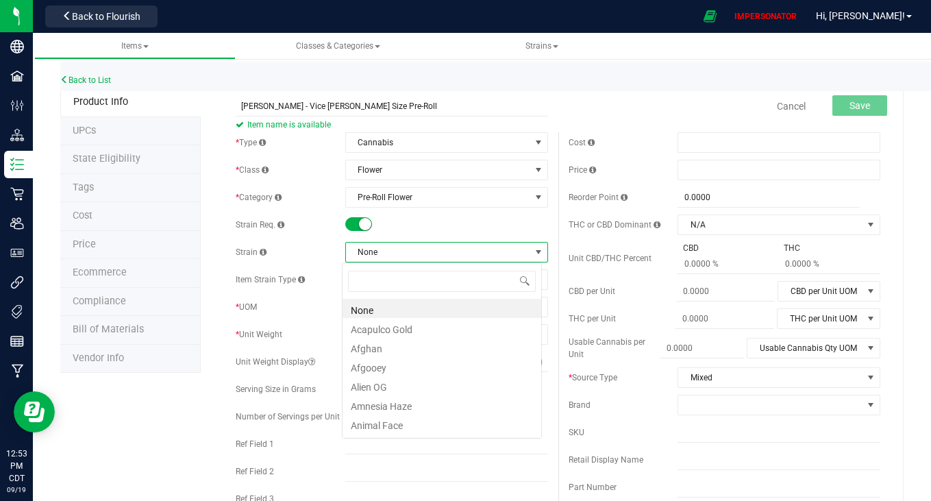
scroll to position [21, 200]
type input "vice"
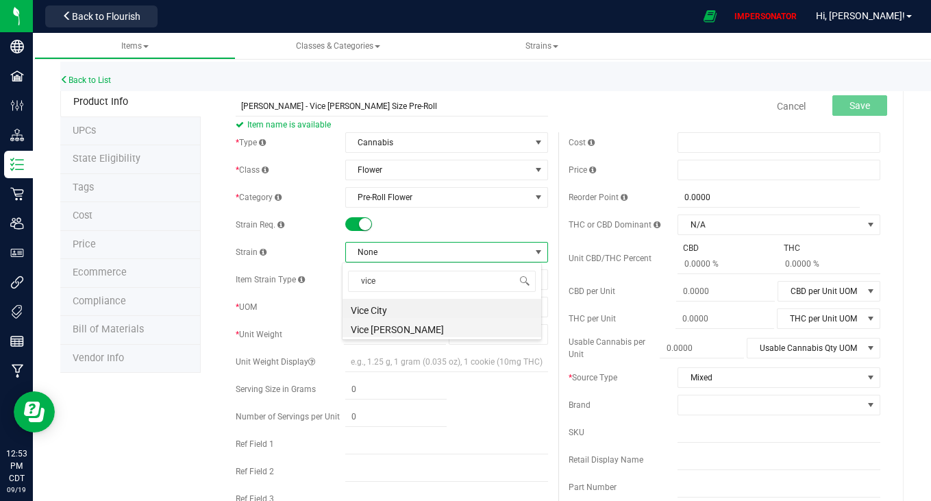
click at [384, 325] on li "Vice [PERSON_NAME]" at bounding box center [441, 327] width 199 height 19
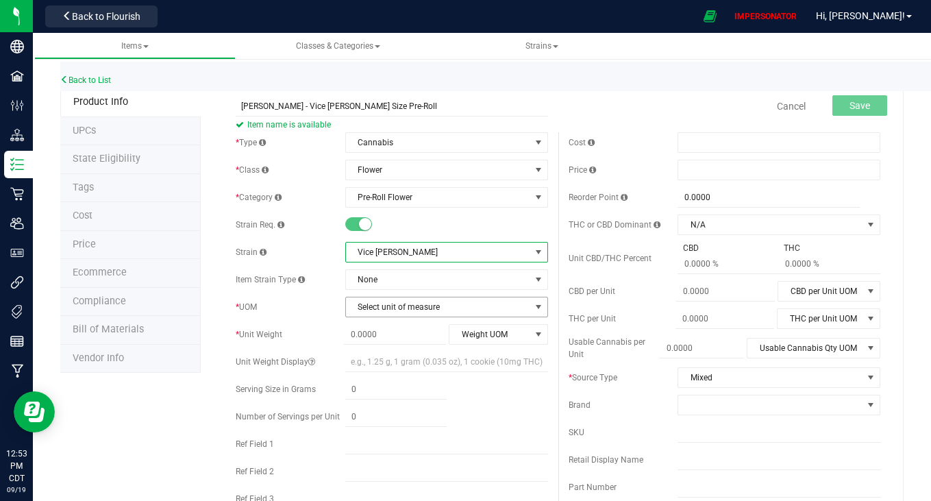
click at [388, 310] on span "Select unit of measure" at bounding box center [438, 306] width 184 height 19
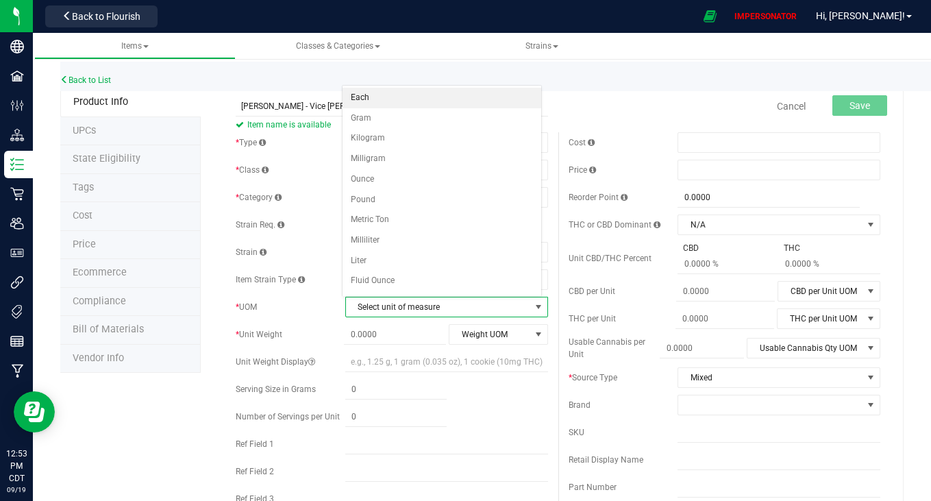
click at [375, 99] on li "Each" at bounding box center [441, 98] width 199 height 21
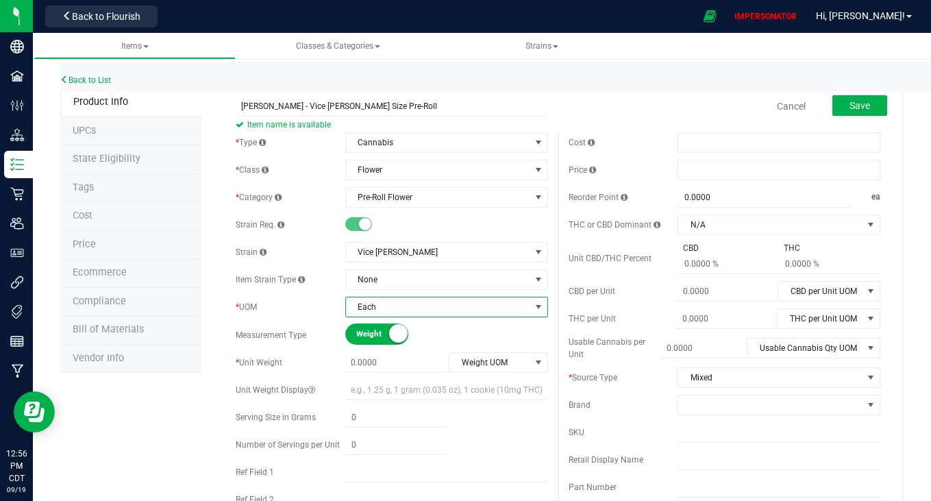
click at [586, 98] on div "Cancel Save" at bounding box center [724, 106] width 332 height 34
click at [359, 366] on span at bounding box center [395, 363] width 102 height 20
type input "1.25"
type input "1.2500"
click at [491, 366] on span "Weight UOM" at bounding box center [489, 362] width 80 height 19
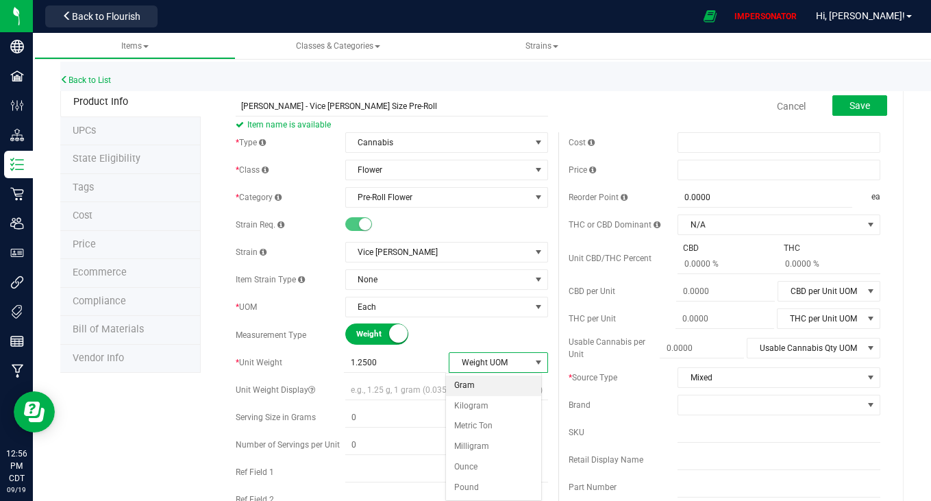
click at [477, 380] on li "Gram" at bounding box center [493, 385] width 95 height 21
click at [595, 395] on div "Brand" at bounding box center [725, 405] width 312 height 21
click at [859, 110] on button "Save" at bounding box center [859, 105] width 55 height 21
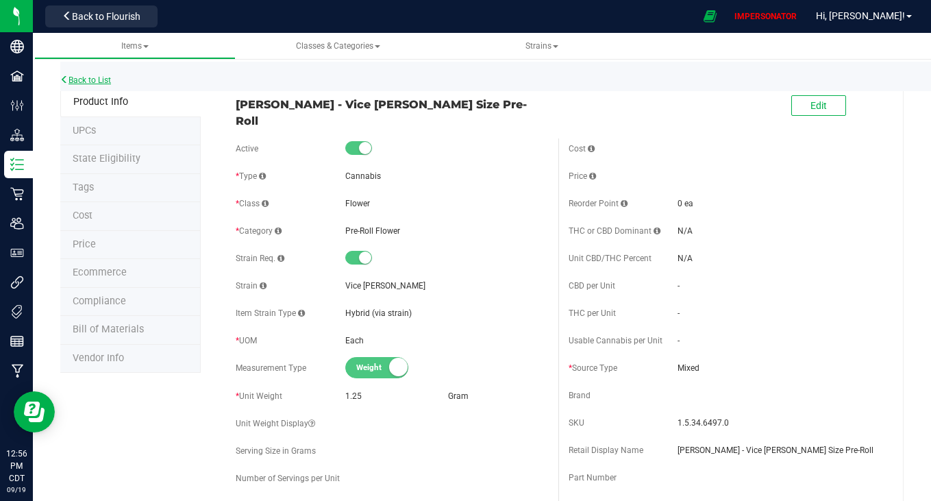
click at [106, 81] on link "Back to List" at bounding box center [85, 80] width 51 height 10
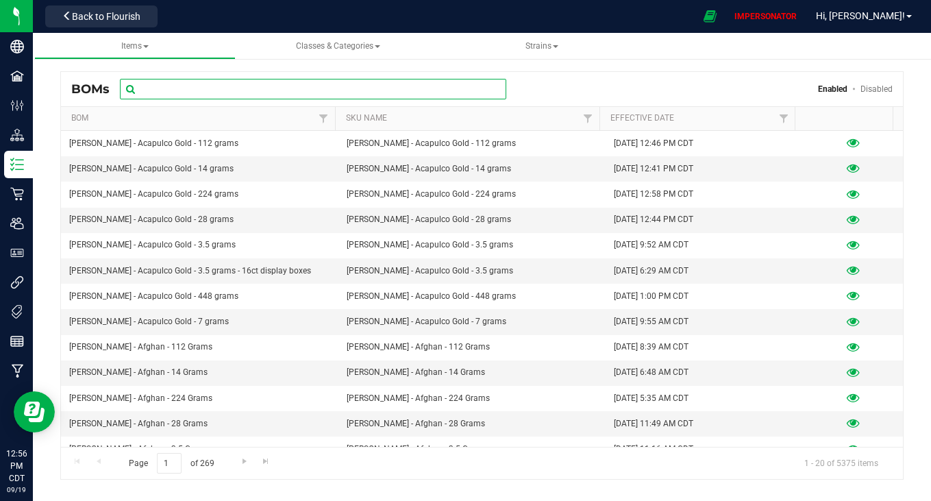
click at [295, 94] on input "text" at bounding box center [313, 89] width 386 height 21
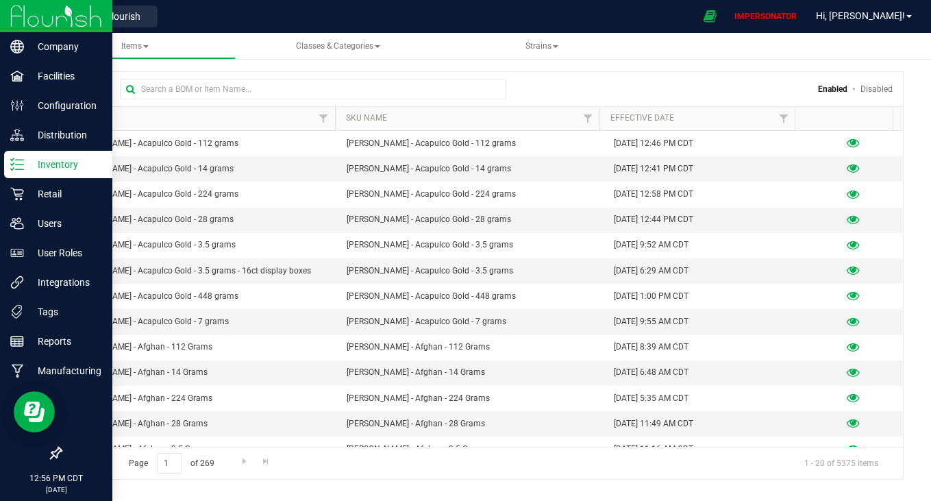
click at [18, 169] on line at bounding box center [20, 169] width 8 height 0
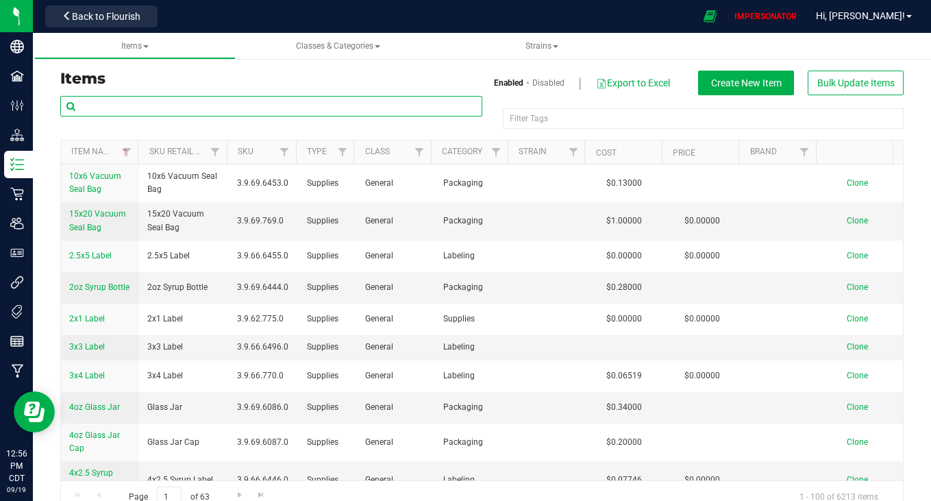
click at [306, 101] on input "text" at bounding box center [271, 106] width 422 height 21
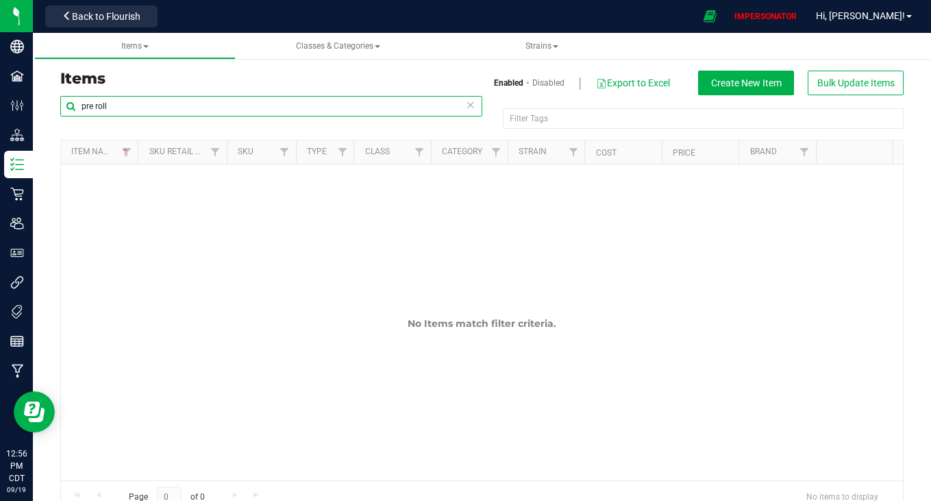
click at [95, 109] on input "pre roll" at bounding box center [271, 106] width 422 height 21
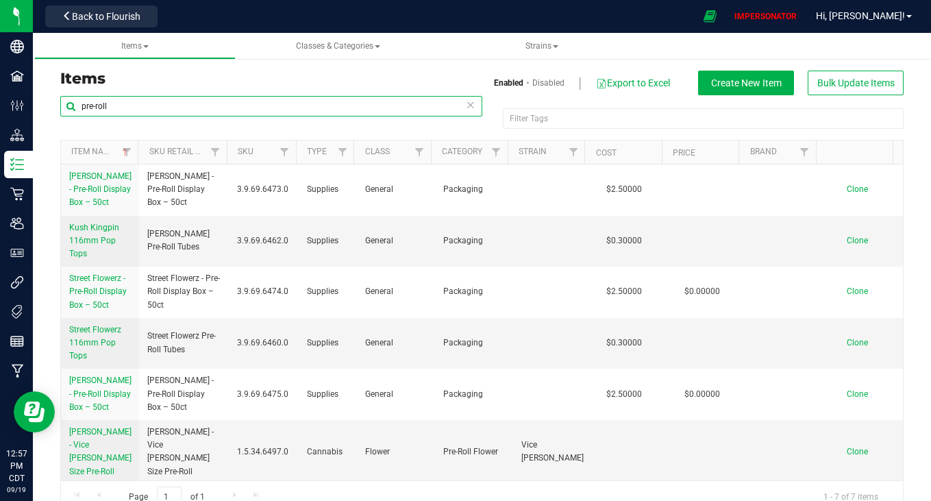
type input "pre-roll"
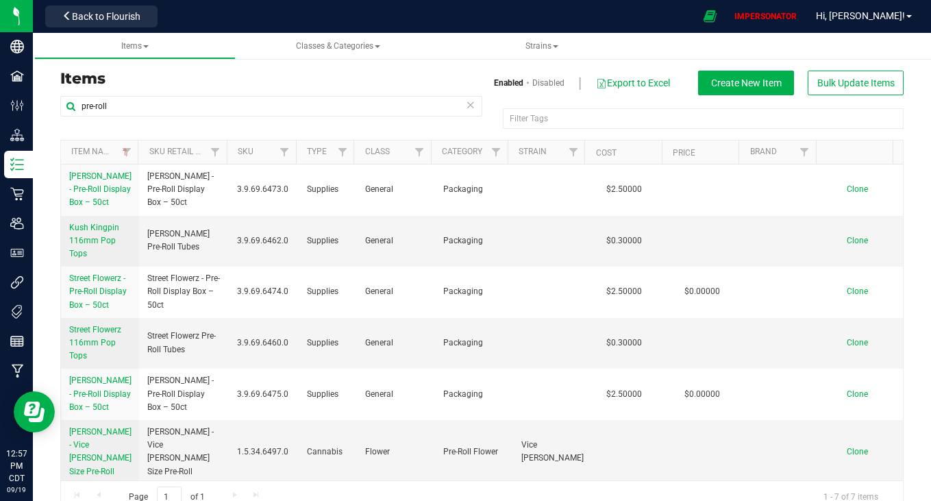
click at [466, 103] on icon at bounding box center [471, 104] width 10 height 16
